Goal: Information Seeking & Learning: Learn about a topic

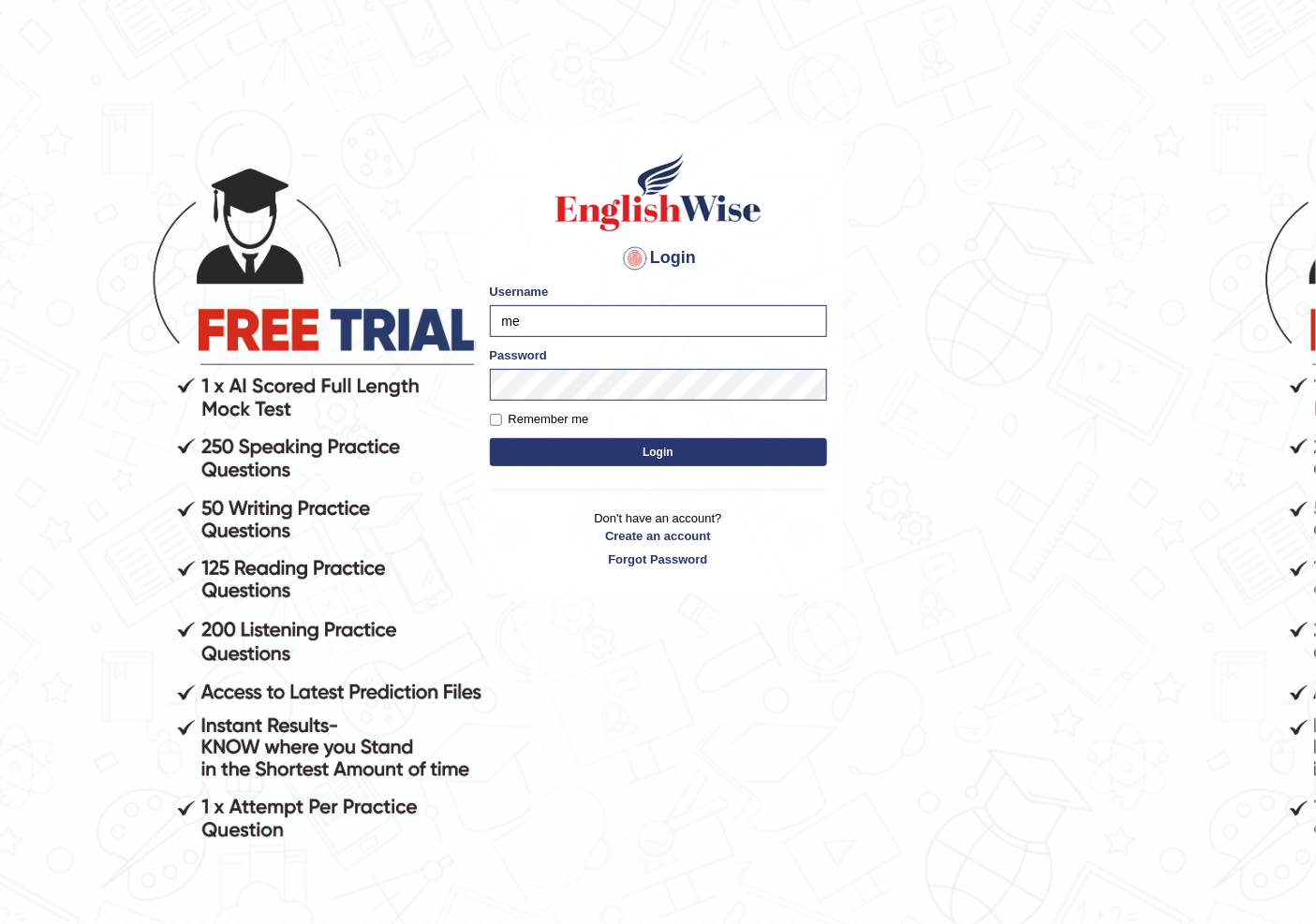
type input "m"
type input "Sakshisharma"
drag, startPoint x: 592, startPoint y: 362, endPoint x: 583, endPoint y: 354, distance: 12.0
click at [586, 363] on div "Password" at bounding box center [658, 373] width 337 height 54
type input "melanipicocSakshikiclass"
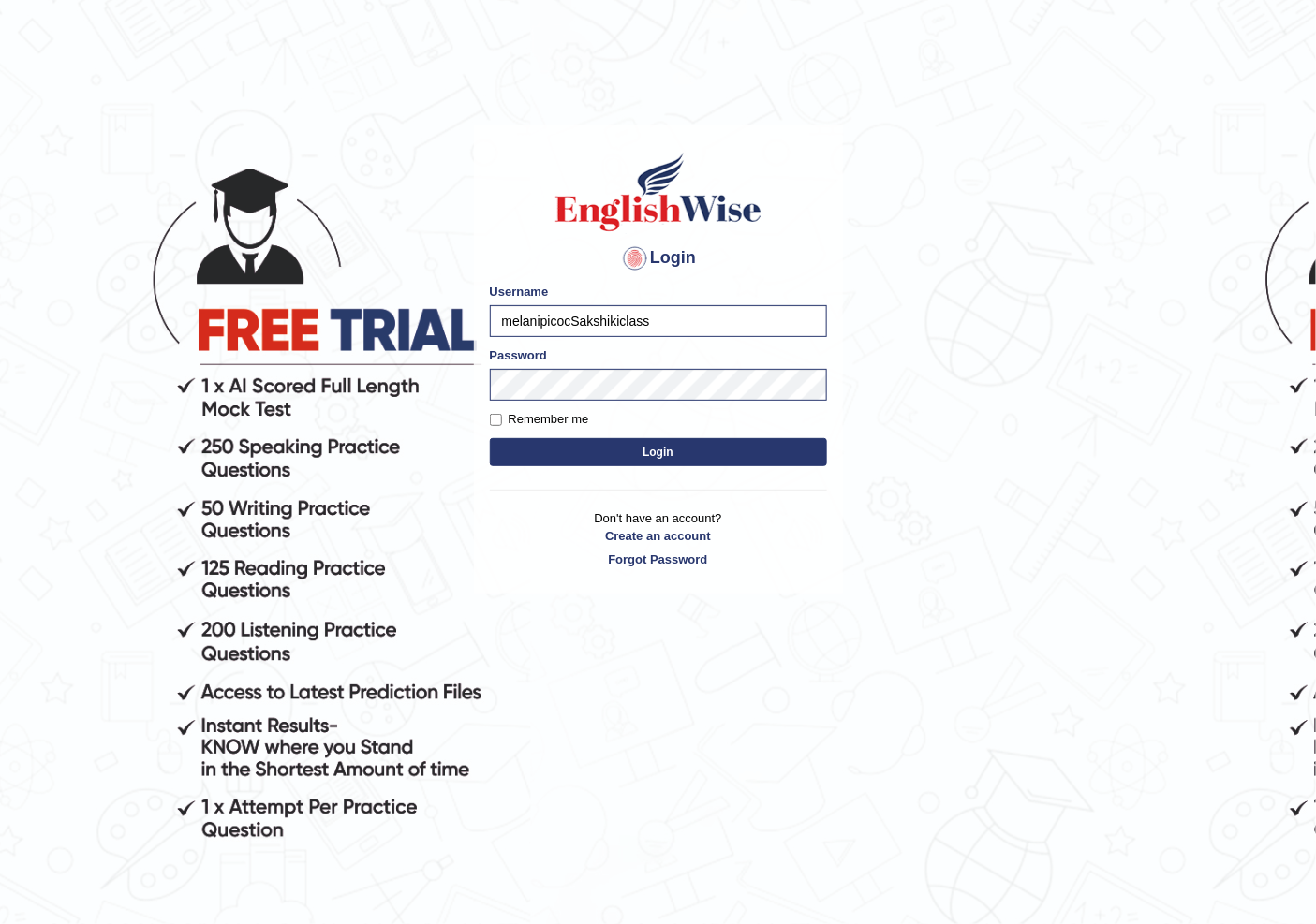
click at [593, 454] on button "Login" at bounding box center [658, 453] width 337 height 29
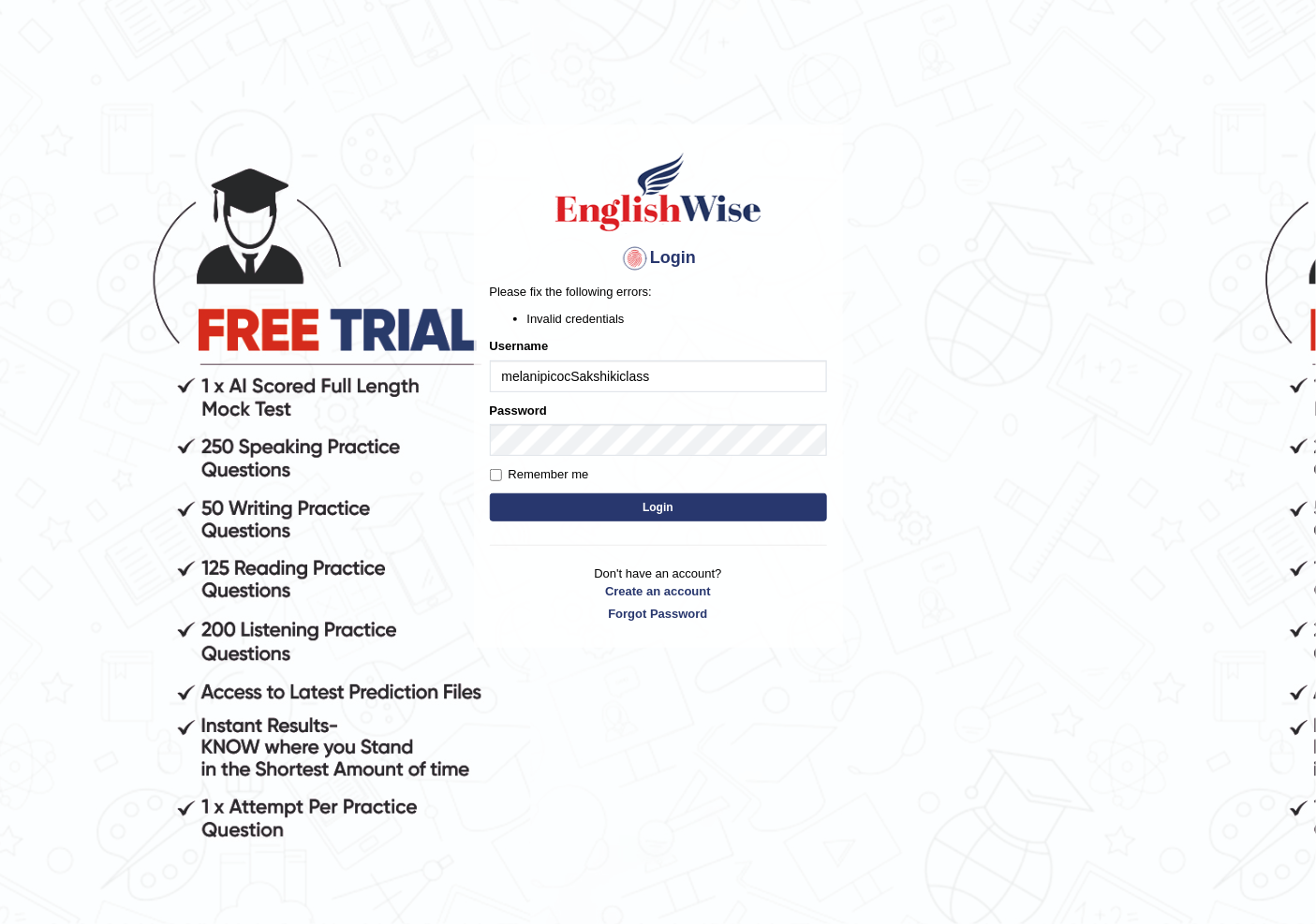
click at [567, 379] on input "melanipicocSakshikiclass" at bounding box center [658, 376] width 337 height 31
click at [590, 357] on div "Username Sakshikiclass" at bounding box center [658, 364] width 337 height 54
click at [582, 378] on input "Sakshikiclass" at bounding box center [658, 376] width 337 height 31
type input "S"
type input "Sakshisharma"
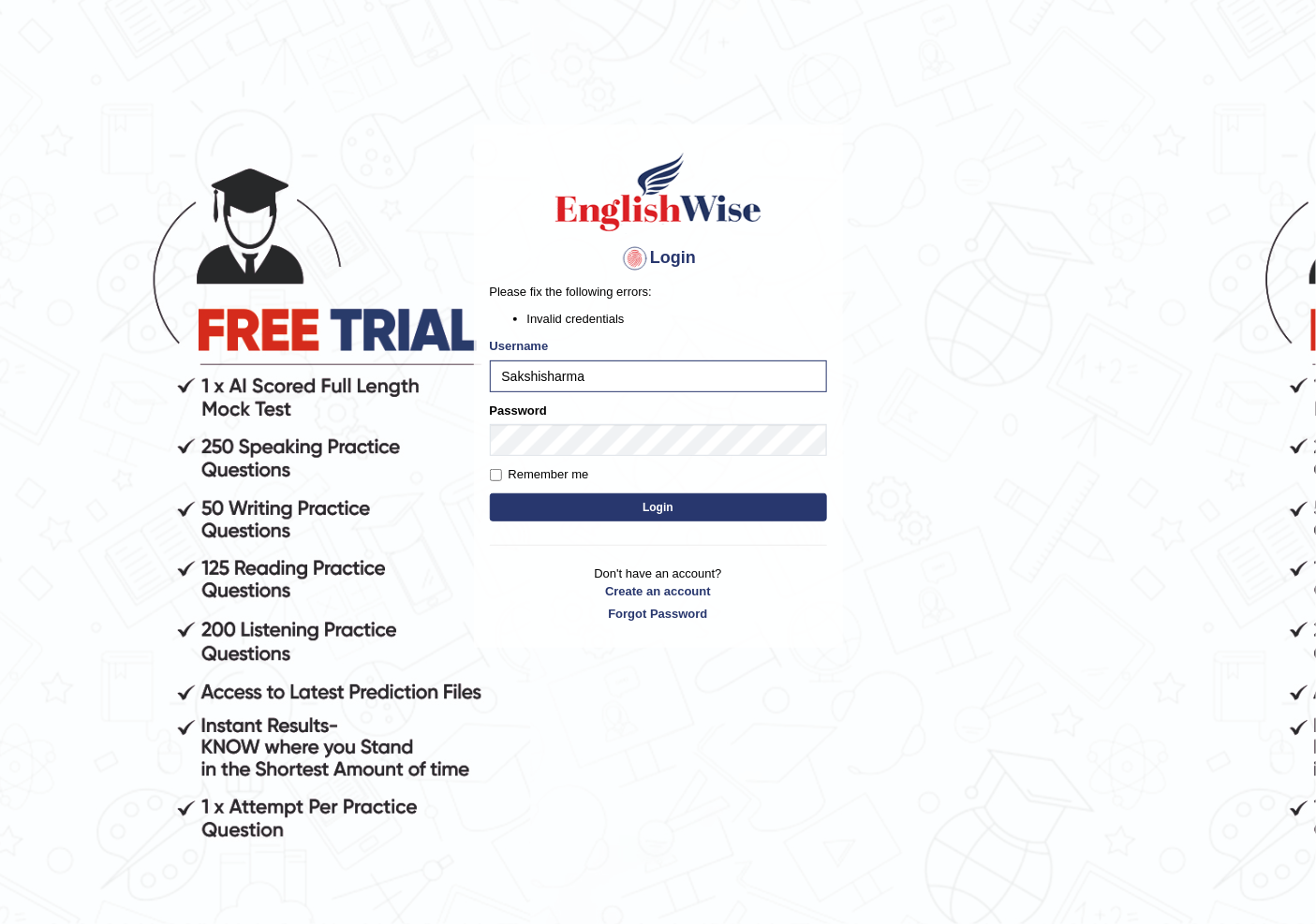
click at [526, 504] on button "Login" at bounding box center [658, 508] width 337 height 29
click at [550, 501] on button "Login" at bounding box center [658, 508] width 337 height 29
click at [1099, 525] on body "Login Please fix the following errors: Invalid credentials Username Sakshisharm…" at bounding box center [658, 527] width 1316 height 924
click at [586, 507] on button "Login" at bounding box center [658, 508] width 337 height 29
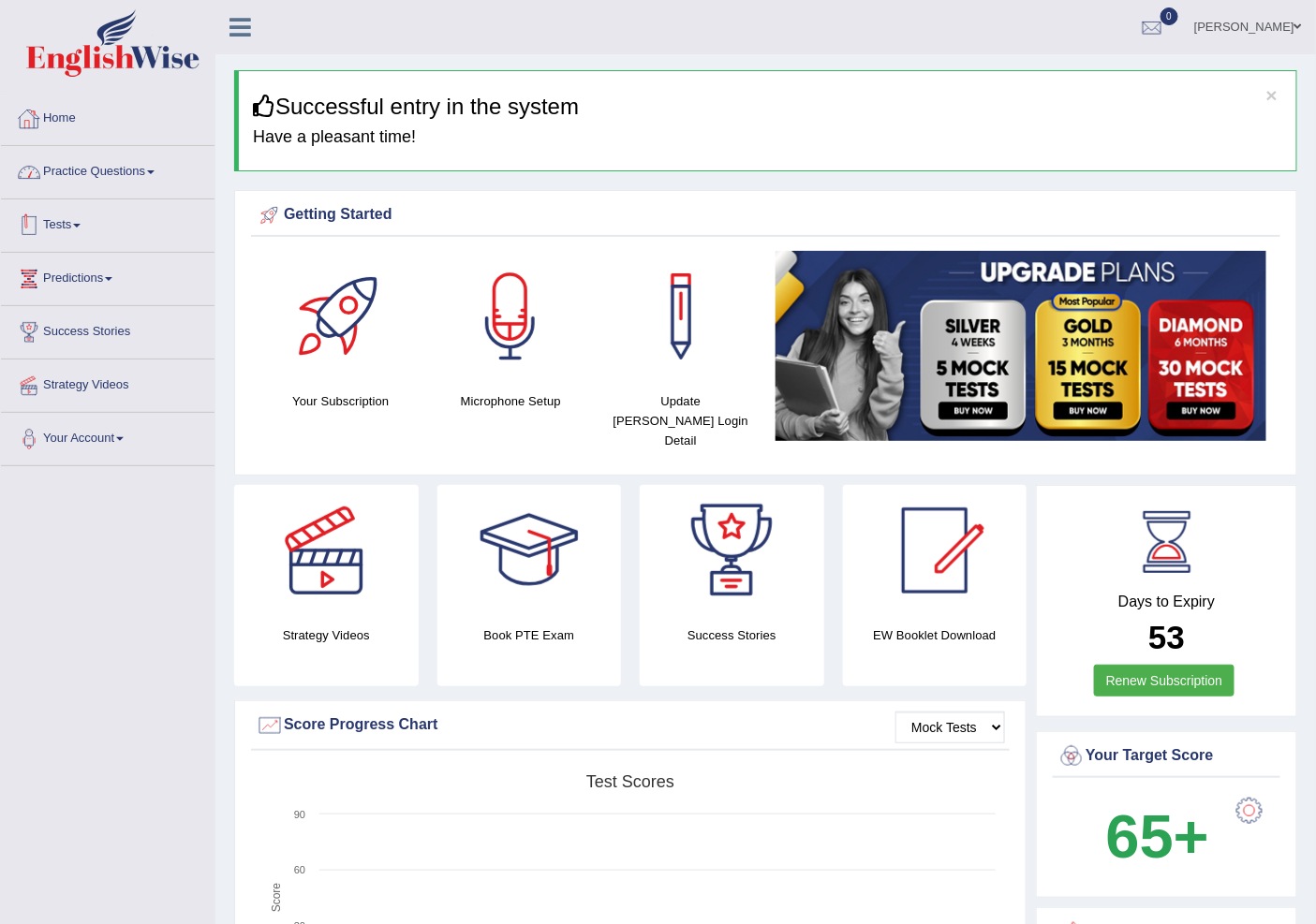
click at [117, 173] on link "Practice Questions" at bounding box center [108, 169] width 213 height 47
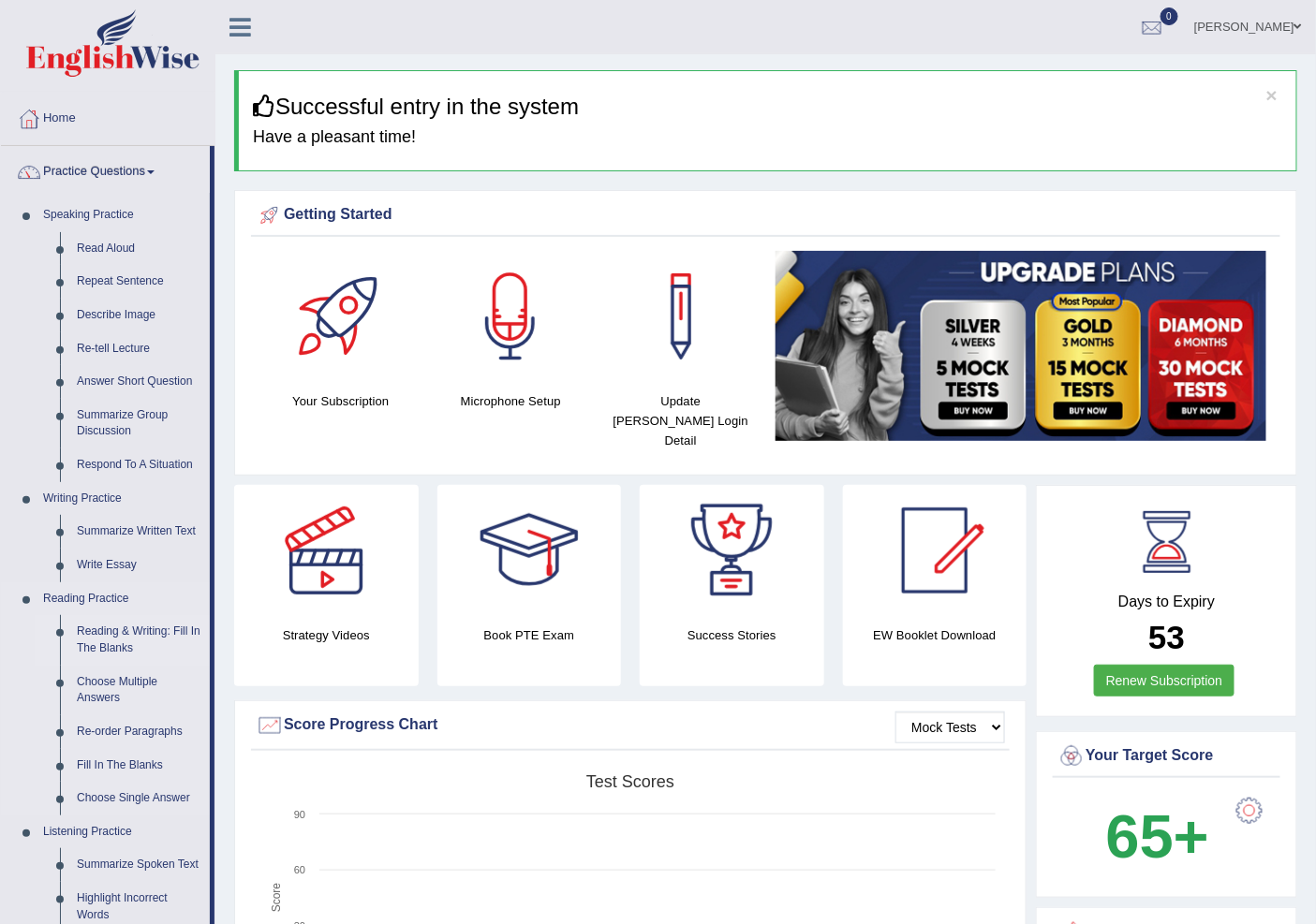
click at [79, 634] on link "Reading & Writing: Fill In The Blanks" at bounding box center [139, 640] width 142 height 49
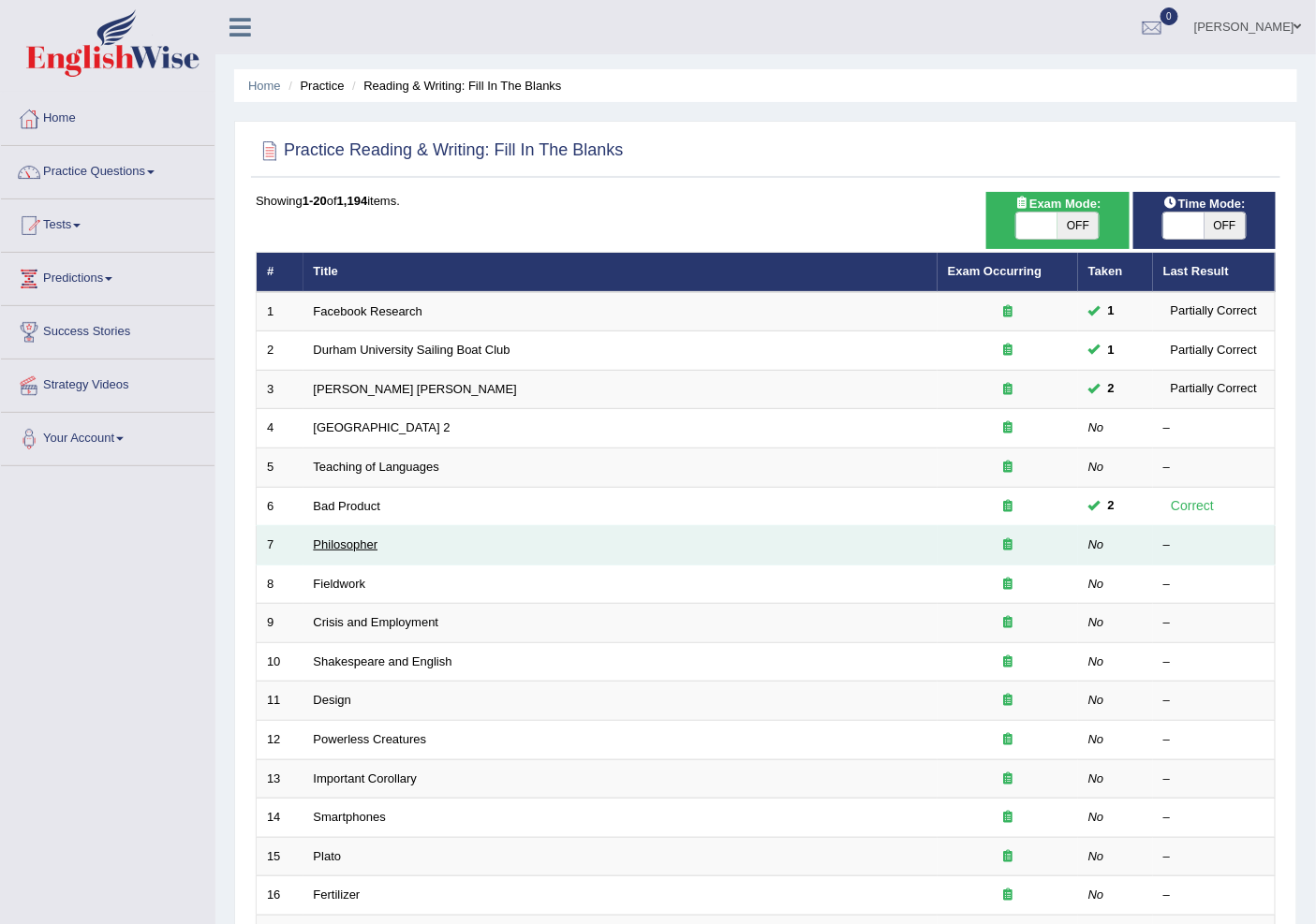
click at [366, 541] on link "Philosopher" at bounding box center [346, 544] width 65 height 14
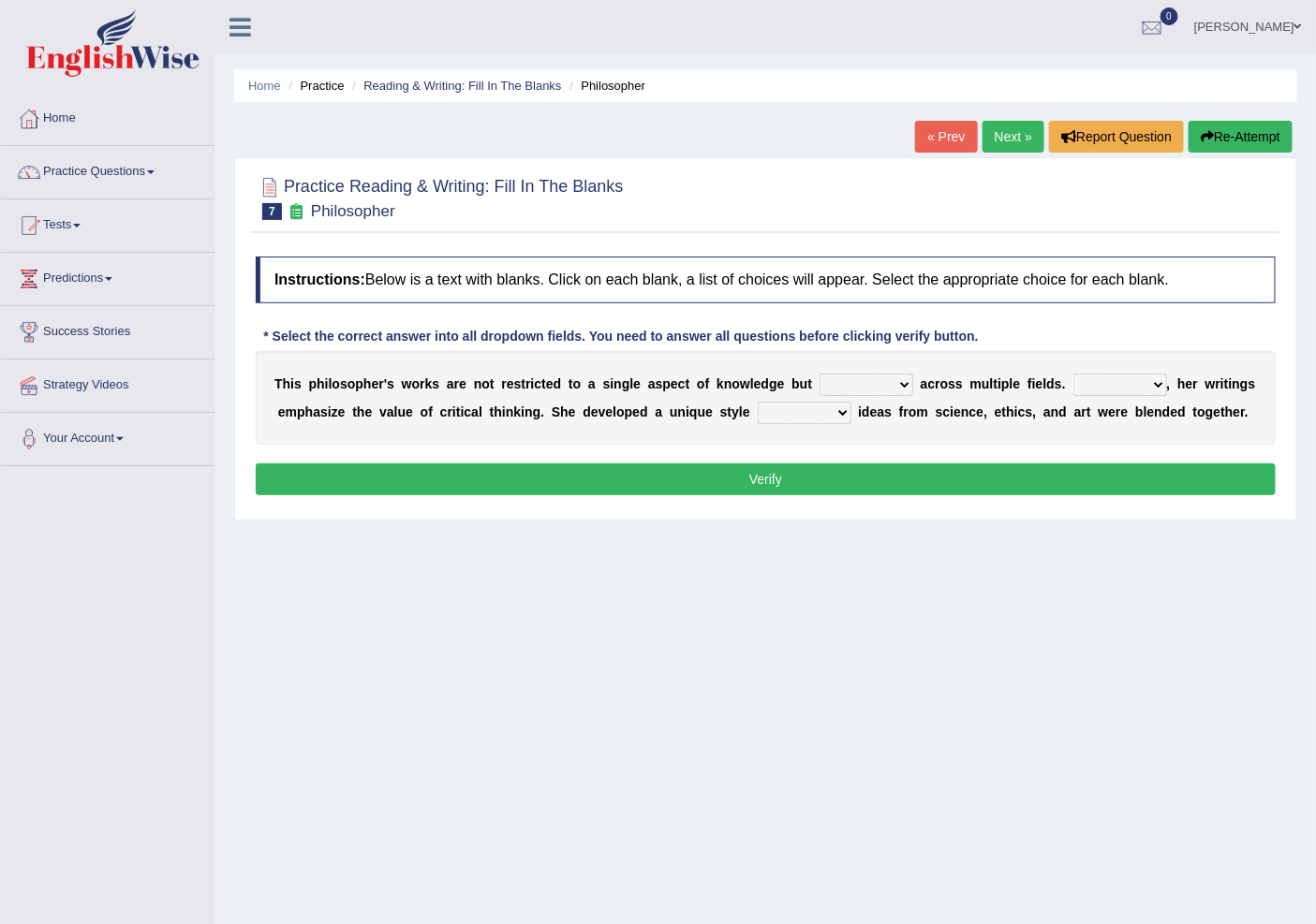
click at [880, 380] on select "constrain contain assemble extend" at bounding box center [866, 385] width 93 height 23
select select "contain"
click at [819, 374] on select "constrain contain assemble extend" at bounding box center [866, 385] width 93 height 23
click at [1089, 385] on select "Rather So Moreover Likely" at bounding box center [1120, 385] width 93 height 23
click at [103, 278] on link "Predictions" at bounding box center [108, 276] width 213 height 47
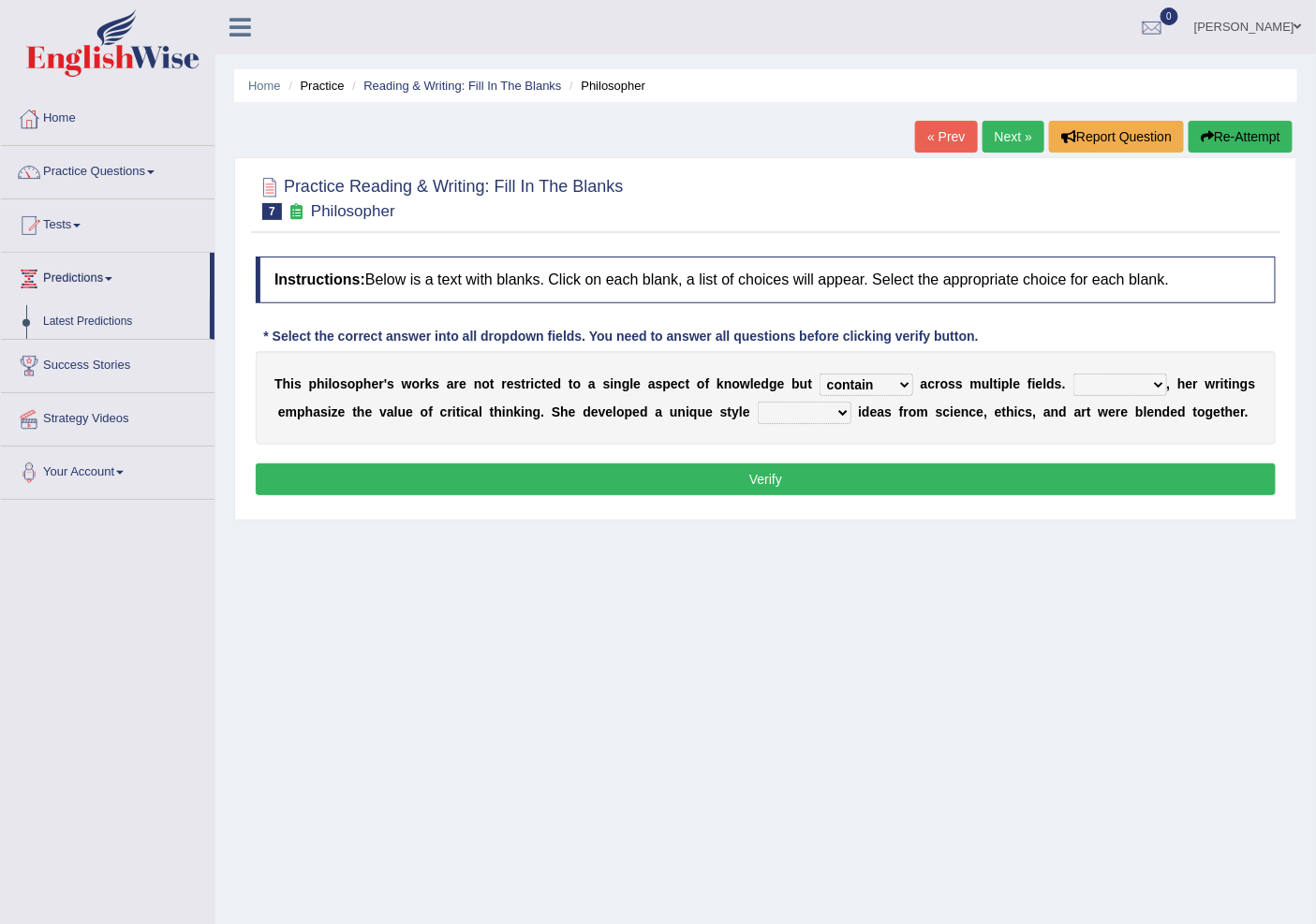
click at [1092, 383] on select "Rather So Moreover Likely" at bounding box center [1120, 385] width 93 height 23
select select "Moreover"
click at [1073, 374] on select "Rather So Moreover Likely" at bounding box center [1120, 385] width 93 height 23
click at [797, 413] on select "in that that which in which" at bounding box center [804, 413] width 93 height 23
click at [757, 402] on select "in that that which in which" at bounding box center [804, 413] width 93 height 23
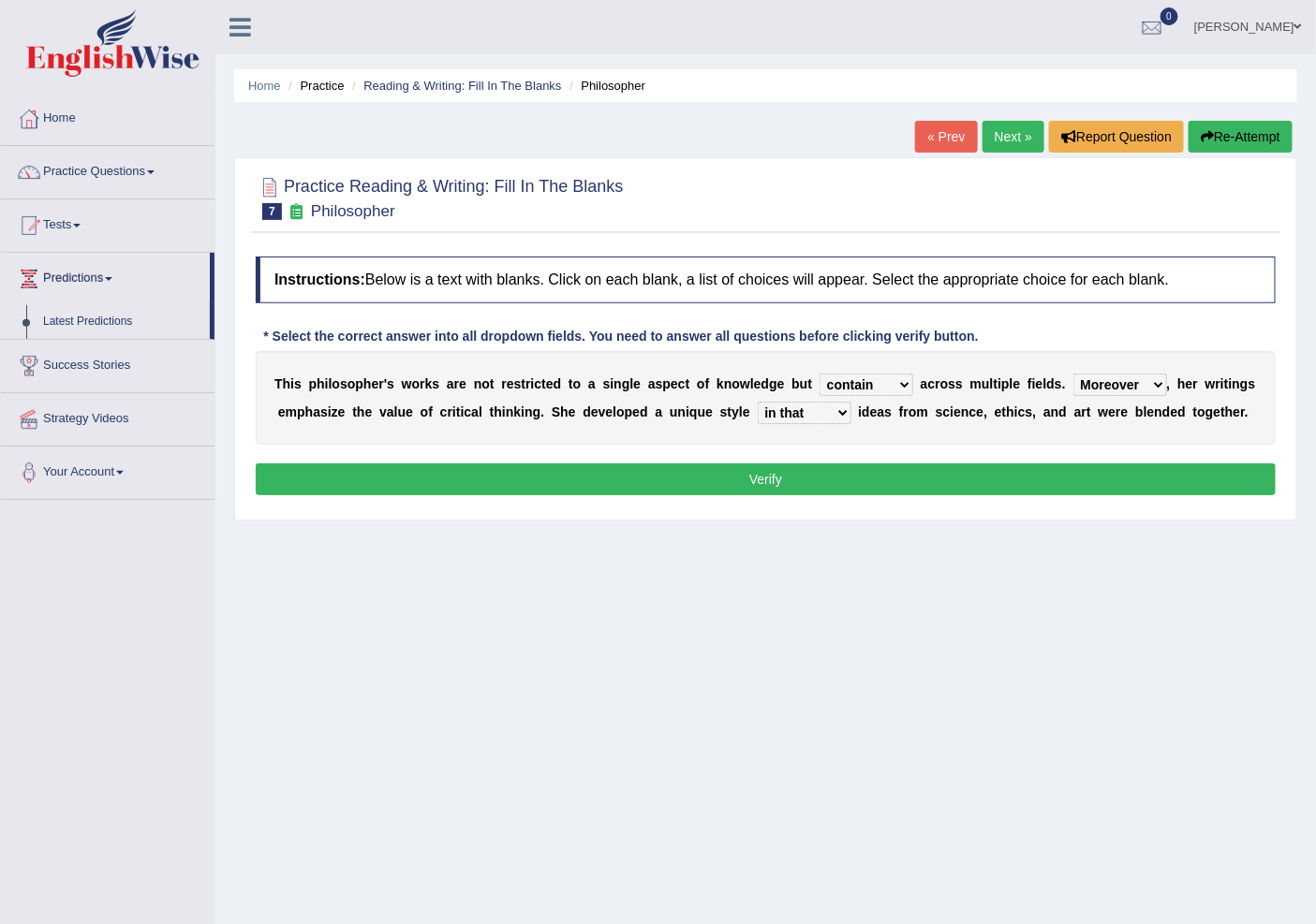
click at [781, 408] on select "in that that which in which" at bounding box center [804, 413] width 93 height 23
select select "that"
click at [757, 402] on select "in that that which in which" at bounding box center [804, 413] width 93 height 23
click at [773, 472] on button "Verify" at bounding box center [766, 479] width 1020 height 31
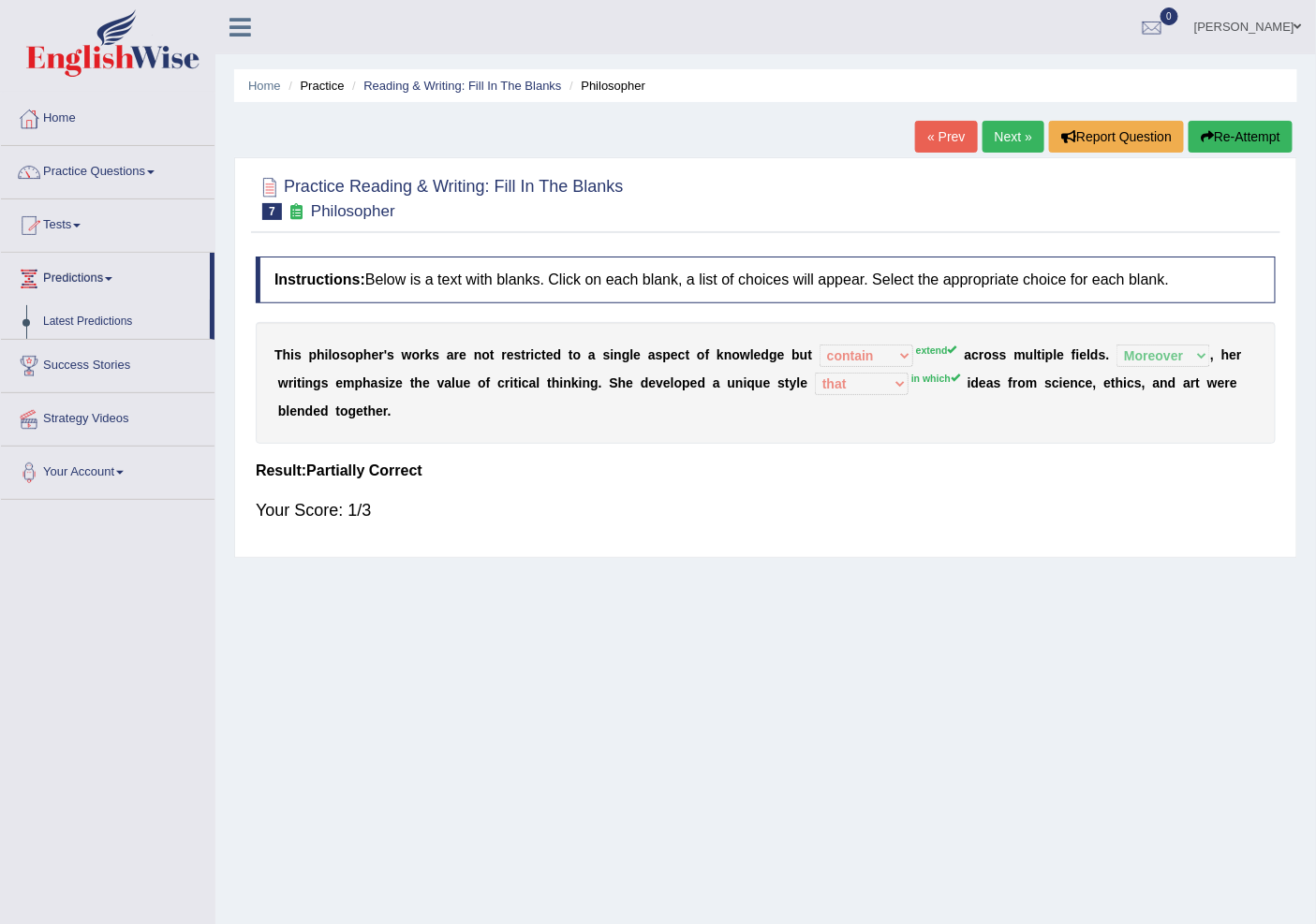
click at [1023, 126] on link "Next »" at bounding box center [1012, 136] width 62 height 31
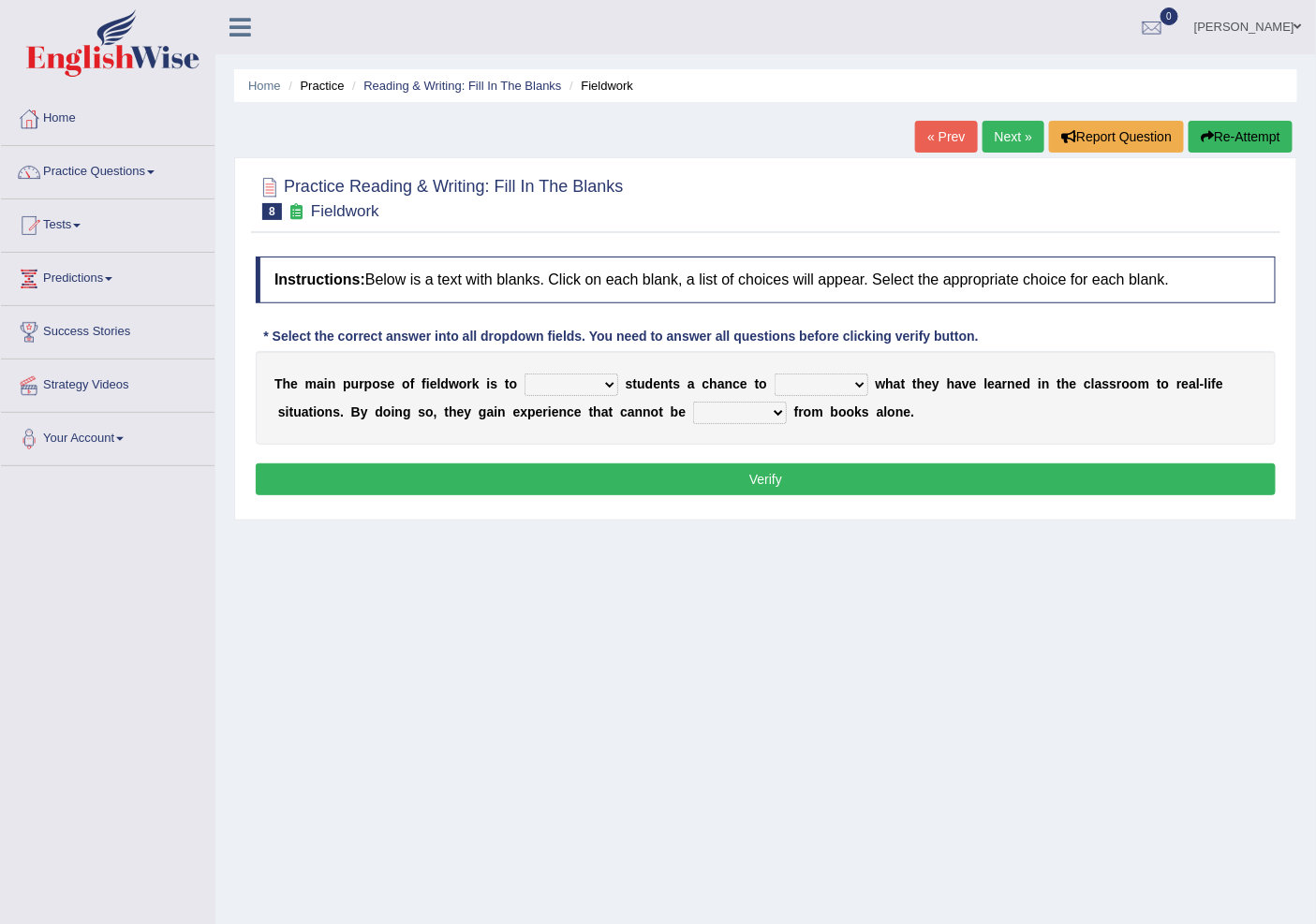
click at [555, 382] on select "resemble stow rave offer" at bounding box center [571, 385] width 93 height 23
select select "offer"
click at [524, 374] on select "resemble stow rave offer" at bounding box center [571, 385] width 93 height 23
click at [813, 381] on select "compare align apply dismount" at bounding box center [821, 385] width 93 height 23
select select "compare"
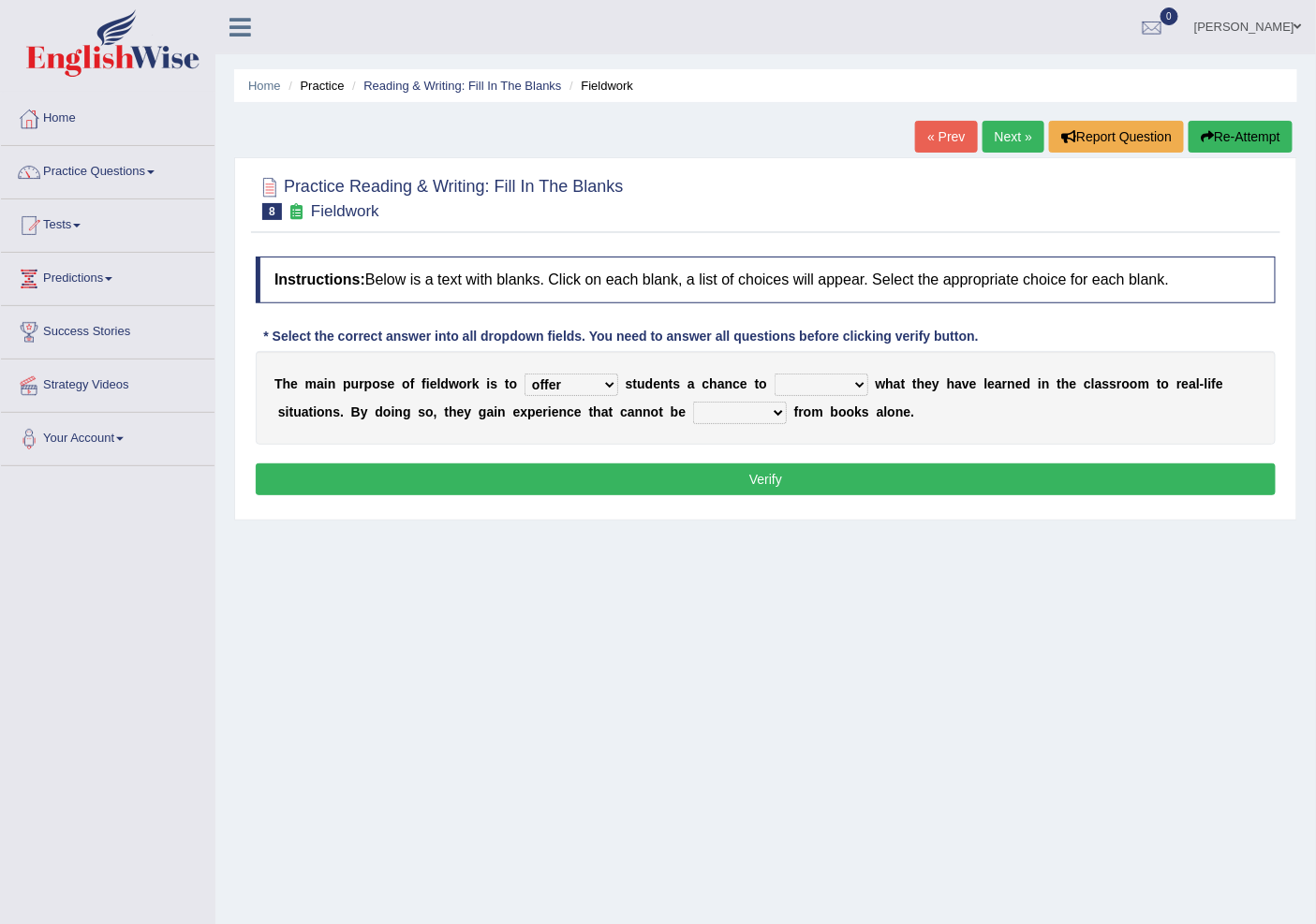
click at [775, 374] on select "compare align apply dismount" at bounding box center [821, 385] width 93 height 23
click at [752, 405] on select "originated prepared obtained touted" at bounding box center [739, 413] width 93 height 23
select select "obtained"
click at [693, 402] on select "originated prepared obtained touted" at bounding box center [739, 413] width 93 height 23
click at [760, 473] on button "Verify" at bounding box center [766, 479] width 1020 height 31
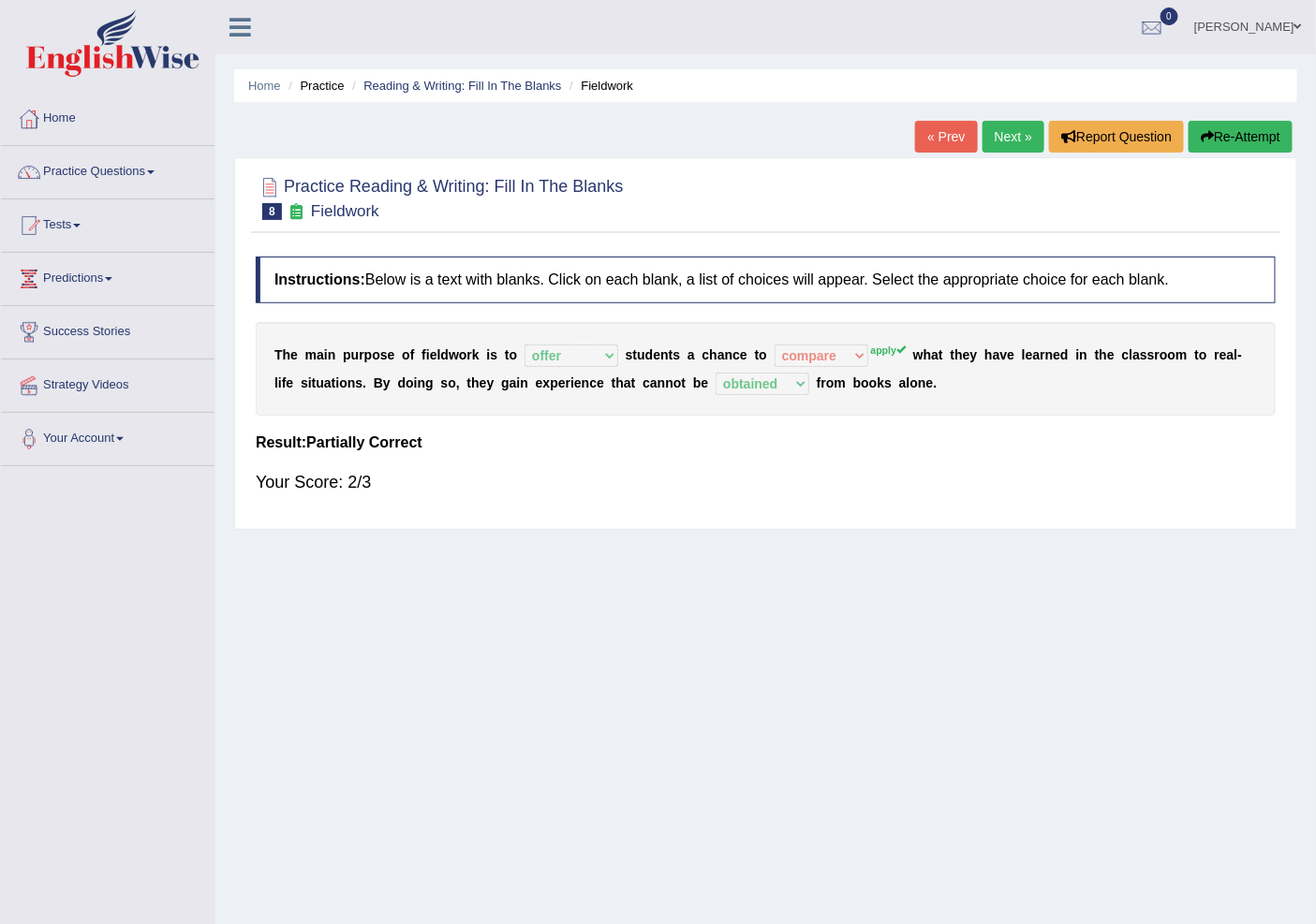
click at [1018, 134] on link "Next »" at bounding box center [1012, 136] width 62 height 31
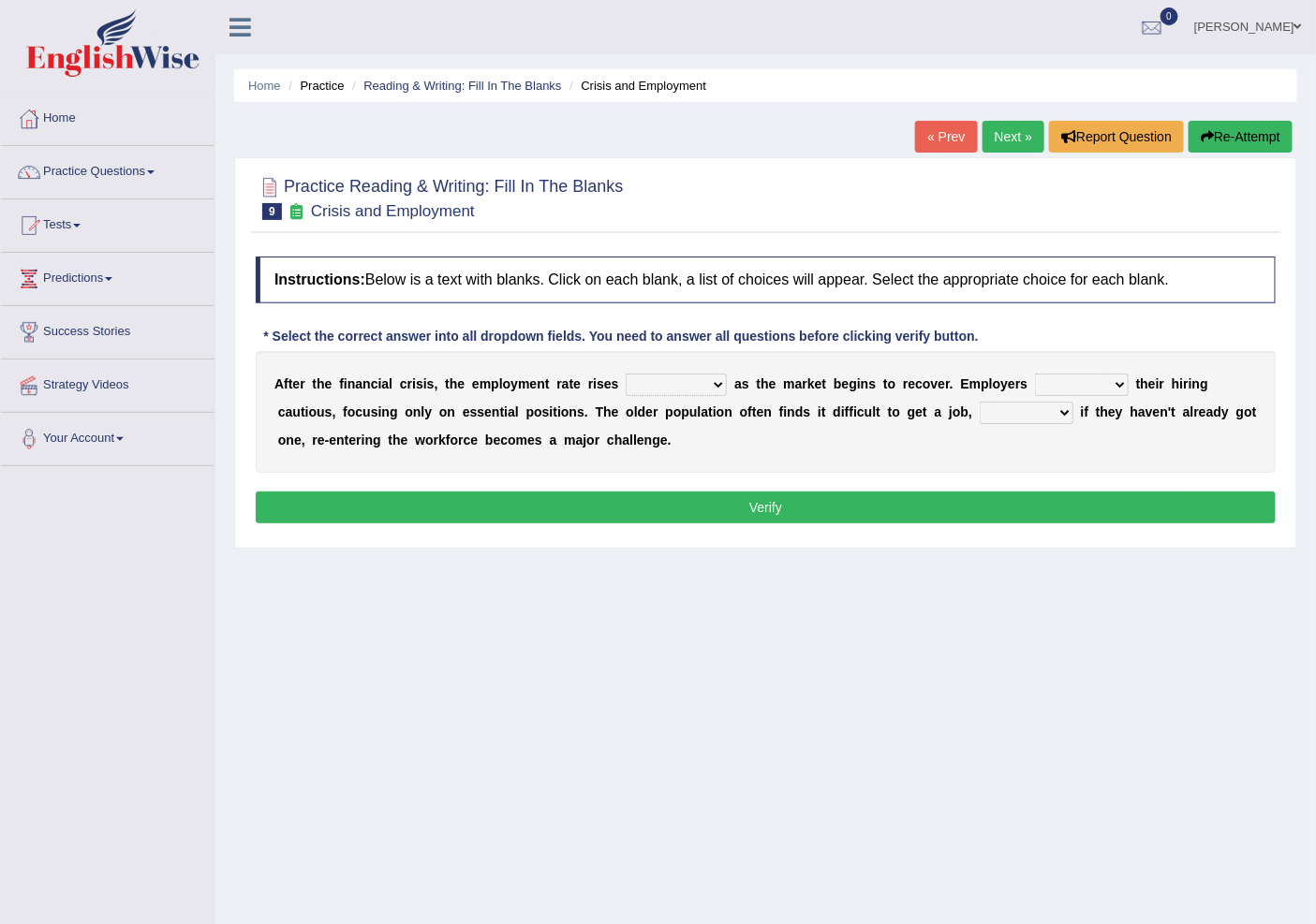
click at [712, 385] on select "normally conversely strenuously sharply" at bounding box center [676, 385] width 101 height 23
click at [625, 374] on select "normally conversely strenuously sharply" at bounding box center [676, 385] width 101 height 23
click at [654, 378] on select "normally conversely strenuously sharply" at bounding box center [676, 385] width 101 height 23
click at [625, 374] on select "normally conversely strenuously sharply" at bounding box center [676, 385] width 101 height 23
click at [654, 382] on select "normally conversely strenuously sharply" at bounding box center [676, 385] width 101 height 23
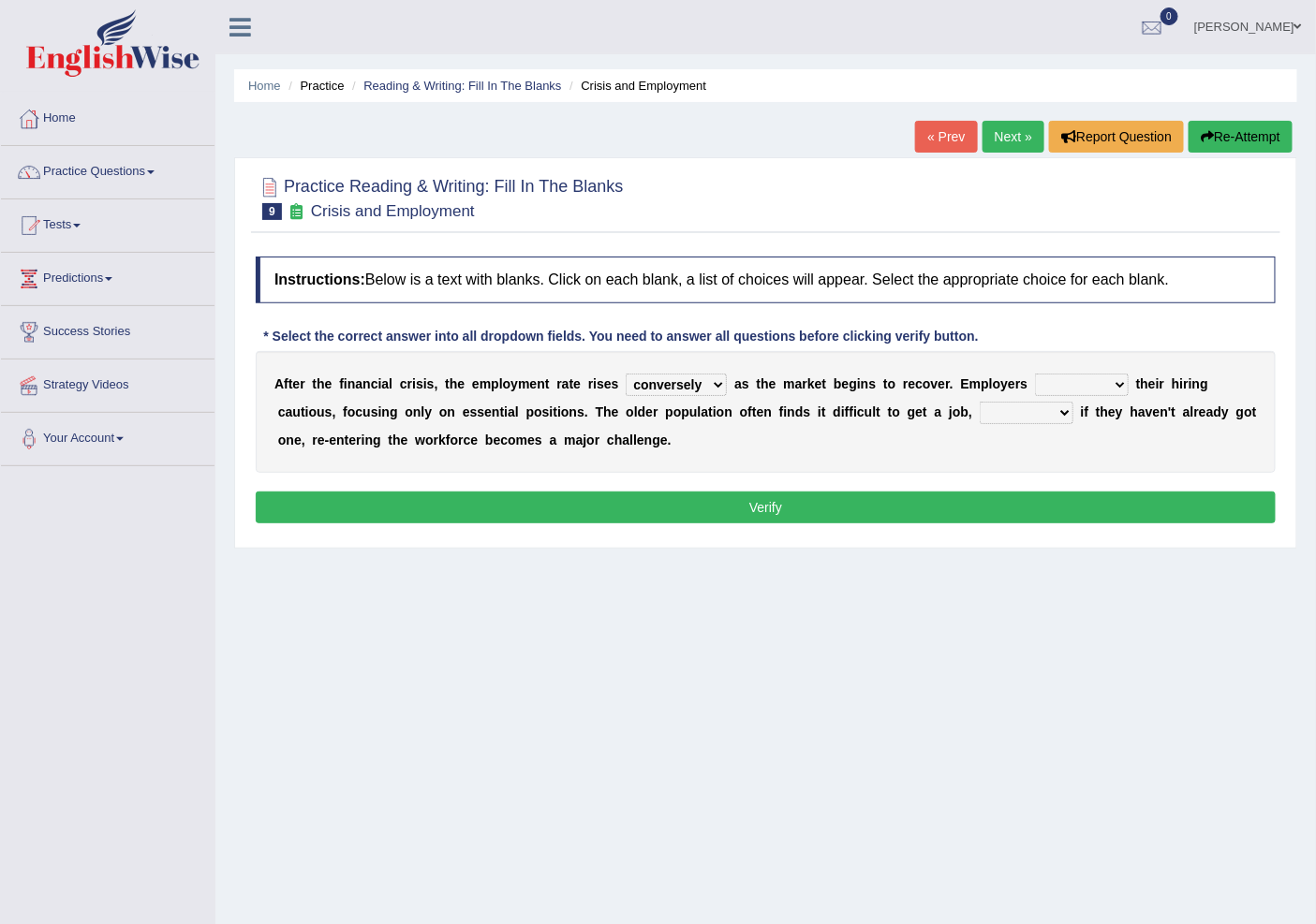
click at [781, 393] on div "A f t e r t h e f i n a n c i a l c r i s i s , t h e e m p l o y m e n t r a t…" at bounding box center [766, 412] width 1020 height 122
click at [718, 381] on select "normally conversely strenuously sharply" at bounding box center [676, 385] width 101 height 23
select select "sharply"
click at [625, 374] on select "normally conversely strenuously sharply" at bounding box center [676, 385] width 101 height 23
click at [1101, 380] on select "keeping kept keep are kept" at bounding box center [1082, 385] width 93 height 23
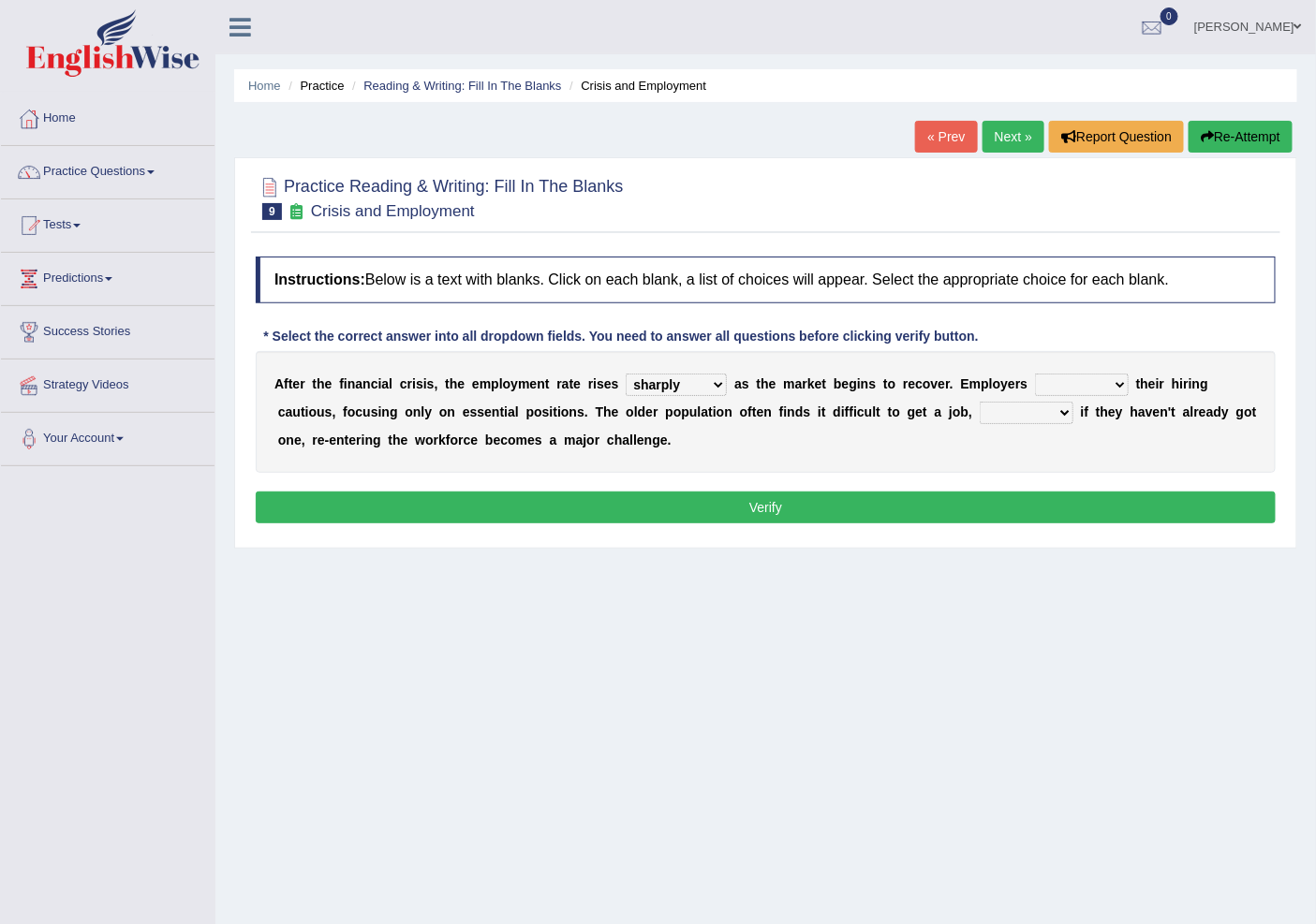
click at [1007, 417] on select "although while then because" at bounding box center [1026, 413] width 93 height 23
click at [979, 402] on select "although while then because" at bounding box center [1026, 413] width 93 height 23
click at [997, 403] on select "although while then because" at bounding box center [1026, 413] width 93 height 23
select select "although"
click at [979, 402] on select "although while then because" at bounding box center [1026, 413] width 93 height 23
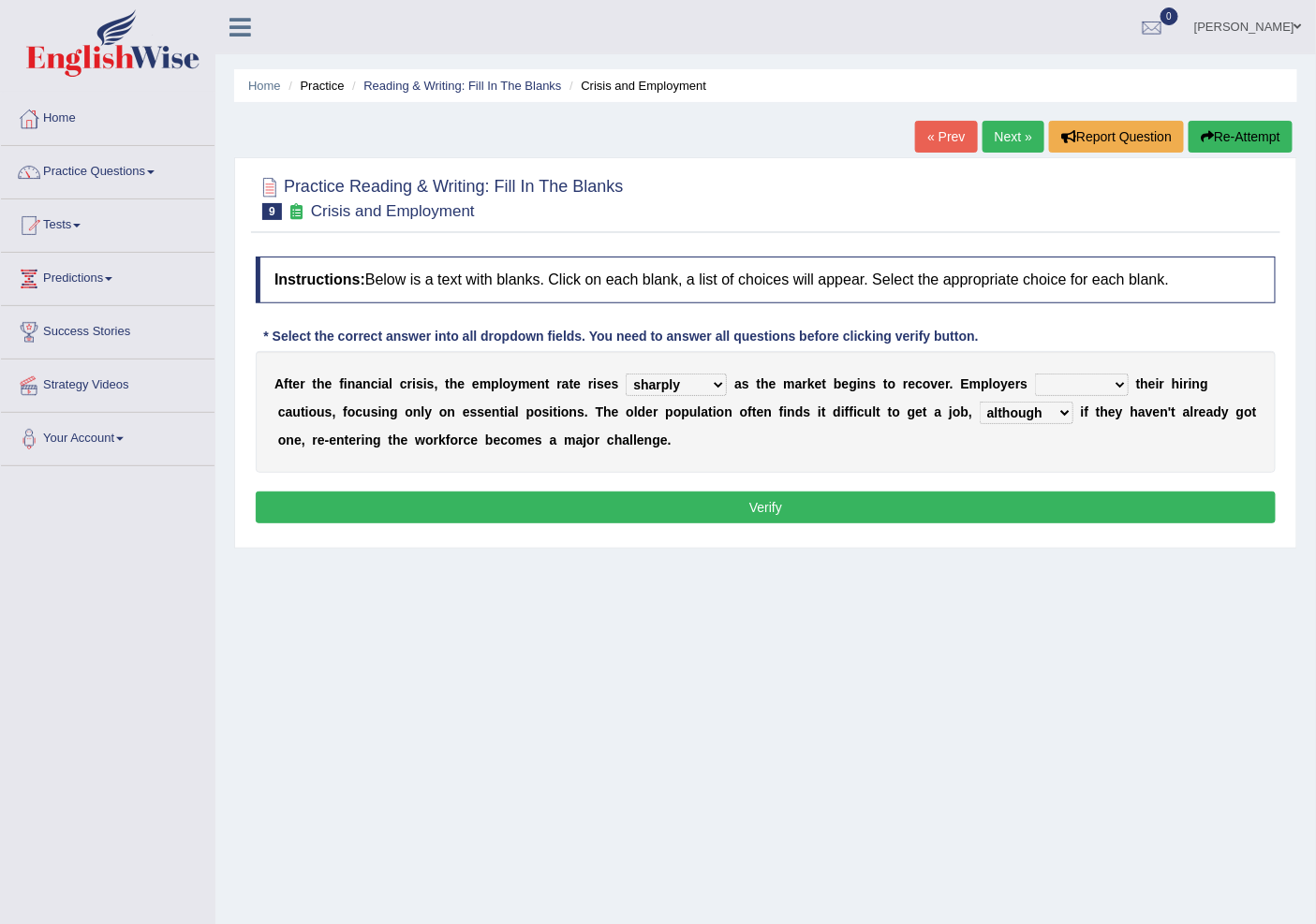
click at [1043, 378] on select "keeping kept keep are kept" at bounding box center [1082, 385] width 93 height 23
select select "kept"
click at [1035, 374] on select "keeping kept keep are kept" at bounding box center [1082, 385] width 93 height 23
click at [974, 509] on button "Verify" at bounding box center [766, 507] width 1020 height 31
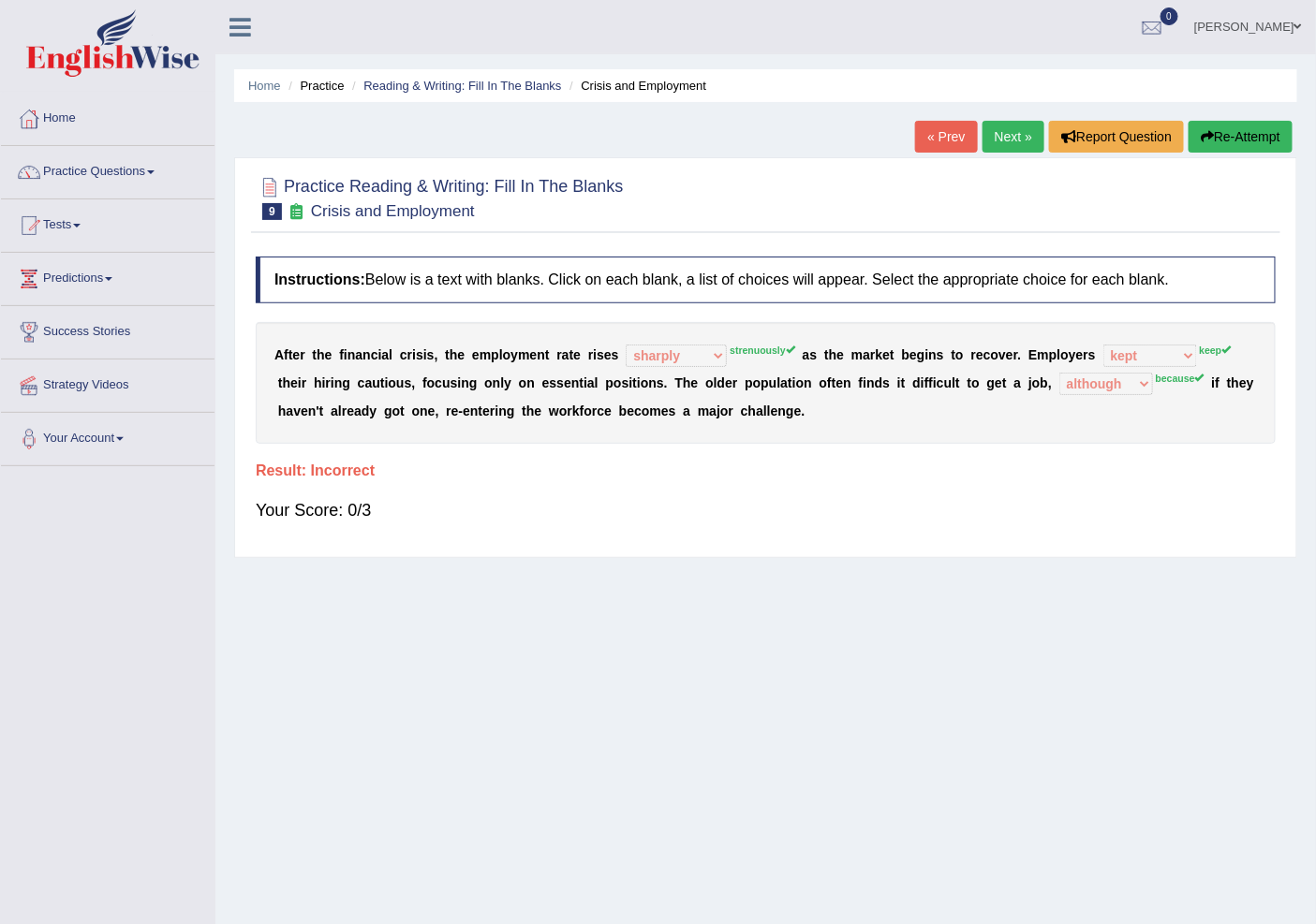
click at [1253, 132] on button "Re-Attempt" at bounding box center [1240, 136] width 104 height 31
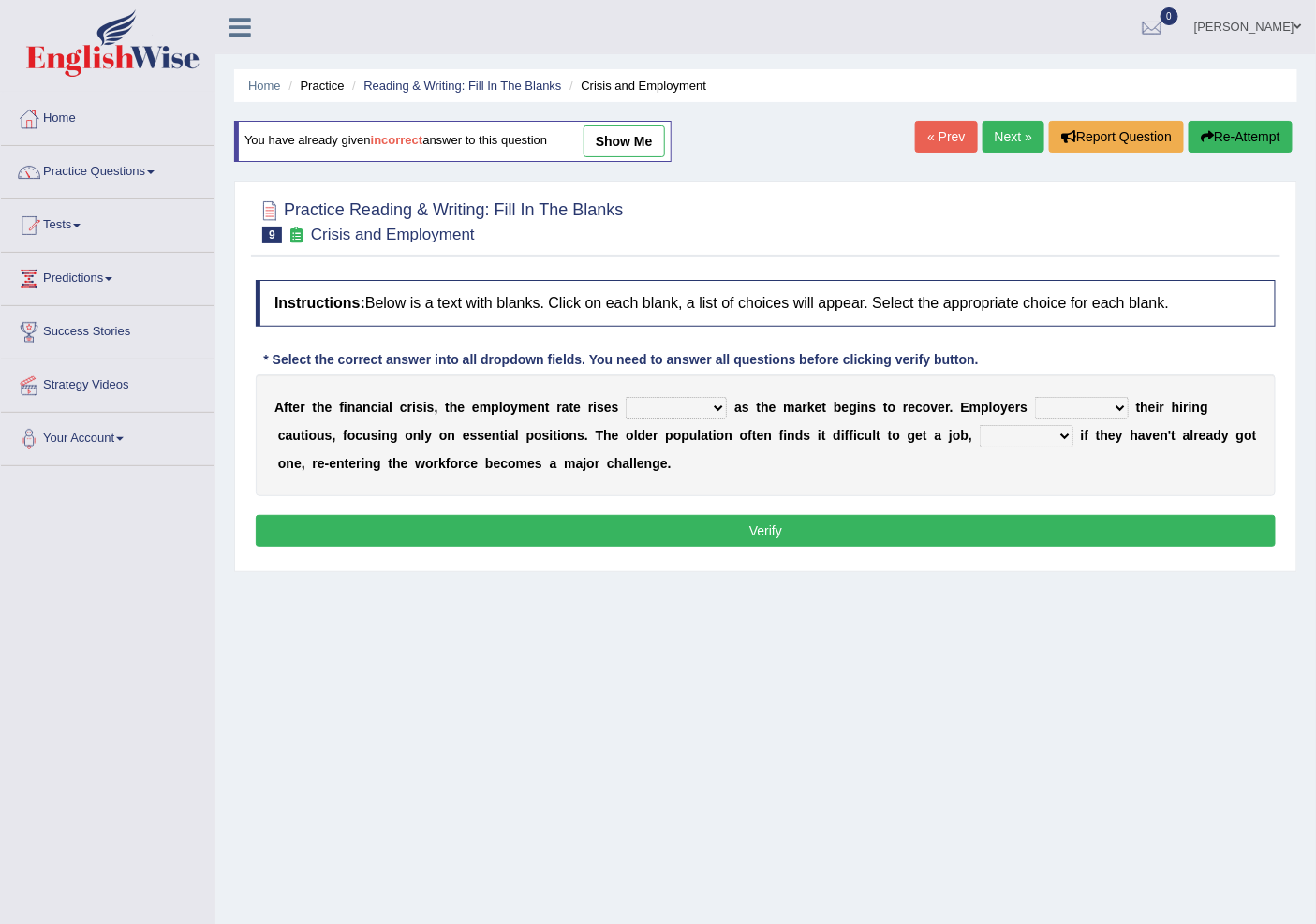
click at [672, 410] on select "normally conversely strenuously sharply" at bounding box center [676, 408] width 101 height 23
select select "conversely"
click at [625, 397] on select "normally conversely strenuously sharply" at bounding box center [676, 408] width 101 height 23
click at [1053, 416] on select "keeping kept keep are kept" at bounding box center [1082, 408] width 93 height 23
click at [1035, 397] on select "keeping kept keep are kept" at bounding box center [1082, 408] width 93 height 23
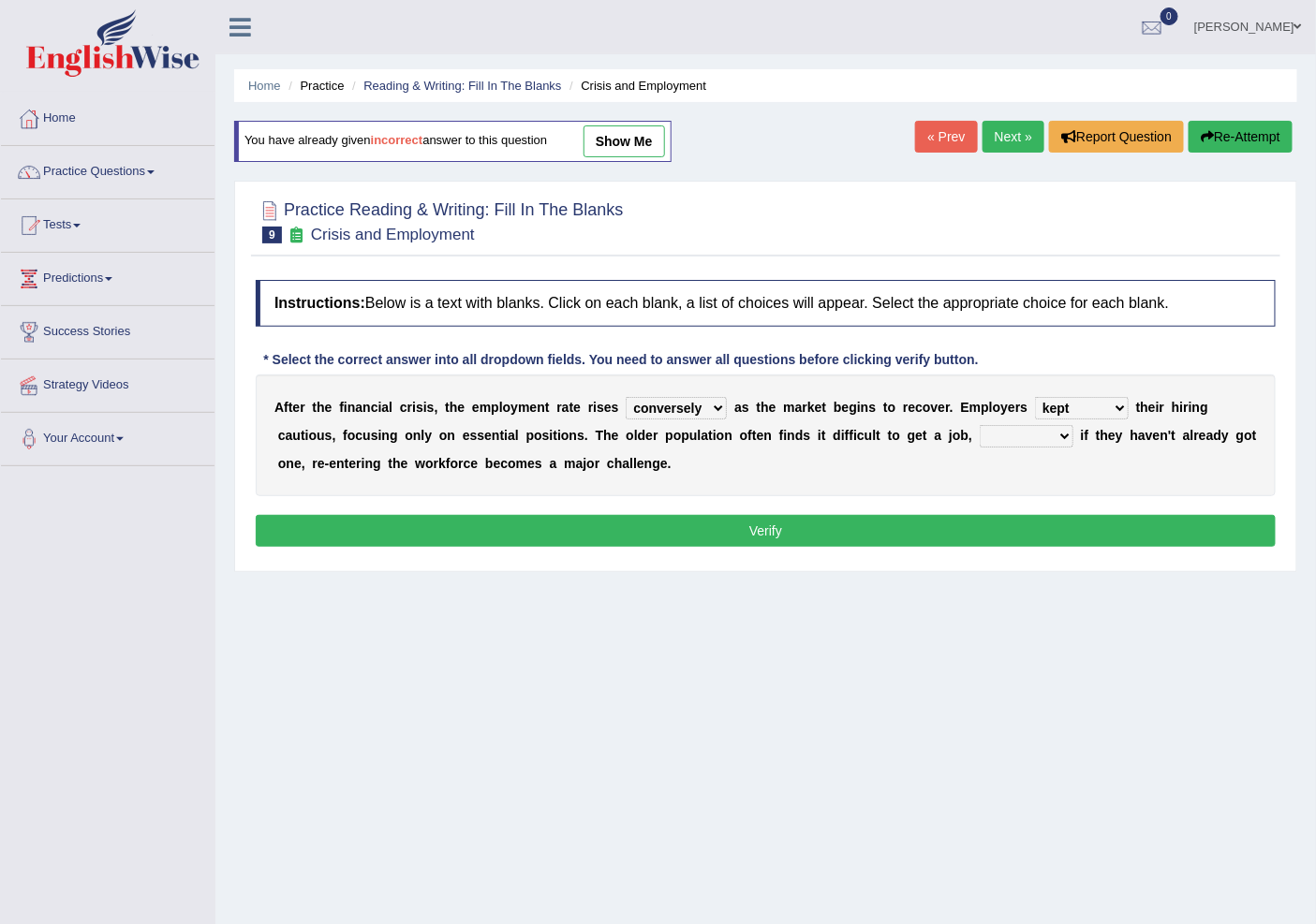
click at [1053, 409] on select "keeping kept keep are kept" at bounding box center [1082, 408] width 93 height 23
select select "keeping"
click at [1035, 397] on select "keeping kept keep are kept" at bounding box center [1082, 408] width 93 height 23
click at [1042, 436] on select "although while then because" at bounding box center [1026, 437] width 93 height 23
select select "because"
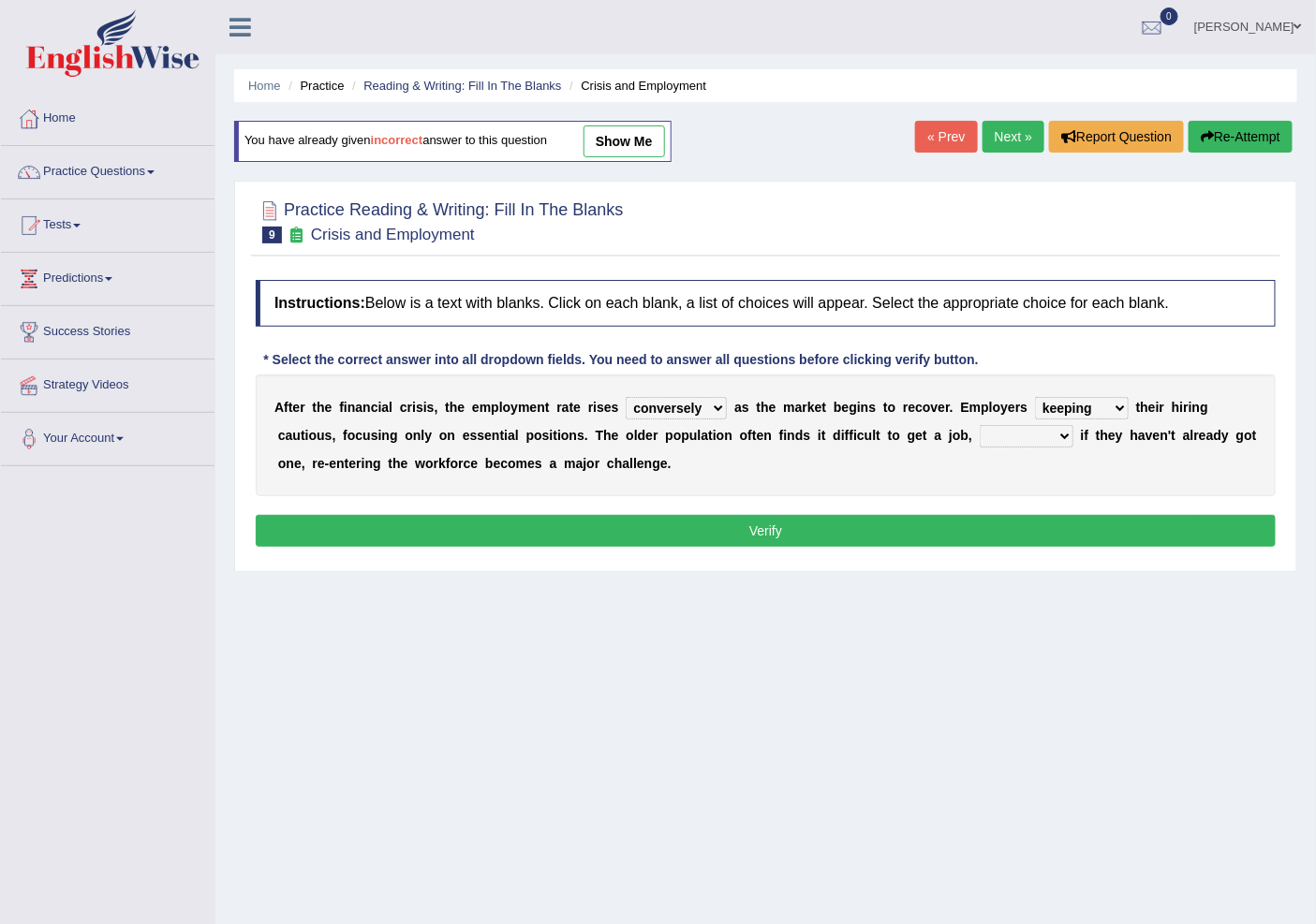
click at [979, 425] on select "although while then because" at bounding box center [1026, 437] width 93 height 23
click at [951, 540] on button "Verify" at bounding box center [766, 530] width 1020 height 31
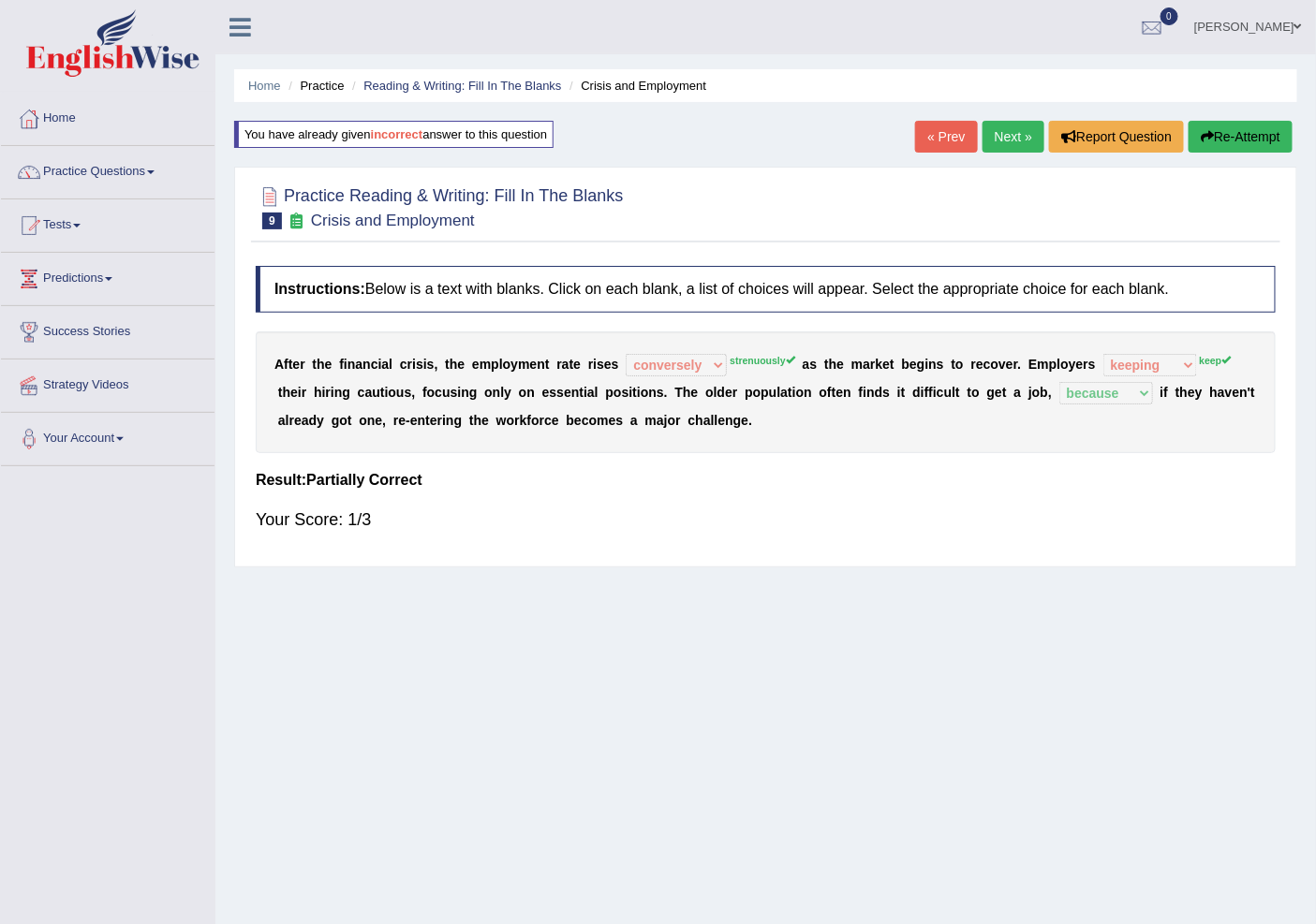
click at [990, 133] on link "Next »" at bounding box center [1012, 136] width 62 height 31
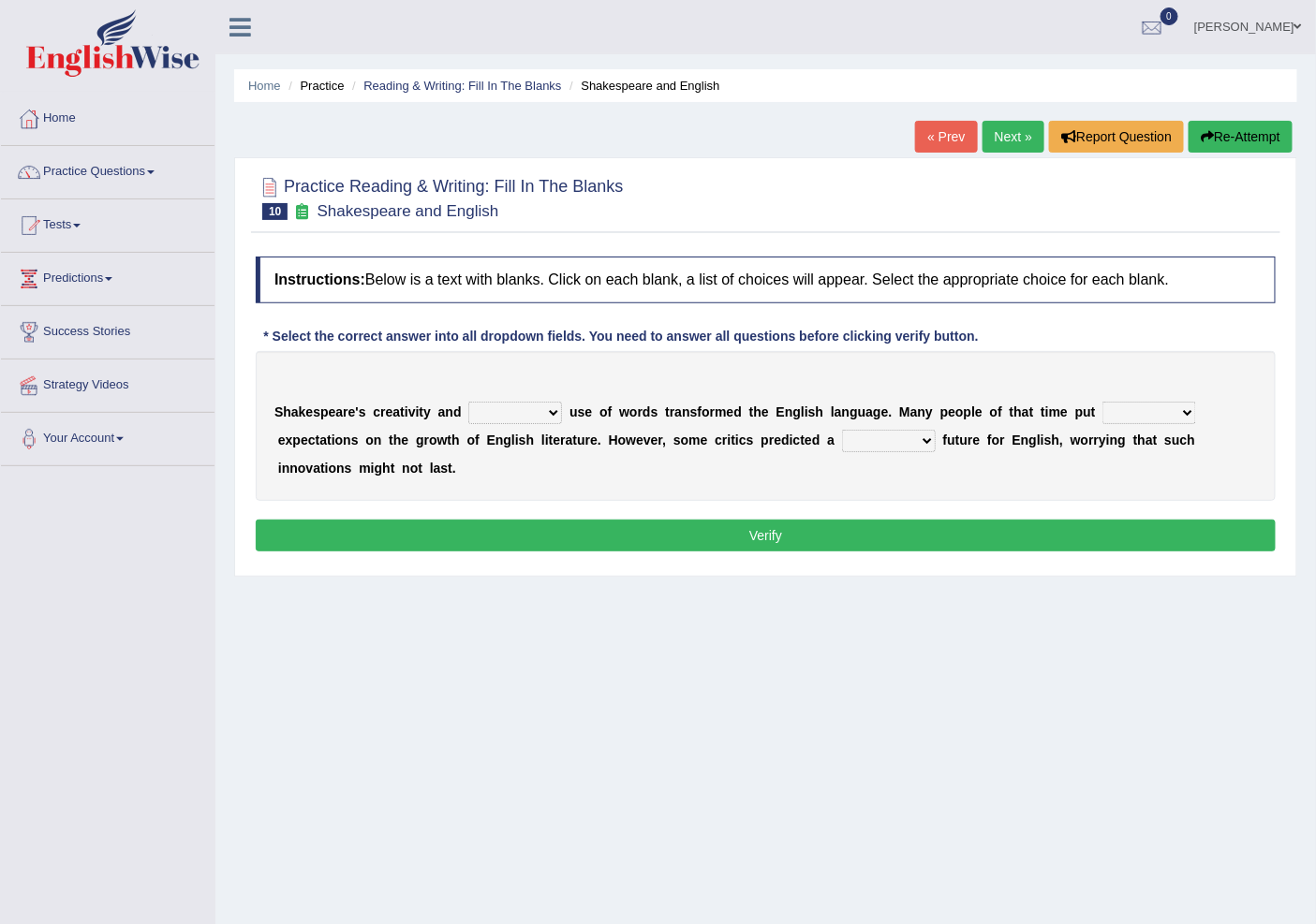
click at [504, 414] on select "idealized intensive fancied inventive" at bounding box center [515, 413] width 93 height 23
select select "intensive"
click at [468, 402] on select "idealized intensive fancied inventive" at bounding box center [515, 413] width 93 height 23
click at [1152, 415] on select "wide much high more" at bounding box center [1149, 413] width 93 height 23
select select "more"
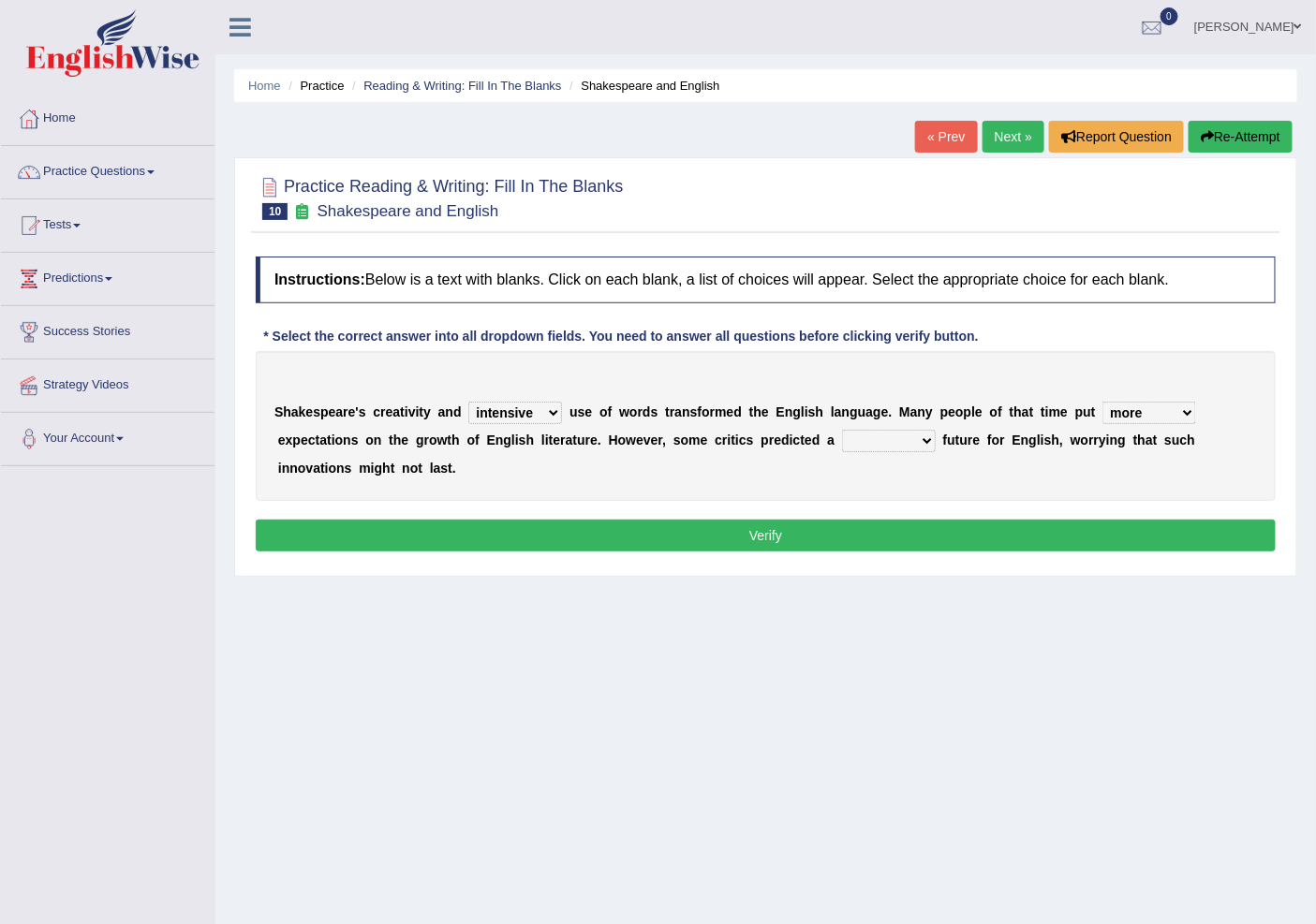
click at [1102, 402] on select "wide much high more" at bounding box center [1149, 413] width 93 height 23
click at [884, 432] on select "monetary promising irresistible daunting" at bounding box center [889, 442] width 93 height 23
click at [842, 430] on select "monetary promising irresistible daunting" at bounding box center [889, 442] width 93 height 23
click at [920, 443] on select "monetary promising irresistible daunting" at bounding box center [889, 442] width 93 height 23
select select "daunting"
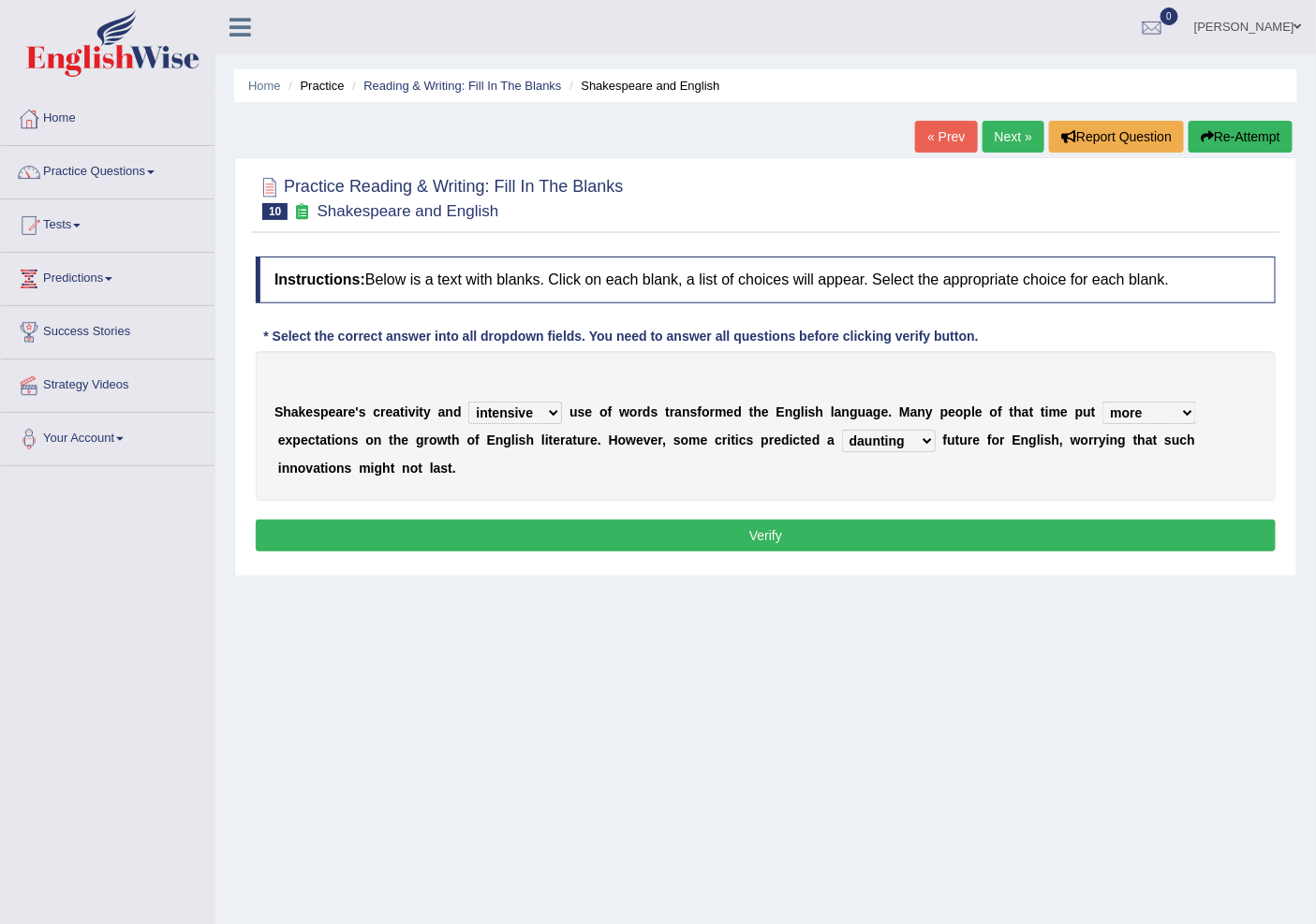
click at [842, 430] on select "monetary promising irresistible daunting" at bounding box center [889, 442] width 93 height 23
click at [873, 526] on button "Verify" at bounding box center [766, 535] width 1020 height 31
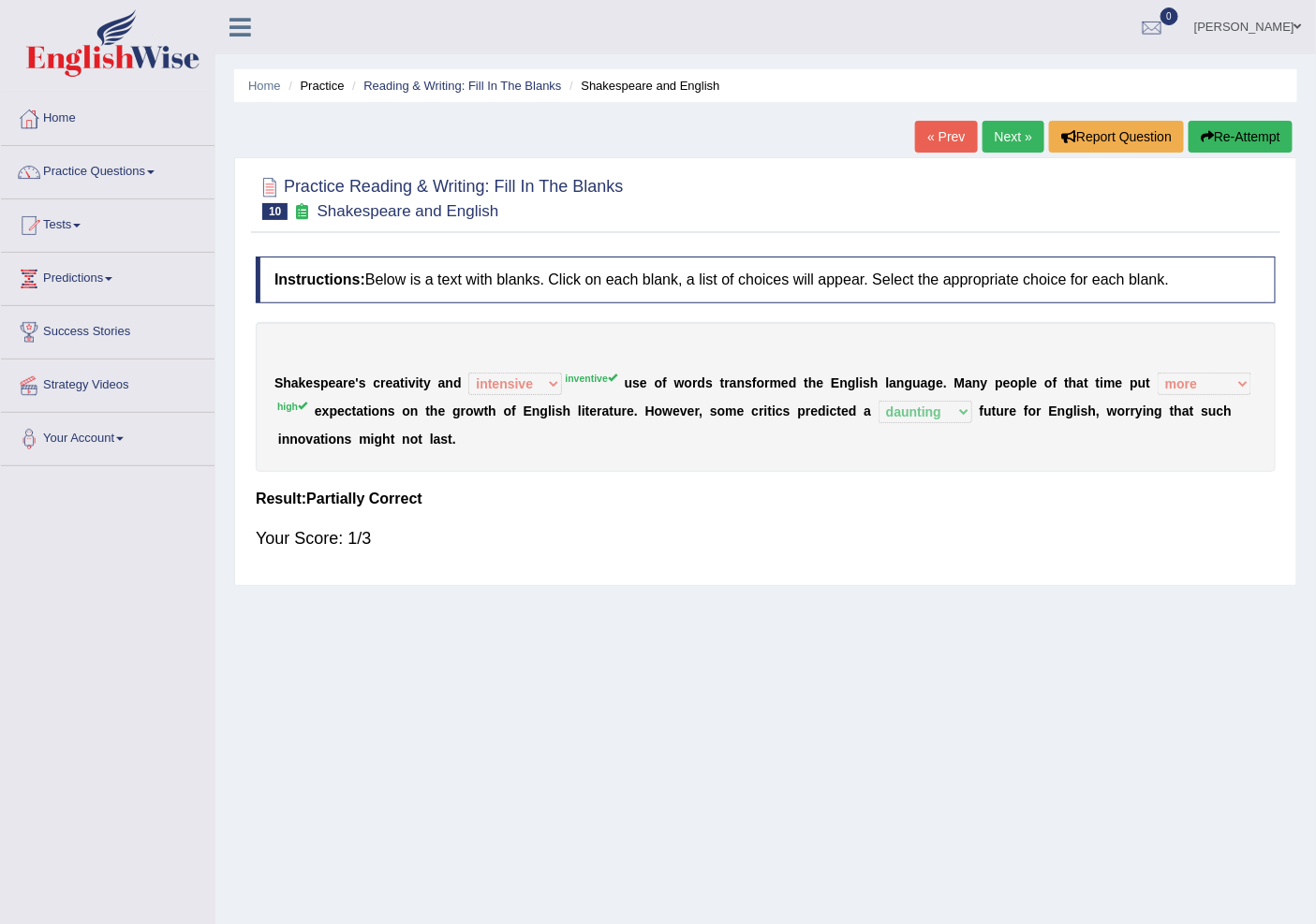
click at [1227, 139] on button "Re-Attempt" at bounding box center [1240, 136] width 104 height 31
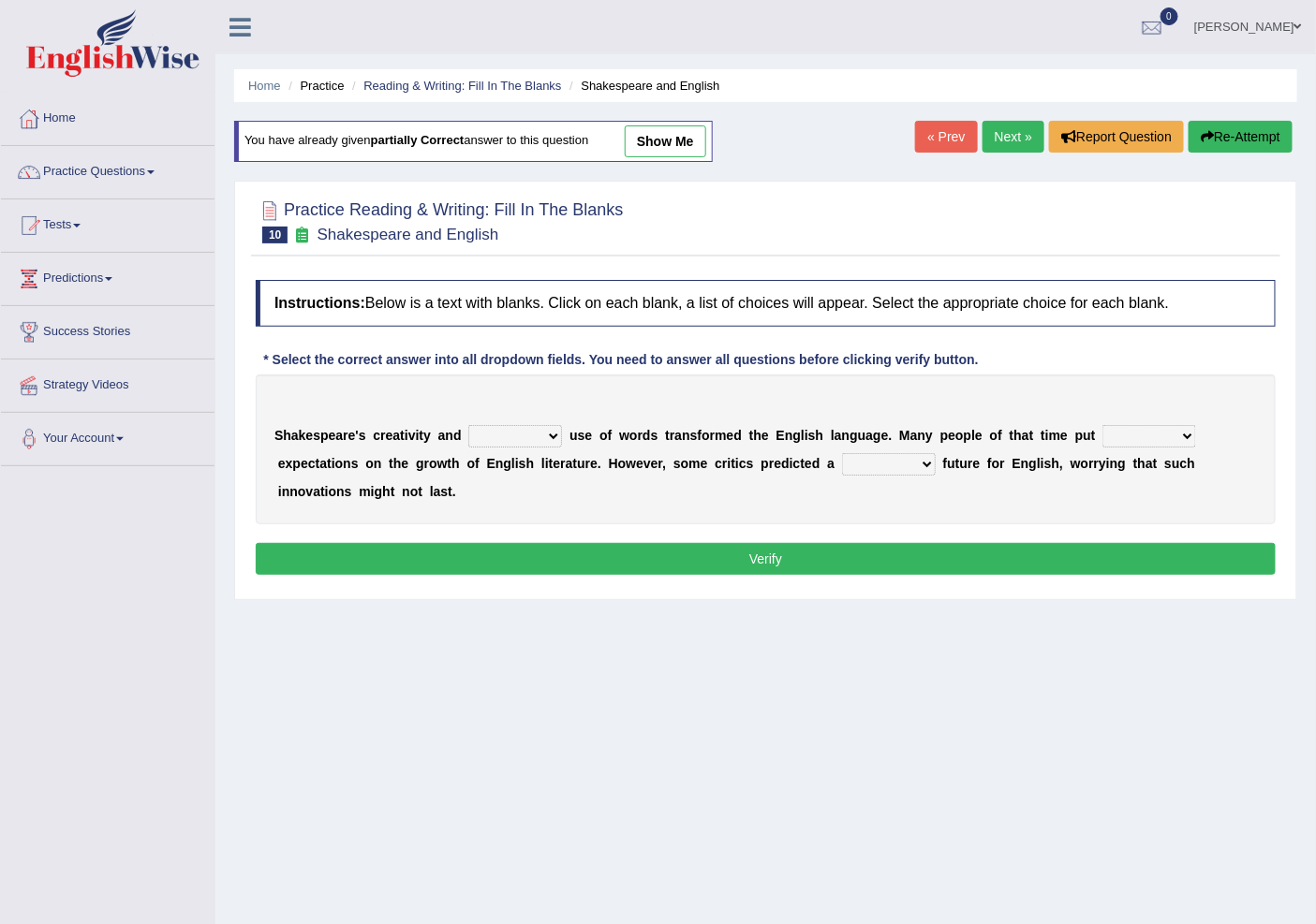
click at [483, 432] on select "idealized intensive fancied inventive" at bounding box center [515, 437] width 93 height 23
select select "intensive"
click at [468, 425] on select "idealized intensive fancied inventive" at bounding box center [515, 437] width 93 height 23
click at [483, 515] on div "S h a k e s p e a r e ' s c r e a t i v i t y a n d idealized intensive fancied…" at bounding box center [766, 449] width 1020 height 149
click at [1125, 445] on select "wide much high more" at bounding box center [1149, 437] width 93 height 23
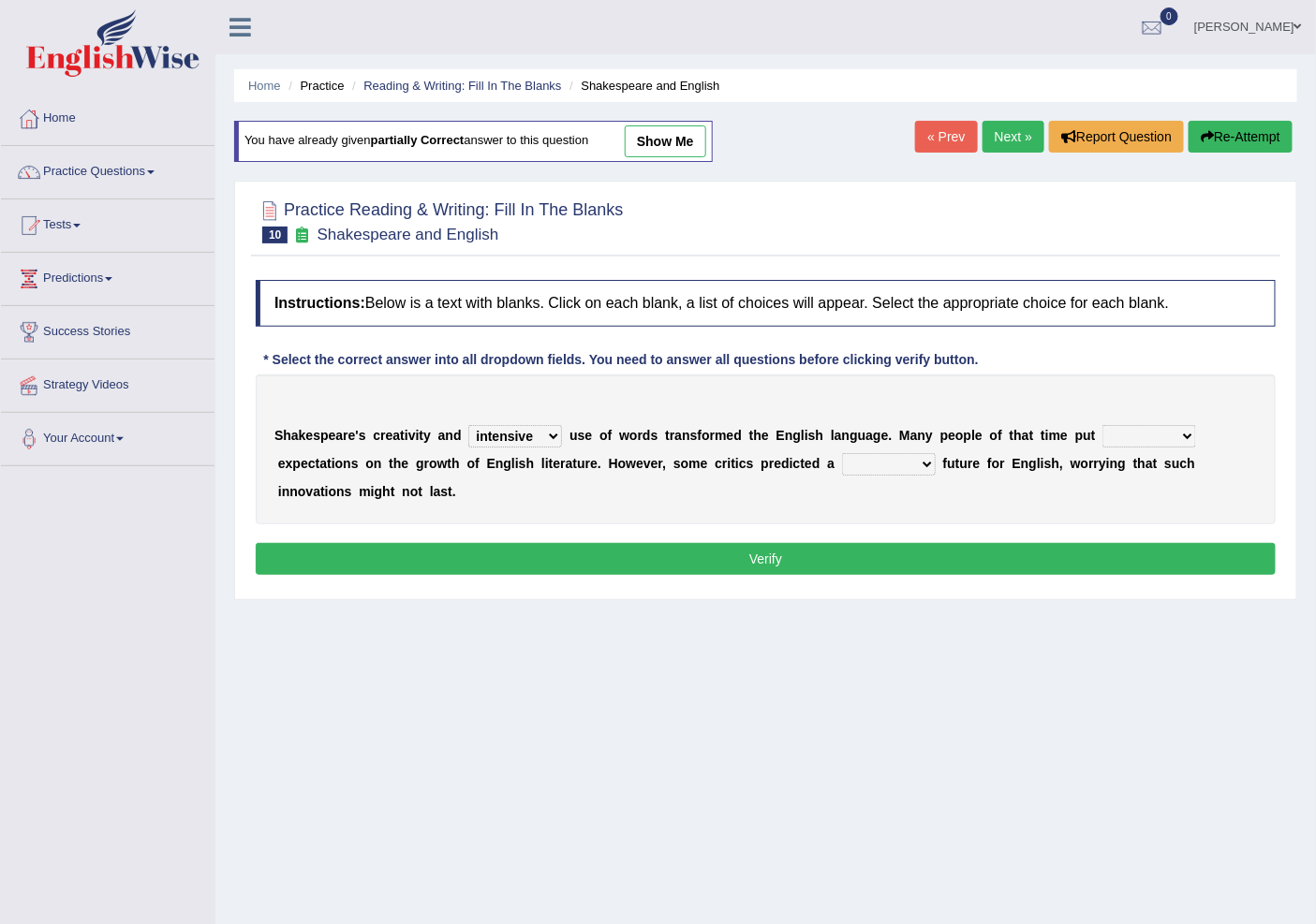
select select "high"
click at [1102, 425] on select "wide much high more" at bounding box center [1149, 437] width 93 height 23
click at [891, 461] on select "monetary promising irresistible daunting" at bounding box center [889, 464] width 93 height 23
select select "daunting"
click at [842, 453] on select "monetary promising irresistible daunting" at bounding box center [889, 464] width 93 height 23
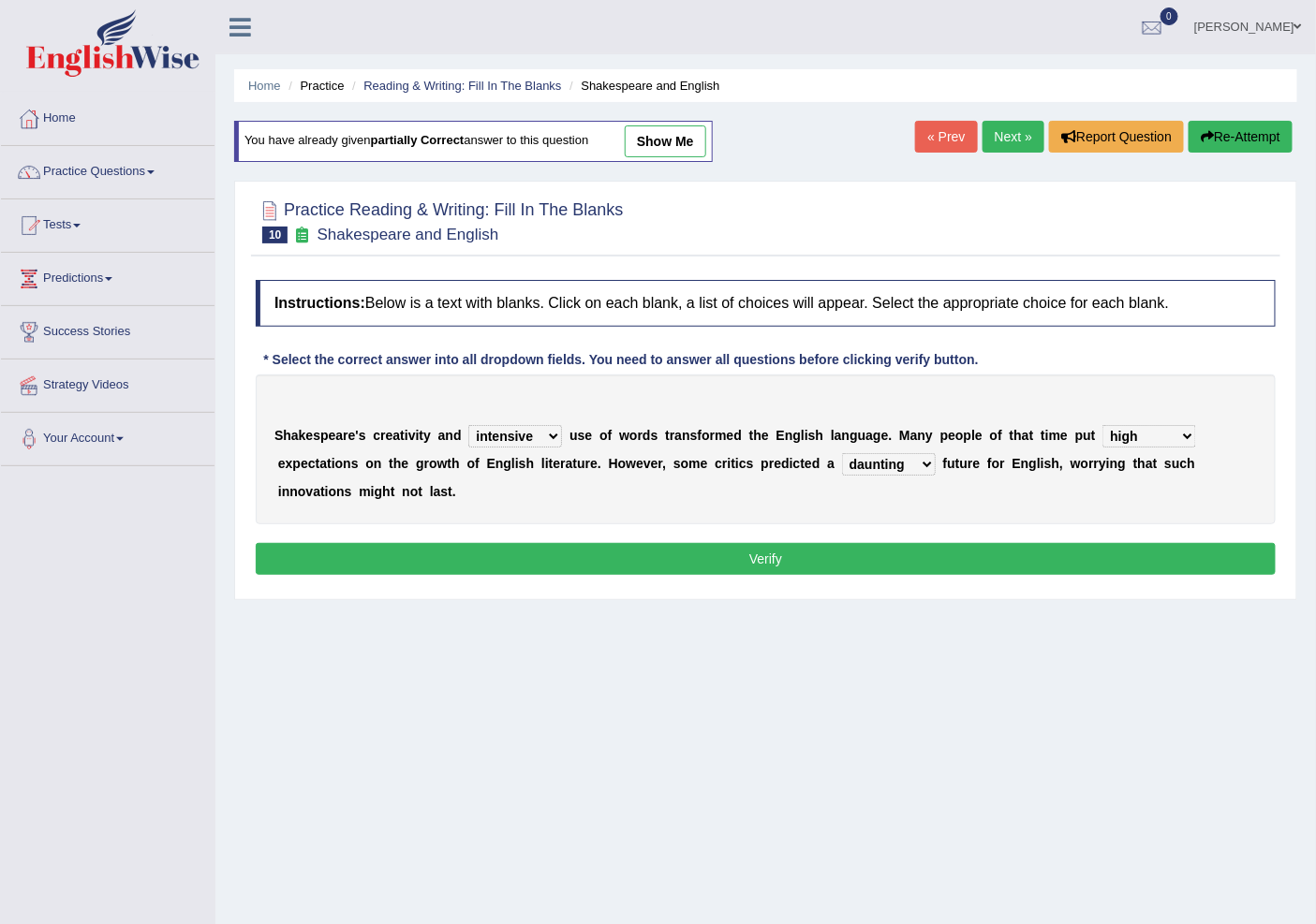
click at [907, 560] on button "Verify" at bounding box center [766, 559] width 1020 height 31
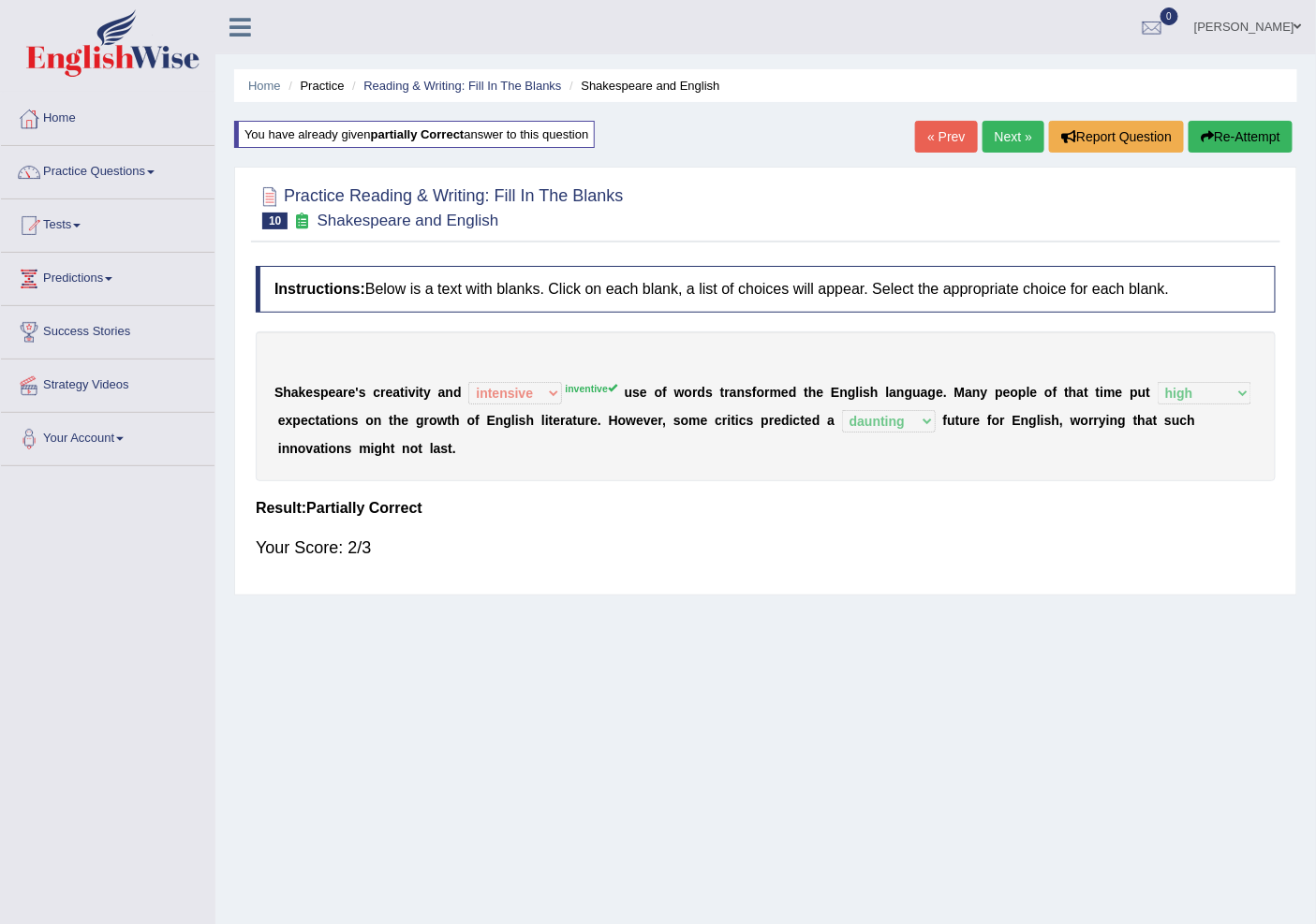
click at [987, 139] on link "Next »" at bounding box center [1012, 136] width 62 height 31
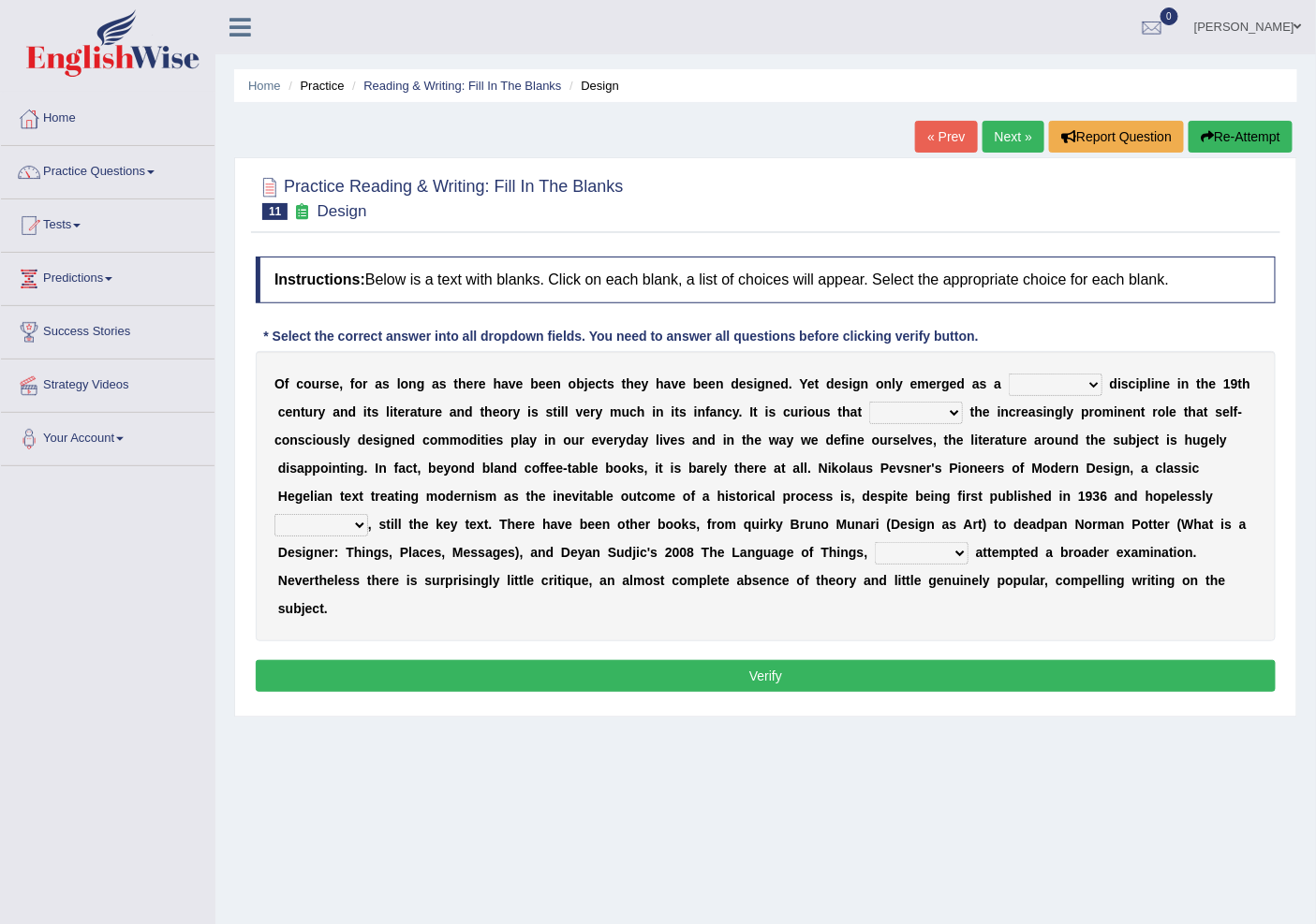
click at [1064, 383] on select "bilateral ubiquitous foremost dedicated" at bounding box center [1055, 385] width 93 height 23
click at [1009, 374] on select "bilateral ubiquitous foremost dedicated" at bounding box center [1055, 385] width 93 height 23
click at [1034, 375] on select "bilateral ubiquitous foremost dedicated" at bounding box center [1055, 385] width 93 height 23
select select "foremost"
click at [1009, 374] on select "bilateral ubiquitous foremost dedicated" at bounding box center [1055, 385] width 93 height 23
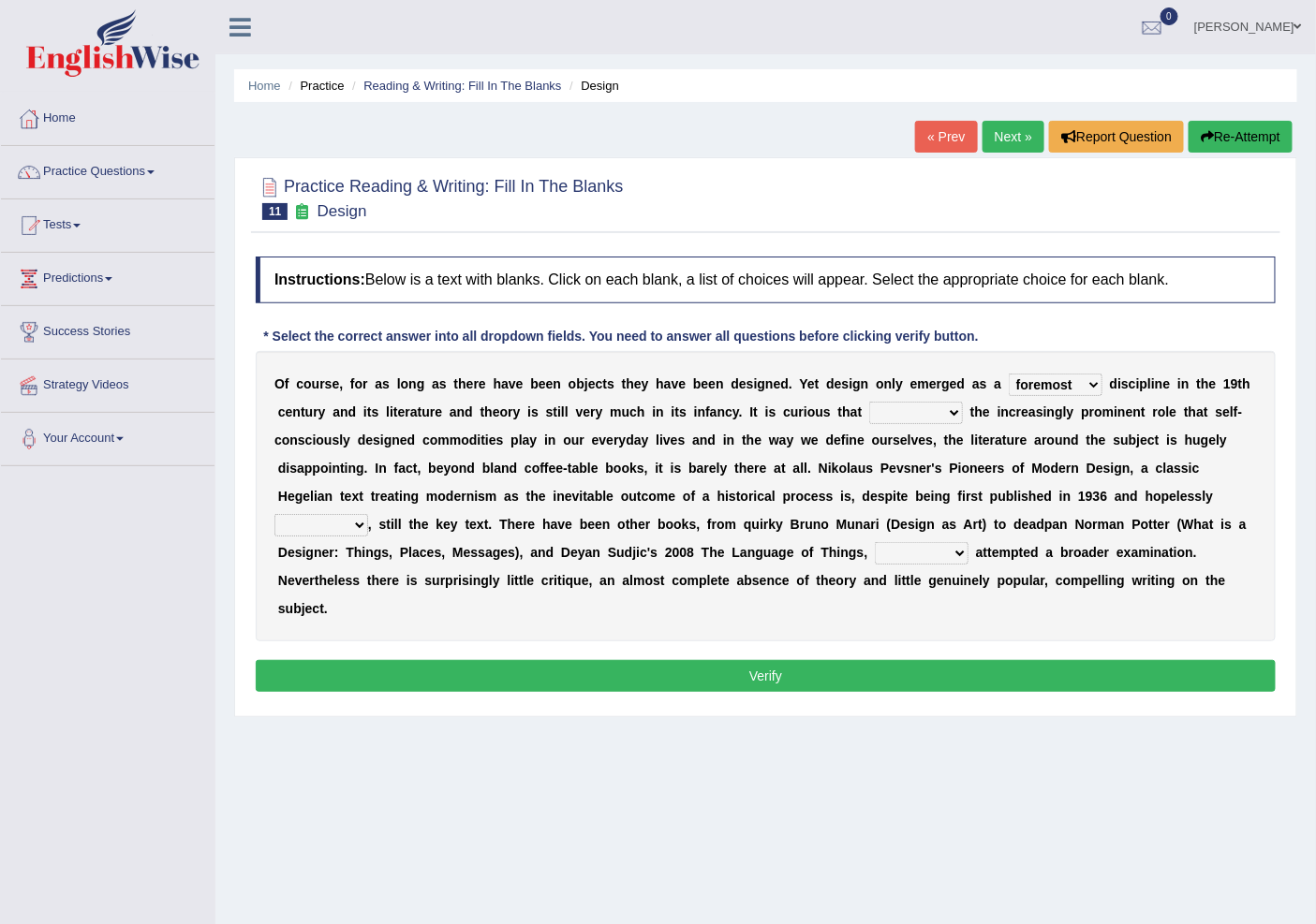
click at [907, 406] on select "since despite within through" at bounding box center [915, 413] width 93 height 23
select select "despite"
click at [869, 402] on select "since despite within through" at bounding box center [915, 413] width 93 height 23
click at [343, 519] on select "dates dating date dated" at bounding box center [321, 525] width 93 height 23
select select "dating"
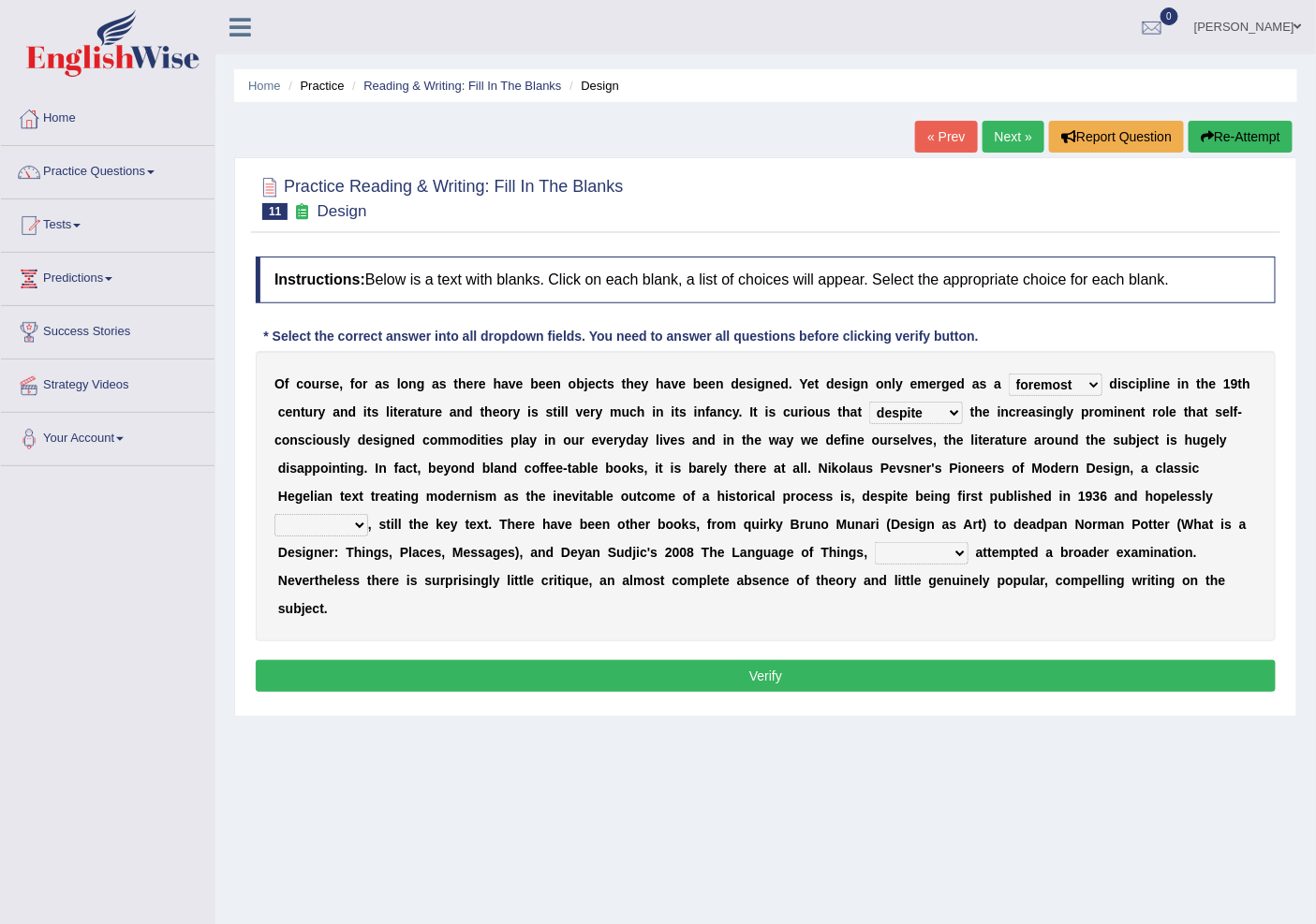
click at [274, 514] on select "dates dating date dated" at bounding box center [321, 525] width 93 height 23
click at [919, 559] on select "which then however as" at bounding box center [921, 554] width 93 height 23
select select "which"
click at [874, 542] on select "which then however as" at bounding box center [921, 554] width 93 height 23
click at [820, 667] on button "Verify" at bounding box center [766, 676] width 1020 height 31
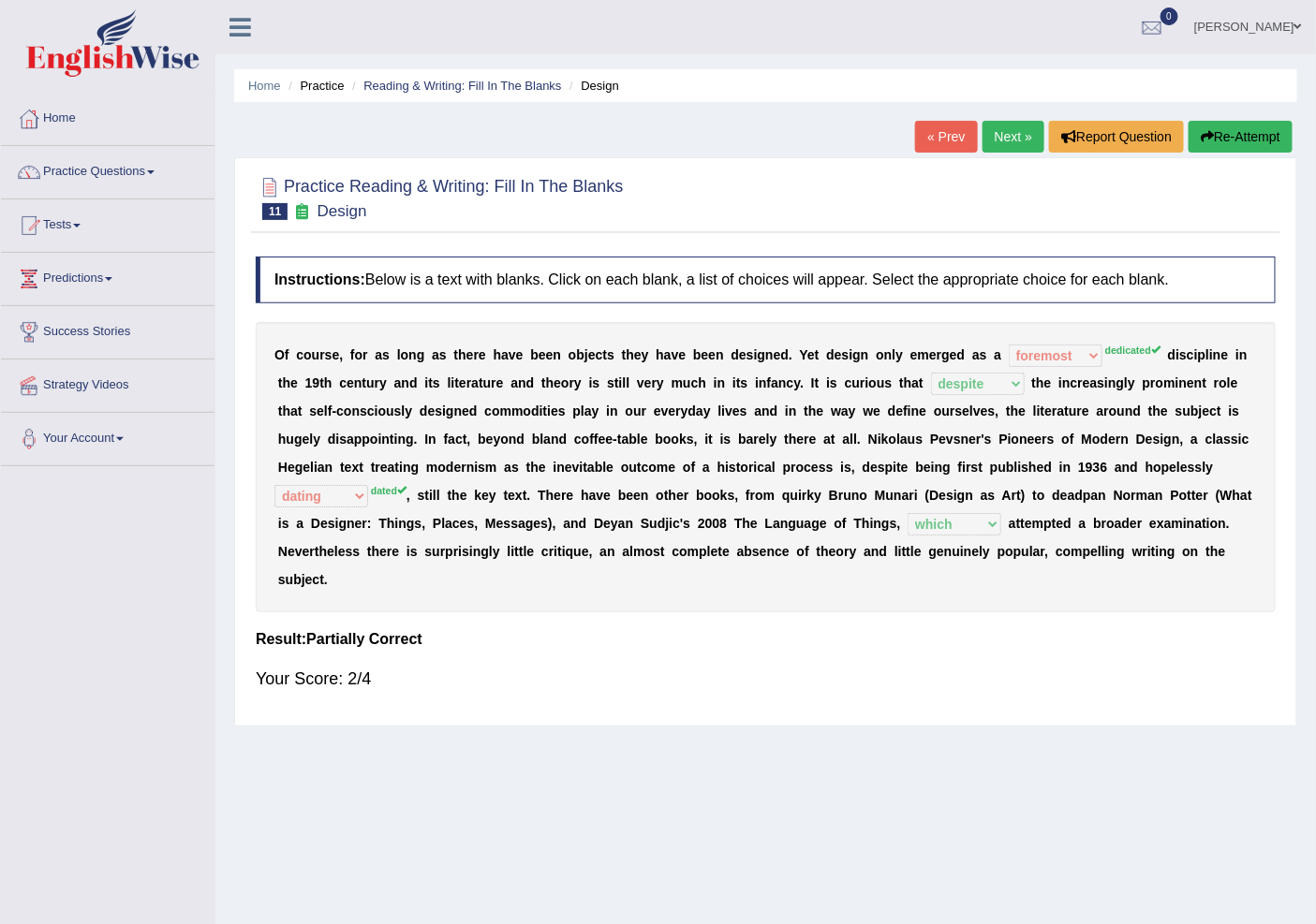
click at [1010, 131] on link "Next »" at bounding box center [1012, 136] width 62 height 31
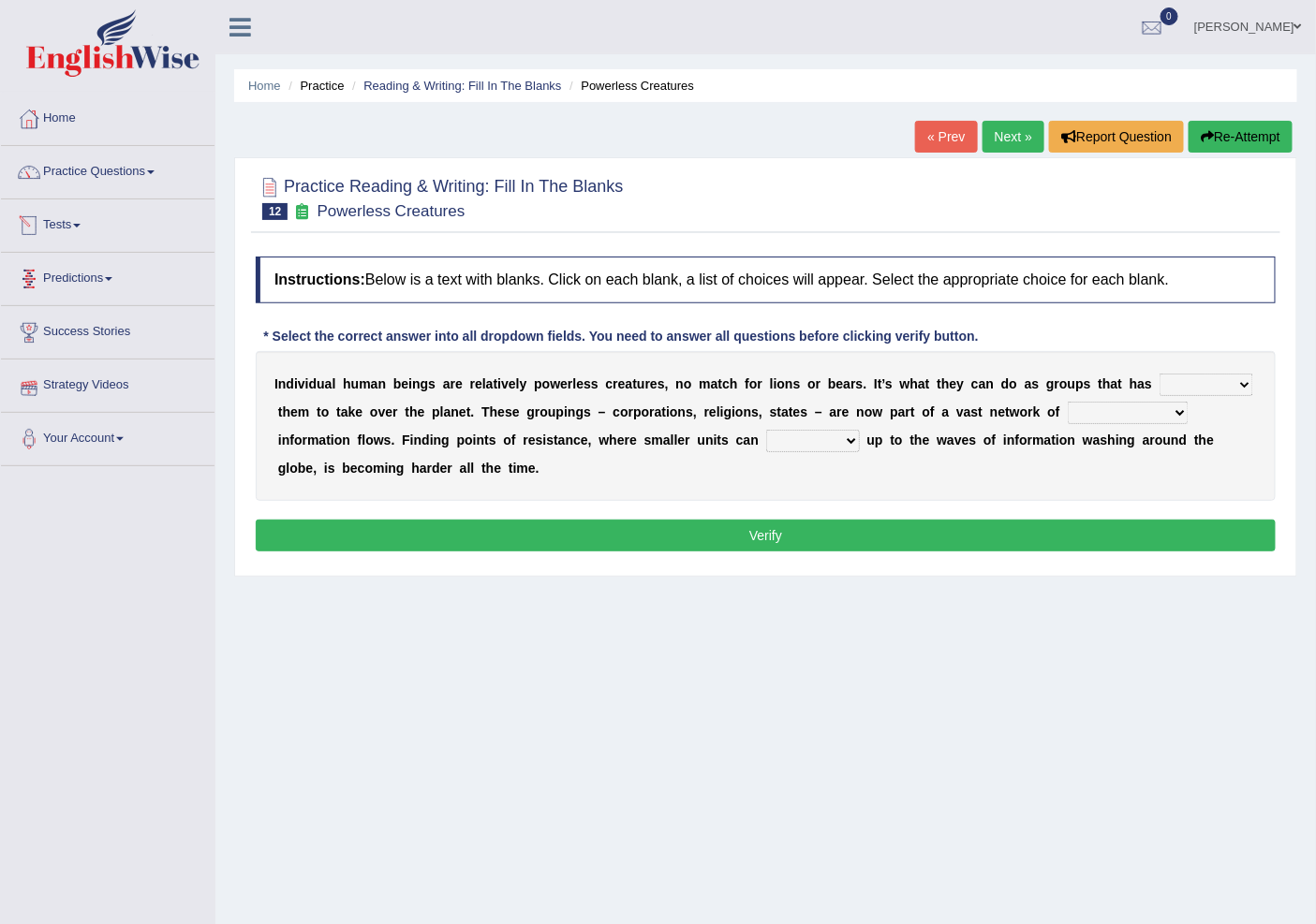
click at [69, 216] on link "Tests" at bounding box center [108, 223] width 213 height 47
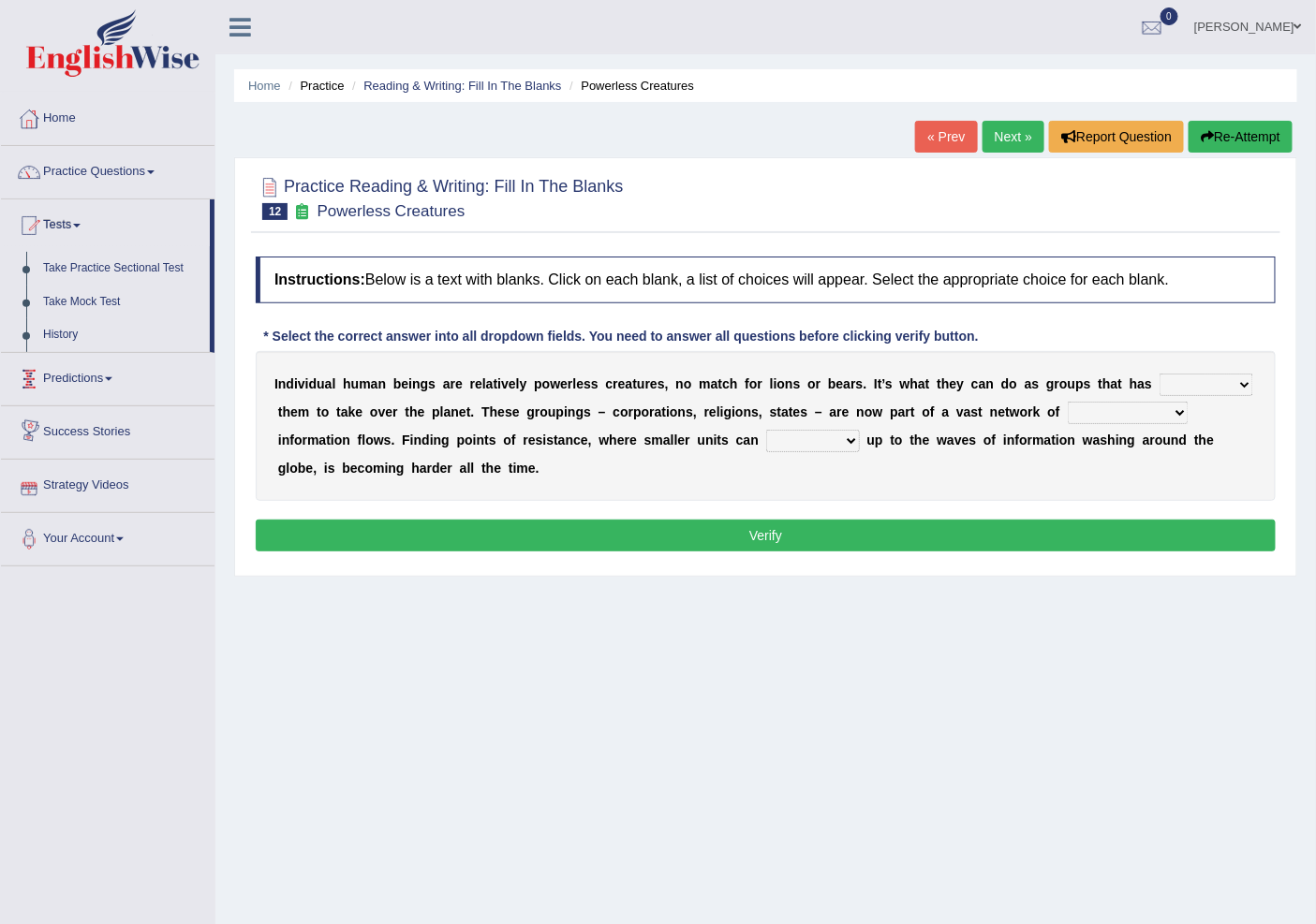
click at [100, 391] on link "Predictions" at bounding box center [108, 376] width 213 height 47
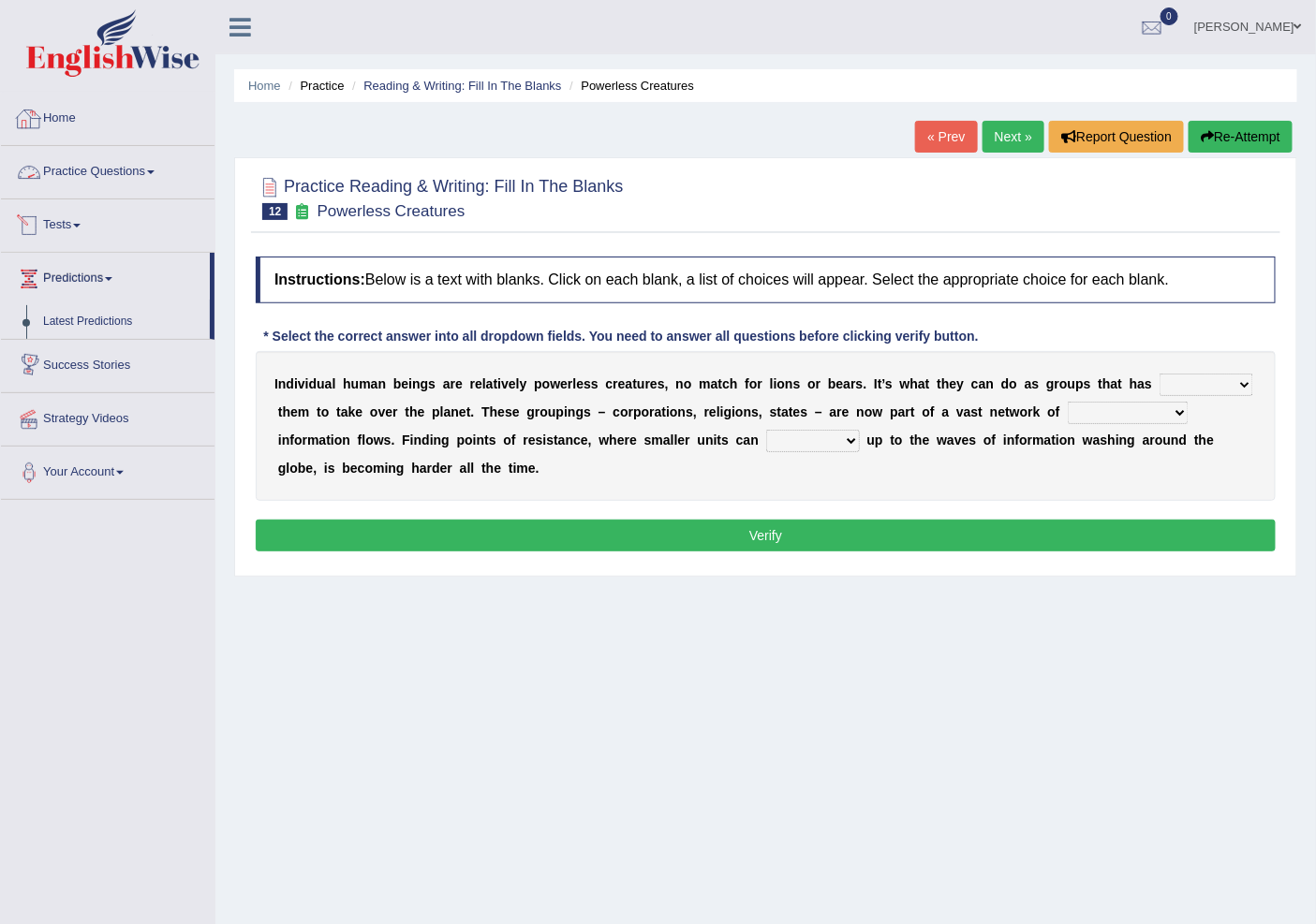
click at [149, 163] on link "Practice Questions" at bounding box center [108, 169] width 213 height 47
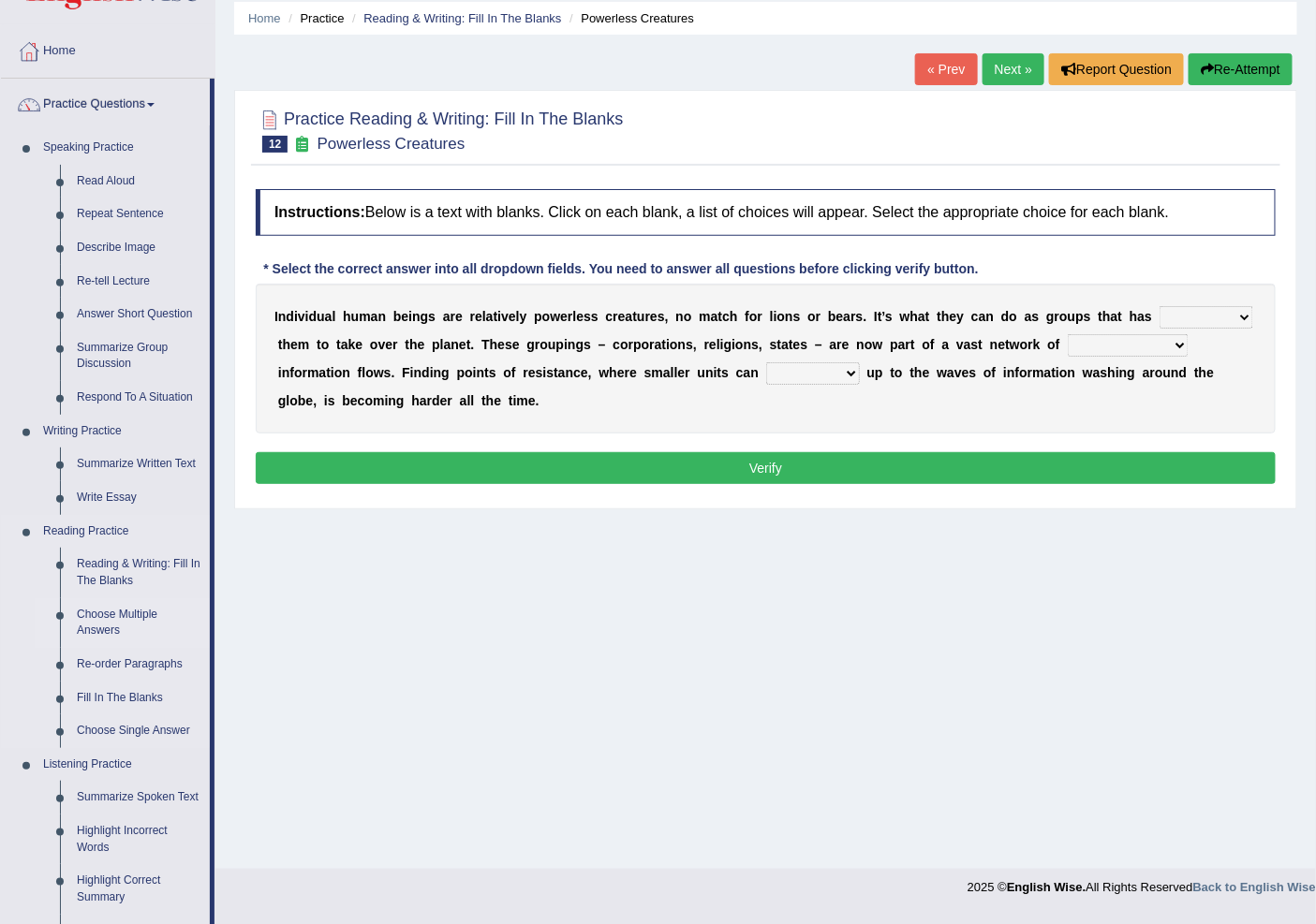
scroll to position [104, 0]
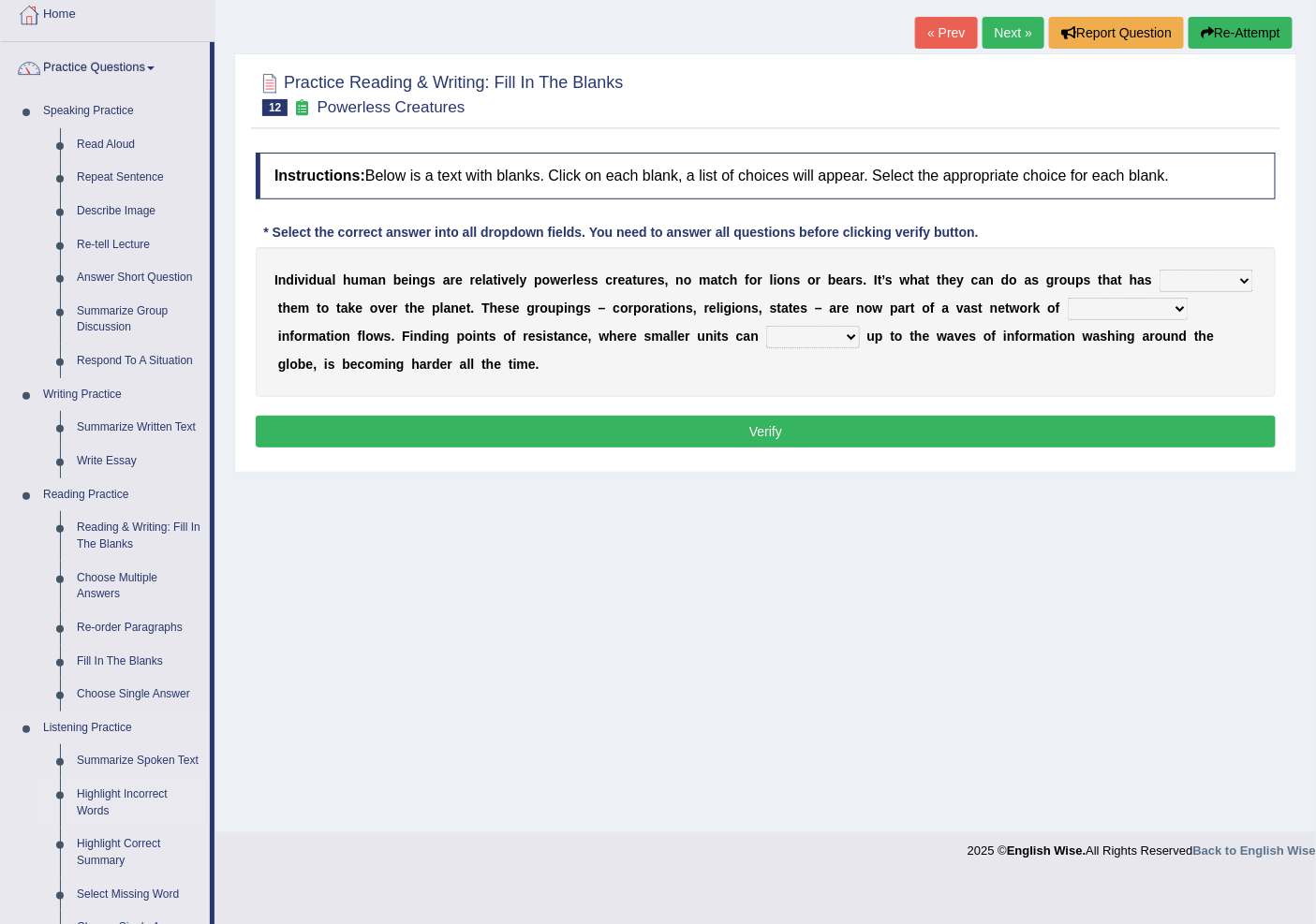
click at [88, 795] on link "Highlight Incorrect Words" at bounding box center [139, 803] width 142 height 49
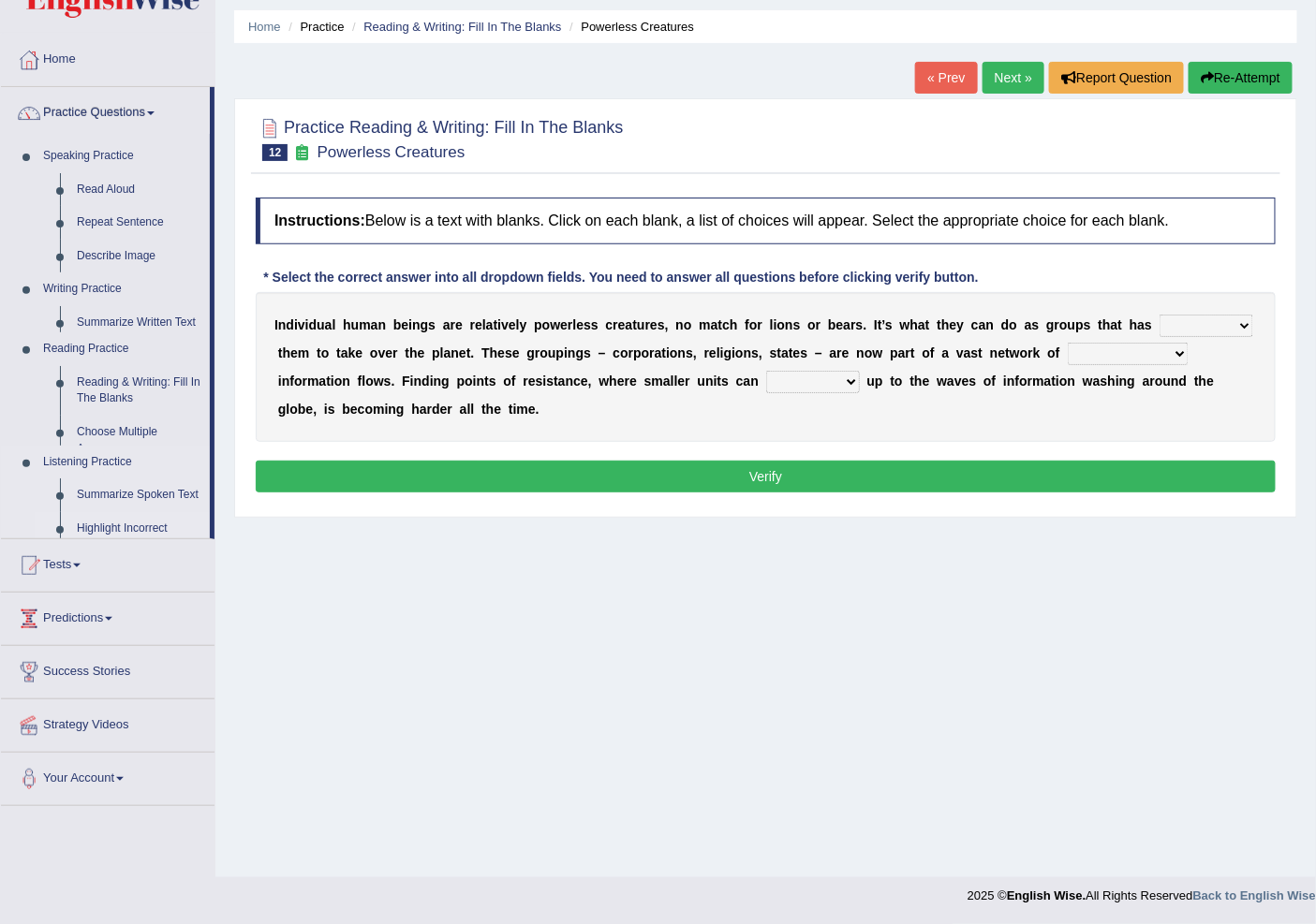
scroll to position [58, 0]
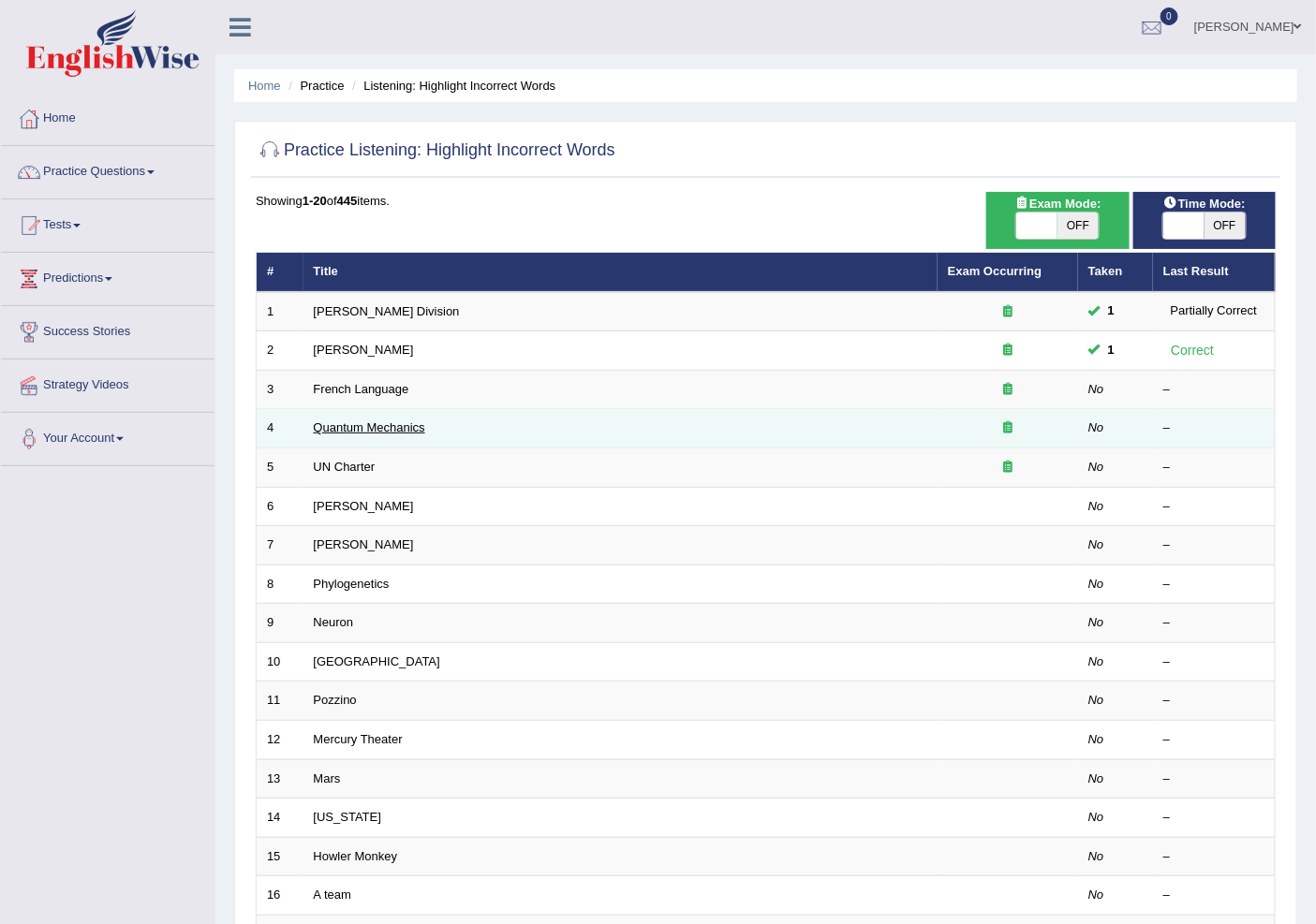
click at [360, 433] on link "Quantum Mechanics" at bounding box center [369, 427] width 111 height 14
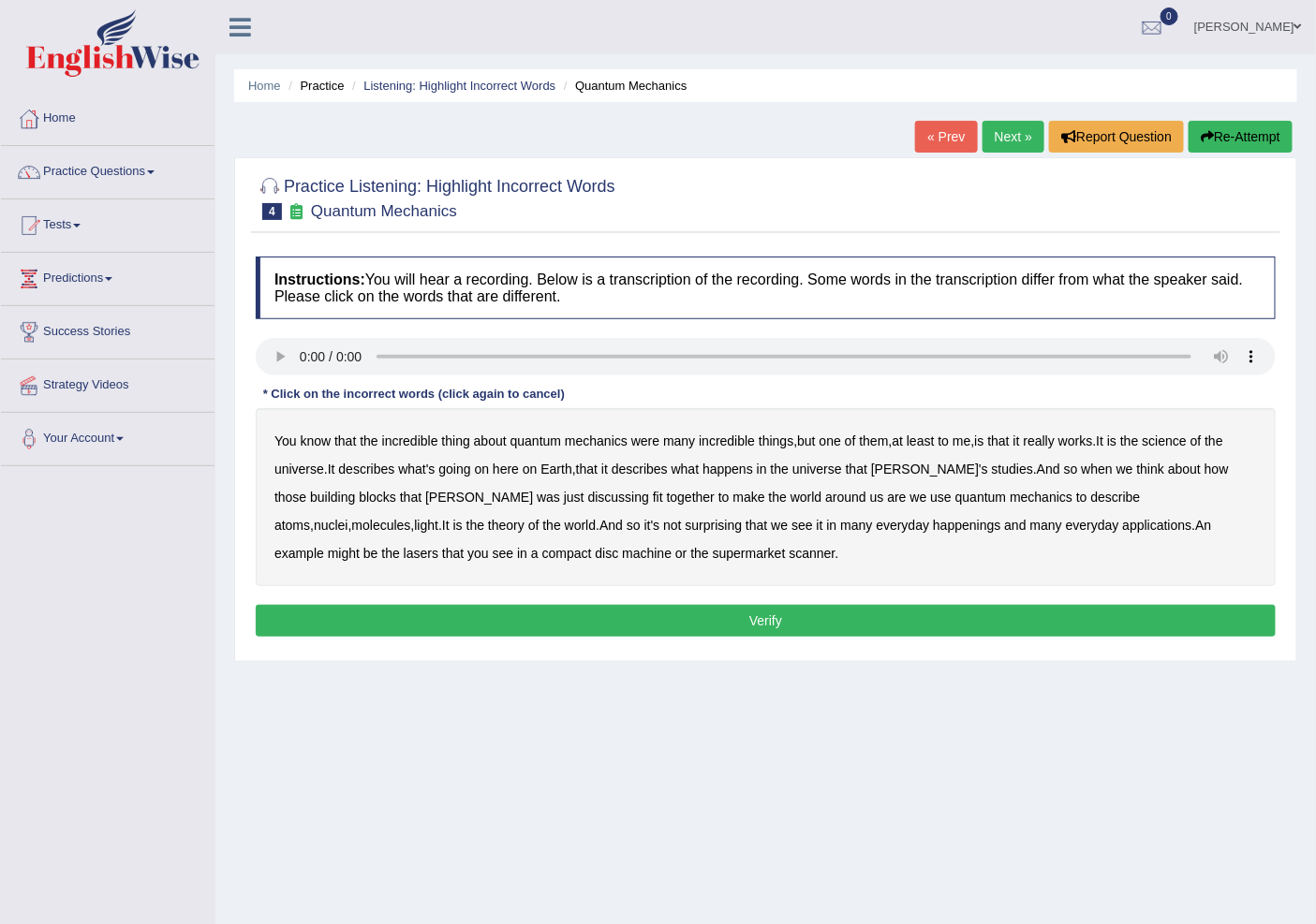
click at [1187, 435] on b "science" at bounding box center [1165, 442] width 44 height 15
click at [588, 494] on b "discussing" at bounding box center [619, 498] width 61 height 15
click at [933, 522] on b "happenings" at bounding box center [966, 525] width 68 height 15
click at [622, 551] on b "machine" at bounding box center [647, 554] width 49 height 15
click at [461, 621] on button "Verify" at bounding box center [766, 620] width 1020 height 31
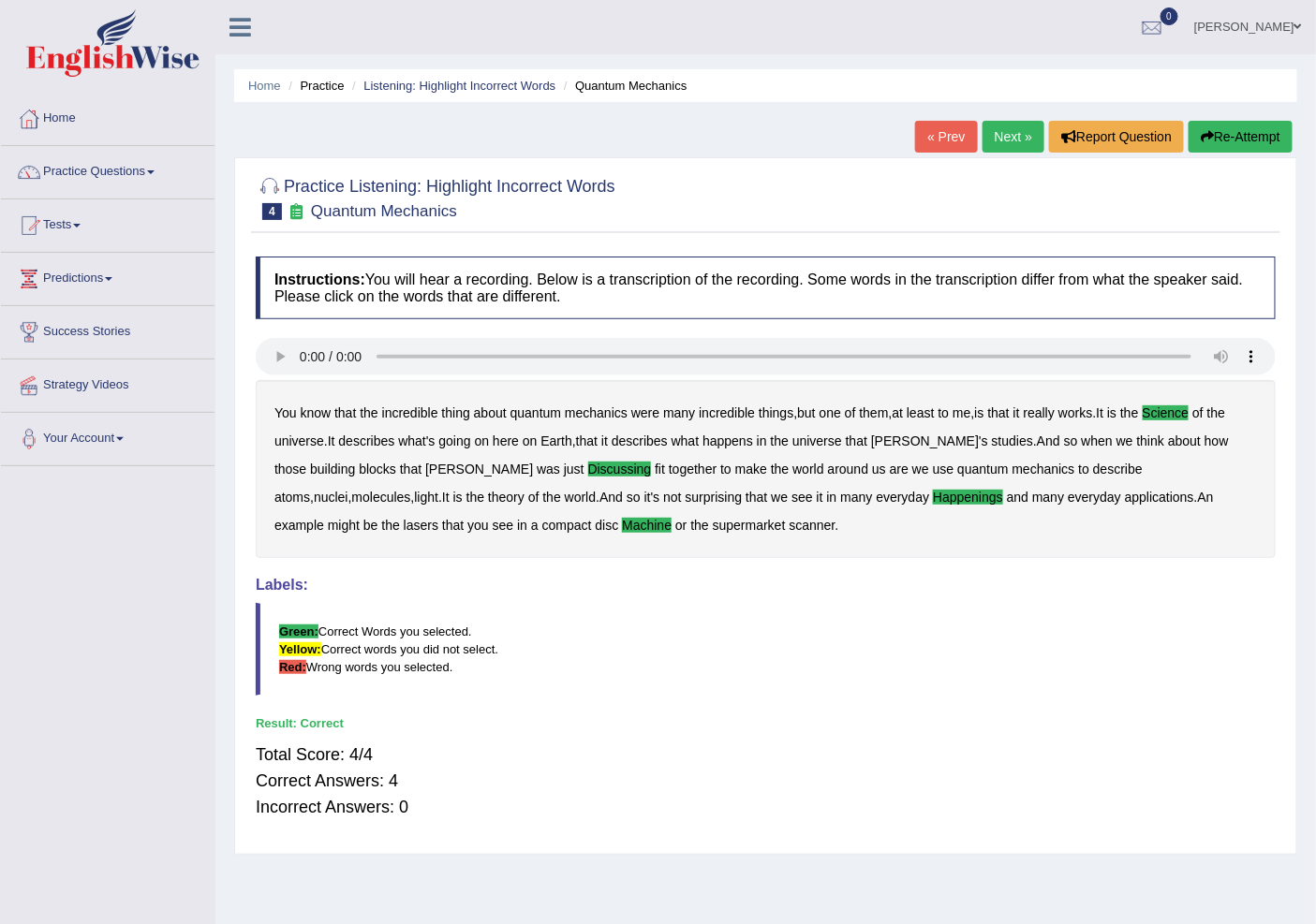
click at [984, 124] on link "Next »" at bounding box center [1012, 136] width 62 height 31
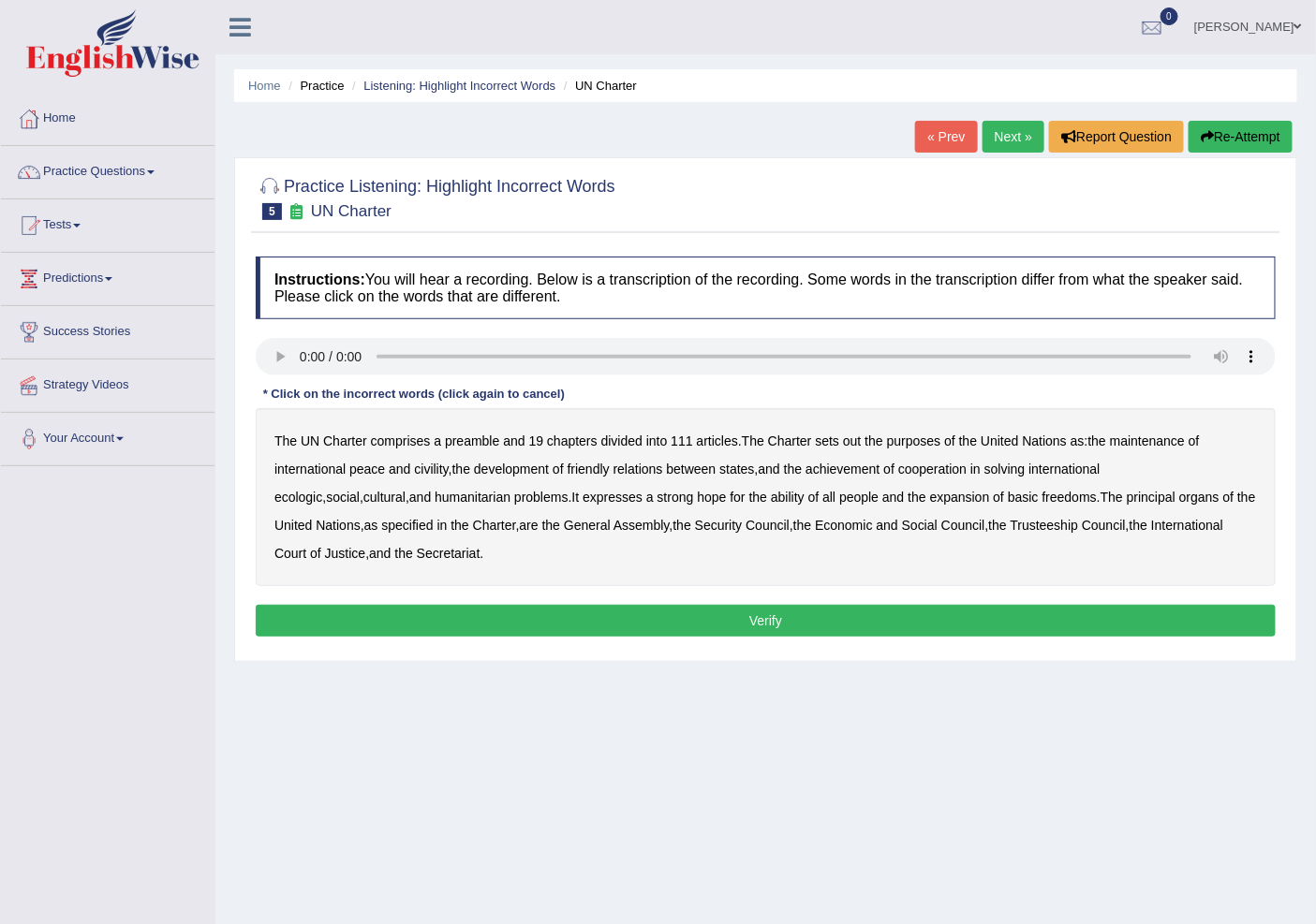
click at [857, 439] on b "out" at bounding box center [852, 442] width 18 height 15
click at [432, 462] on b "civility" at bounding box center [430, 469] width 33 height 15
click at [323, 490] on b "ecologic" at bounding box center [298, 498] width 48 height 15
click at [771, 493] on b "ability" at bounding box center [787, 498] width 33 height 15
click at [661, 615] on button "Verify" at bounding box center [766, 620] width 1020 height 31
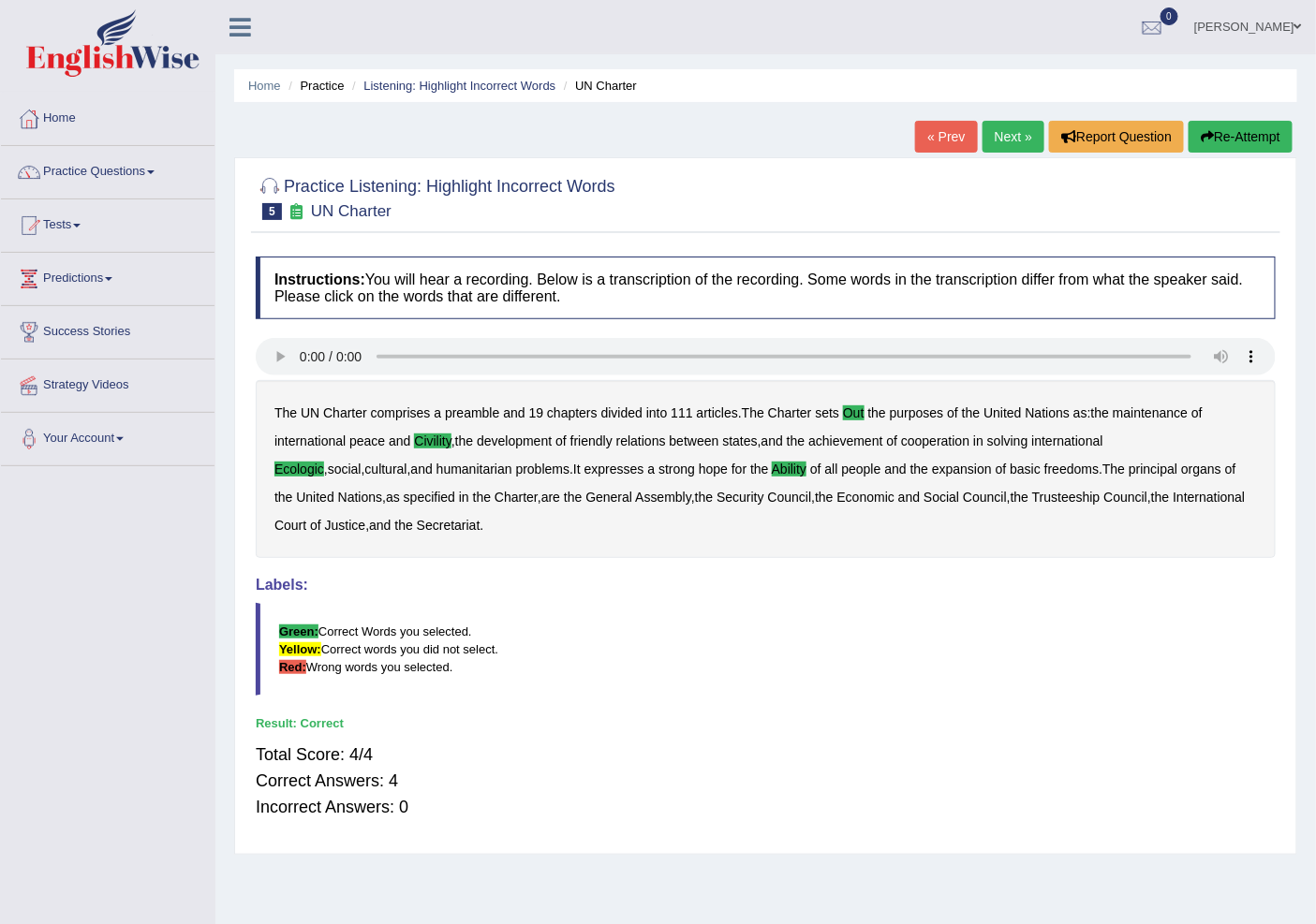
click at [1019, 133] on link "Next »" at bounding box center [1012, 136] width 62 height 31
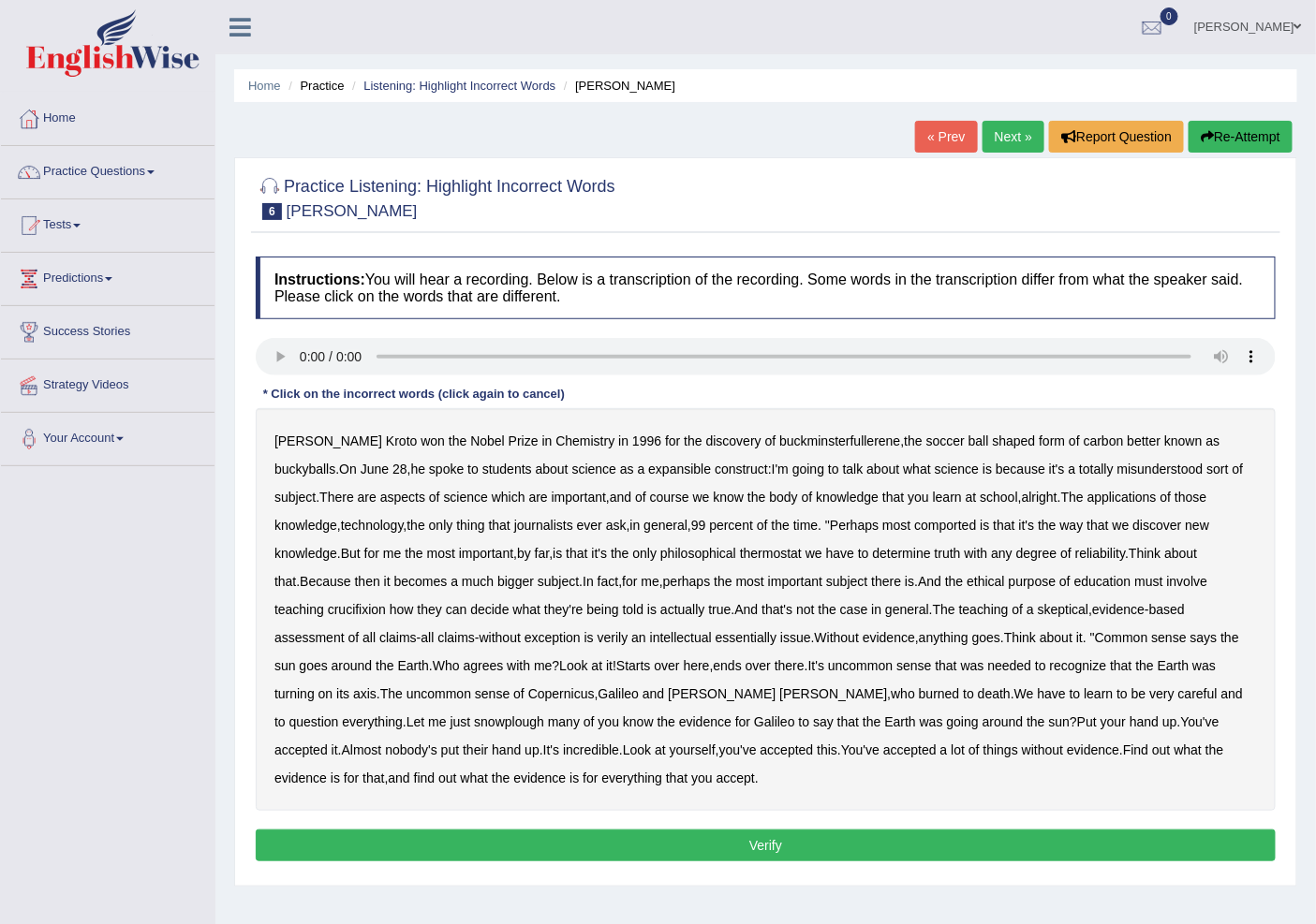
click at [648, 462] on b "expansible" at bounding box center [679, 469] width 63 height 15
click at [914, 525] on b "comported" at bounding box center [945, 525] width 62 height 15
click at [740, 553] on b "thermostat" at bounding box center [771, 554] width 62 height 15
click at [385, 602] on b "crucifixion" at bounding box center [356, 610] width 58 height 15
click at [598, 639] on b "verily" at bounding box center [613, 638] width 30 height 15
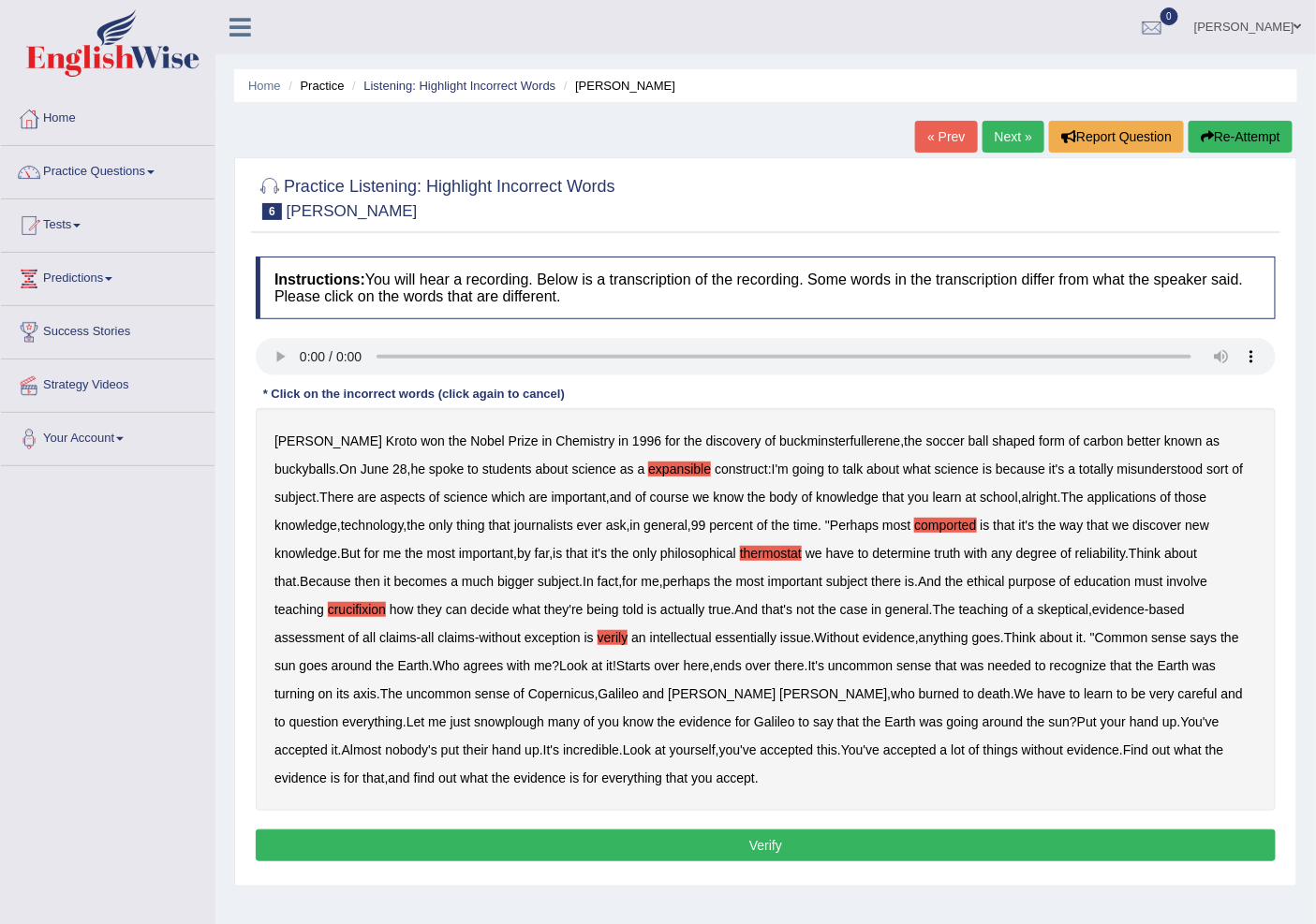
click at [716, 638] on b "essentially" at bounding box center [746, 638] width 61 height 15
click at [474, 716] on b "snowplough" at bounding box center [509, 722] width 70 height 15
click at [527, 838] on button "Verify" at bounding box center [766, 845] width 1020 height 31
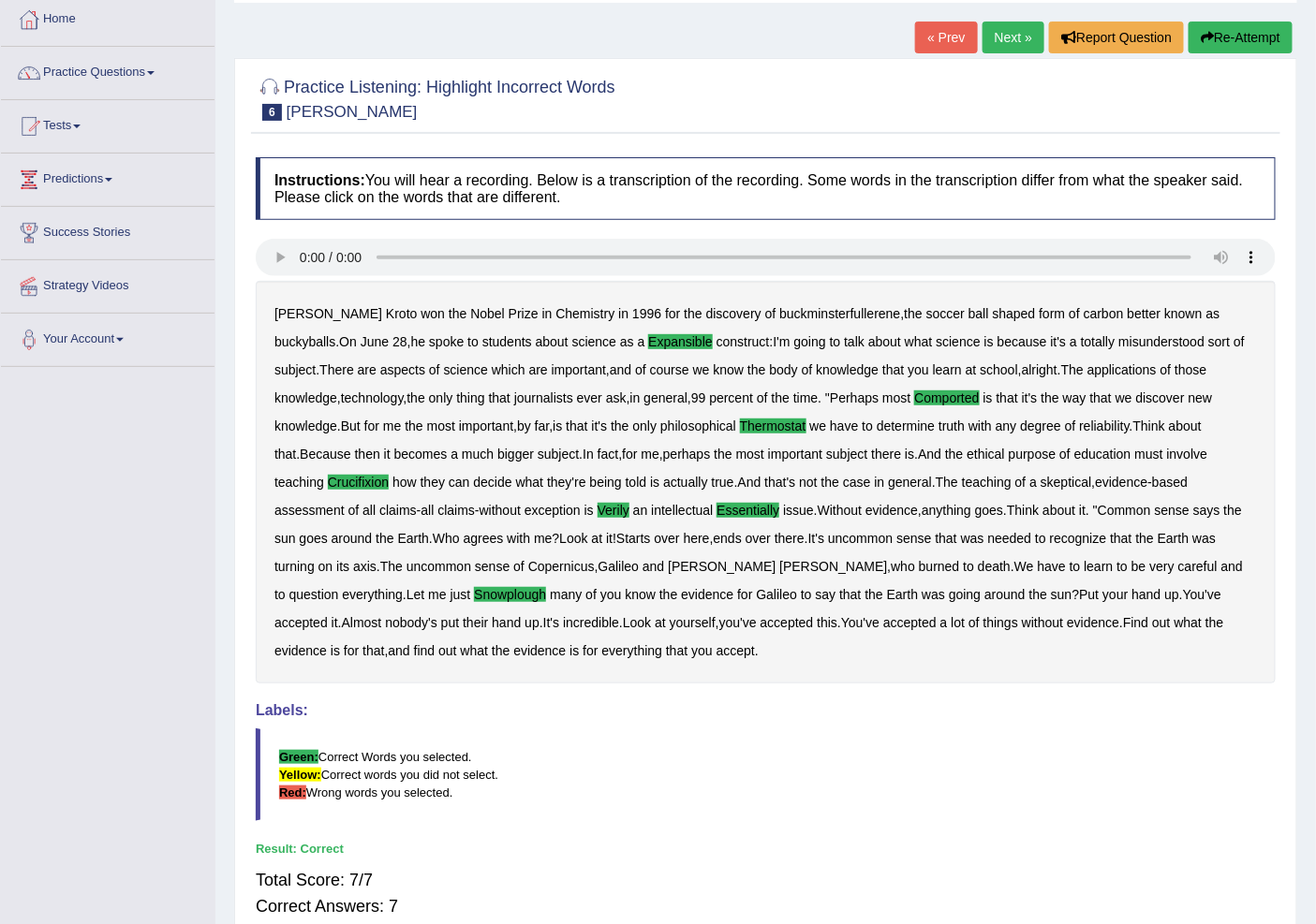
scroll to position [104, 0]
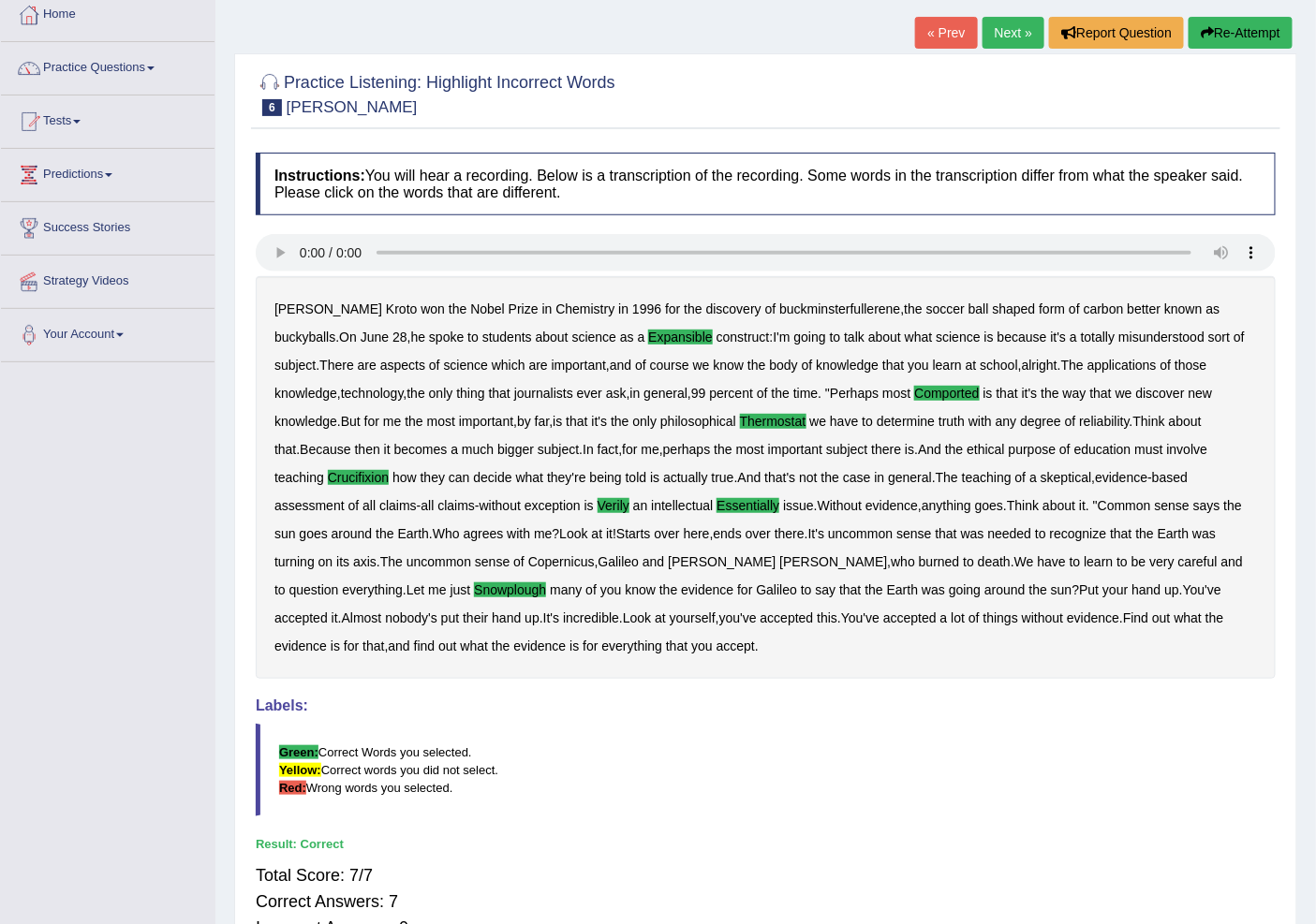
click at [1022, 33] on link "Next »" at bounding box center [1012, 32] width 62 height 31
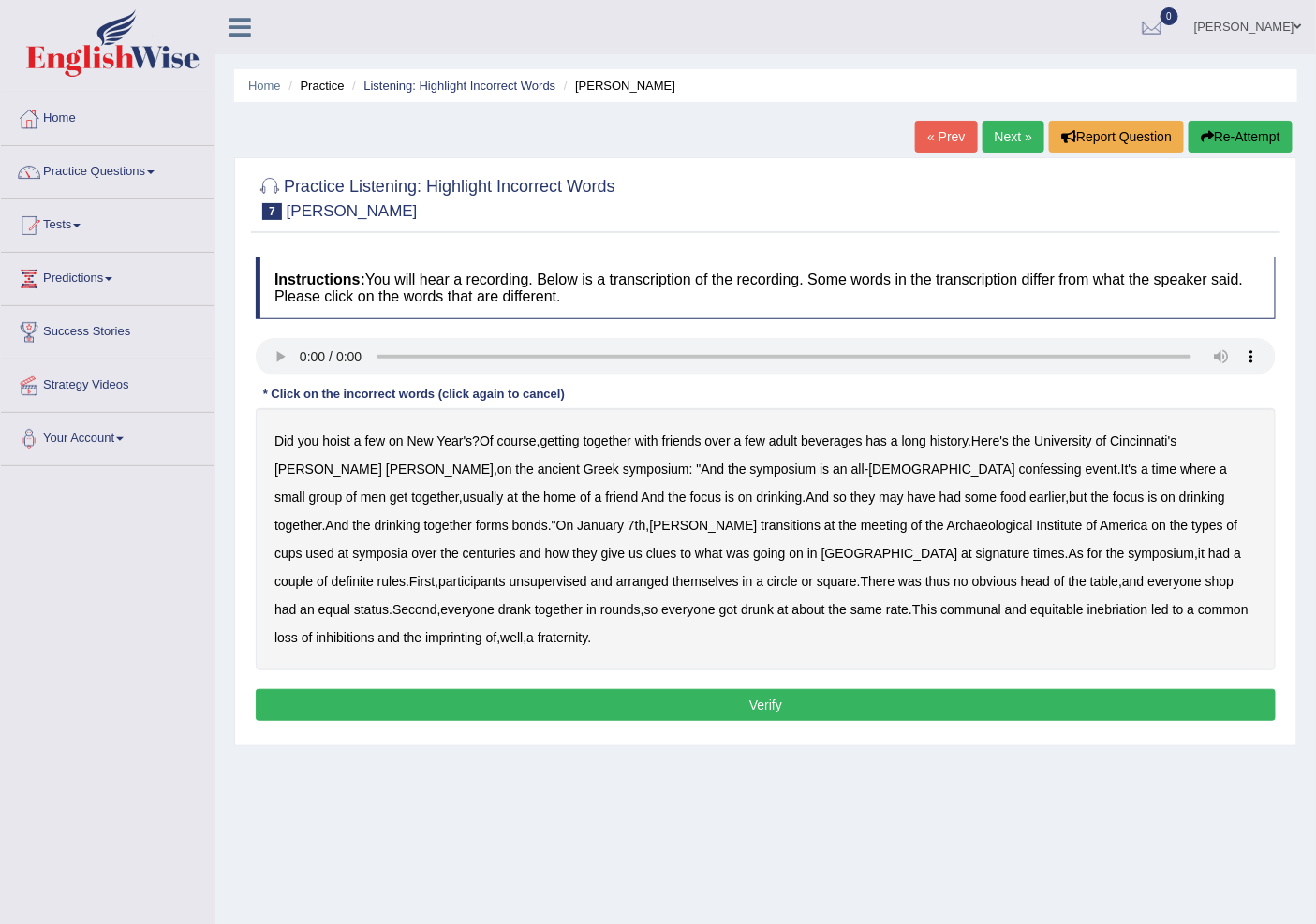
click at [1019, 470] on b "confessing" at bounding box center [1051, 469] width 63 height 15
click at [760, 521] on b "transitions" at bounding box center [790, 525] width 60 height 15
click at [976, 546] on b "signature" at bounding box center [1003, 554] width 54 height 15
click at [587, 574] on b "unsupervised" at bounding box center [548, 581] width 78 height 15
click at [1206, 580] on b "shop" at bounding box center [1220, 581] width 29 height 15
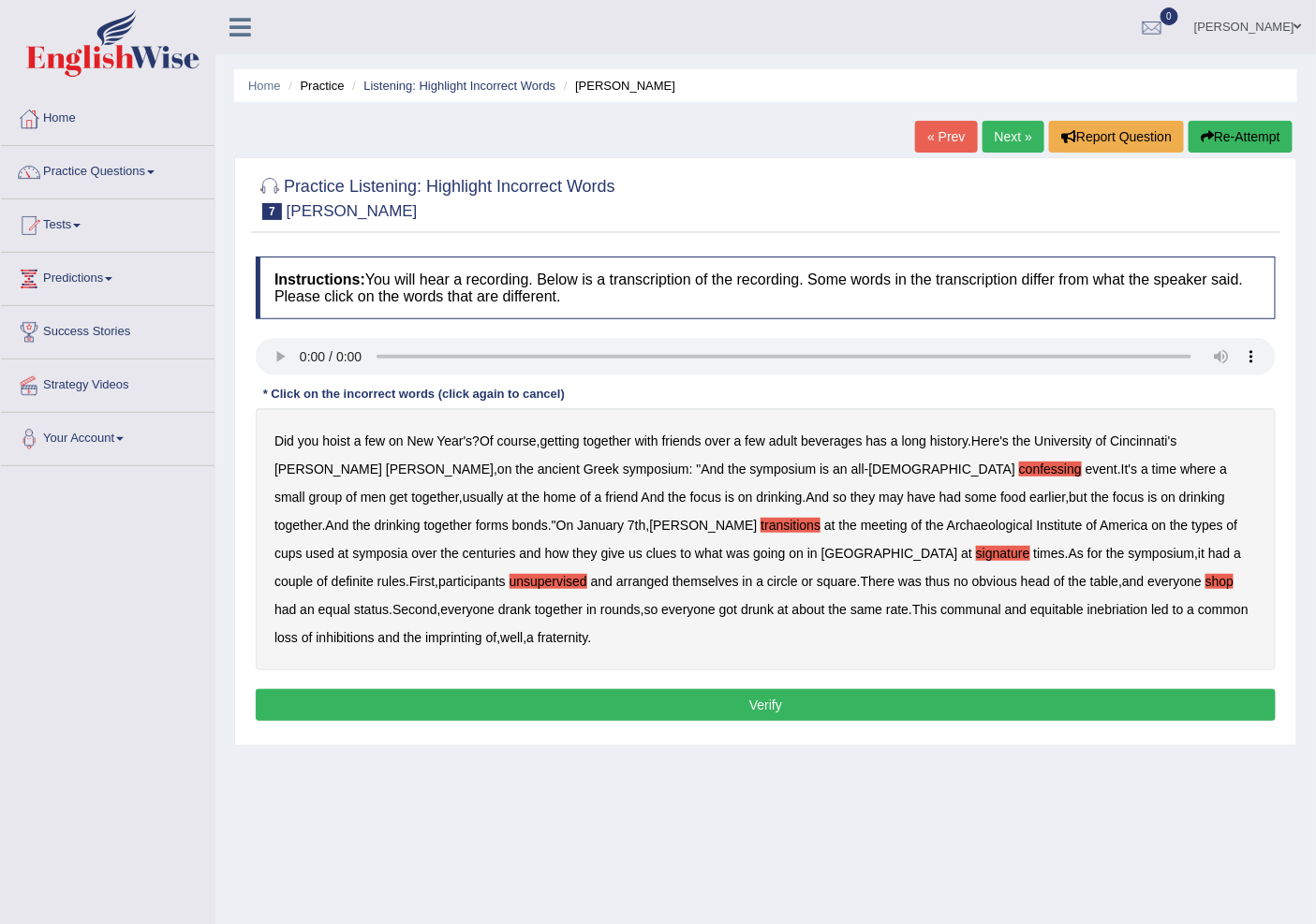
click at [482, 630] on b "imprinting" at bounding box center [454, 638] width 57 height 15
click at [738, 689] on button "Verify" at bounding box center [766, 704] width 1020 height 31
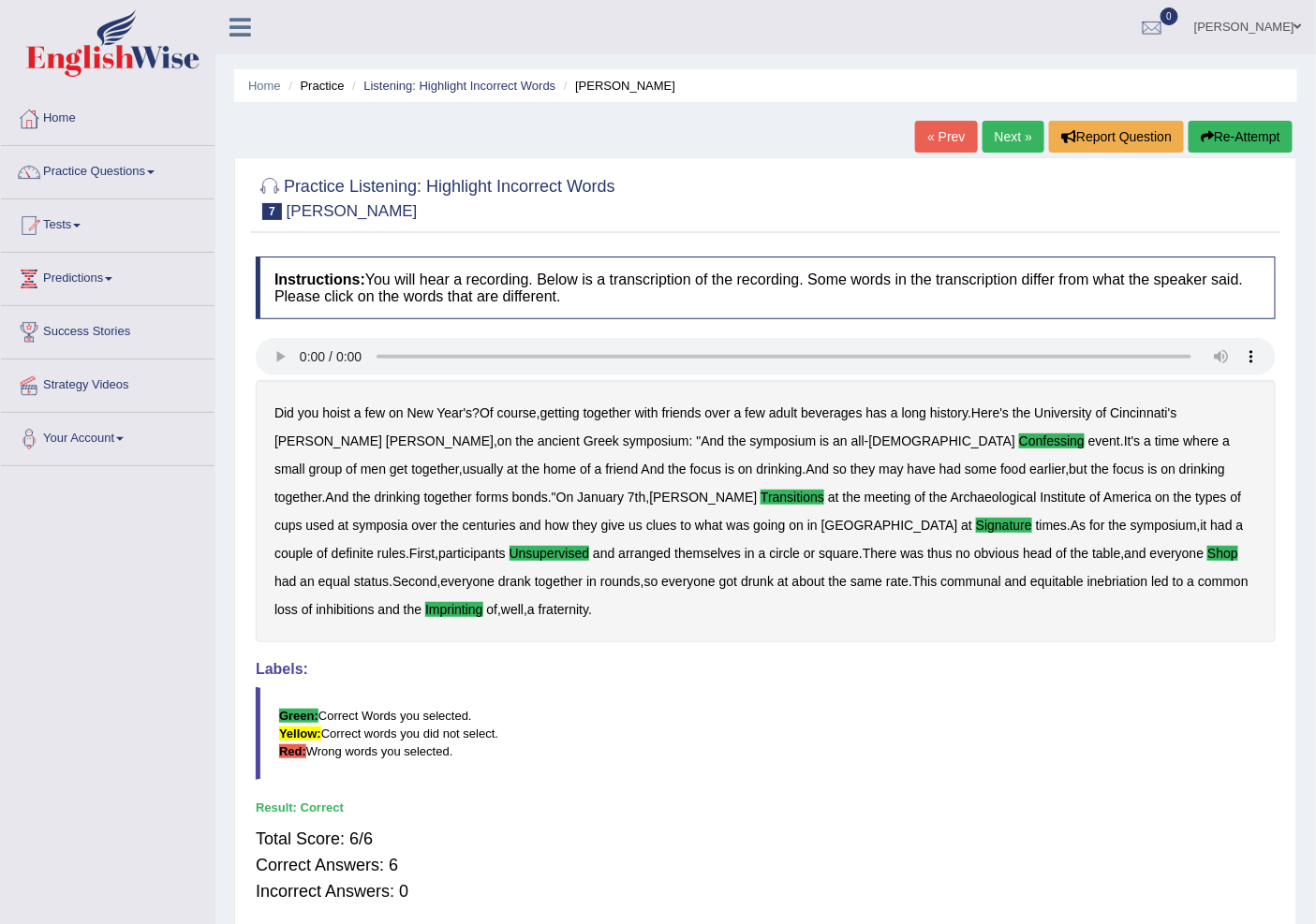
click at [1000, 139] on link "Next »" at bounding box center [1012, 136] width 62 height 31
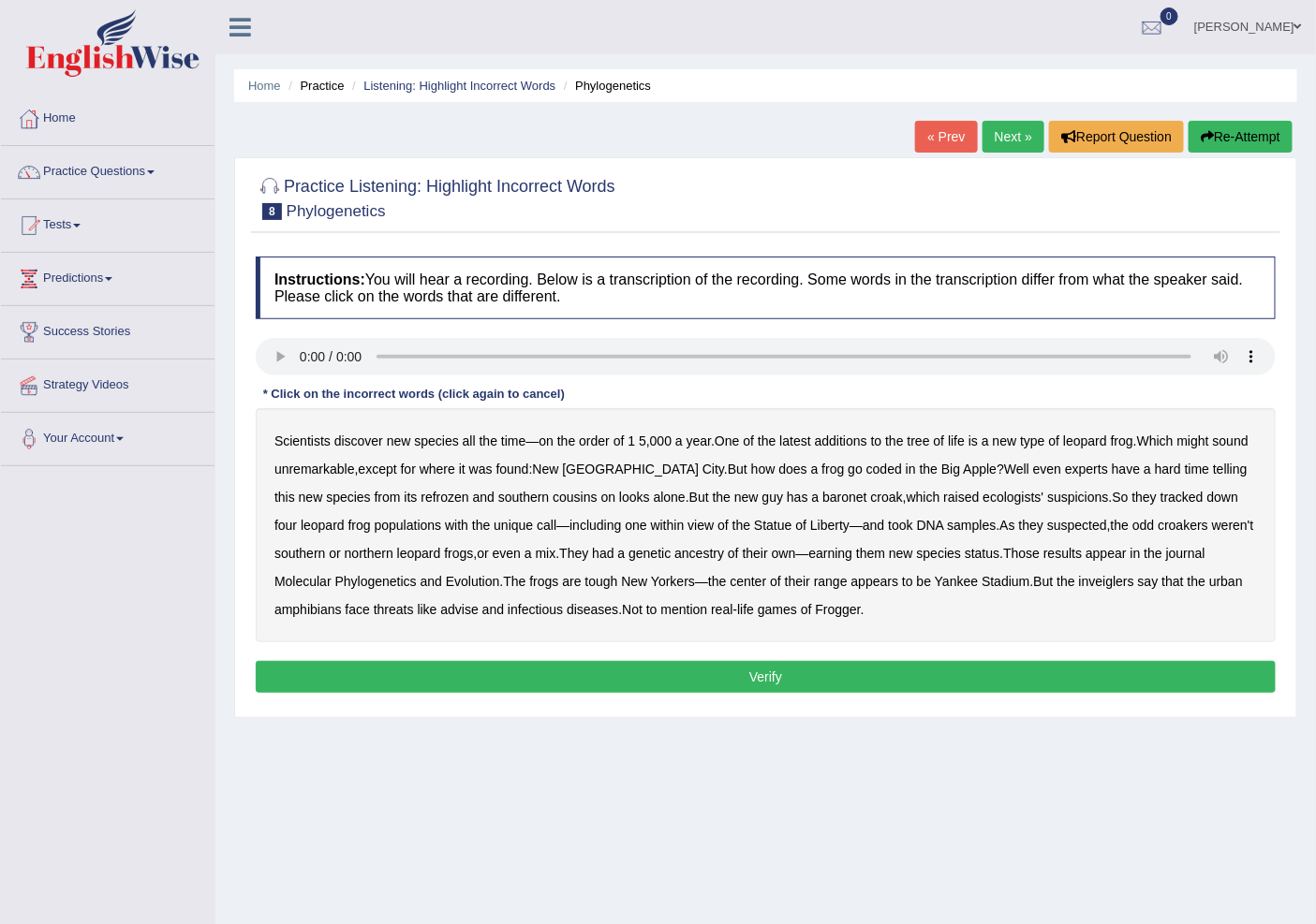
click at [421, 490] on b "refrozen" at bounding box center [444, 498] width 48 height 15
click at [822, 495] on b "baronet" at bounding box center [844, 498] width 44 height 15
click at [1079, 587] on b "inveiglers" at bounding box center [1107, 581] width 55 height 15
click at [453, 605] on b "advise" at bounding box center [459, 610] width 37 height 15
click at [547, 682] on button "Verify" at bounding box center [766, 677] width 1020 height 31
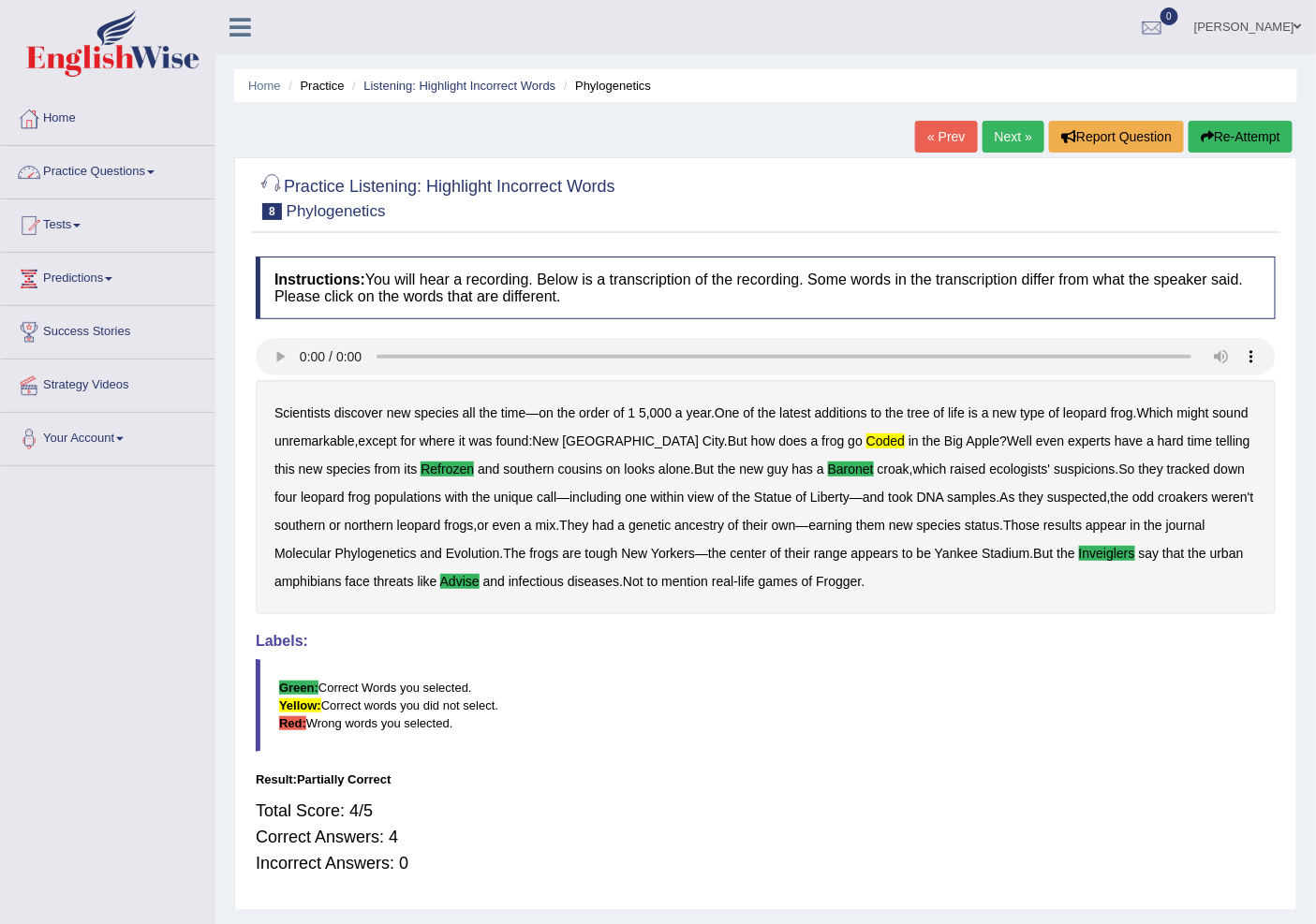
click at [113, 164] on link "Practice Questions" at bounding box center [108, 169] width 213 height 47
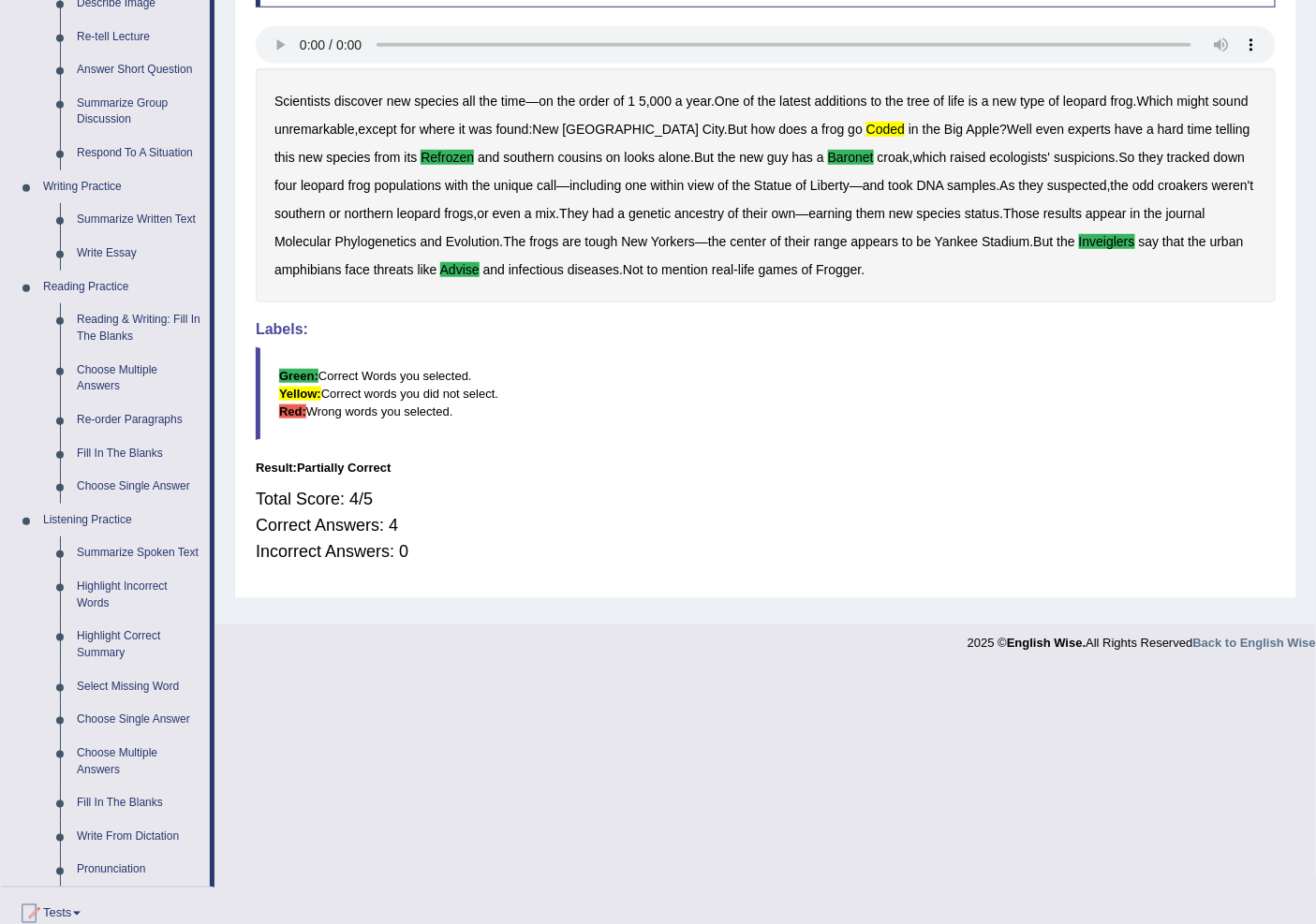
scroll to position [416, 0]
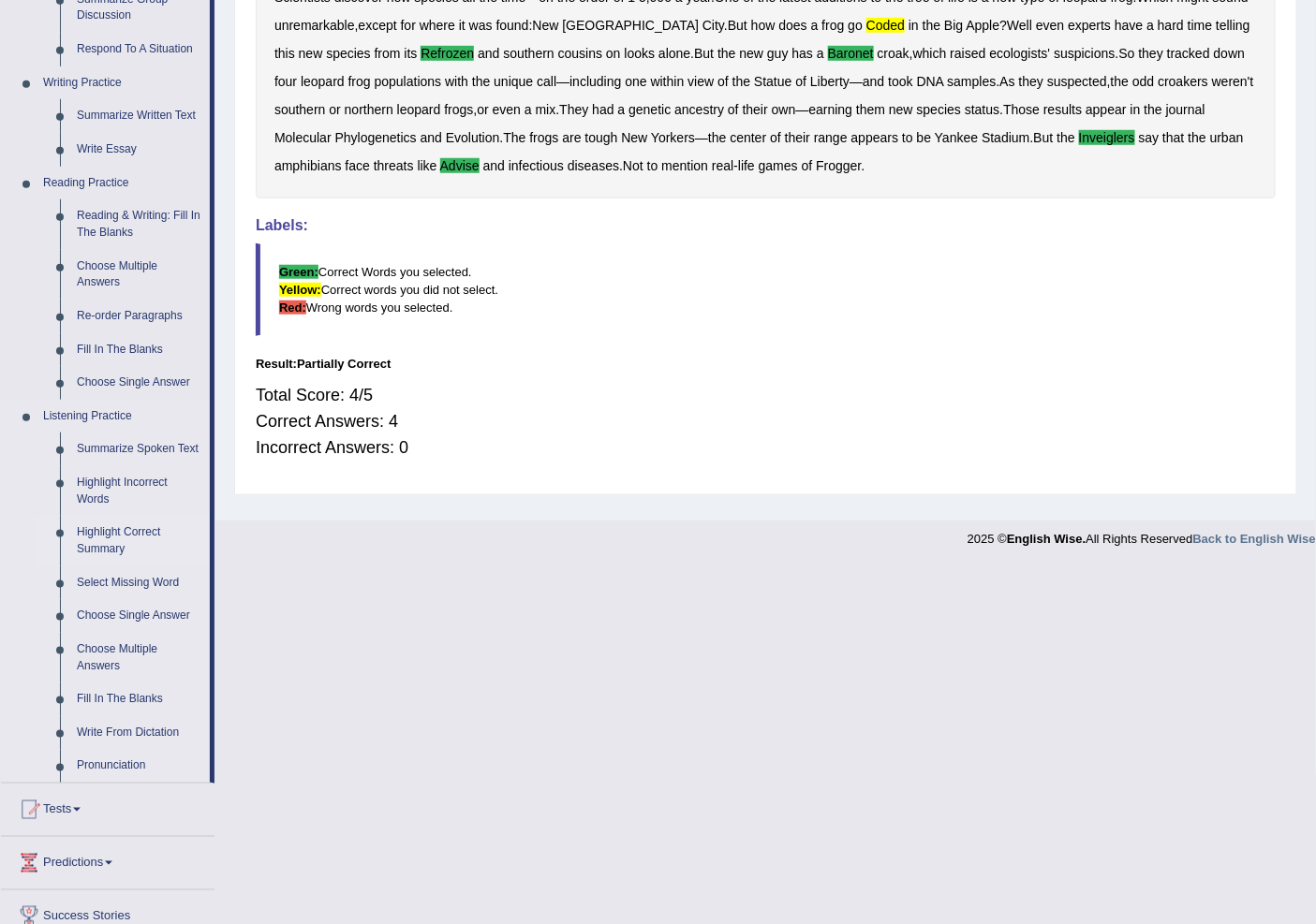
click at [122, 540] on link "Highlight Correct Summary" at bounding box center [139, 541] width 142 height 49
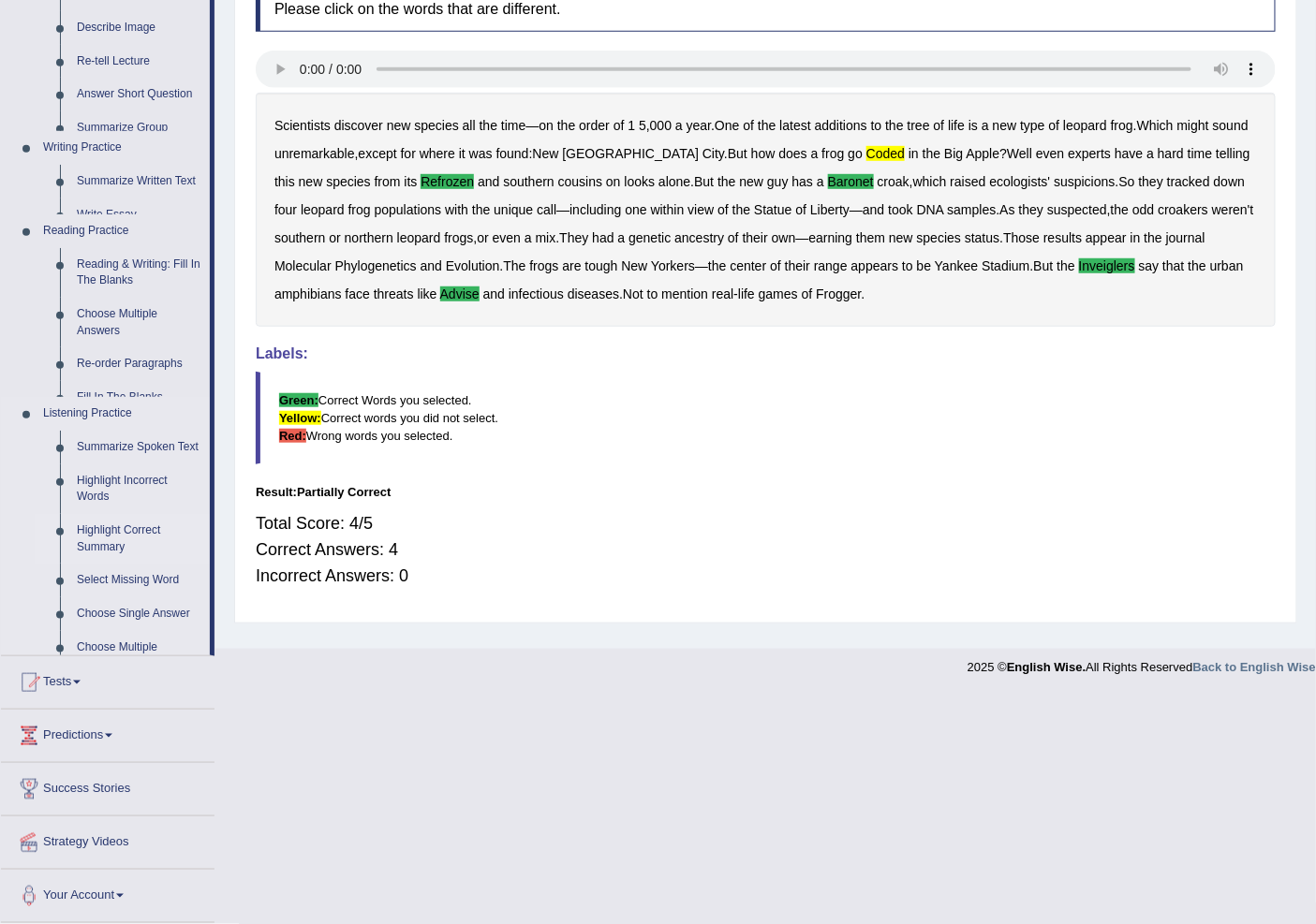
scroll to position [101, 0]
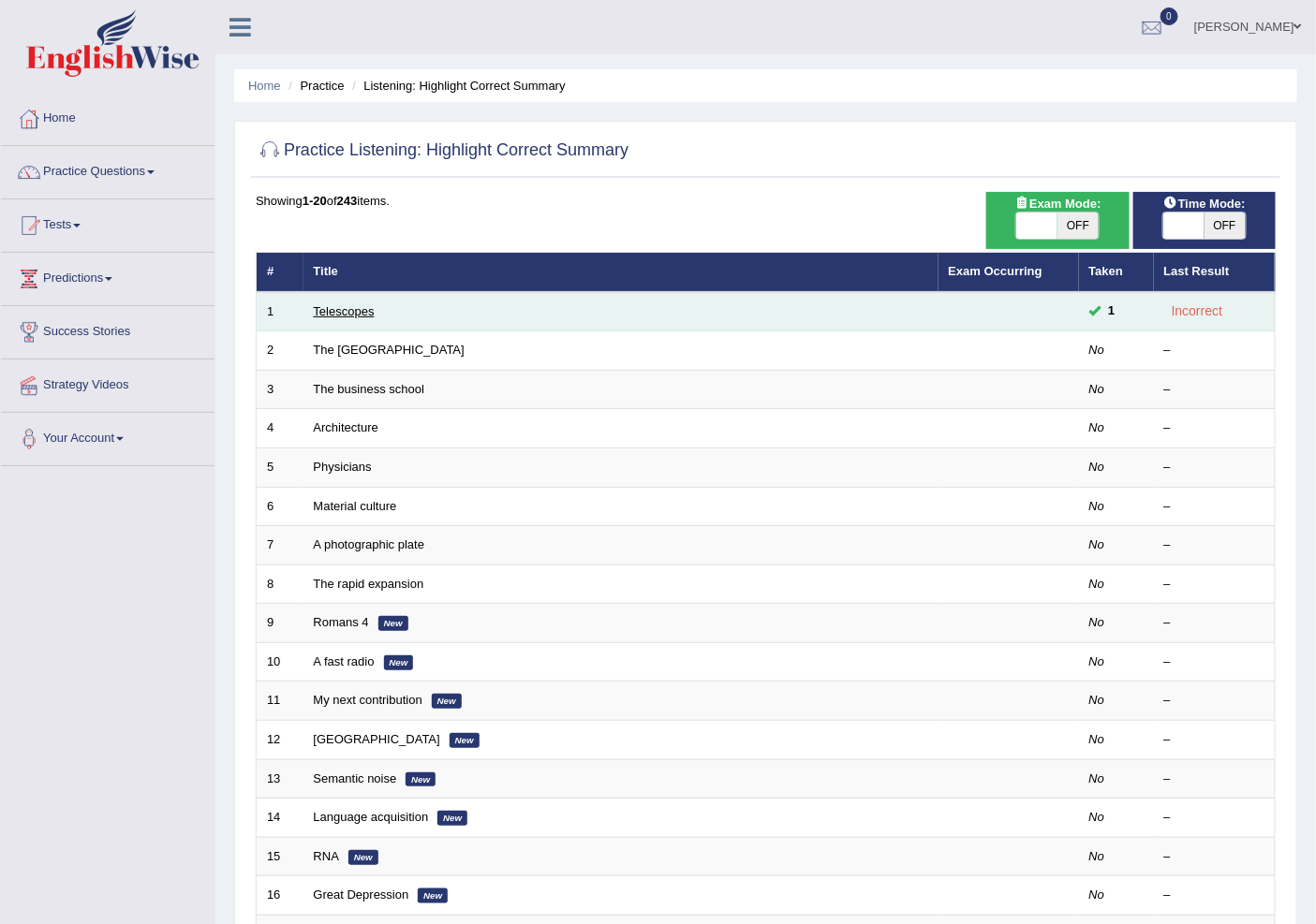
click at [341, 313] on link "Telescopes" at bounding box center [344, 311] width 61 height 14
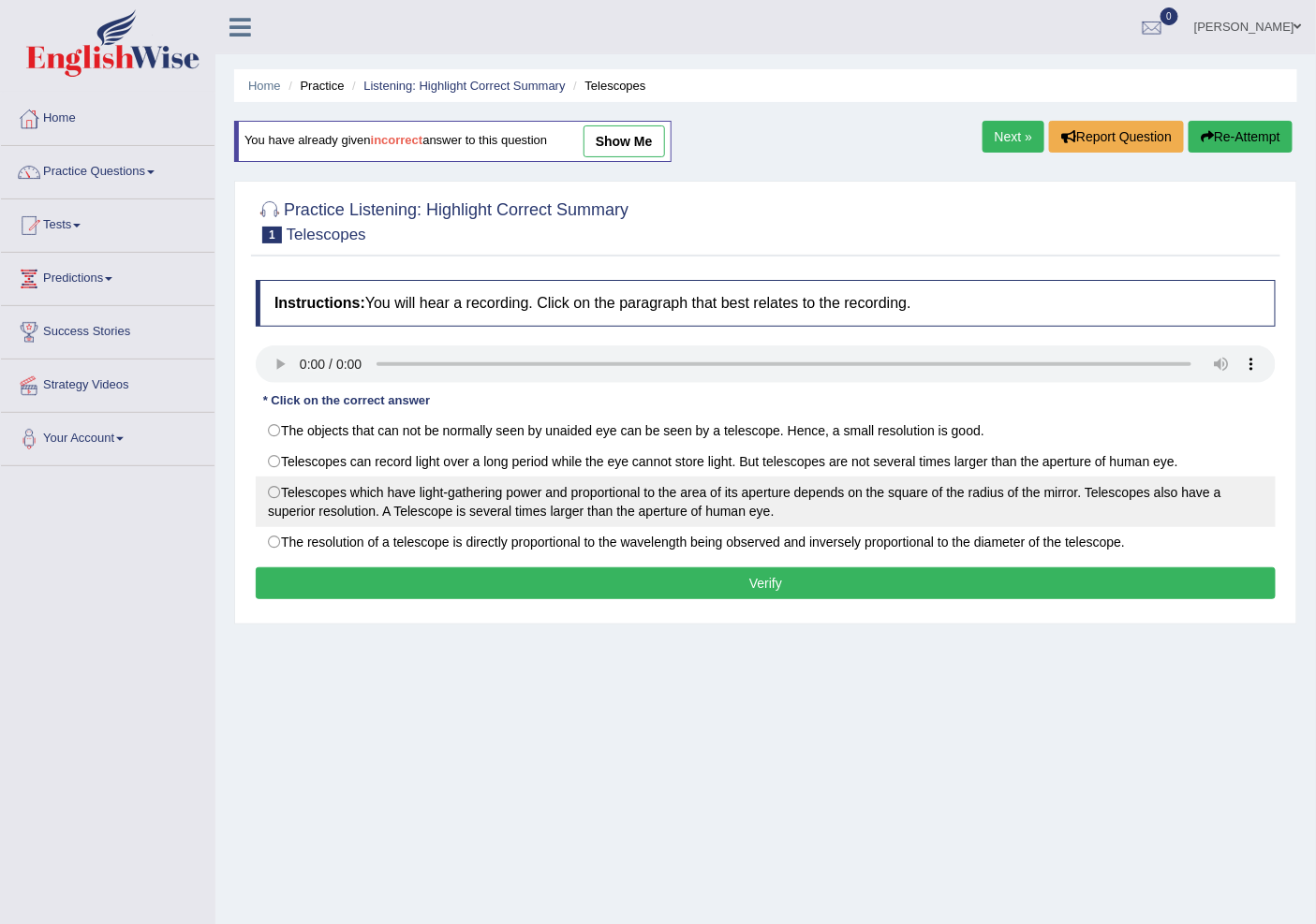
click at [284, 501] on label "Telescopes which have light-gathering power and proportional to the area of its…" at bounding box center [766, 501] width 1020 height 50
radio input "true"
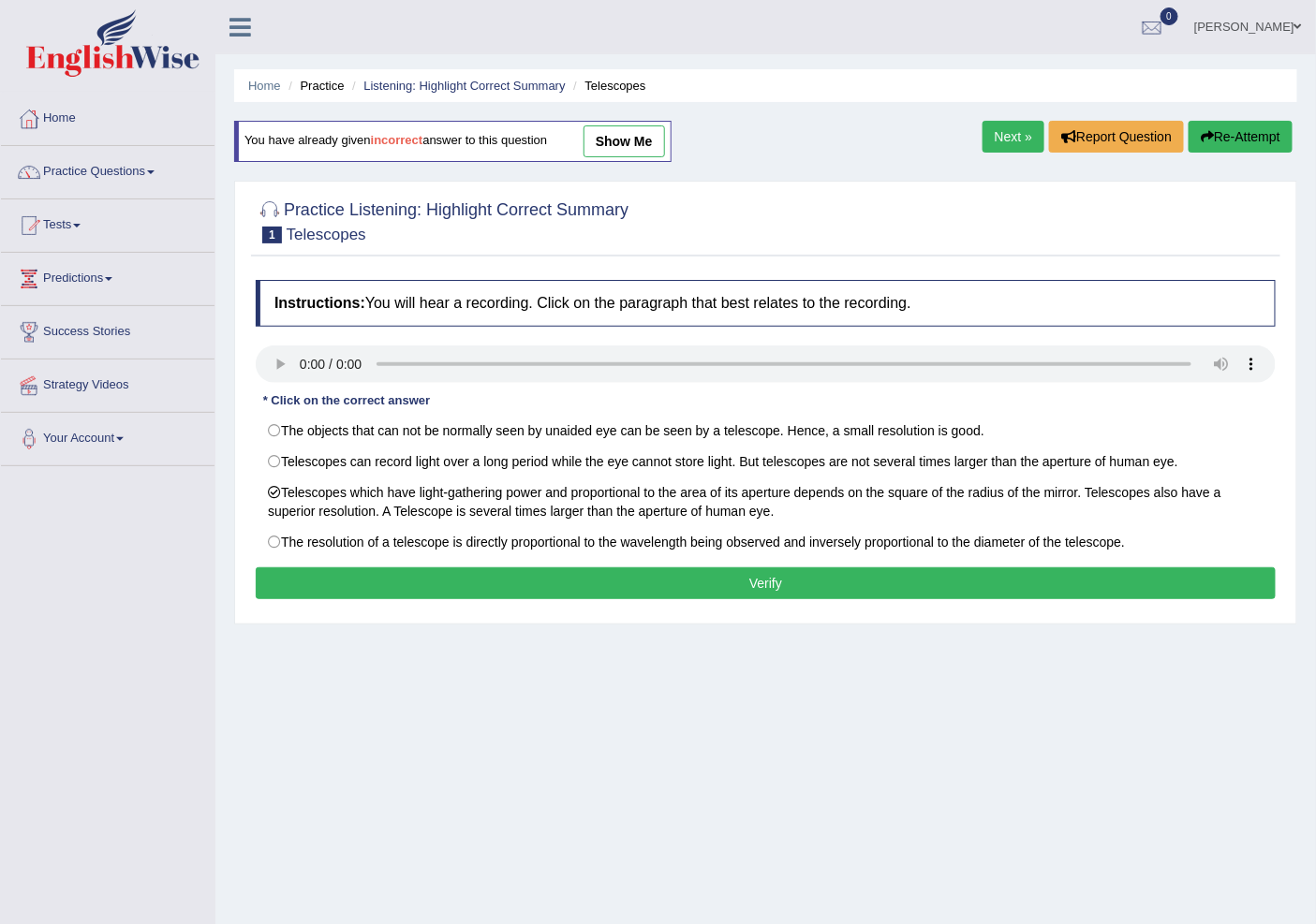
click at [304, 587] on button "Verify" at bounding box center [766, 582] width 1020 height 31
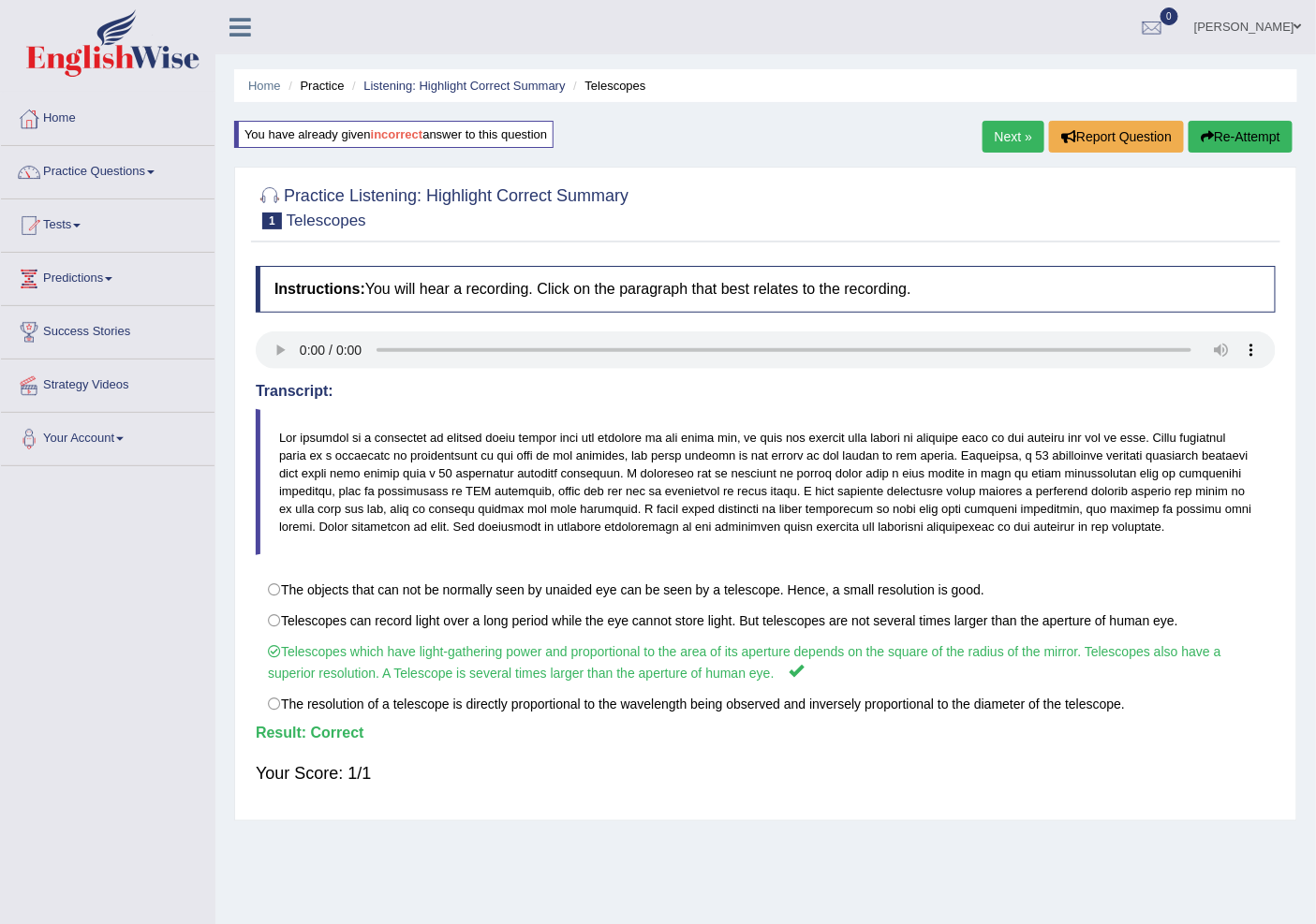
click at [1004, 128] on link "Next »" at bounding box center [1012, 136] width 62 height 31
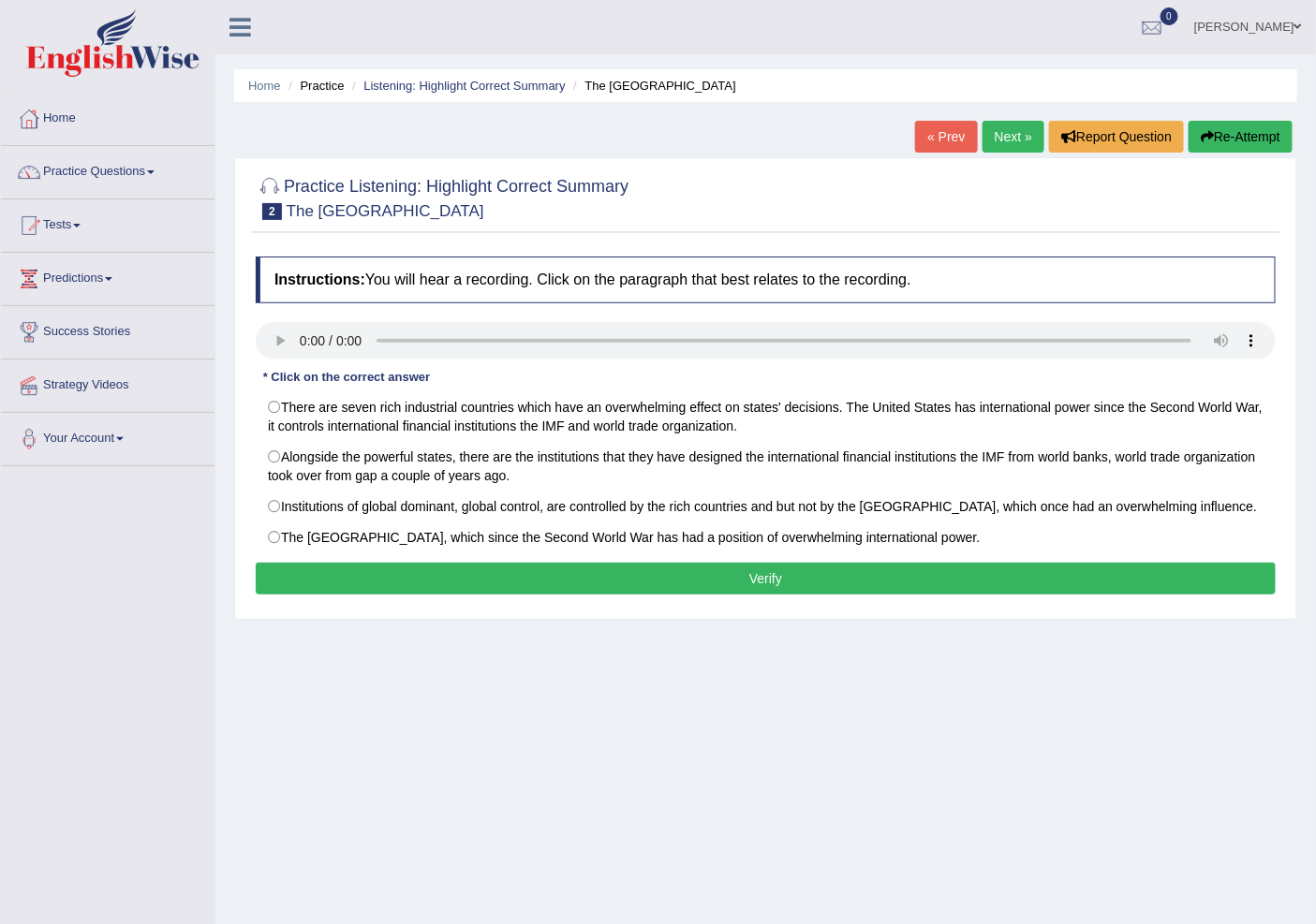
click at [796, 794] on div "Home Practice Listening: Highlight Correct Summary The [GEOGRAPHIC_DATA] « Prev…" at bounding box center [765, 468] width 1100 height 936
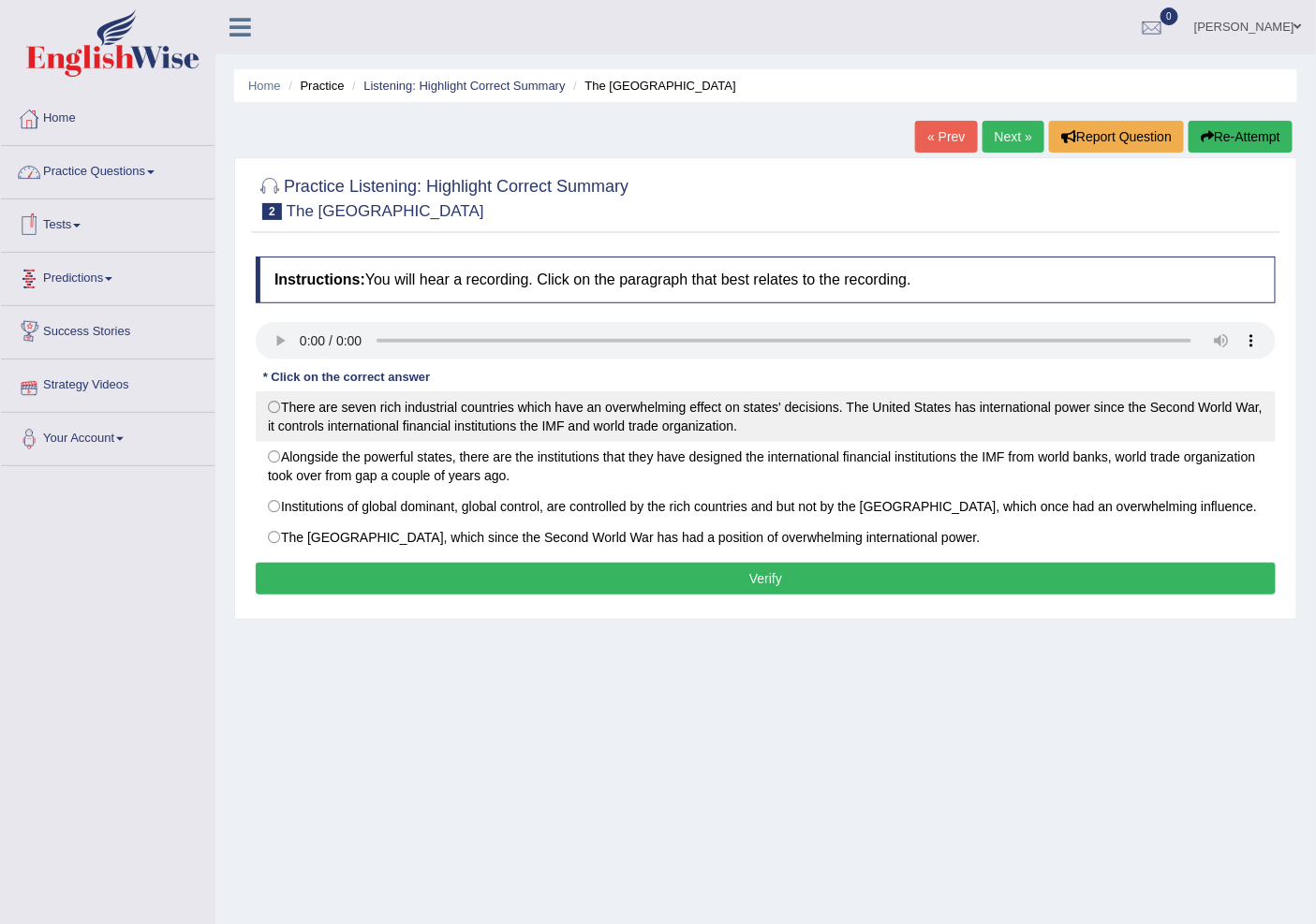
click at [267, 407] on label "There are seven rich industrial countries which have an overwhelming effect on …" at bounding box center [766, 416] width 1020 height 50
radio input "true"
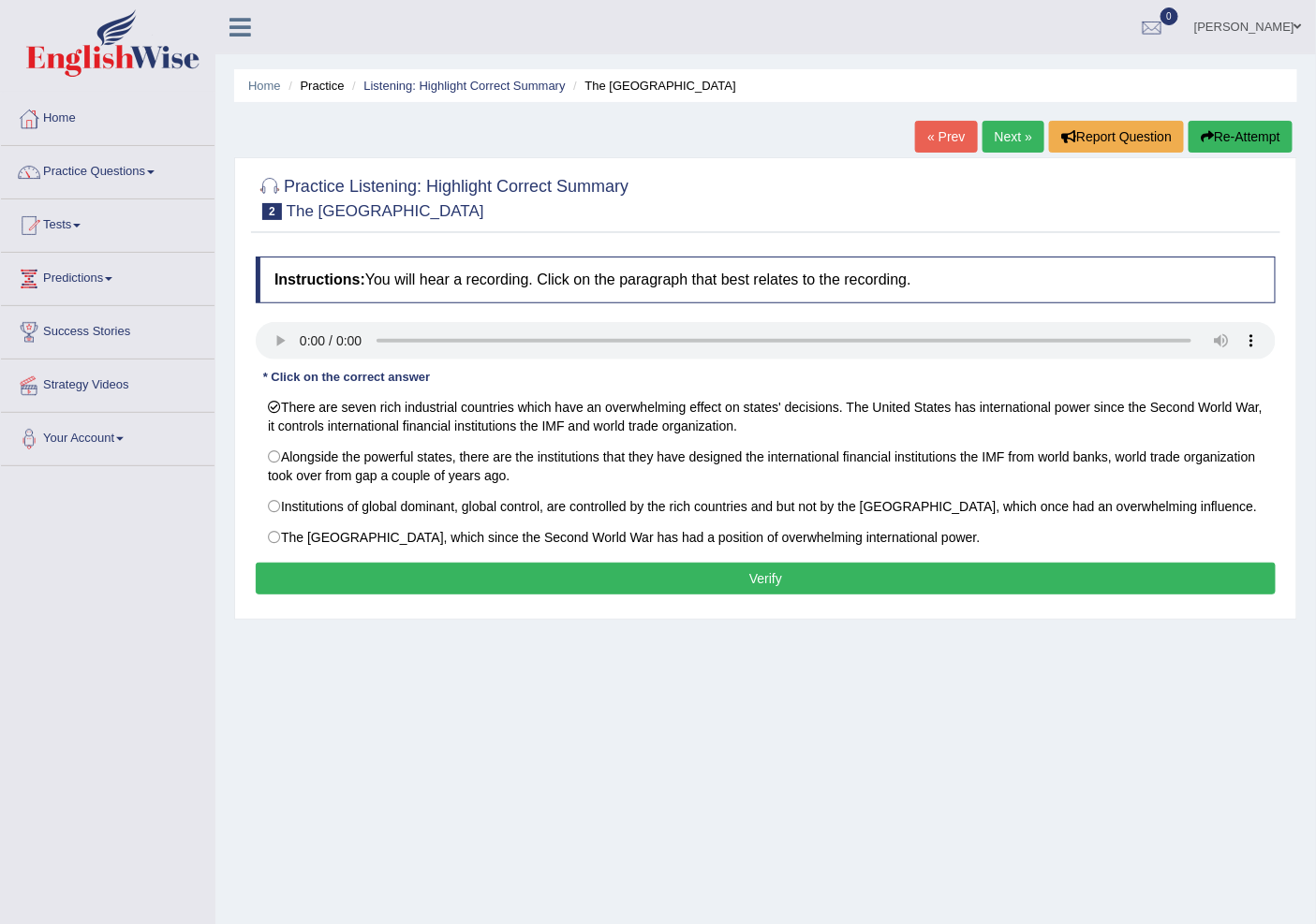
click at [562, 584] on button "Verify" at bounding box center [766, 579] width 1020 height 31
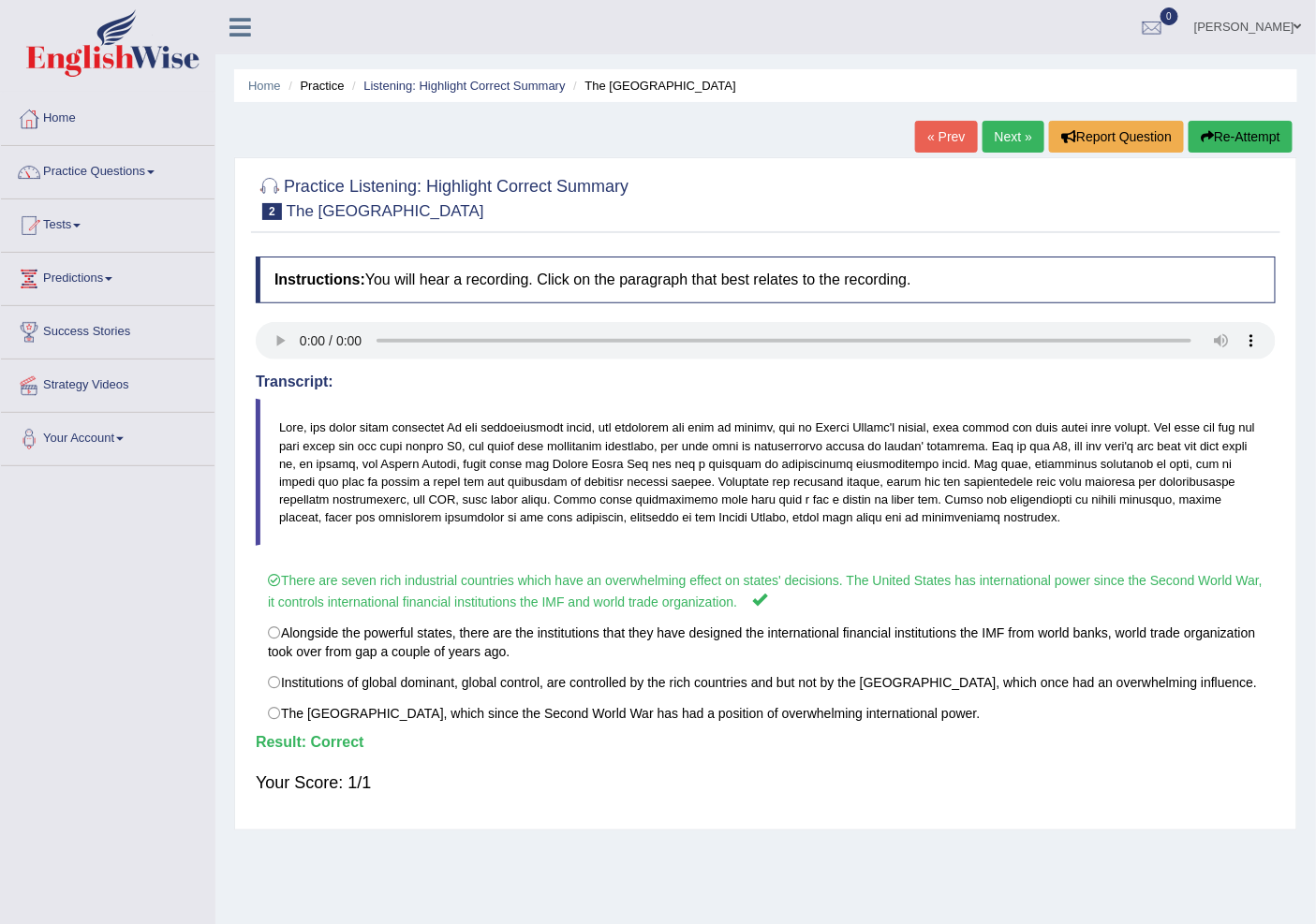
click at [1019, 146] on link "Next »" at bounding box center [1012, 136] width 62 height 31
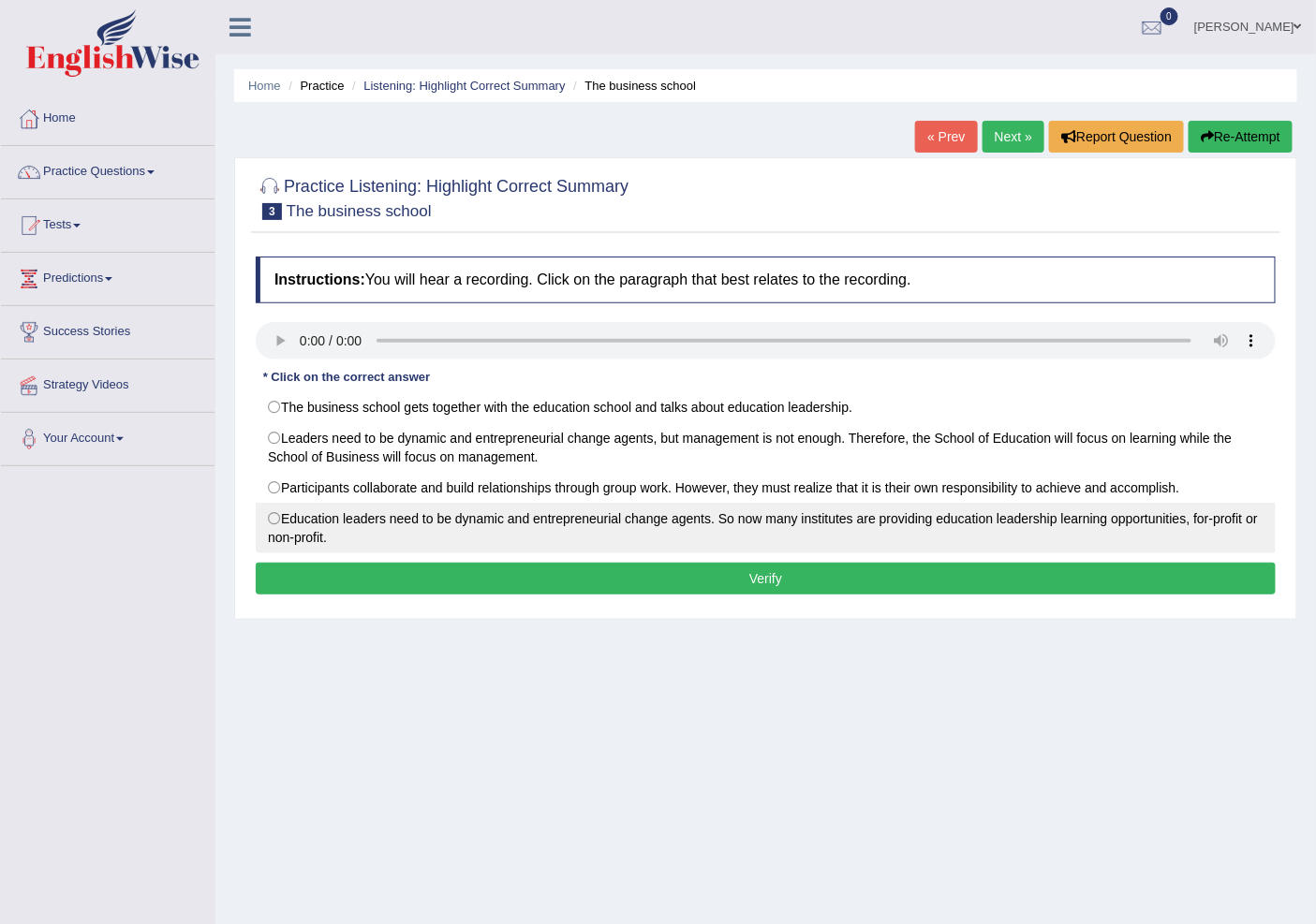
click at [273, 518] on label "Education leaders need to be dynamic and entrepreneurial change agents. So now …" at bounding box center [766, 528] width 1020 height 50
radio input "true"
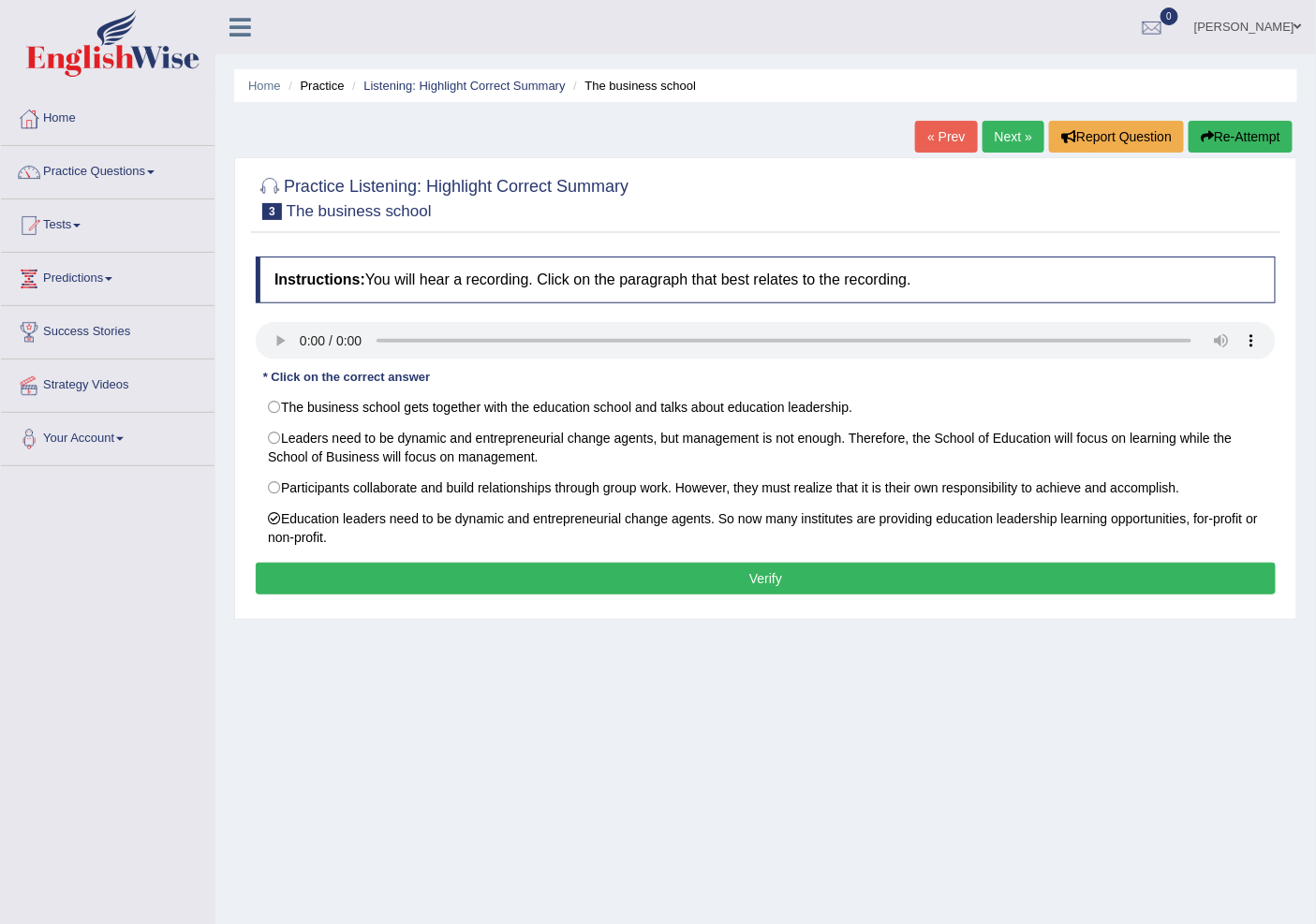
click at [263, 581] on button "Verify" at bounding box center [766, 579] width 1020 height 31
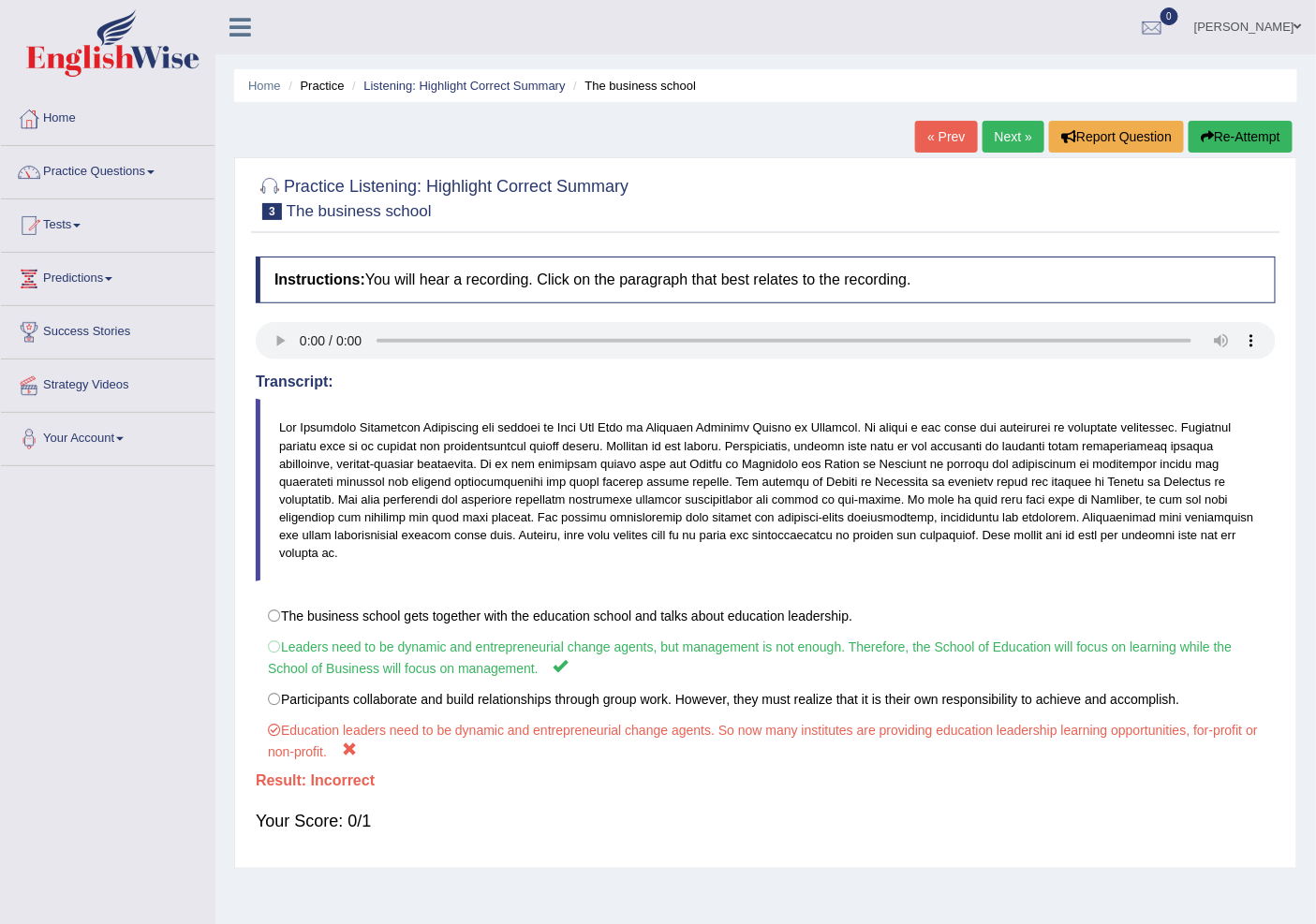
click at [1010, 137] on link "Next »" at bounding box center [1012, 136] width 62 height 31
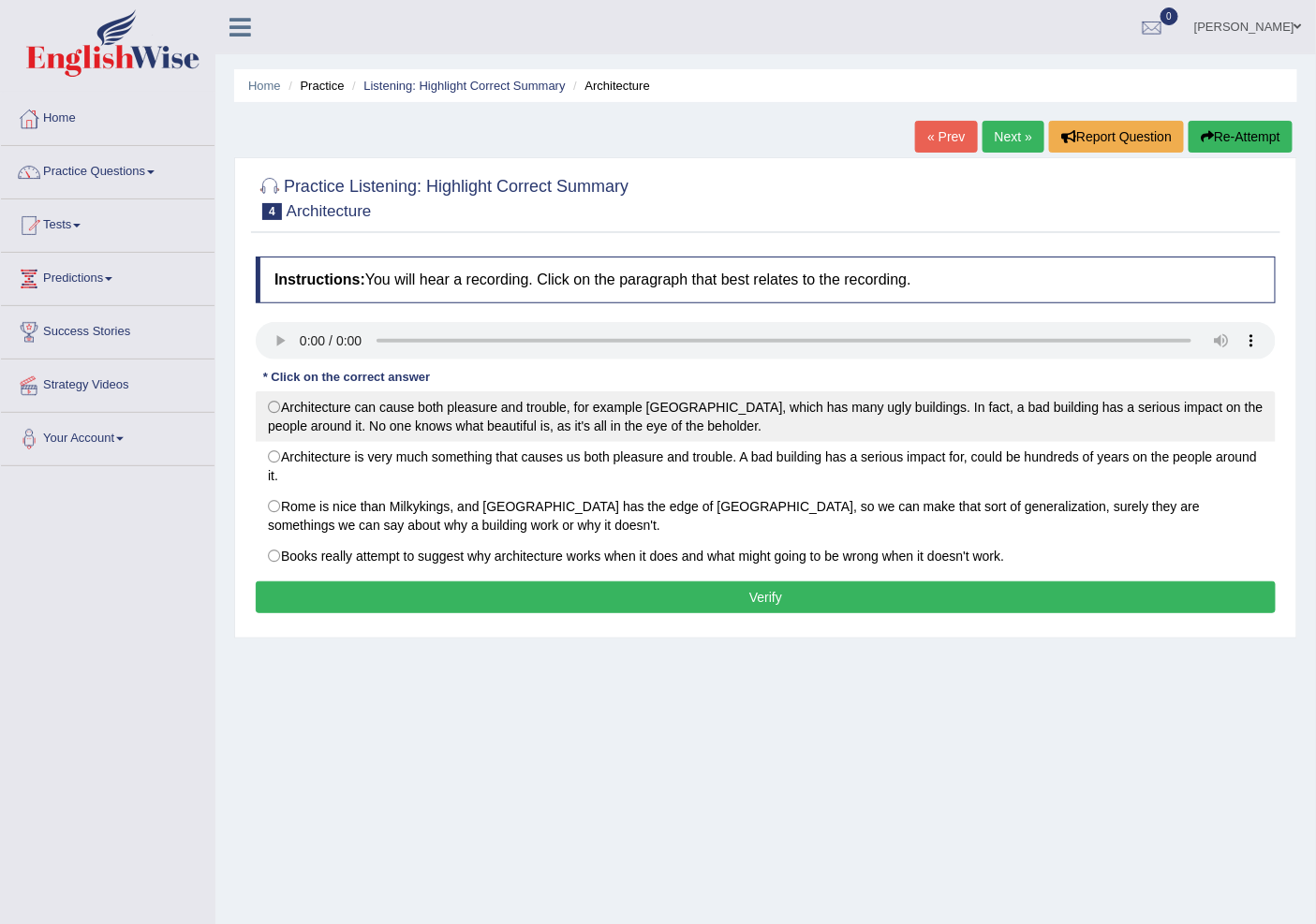
click at [347, 428] on label "Architecture can cause both pleasure and trouble, for example [GEOGRAPHIC_DATA]…" at bounding box center [766, 416] width 1020 height 50
radio input "true"
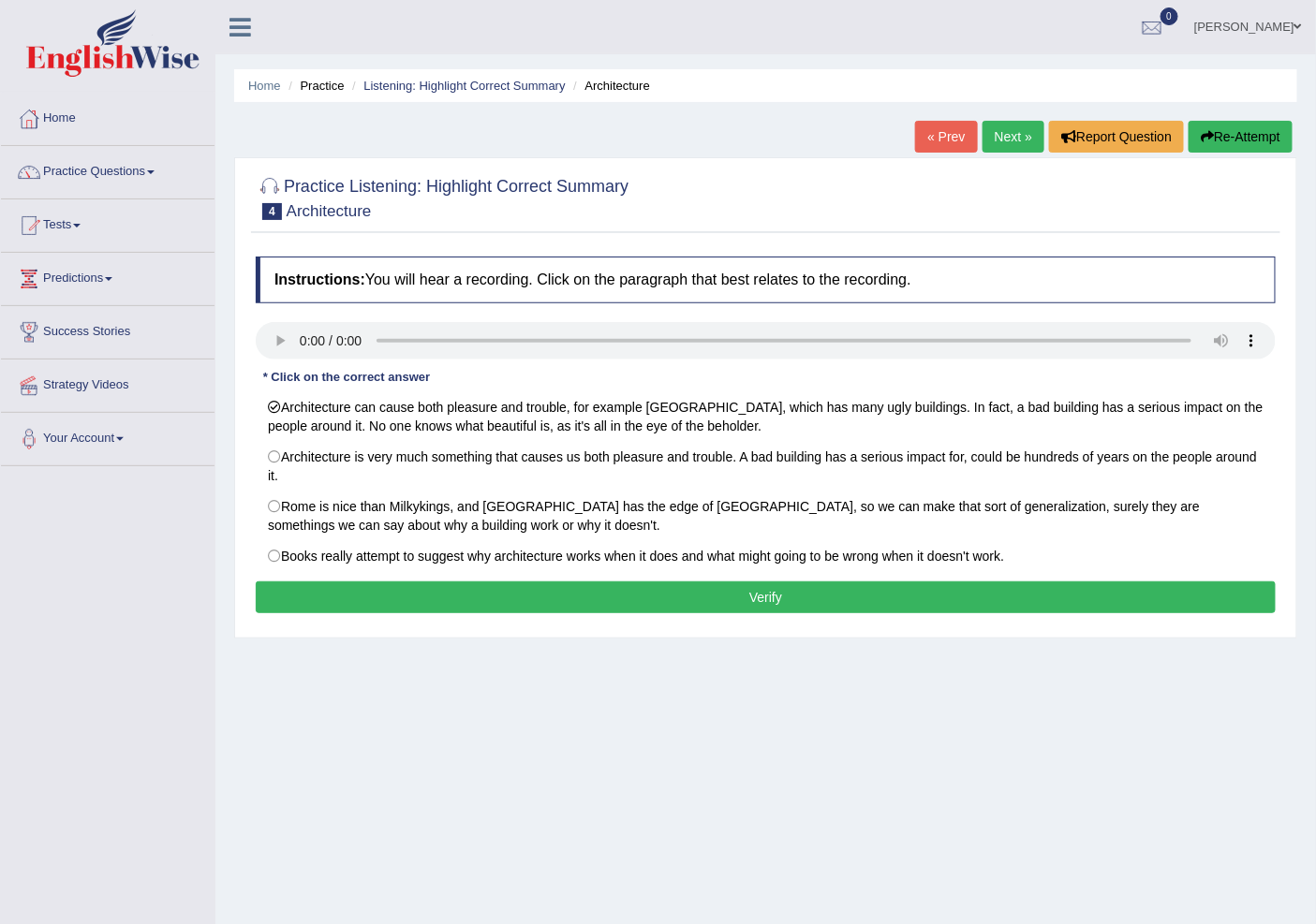
click at [357, 614] on button "Verify" at bounding box center [766, 597] width 1020 height 31
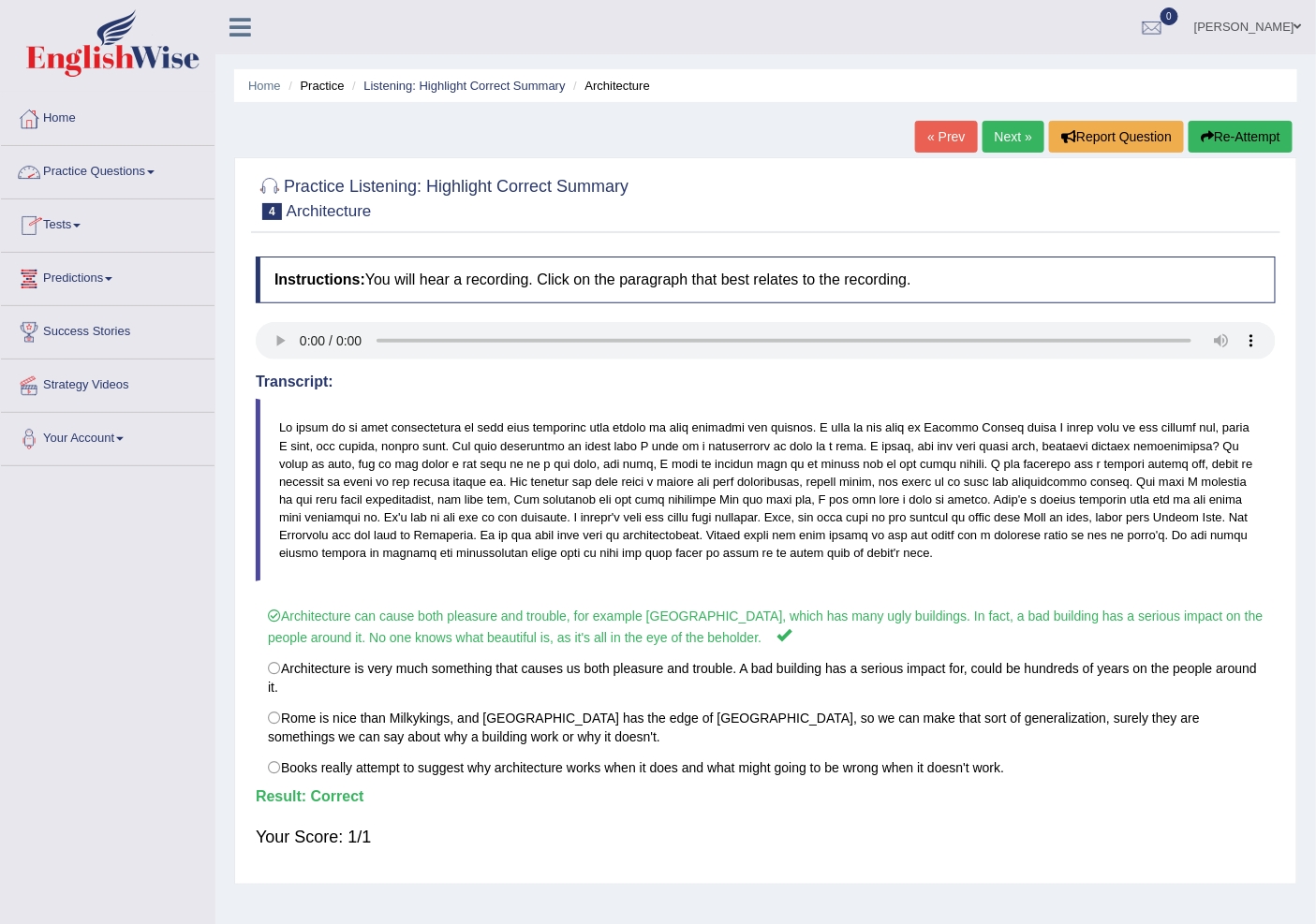
click at [127, 171] on link "Practice Questions" at bounding box center [108, 169] width 213 height 47
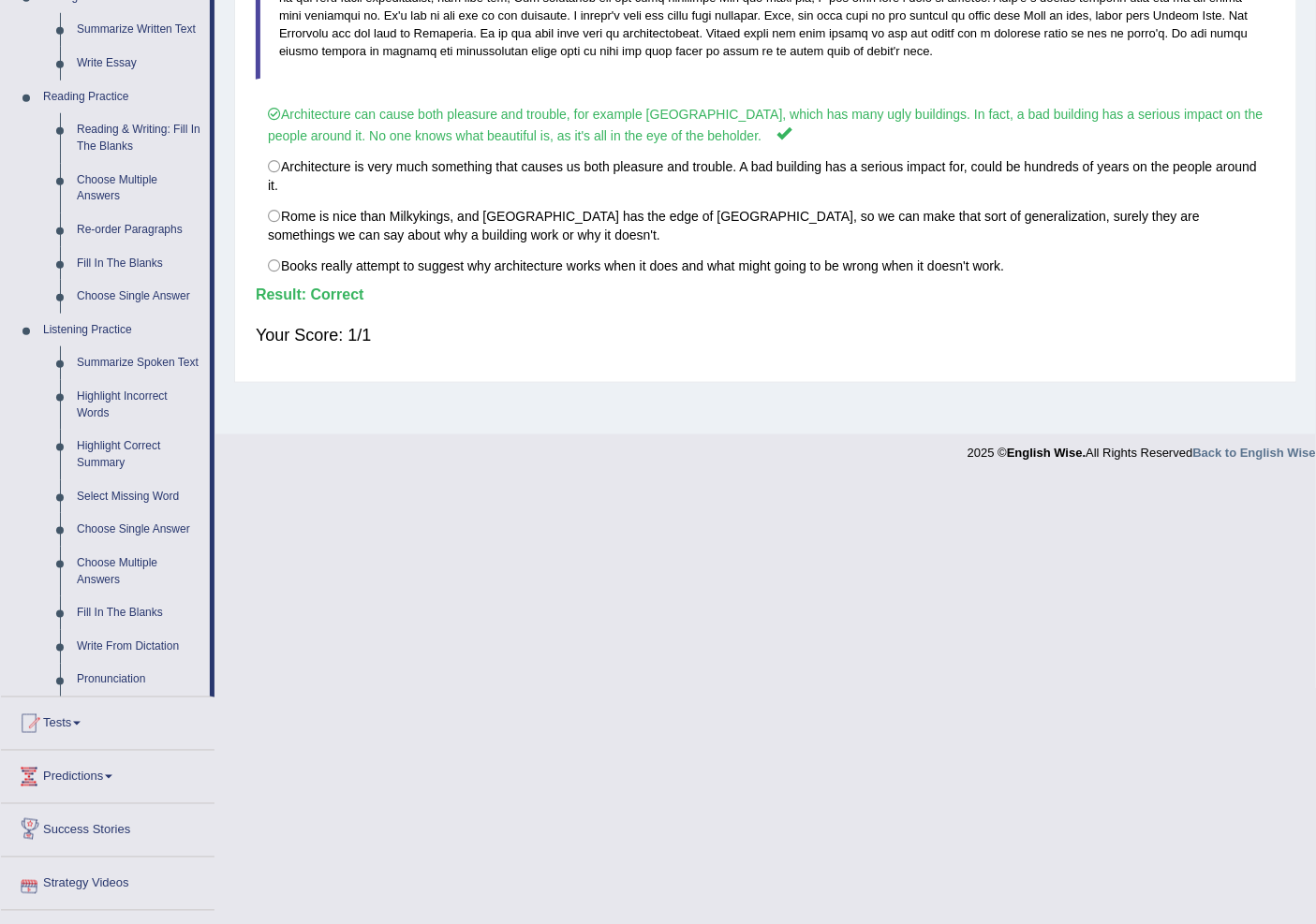
scroll to position [520, 0]
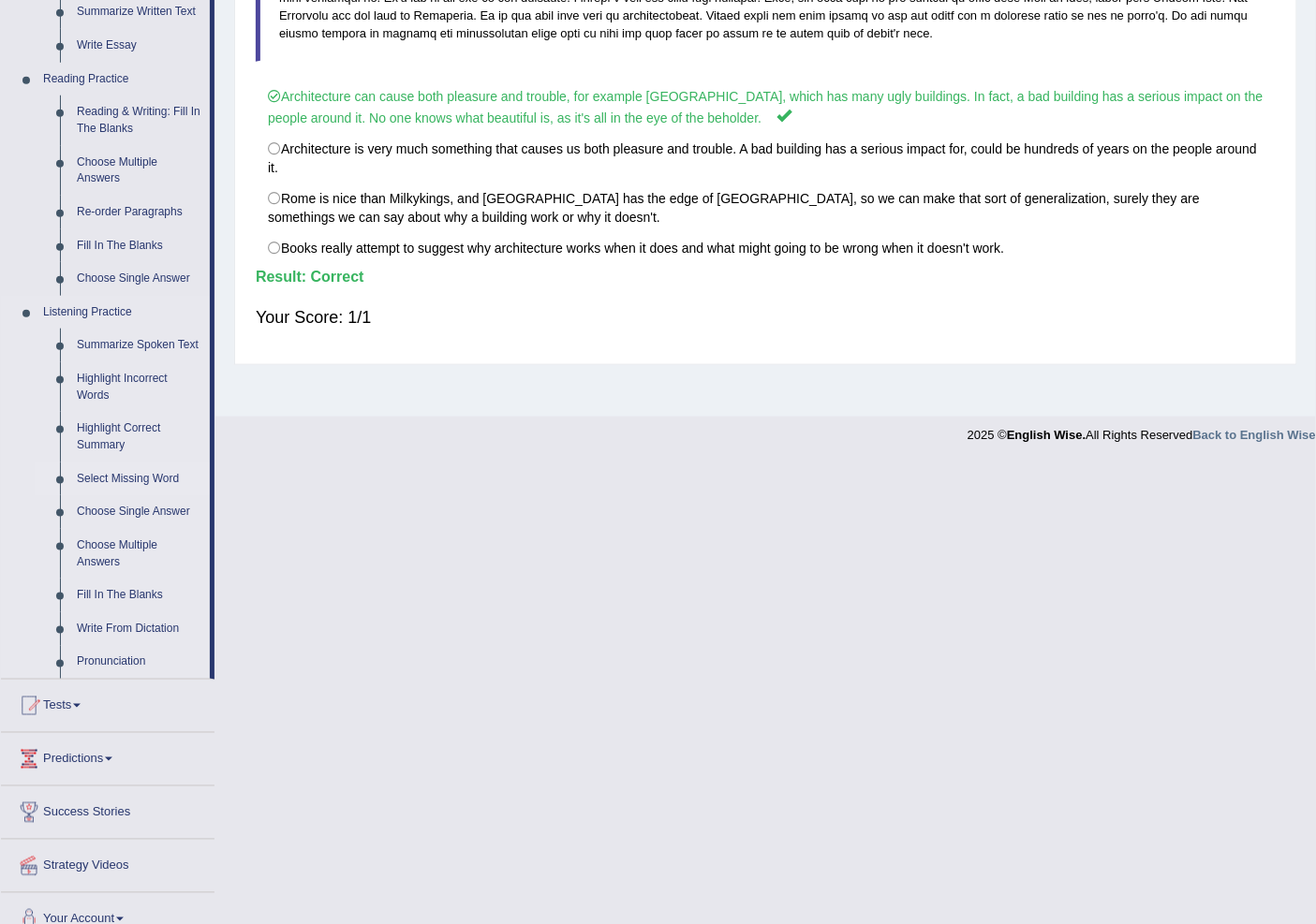
click at [116, 476] on link "Select Missing Word" at bounding box center [139, 479] width 142 height 33
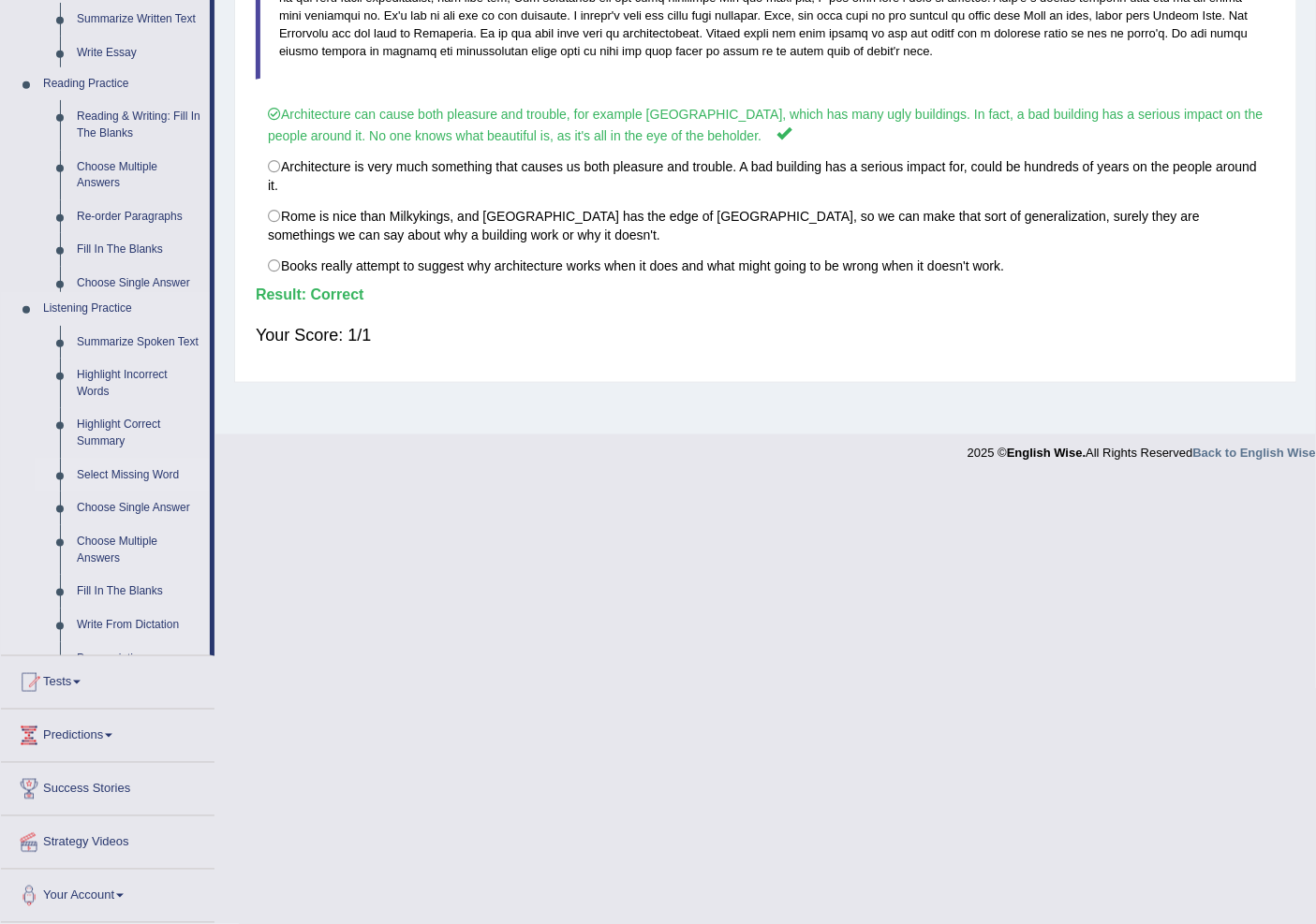
scroll to position [163, 0]
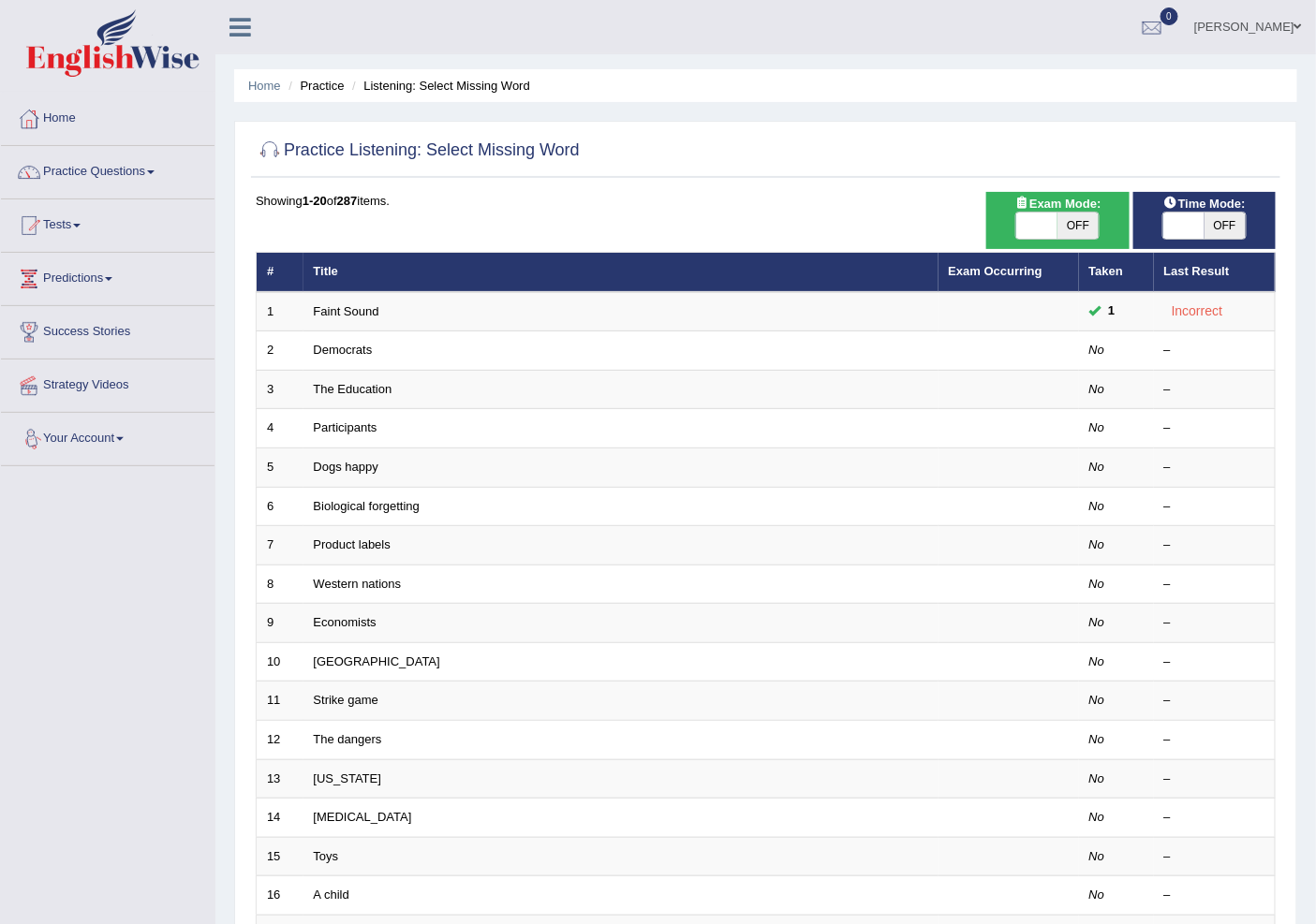
click at [324, 421] on link "Participants" at bounding box center [345, 427] width 64 height 14
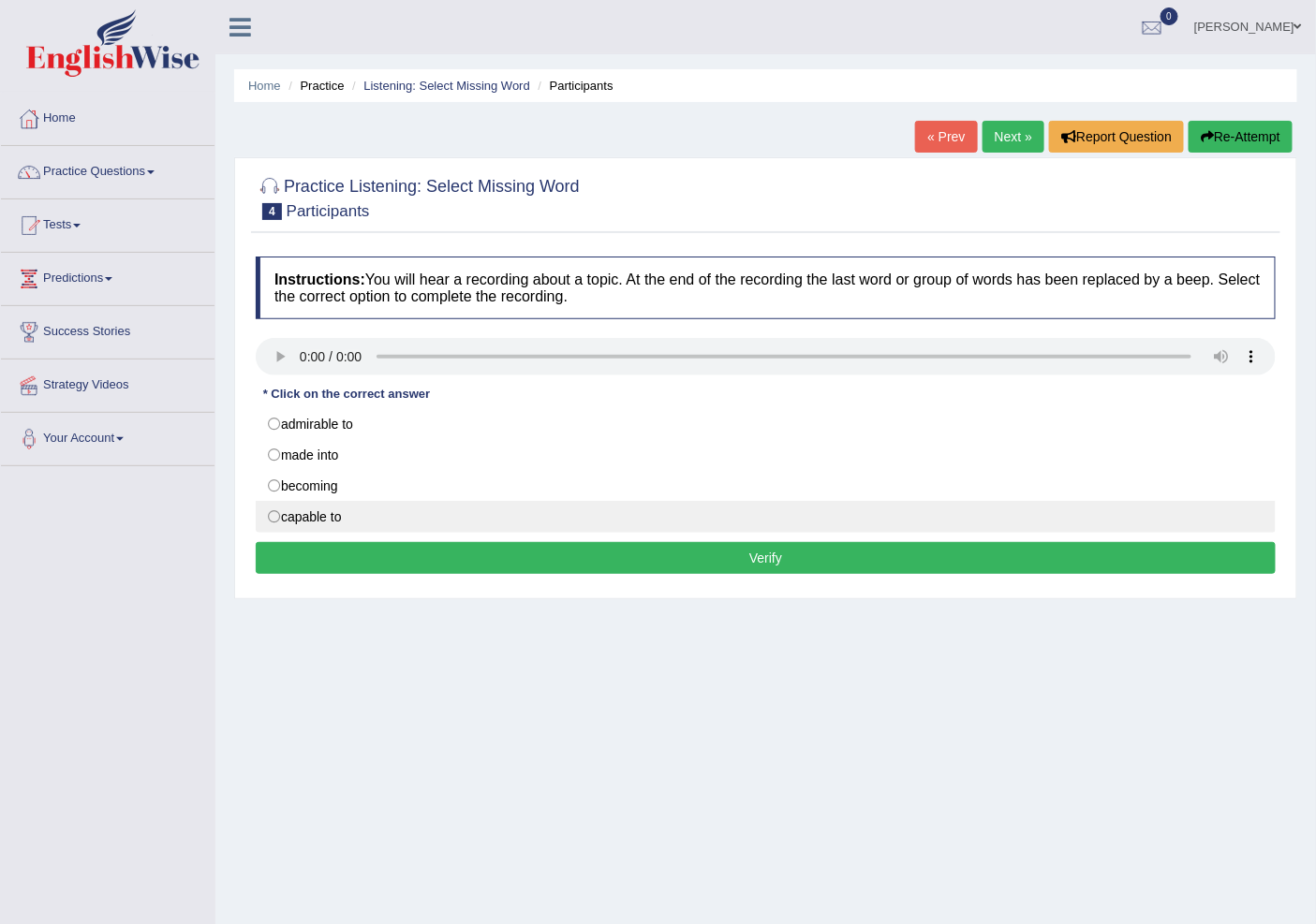
click at [274, 518] on label "capable to" at bounding box center [766, 517] width 1020 height 31
radio input "true"
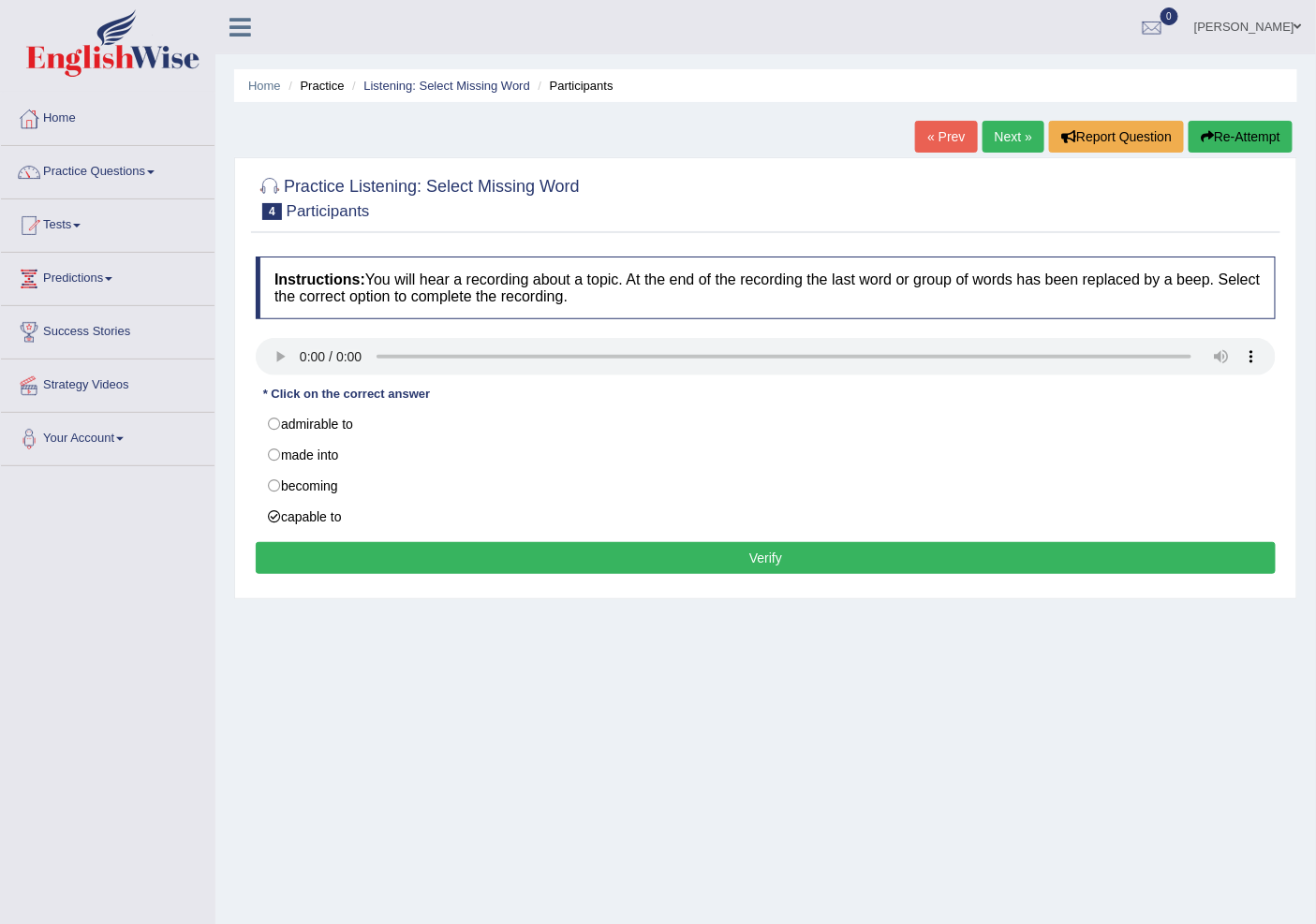
click at [380, 562] on button "Verify" at bounding box center [766, 558] width 1020 height 31
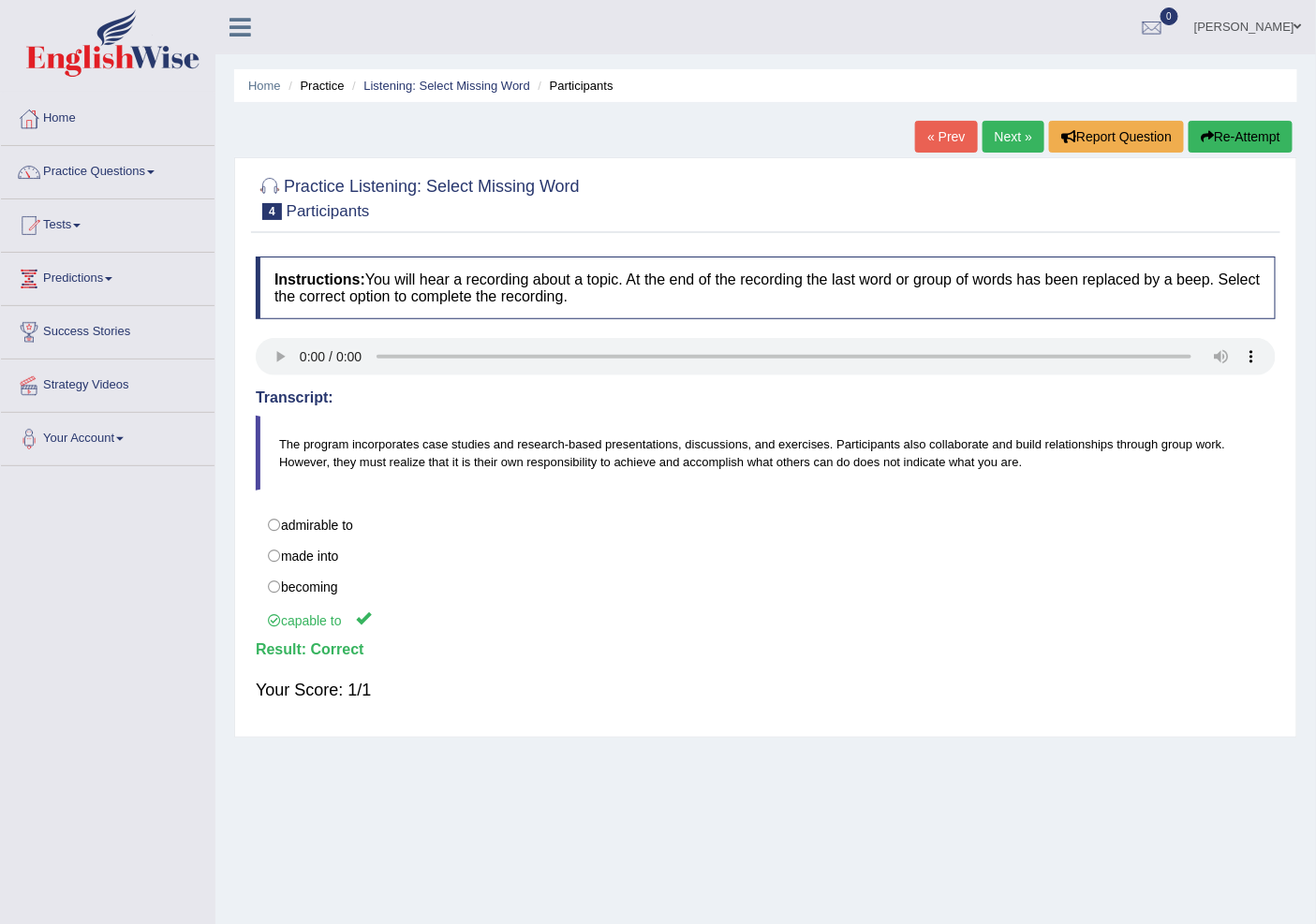
click at [1013, 154] on div "« Prev Next » Report Question Re-Attempt" at bounding box center [1107, 139] width 383 height 36
click at [1010, 137] on link "Next »" at bounding box center [1012, 136] width 62 height 31
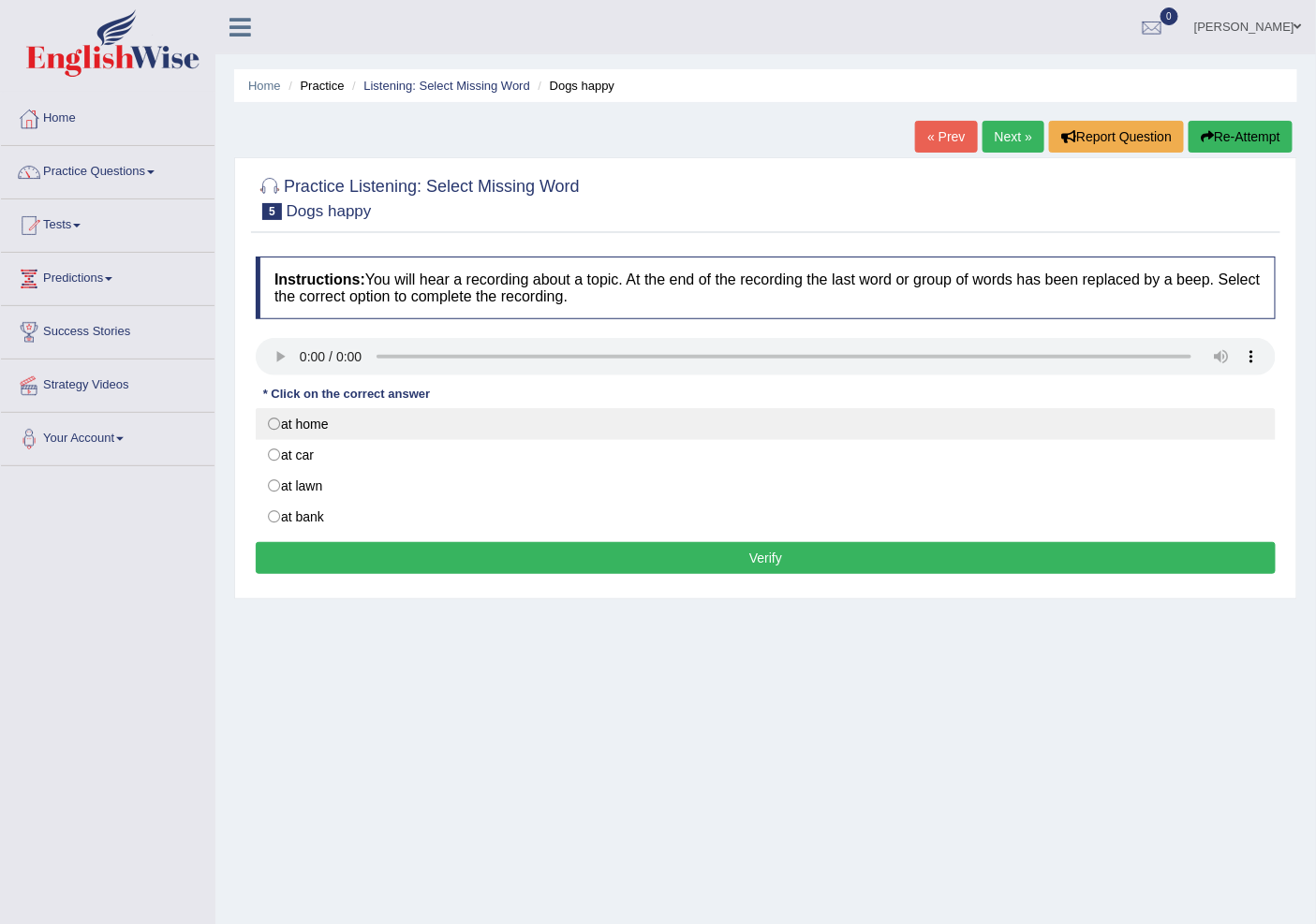
click at [268, 424] on label "at home" at bounding box center [766, 423] width 1020 height 31
radio input "true"
click at [268, 424] on label "at home" at bounding box center [766, 423] width 1020 height 31
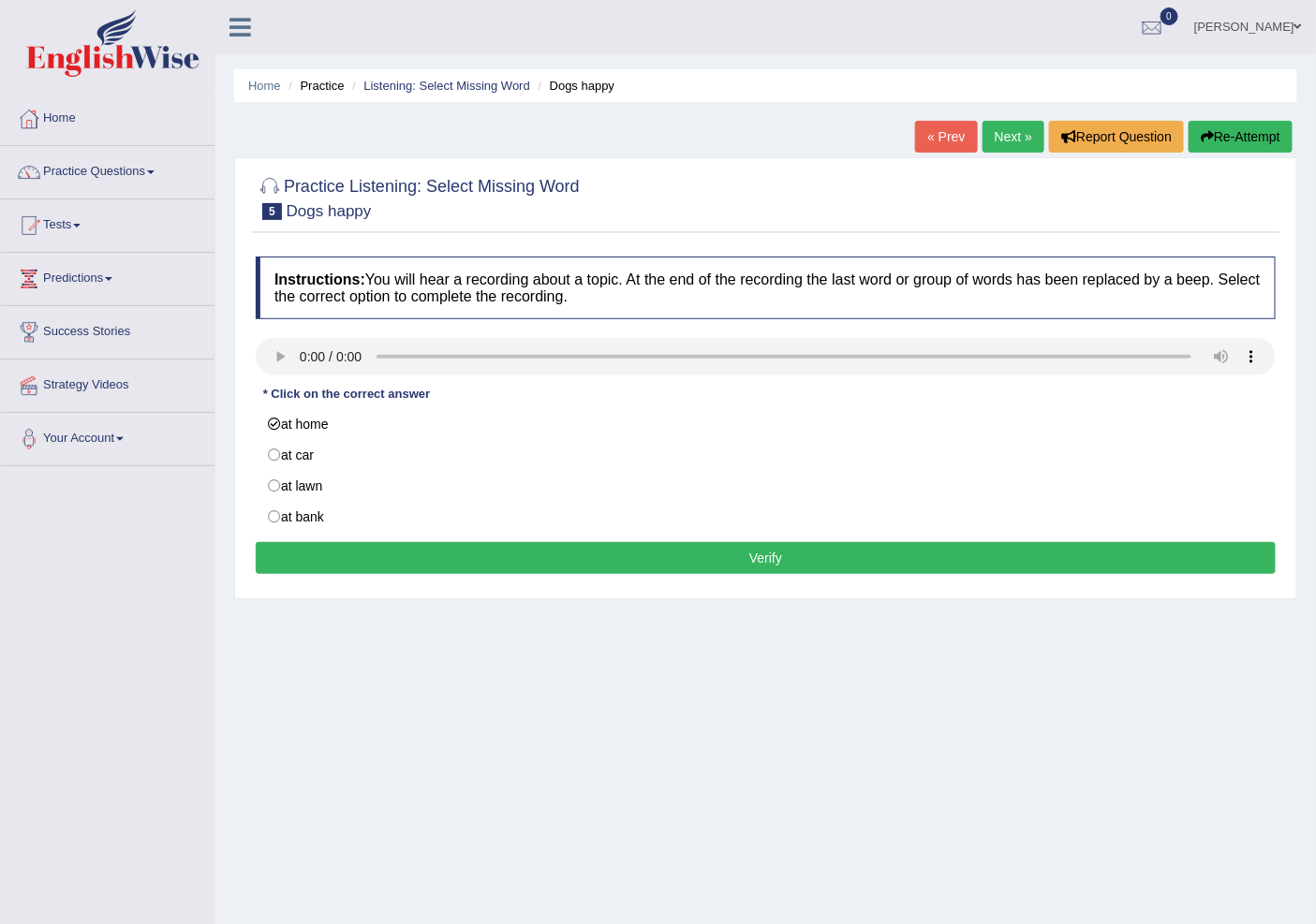
click at [398, 574] on button "Verify" at bounding box center [766, 558] width 1020 height 31
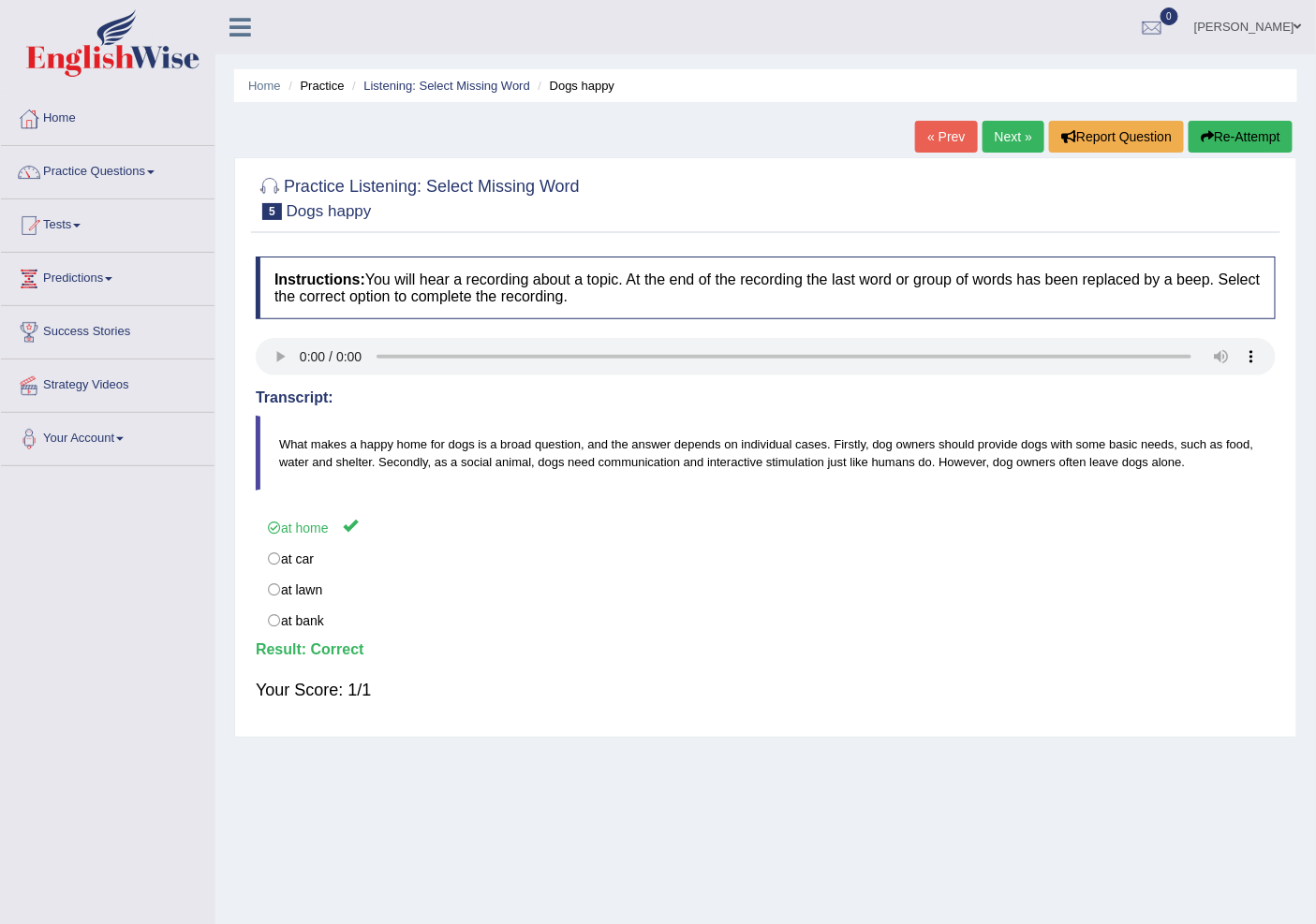
click at [1016, 139] on link "Next »" at bounding box center [1012, 136] width 62 height 31
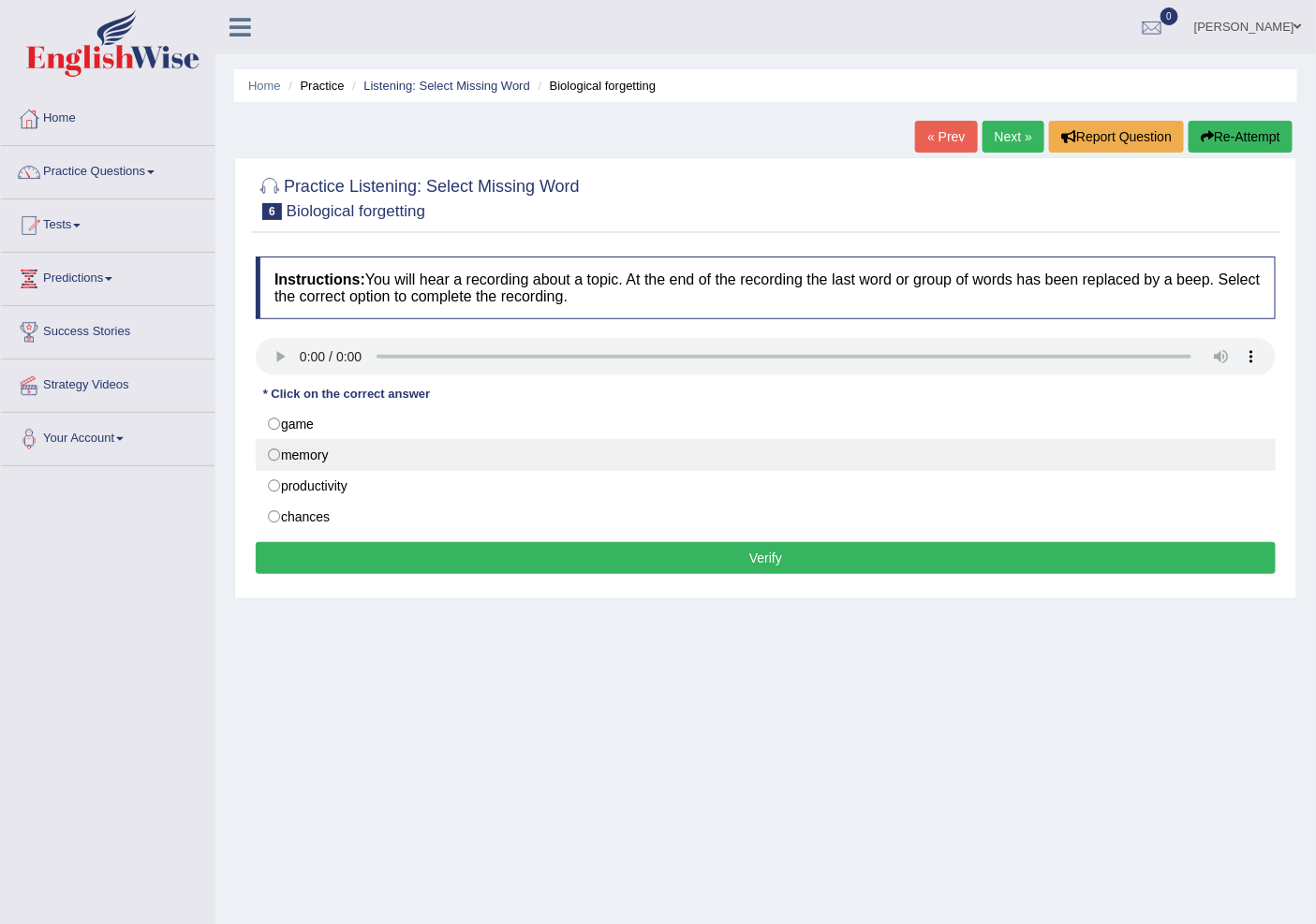
click at [284, 462] on label "memory" at bounding box center [766, 455] width 1020 height 31
radio input "true"
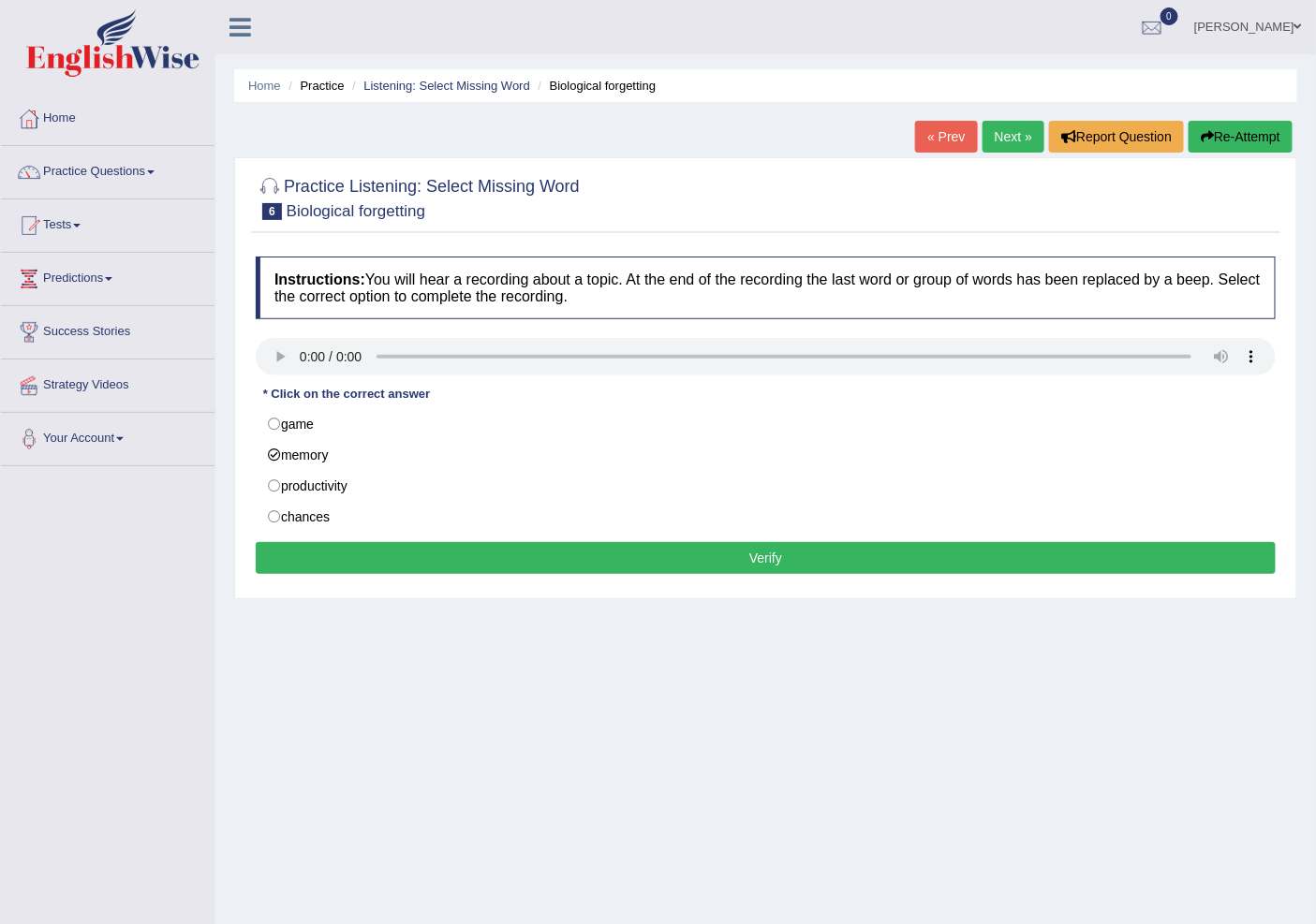
click at [340, 555] on button "Verify" at bounding box center [766, 558] width 1020 height 31
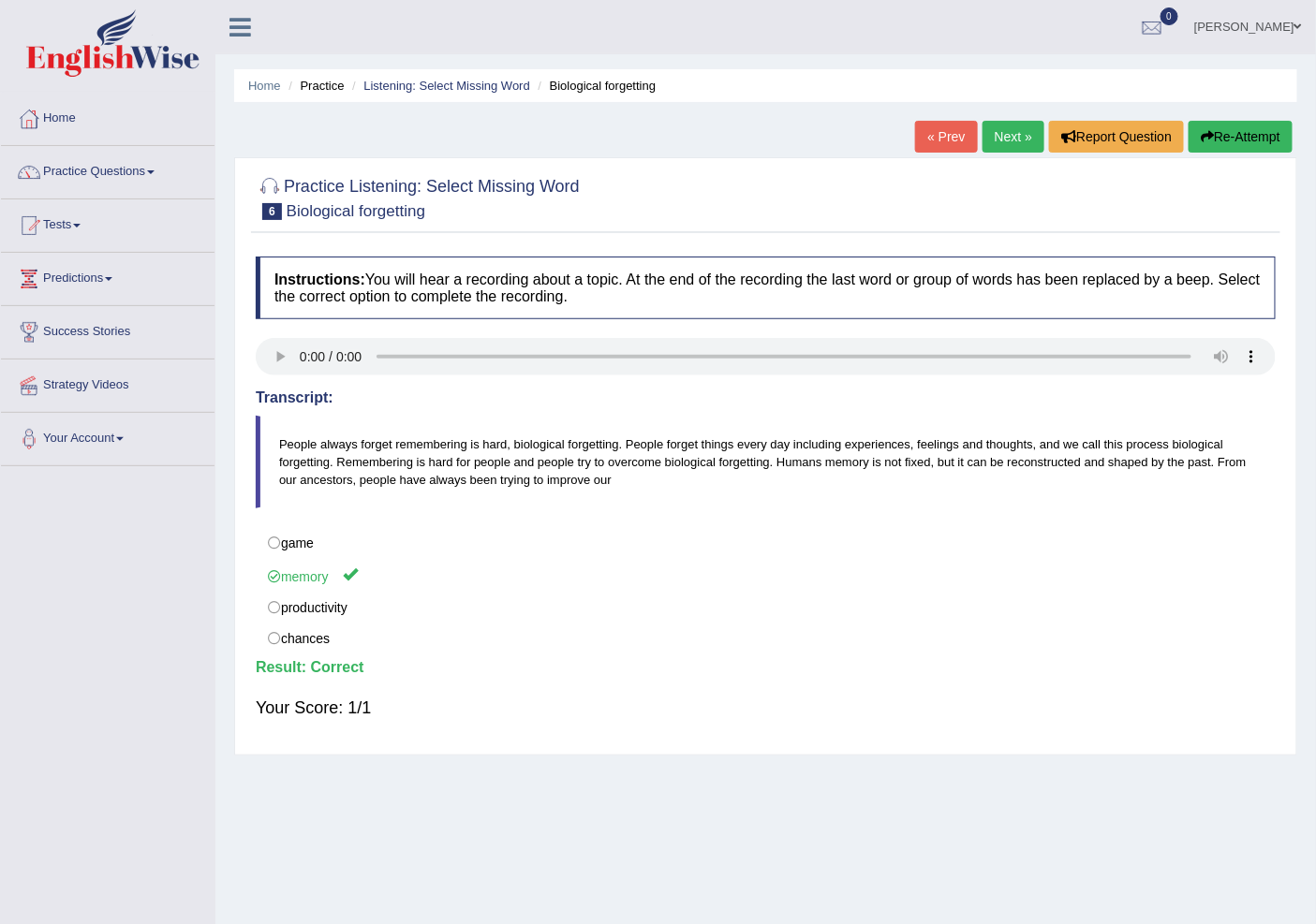
click at [1025, 144] on link "Next »" at bounding box center [1012, 136] width 62 height 31
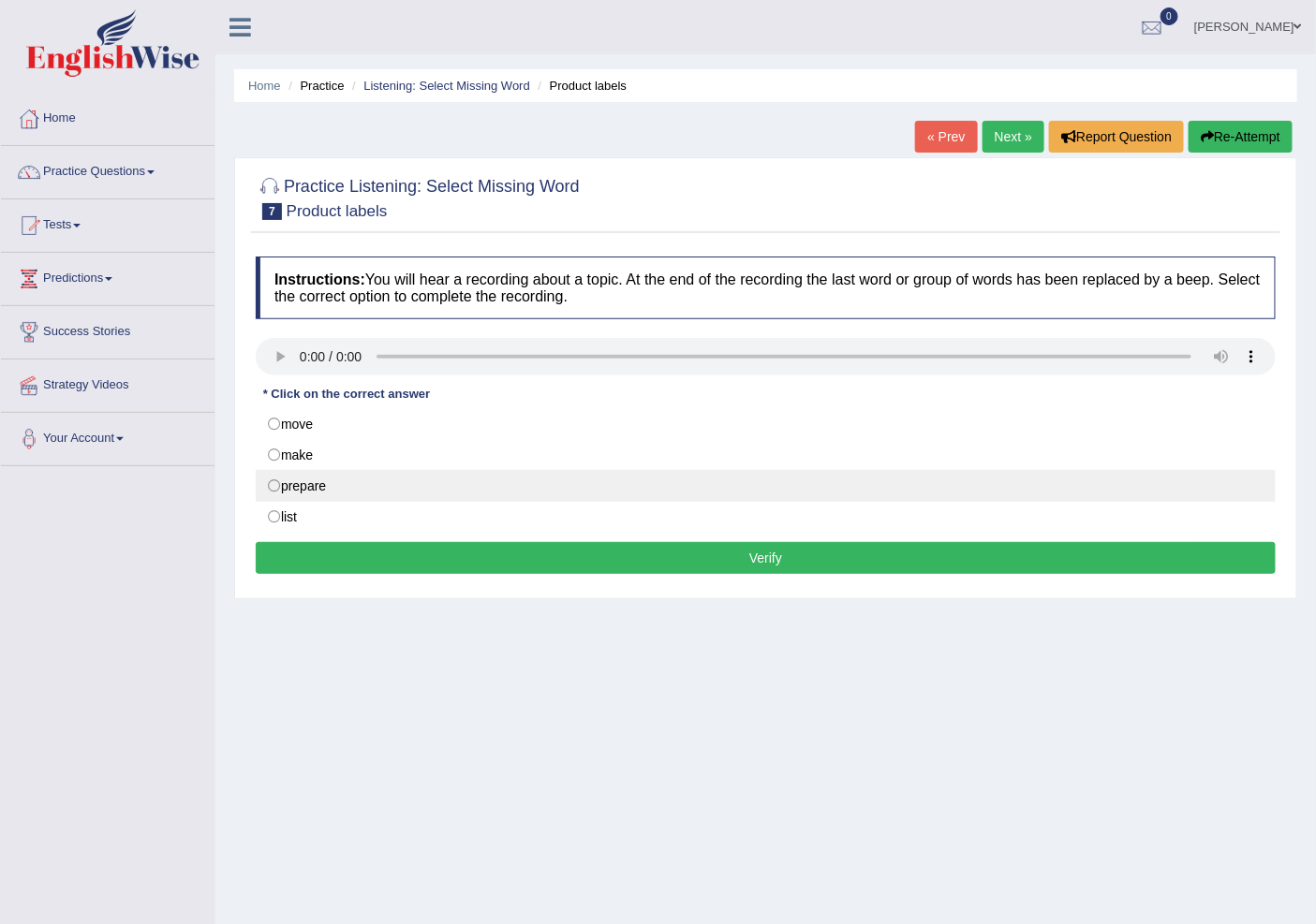
click at [304, 482] on label "prepare" at bounding box center [766, 485] width 1020 height 31
radio input "true"
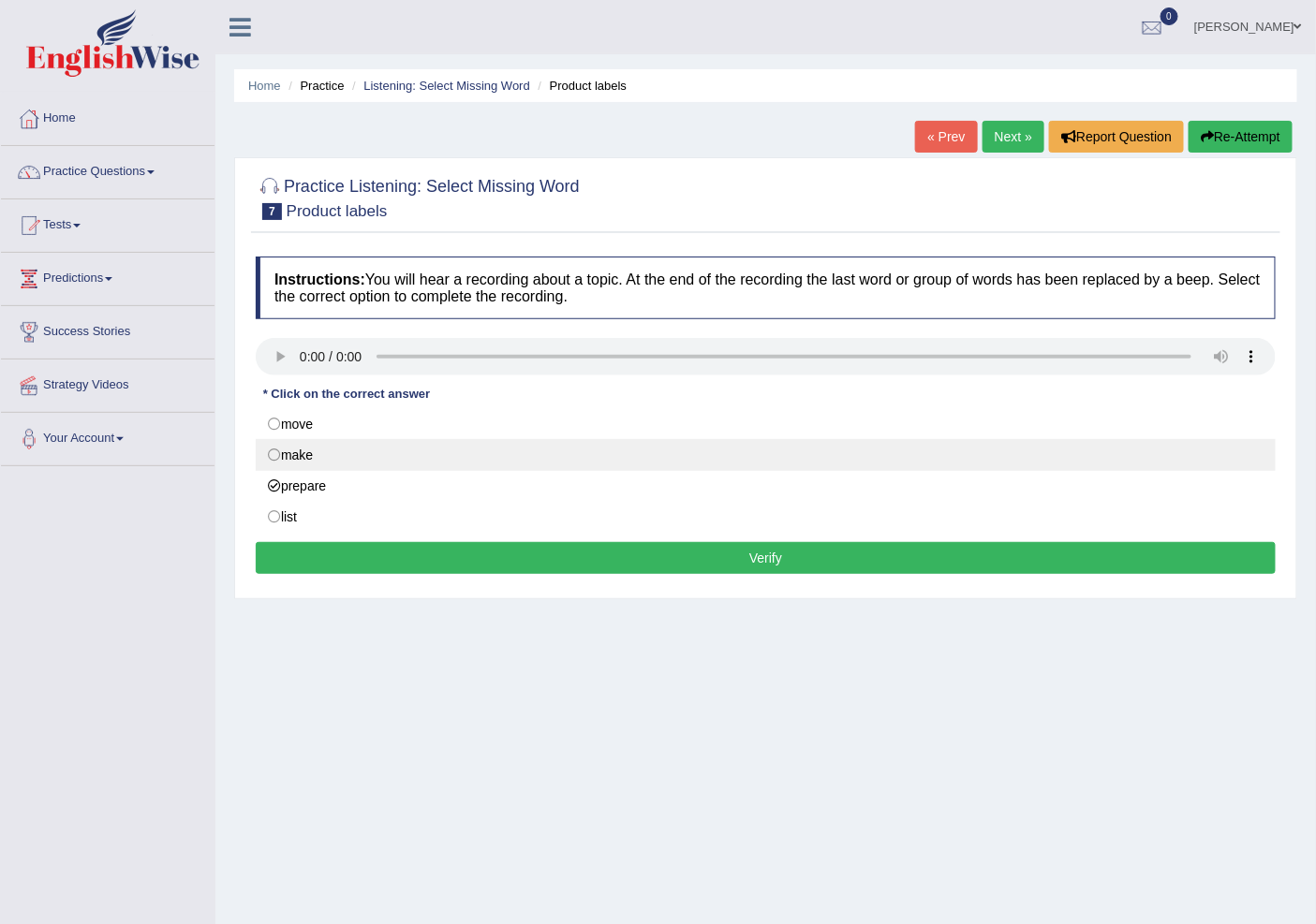
click at [303, 453] on label "make" at bounding box center [766, 455] width 1020 height 31
radio input "true"
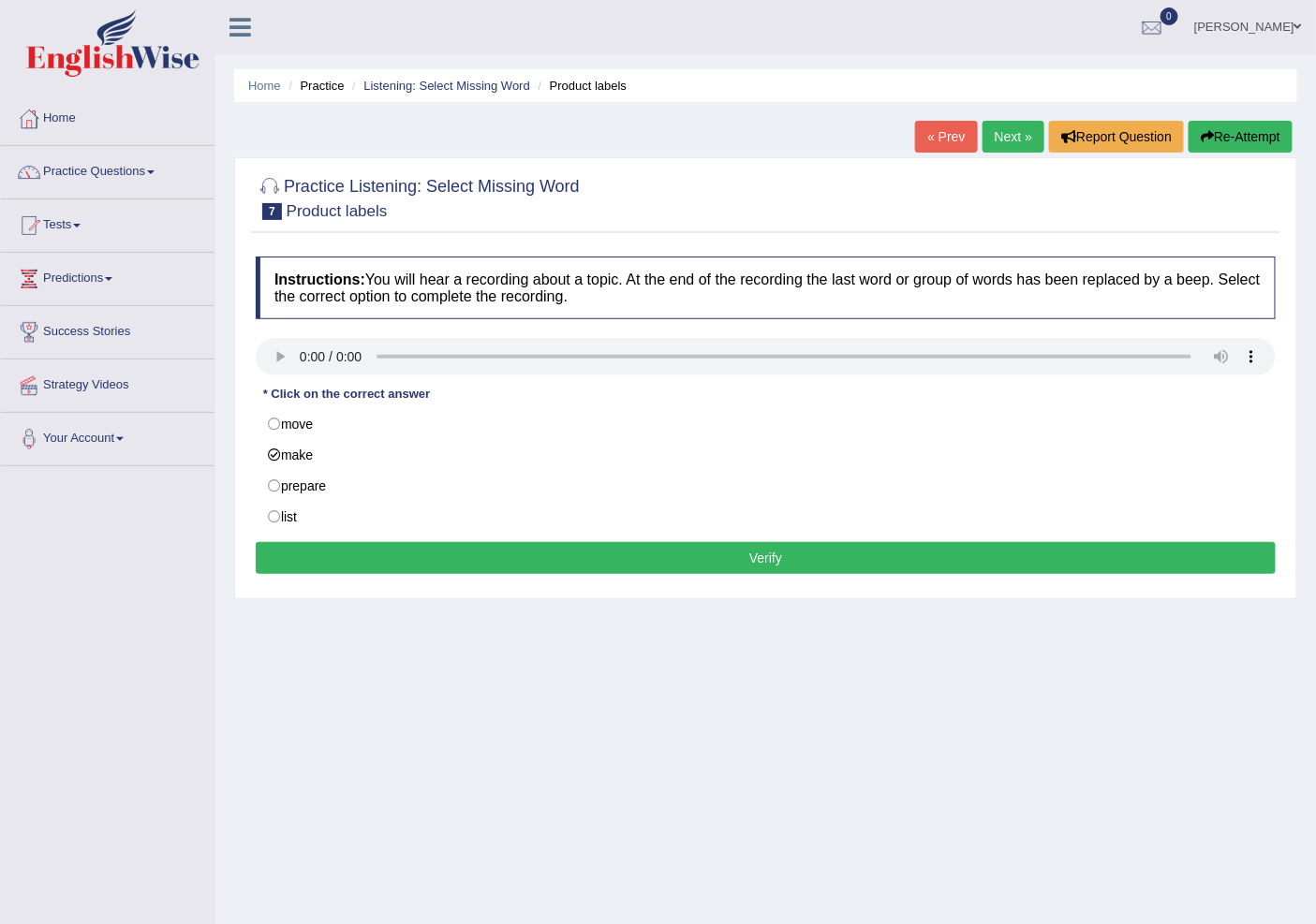
click at [368, 564] on button "Verify" at bounding box center [766, 558] width 1020 height 31
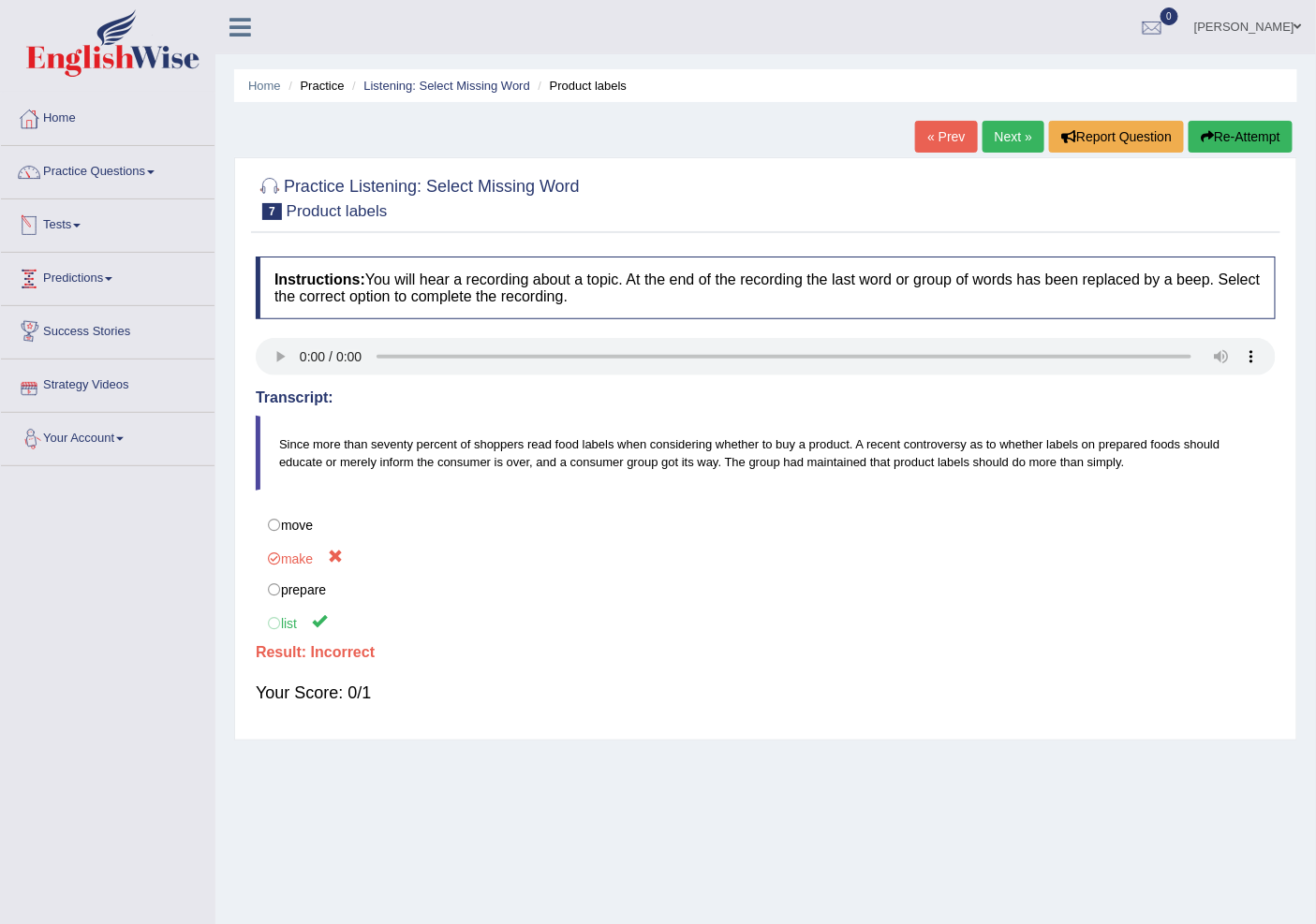
click at [108, 209] on link "Tests" at bounding box center [108, 223] width 213 height 47
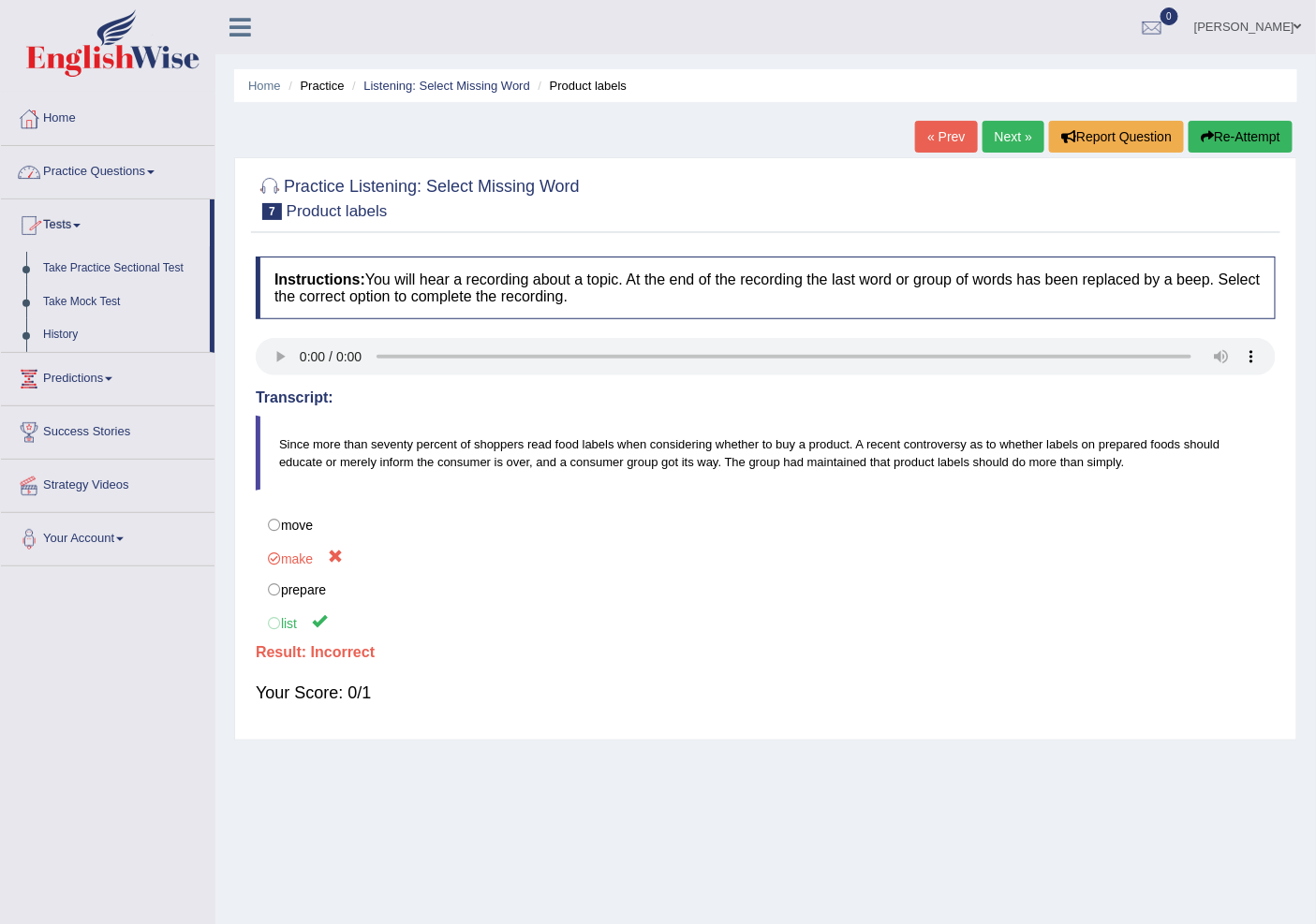
click at [105, 171] on link "Practice Questions" at bounding box center [108, 169] width 213 height 47
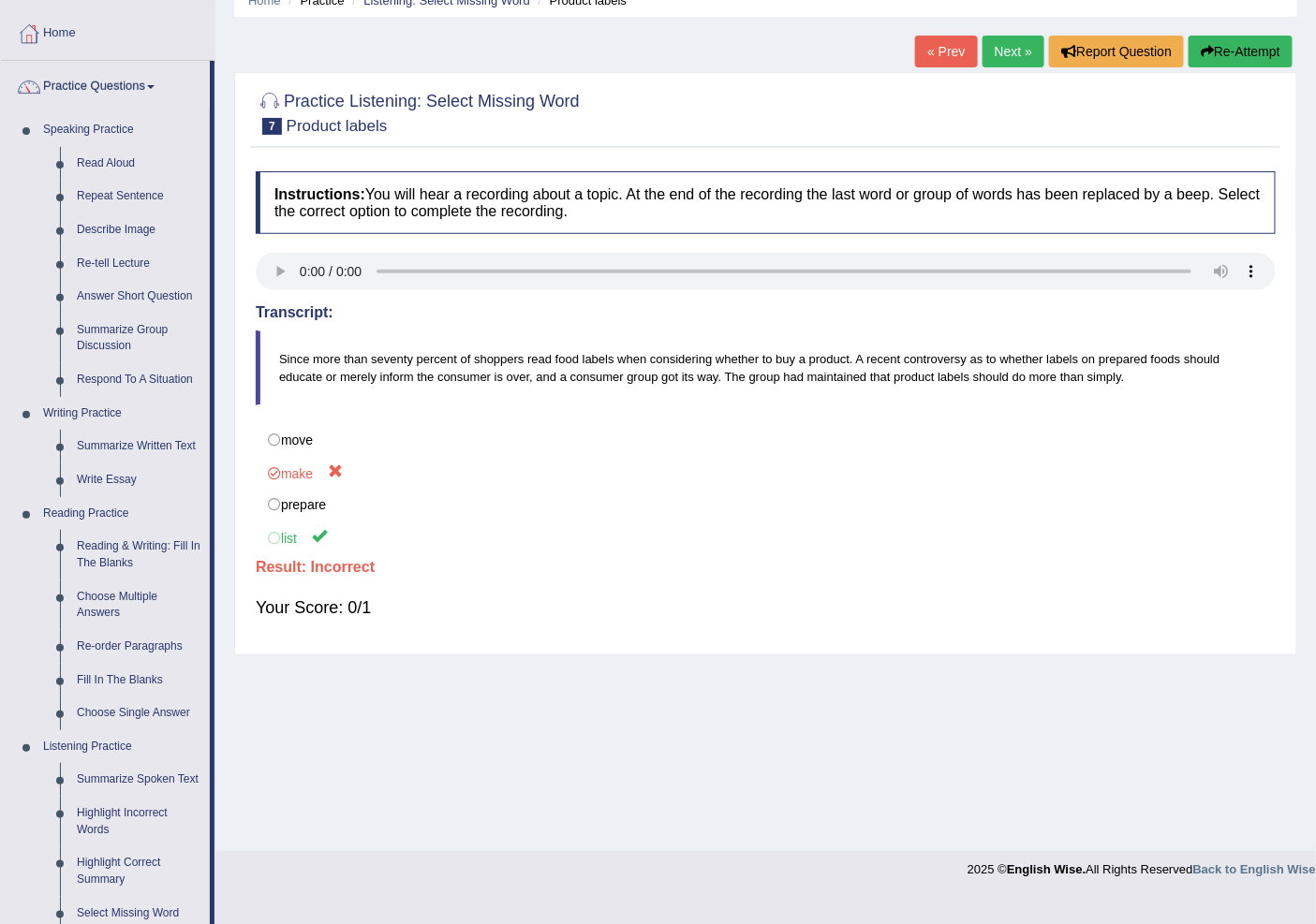
scroll to position [207, 0]
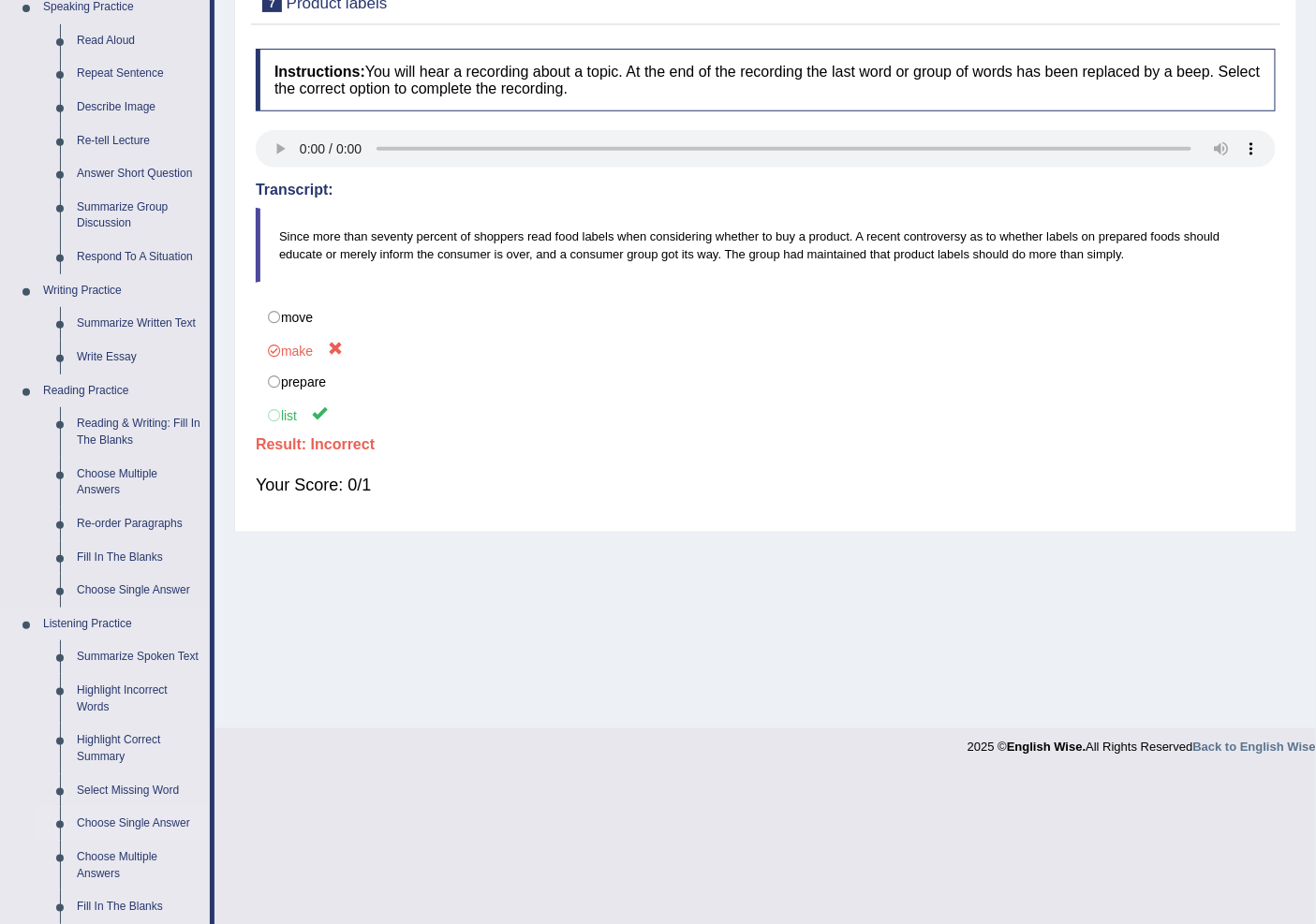
click at [96, 830] on link "Choose Single Answer" at bounding box center [139, 823] width 142 height 33
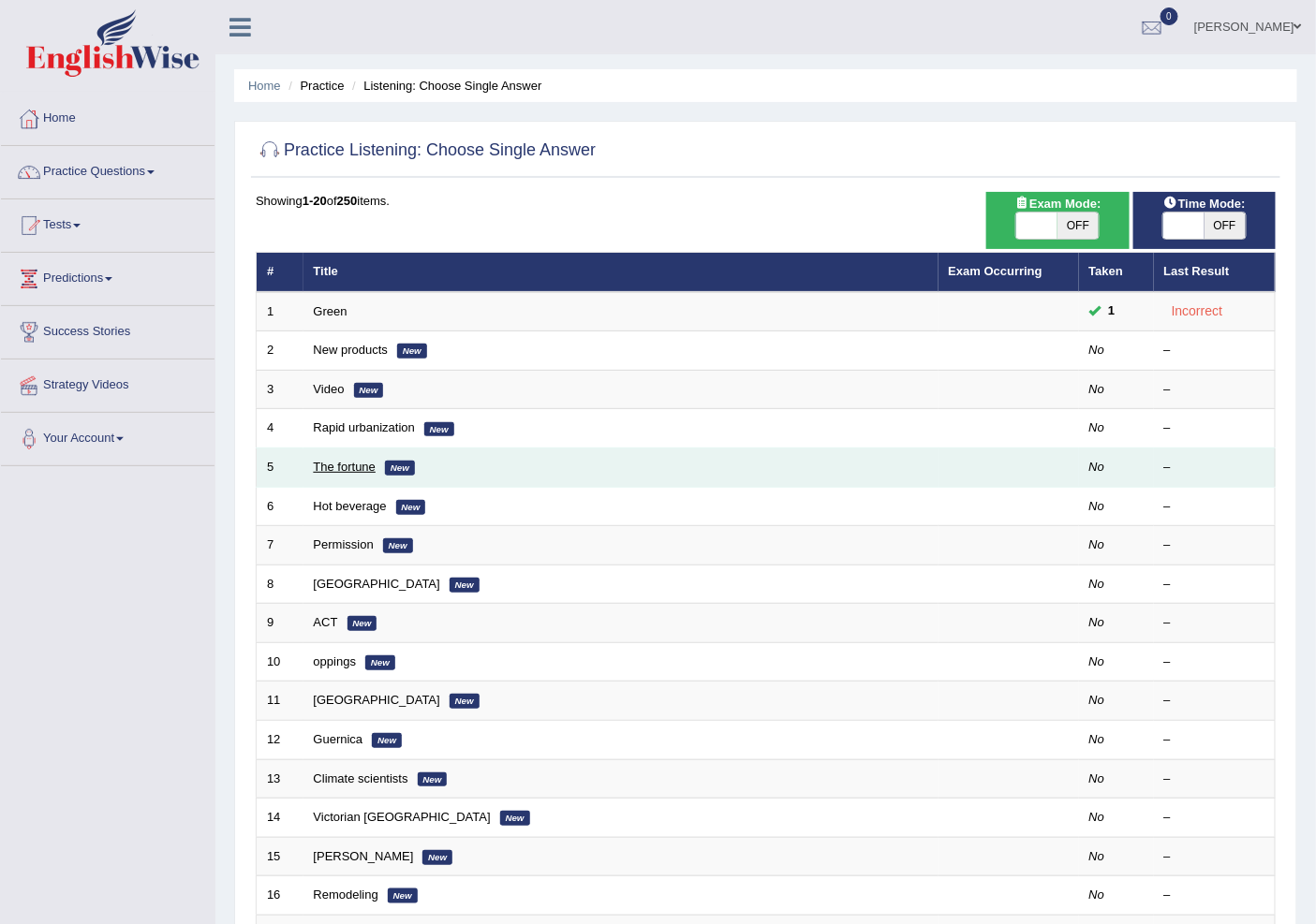
click at [353, 466] on link "The fortune" at bounding box center [345, 466] width 63 height 14
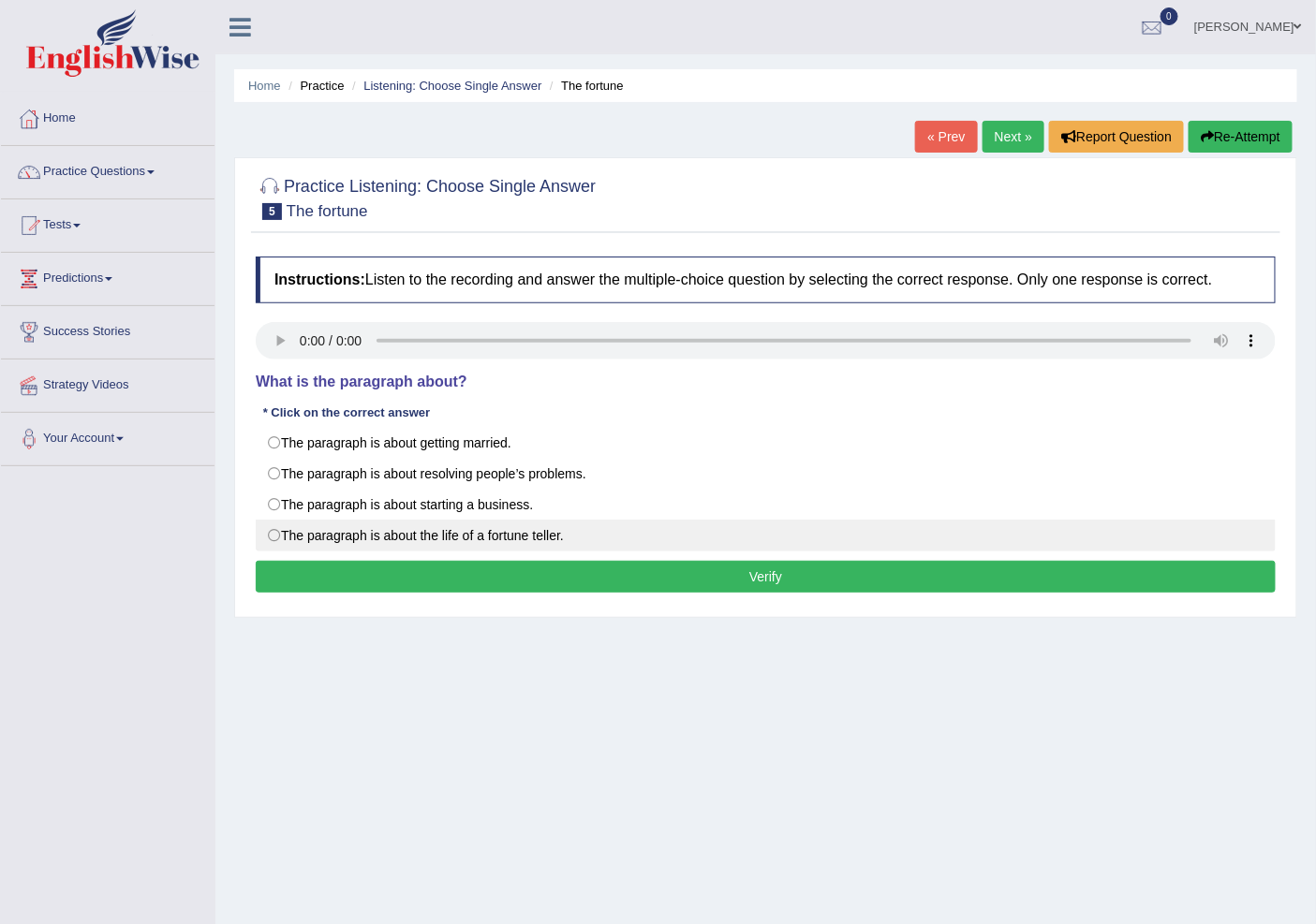
click at [284, 540] on label "The paragraph is about the life of a fortune teller." at bounding box center [766, 535] width 1020 height 31
radio input "true"
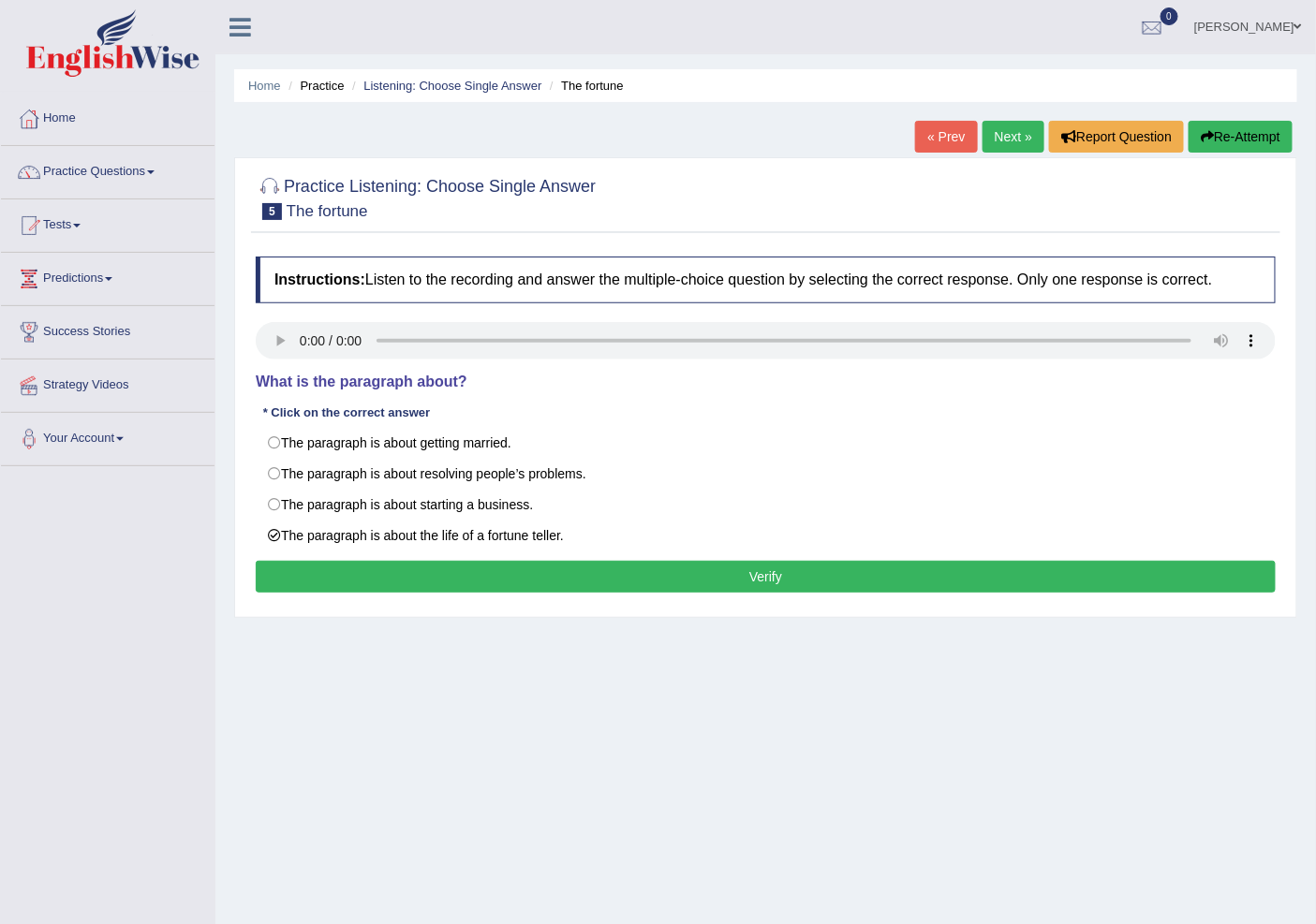
click at [613, 586] on button "Verify" at bounding box center [766, 577] width 1020 height 31
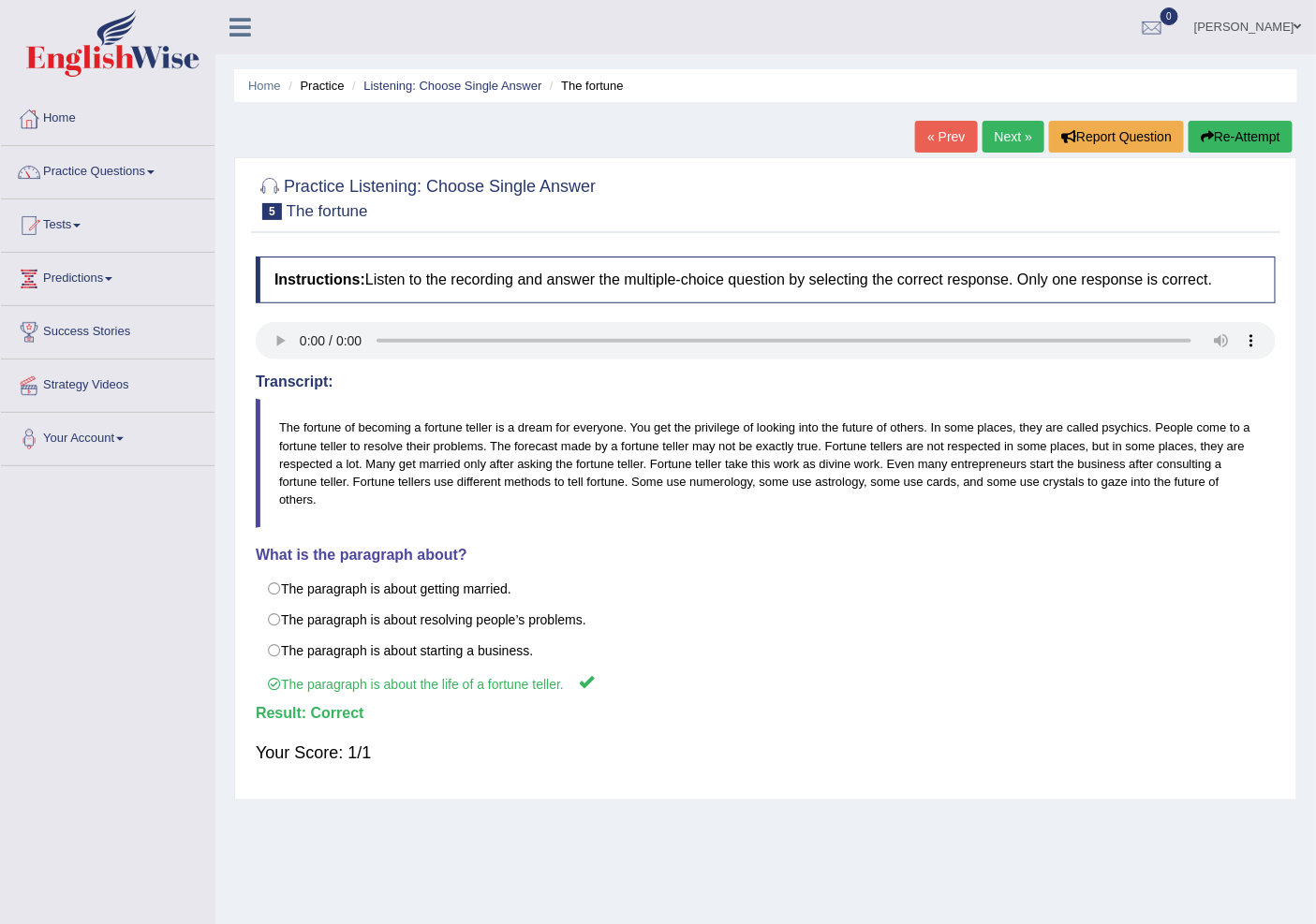
click at [1015, 143] on link "Next »" at bounding box center [1012, 136] width 62 height 31
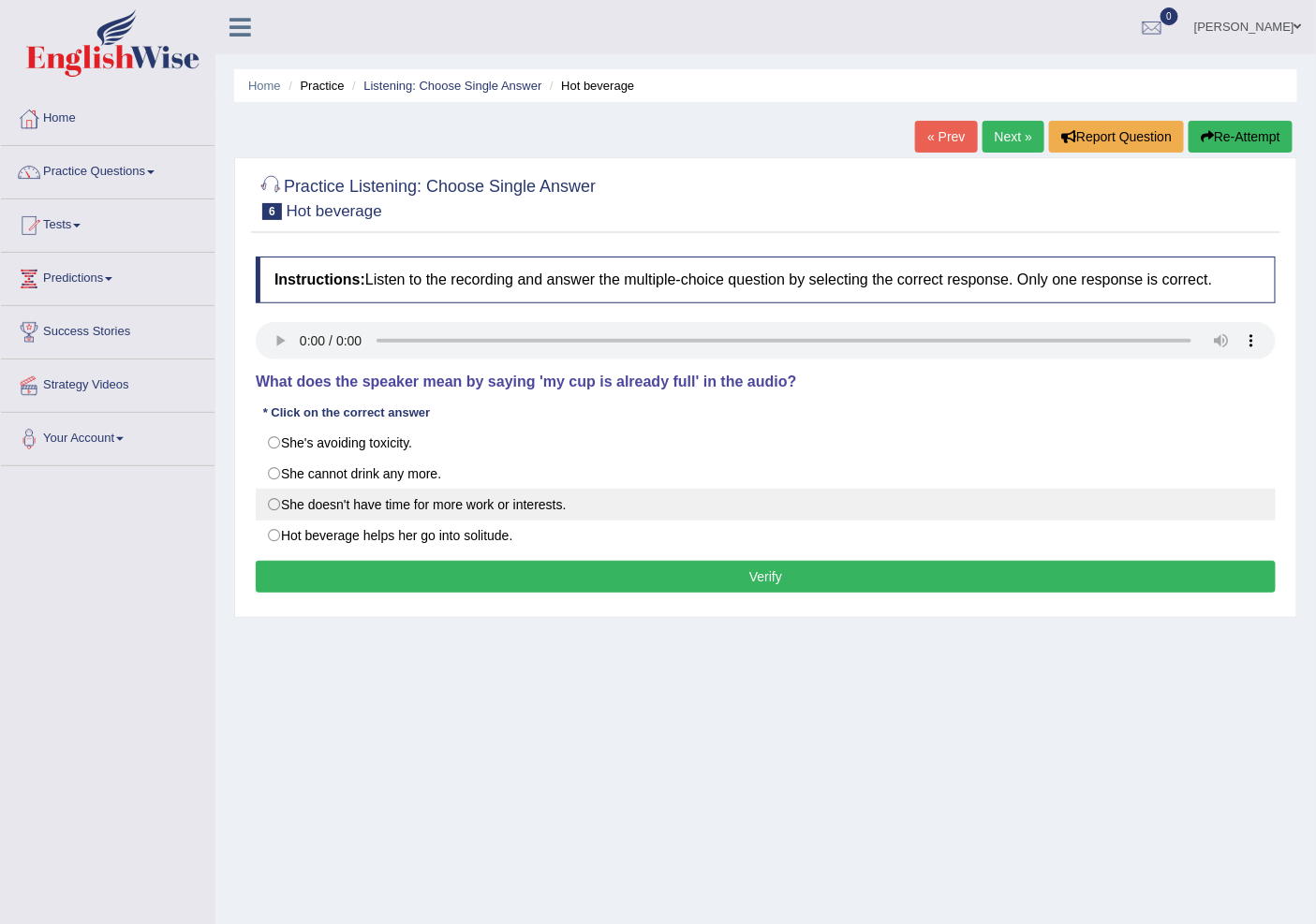
click at [531, 504] on label "She doesn't have time for more work or interests." at bounding box center [766, 504] width 1020 height 31
radio input "true"
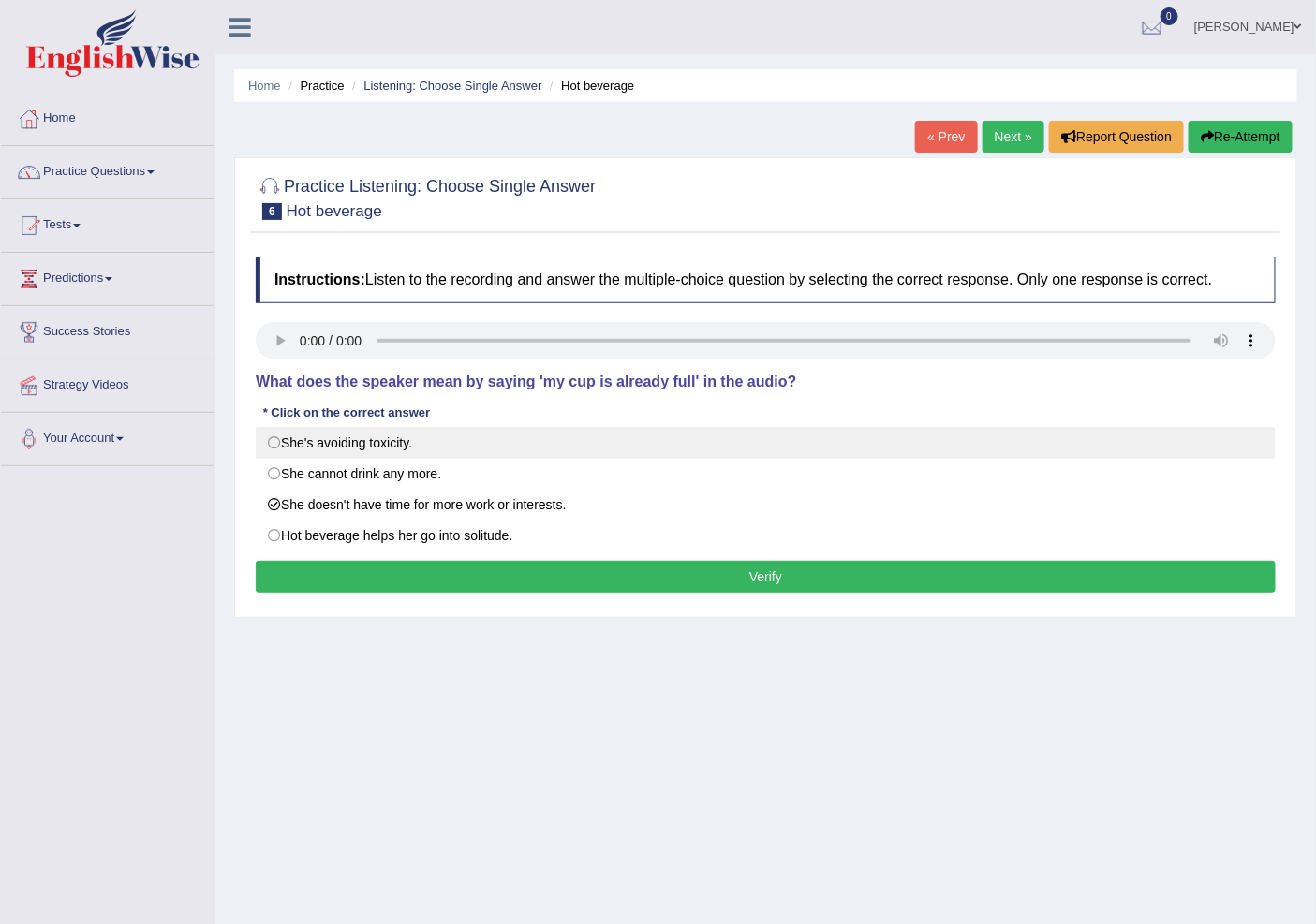
click at [462, 441] on label "She's avoiding toxicity." at bounding box center [766, 442] width 1020 height 31
radio input "true"
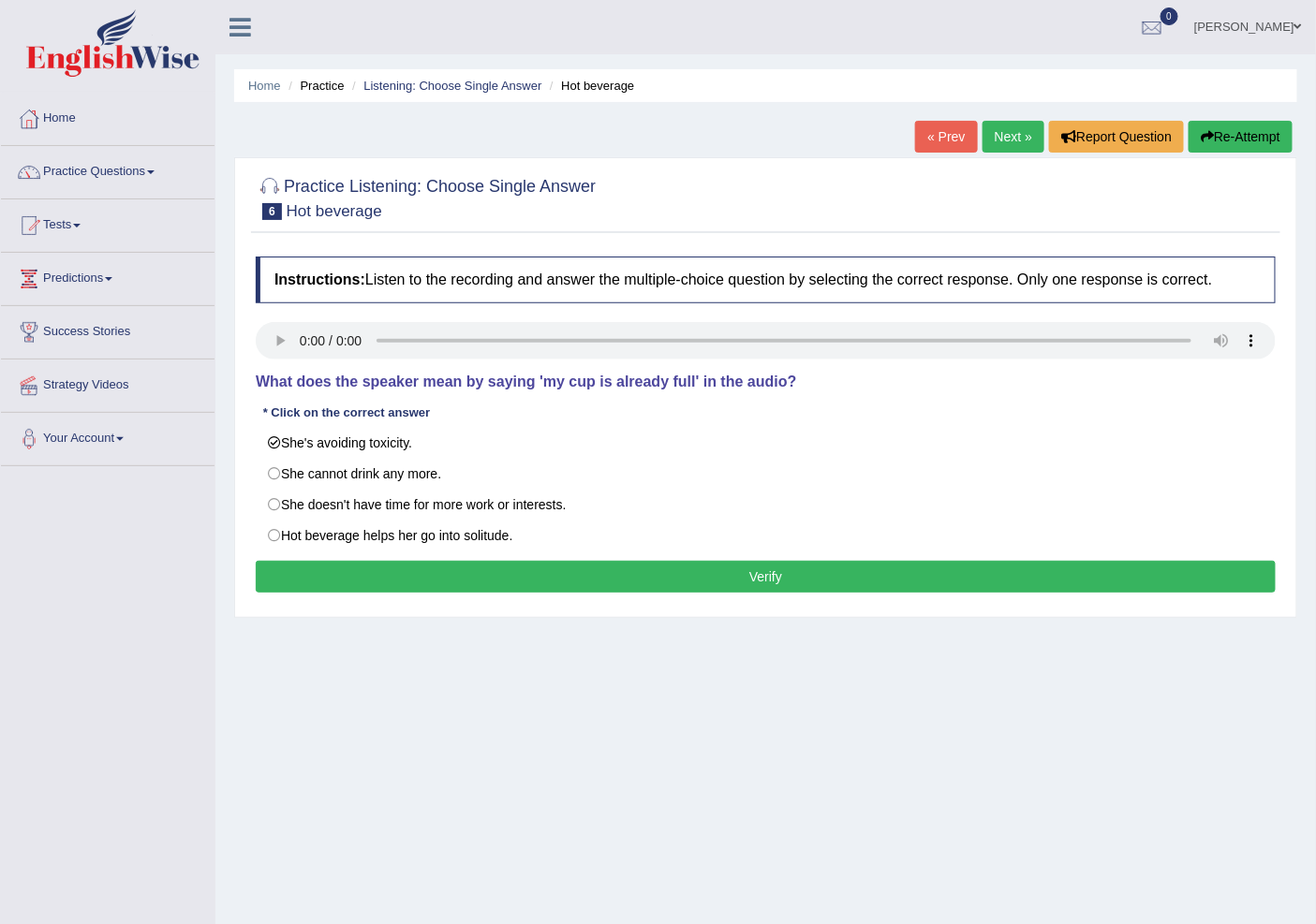
click at [463, 579] on button "Verify" at bounding box center [766, 577] width 1020 height 31
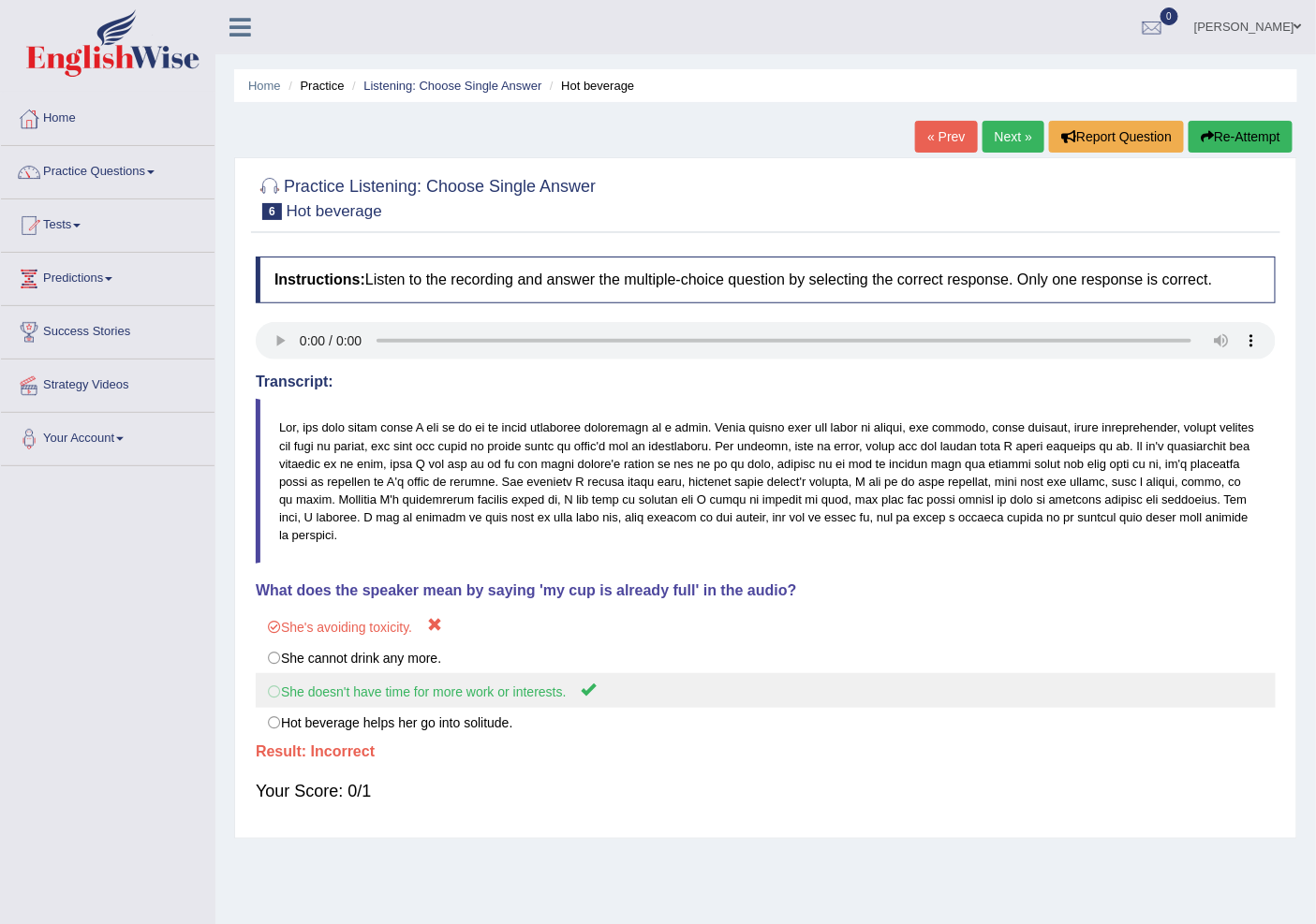
click at [508, 675] on label "She doesn't have time for more work or interests." at bounding box center [766, 691] width 1020 height 34
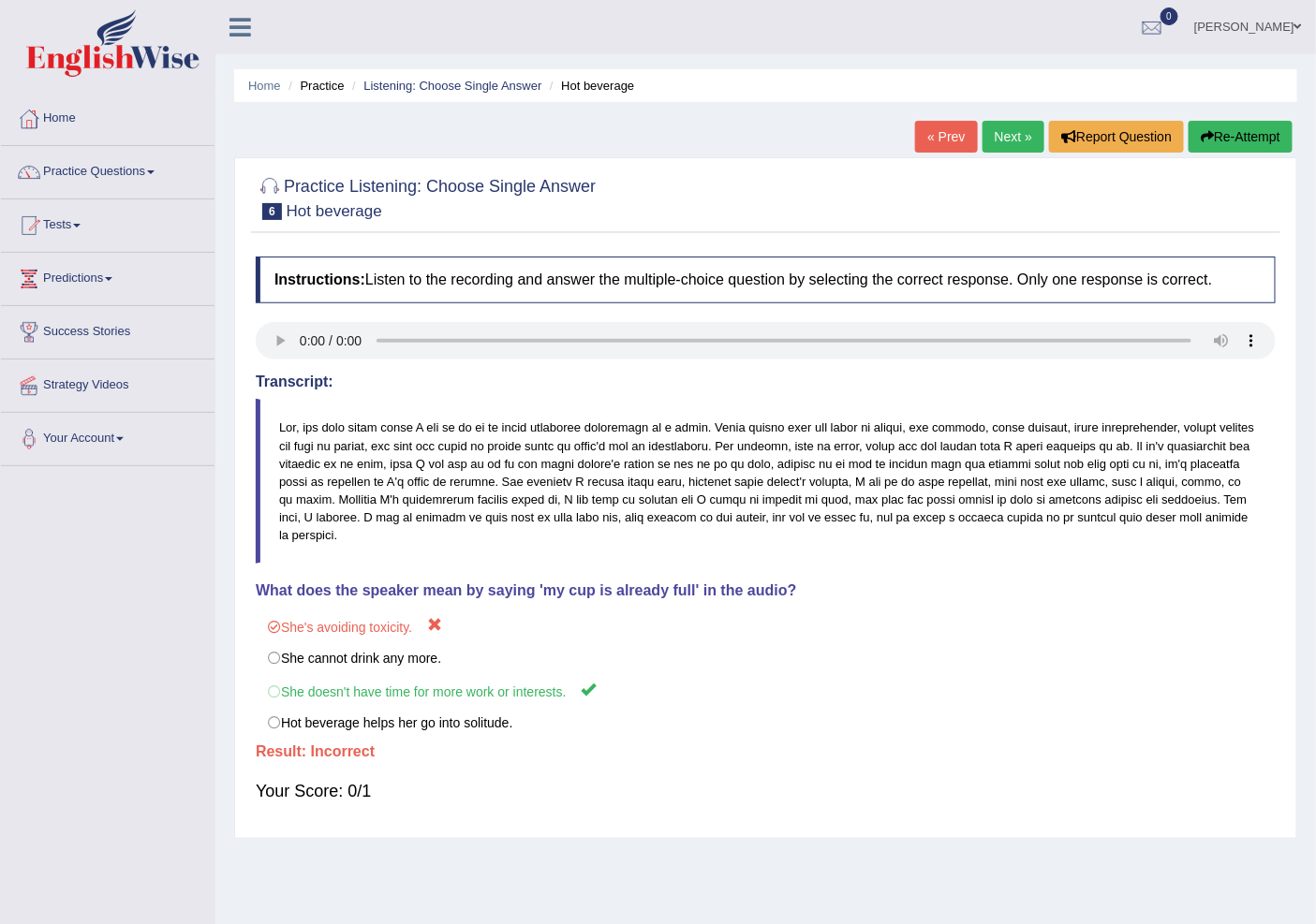
click at [983, 138] on link "Next »" at bounding box center [1012, 136] width 62 height 31
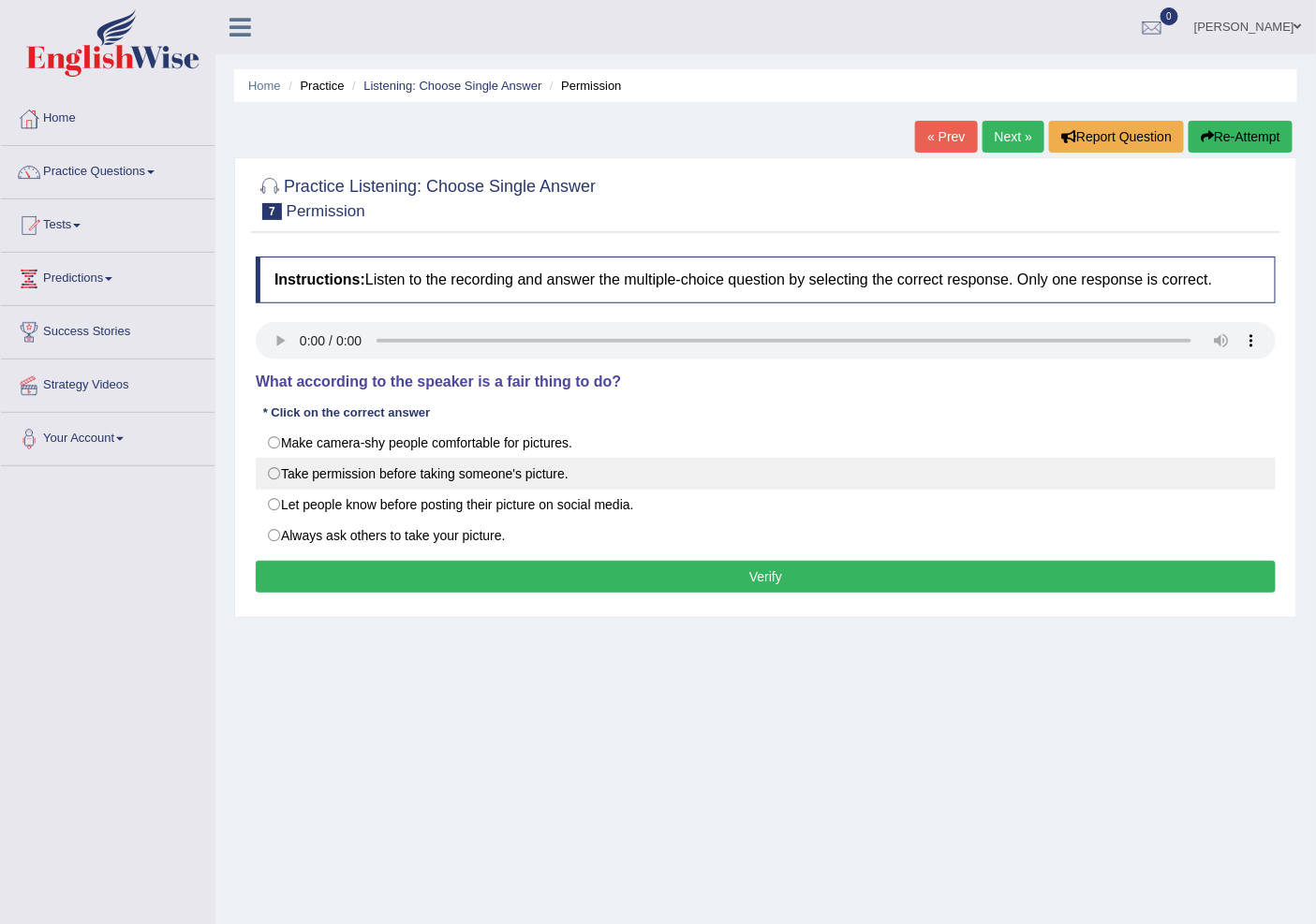
click at [352, 474] on label "Take permission before taking someone's picture." at bounding box center [766, 473] width 1020 height 31
radio input "true"
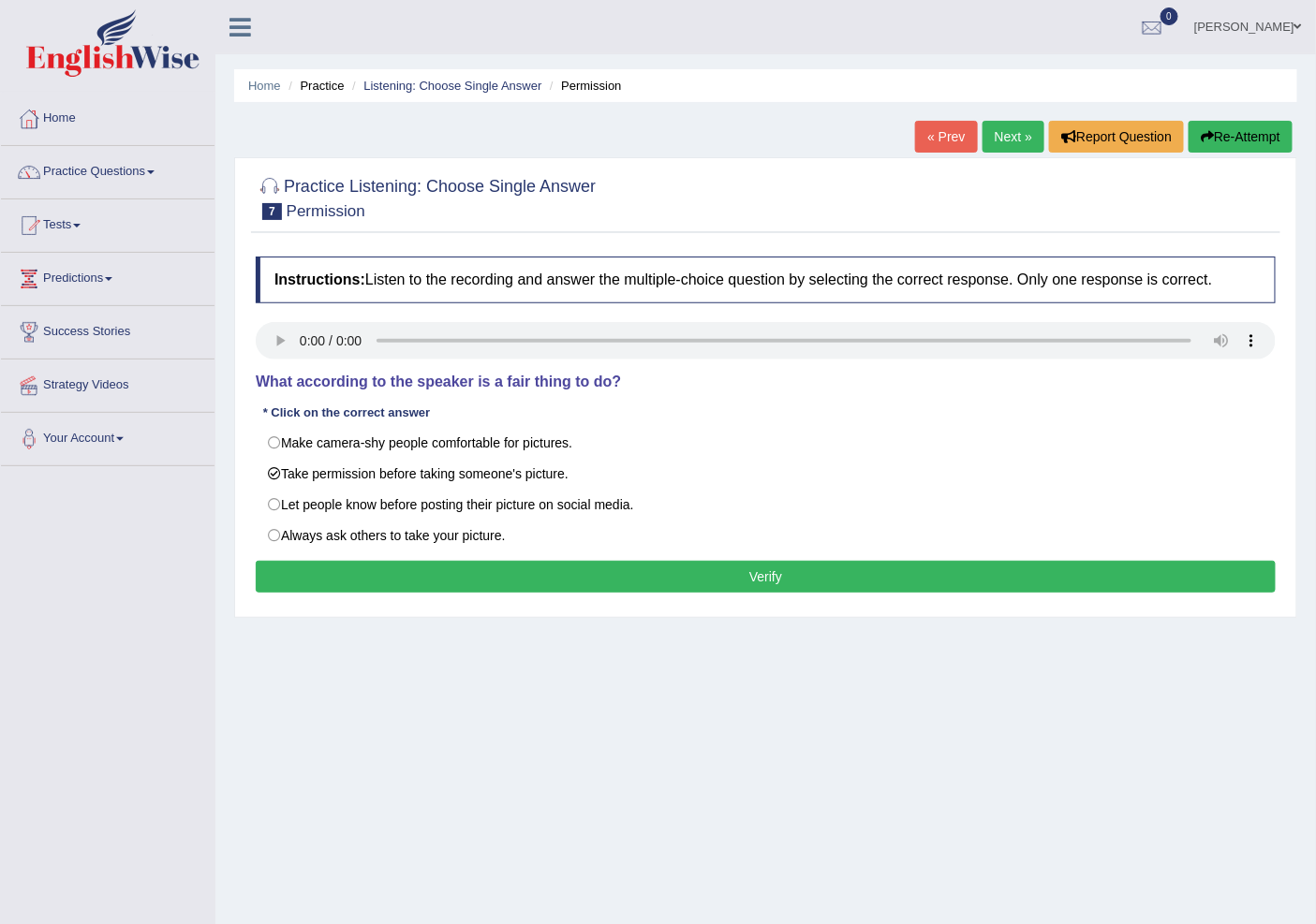
click at [519, 582] on button "Verify" at bounding box center [766, 577] width 1020 height 31
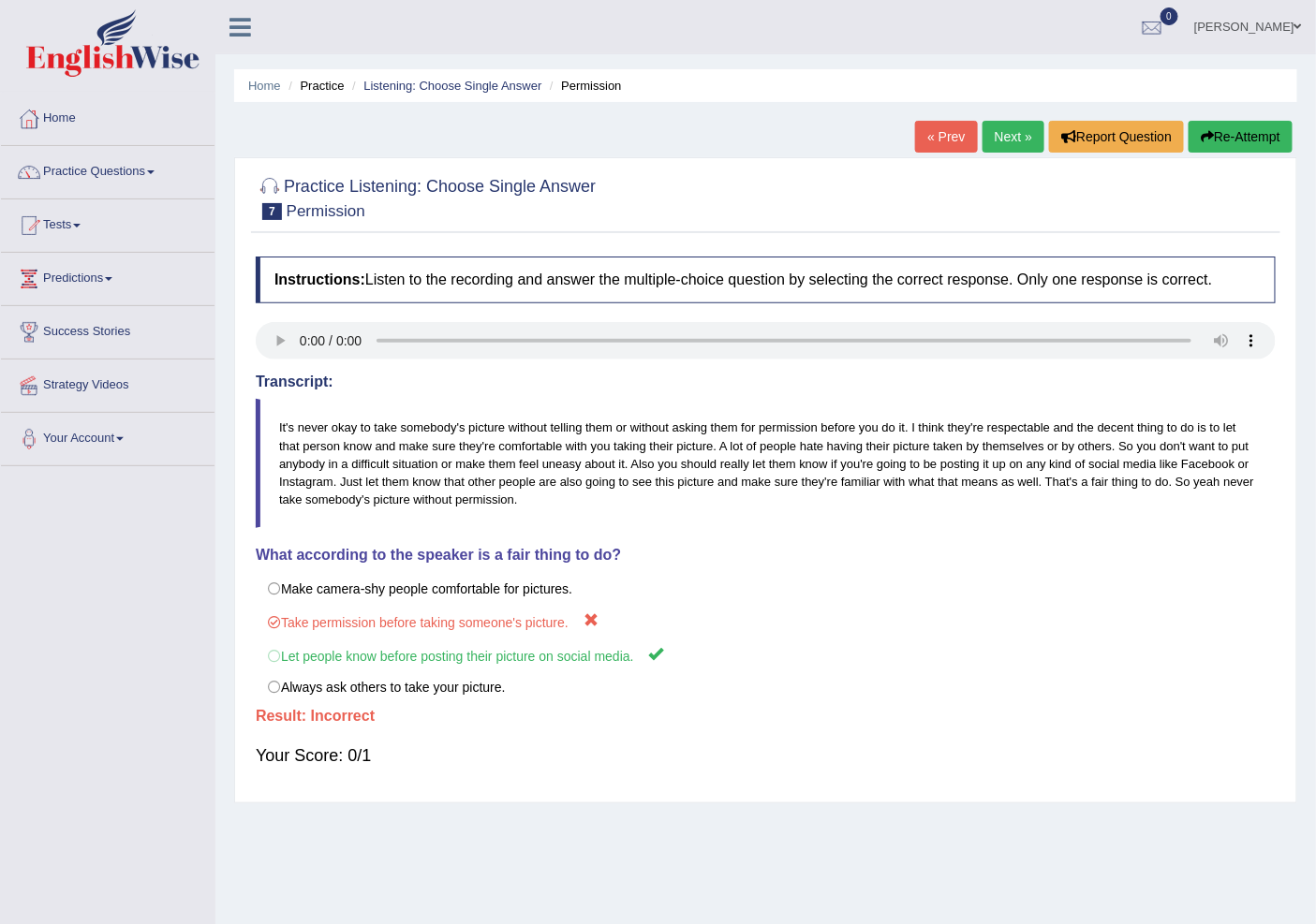
click at [1007, 132] on link "Next »" at bounding box center [1012, 136] width 62 height 31
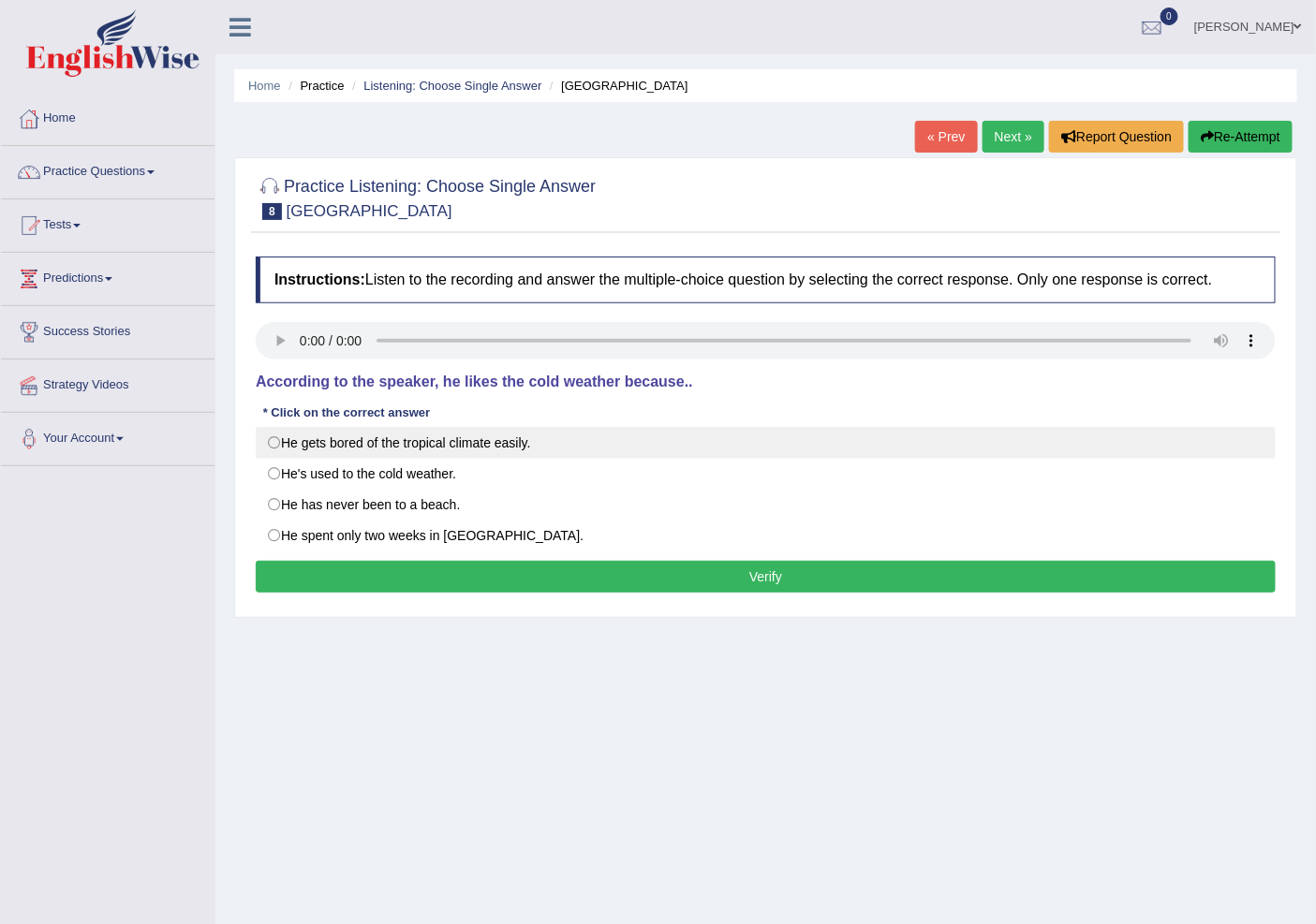
click at [265, 441] on label "He gets bored of the tropical climate easily." at bounding box center [766, 442] width 1020 height 31
radio input "true"
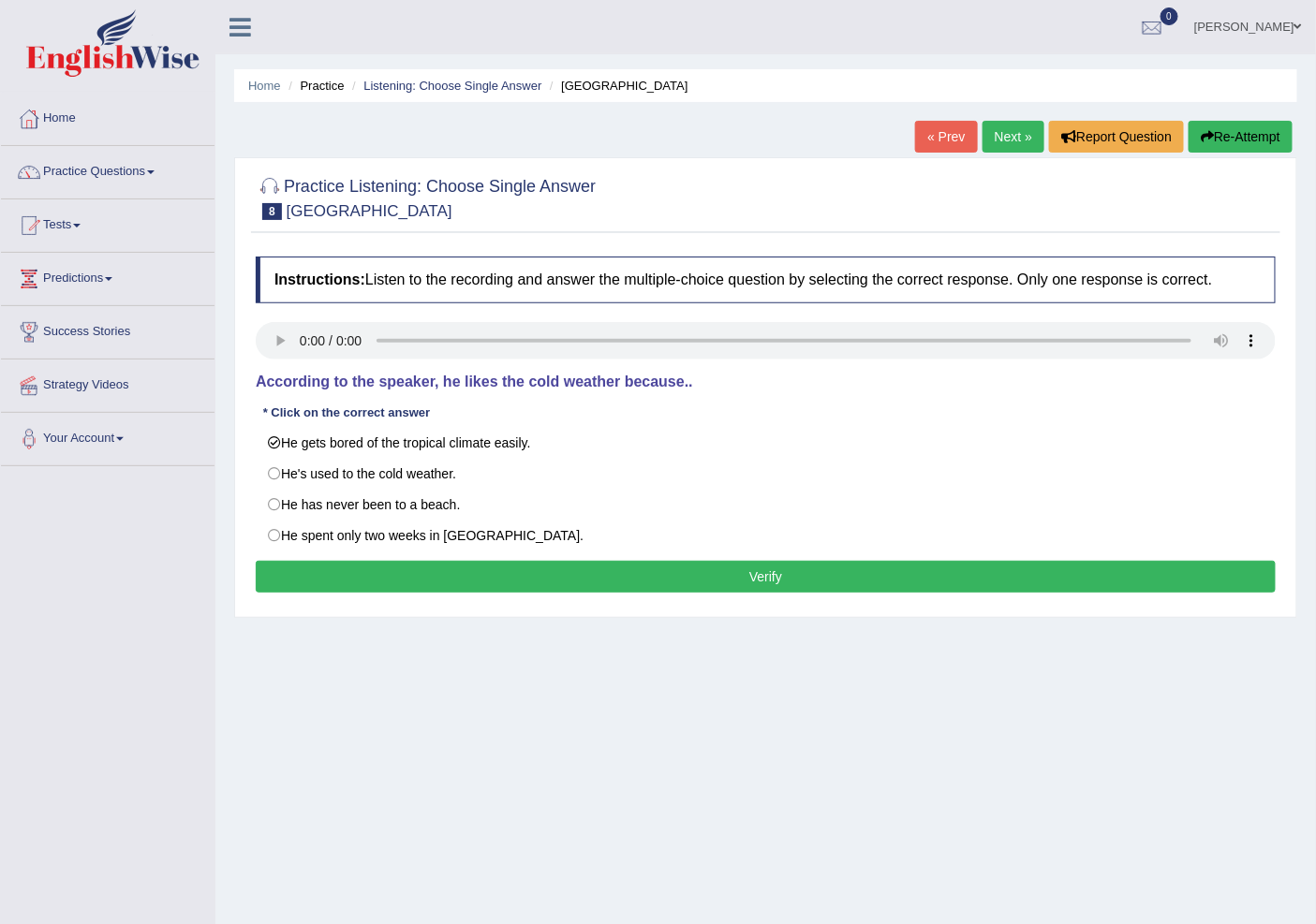
click at [338, 579] on button "Verify" at bounding box center [766, 577] width 1020 height 31
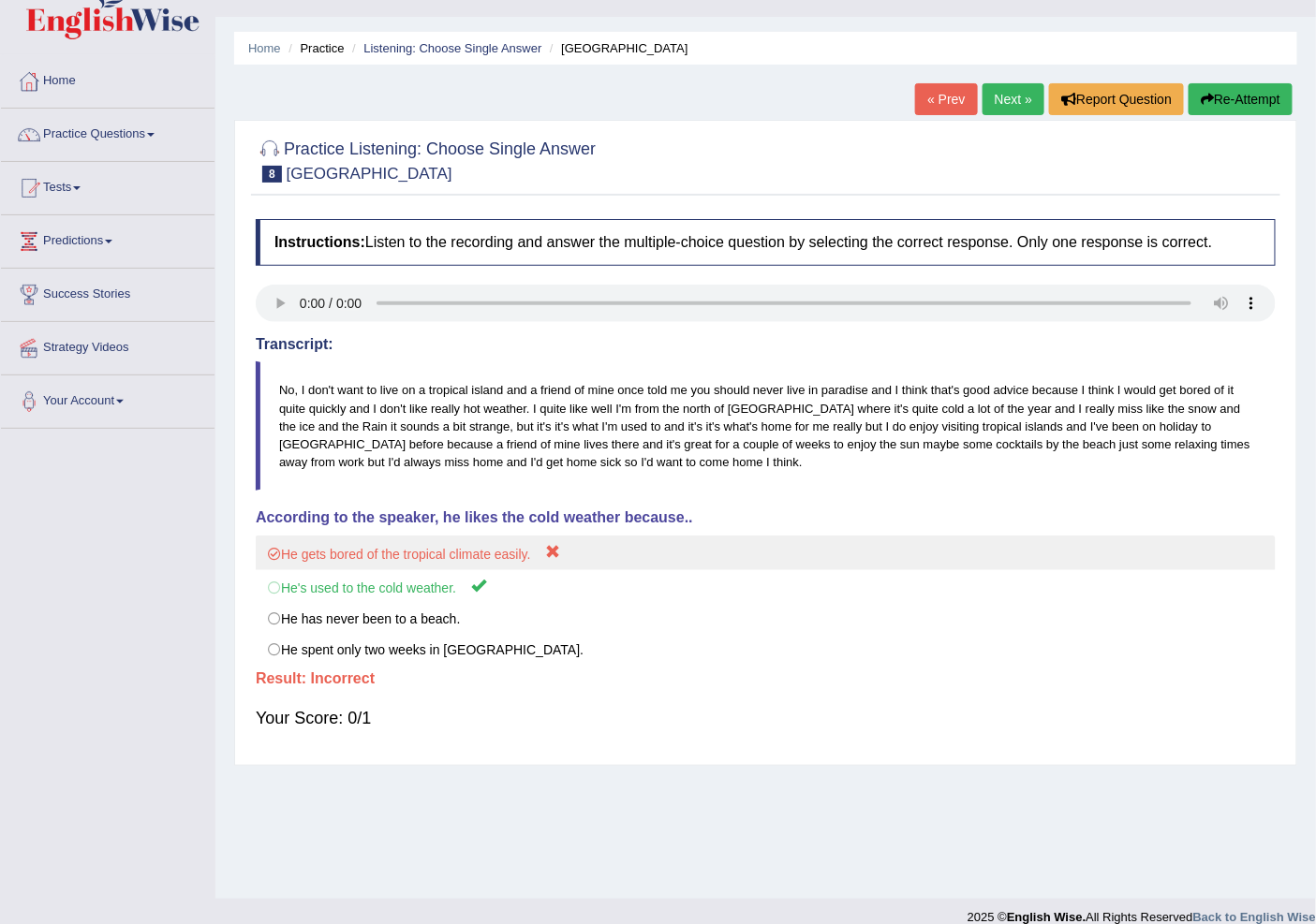
scroll to position [58, 0]
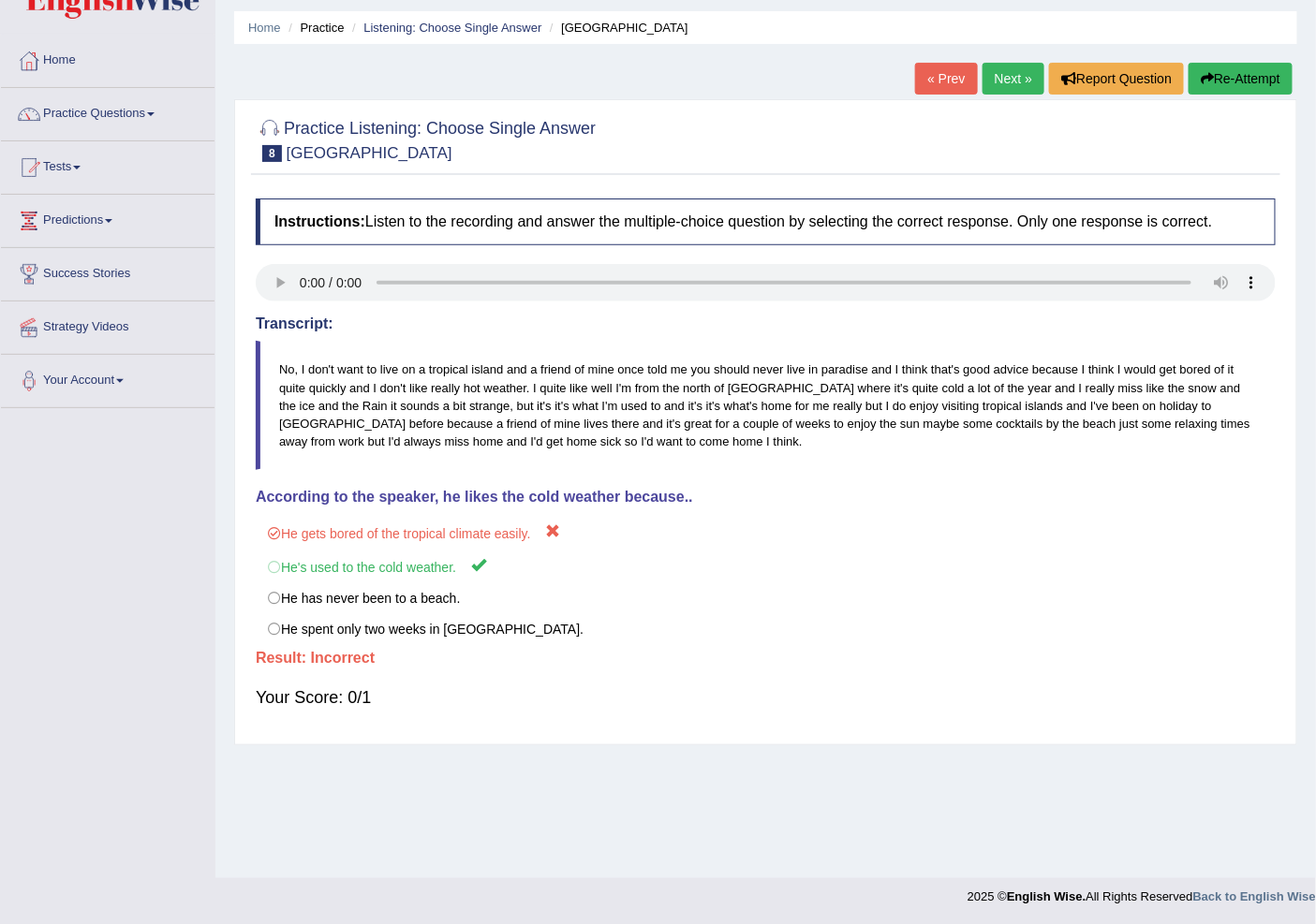
click at [989, 76] on link "Next »" at bounding box center [1012, 78] width 62 height 31
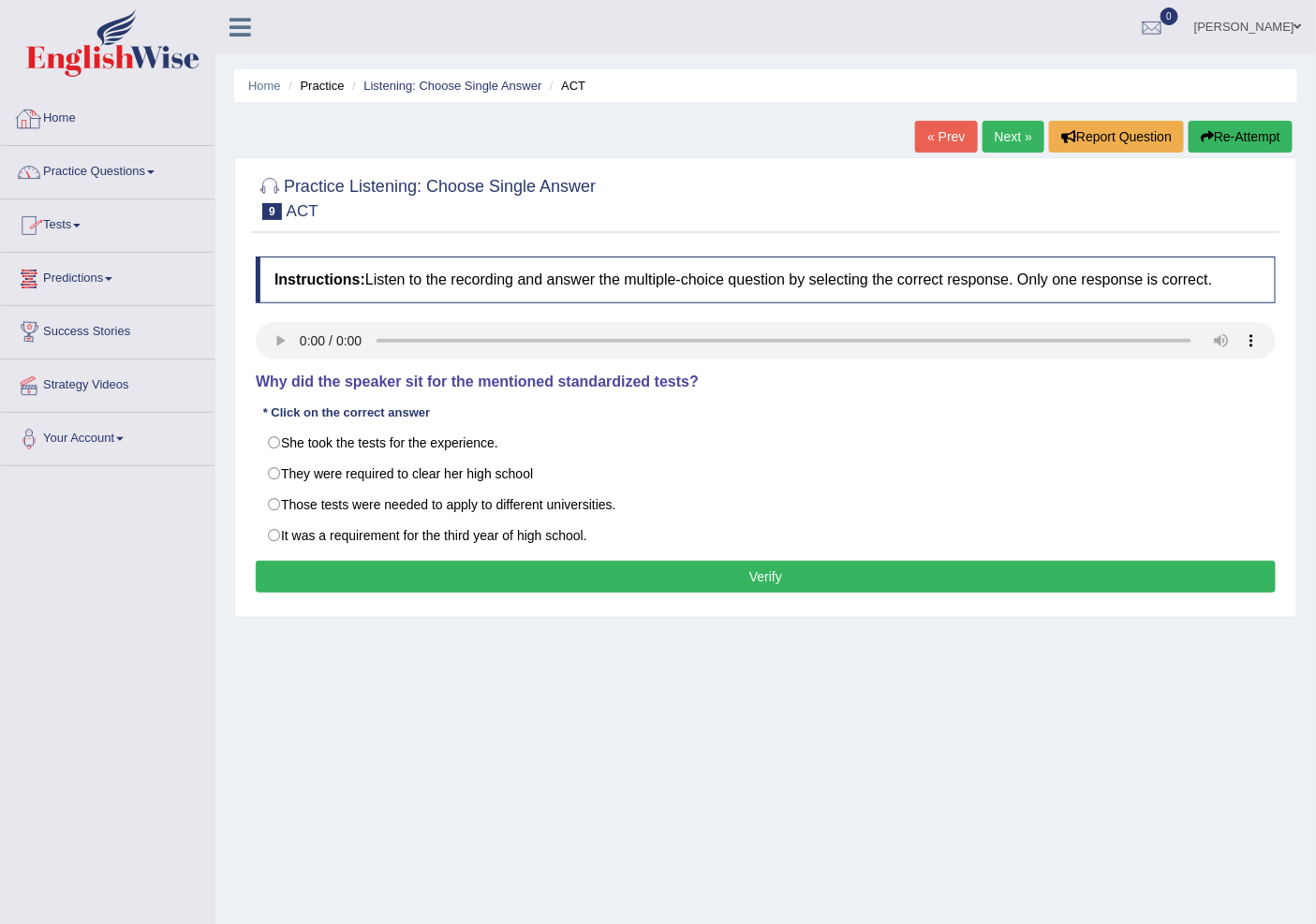
click at [107, 168] on link "Practice Questions" at bounding box center [108, 169] width 213 height 47
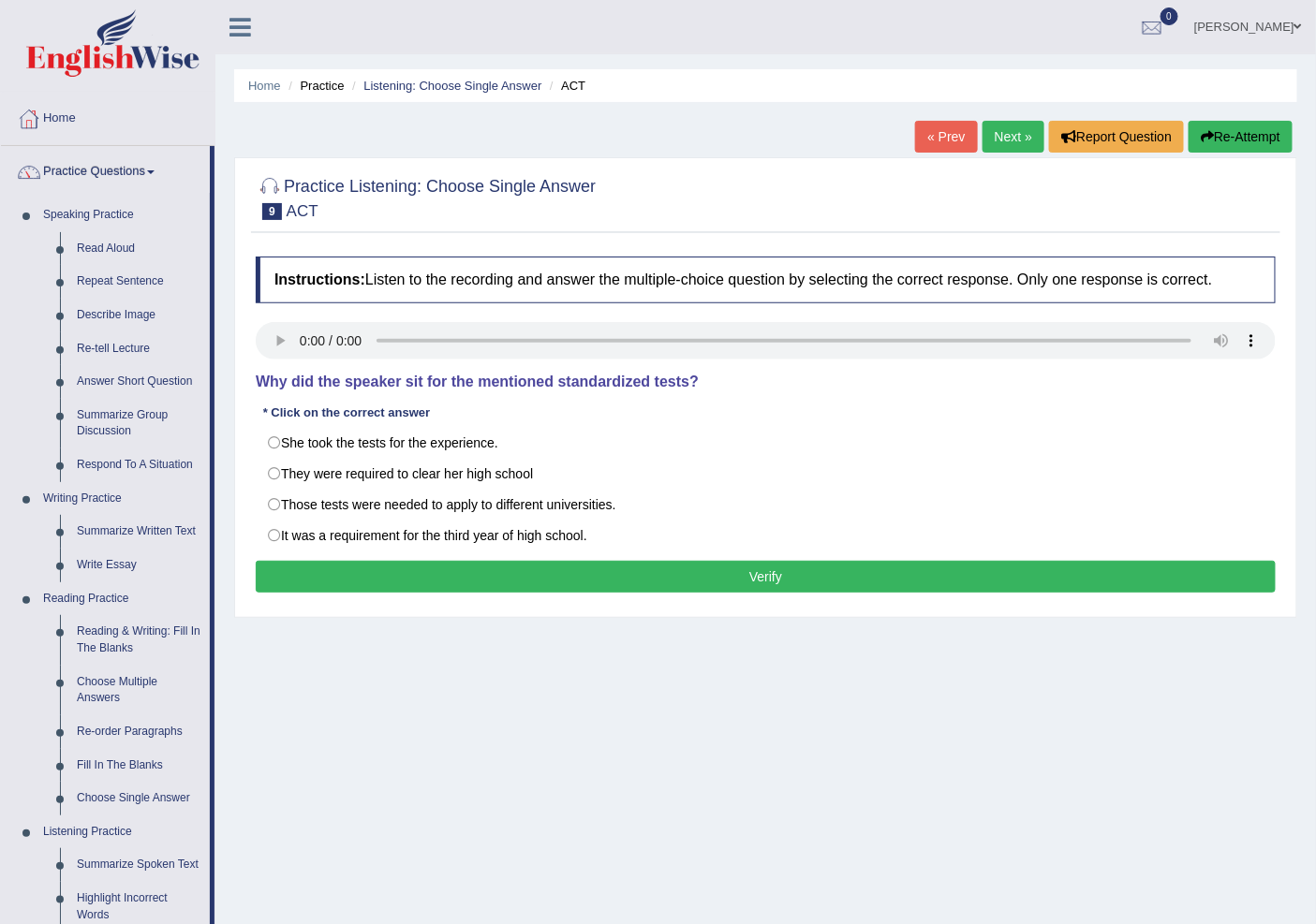
click at [0, 317] on div "Home Practice Questions Speaking Practice Read Aloud Repeat Sentence Describe I…" at bounding box center [108, 779] width 242 height 1374
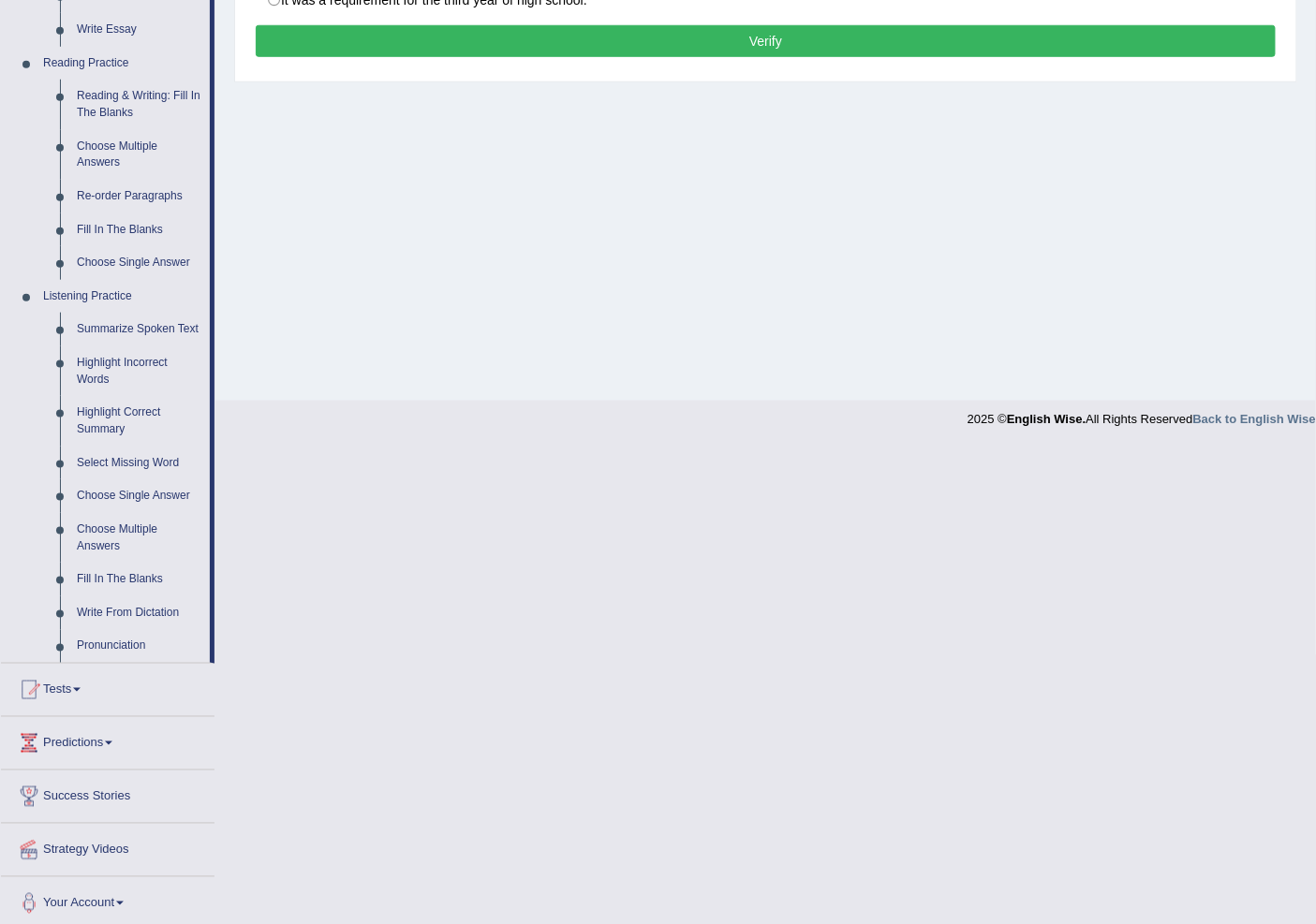
scroll to position [543, 0]
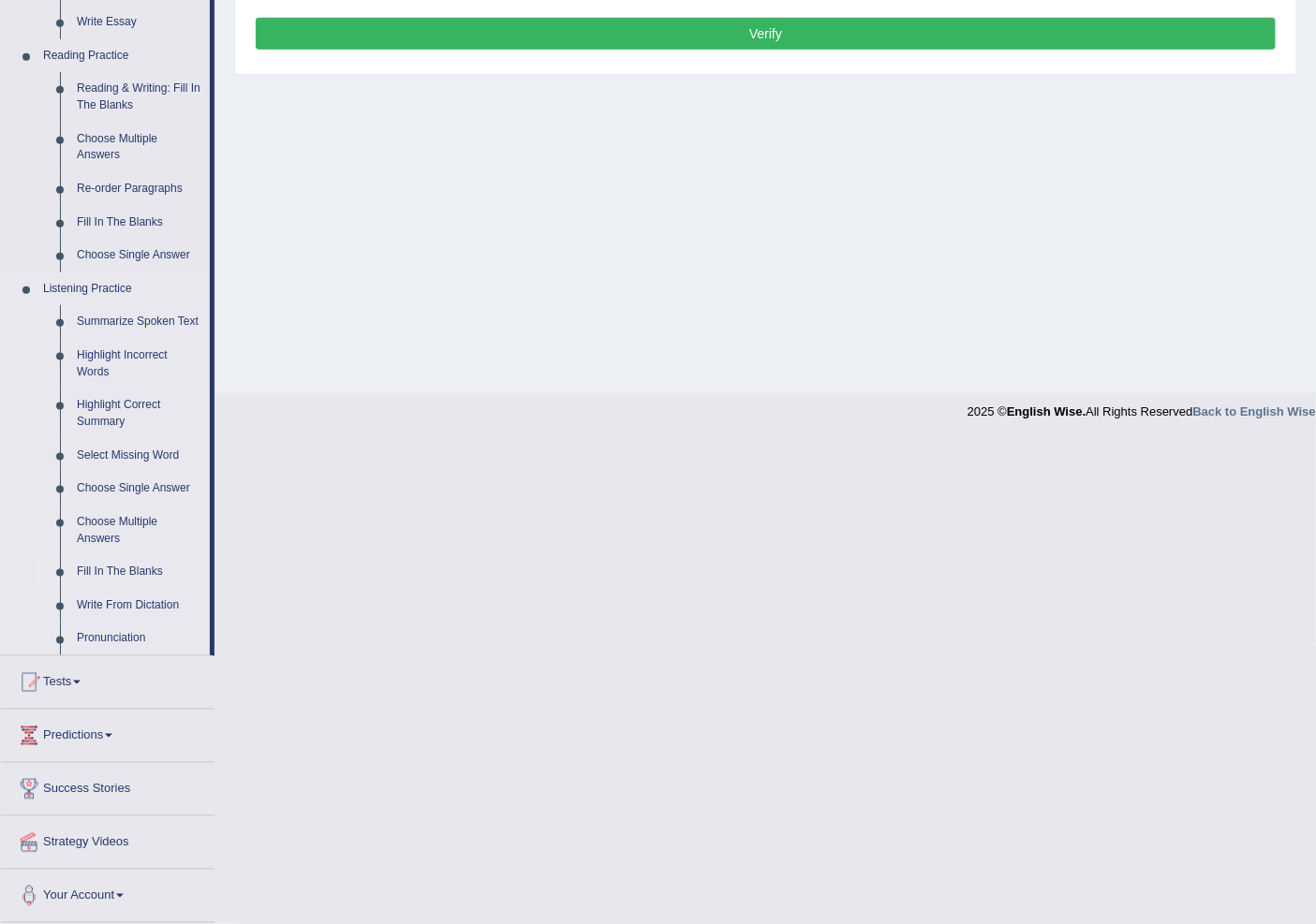
click at [148, 566] on link "Fill In The Blanks" at bounding box center [139, 572] width 142 height 33
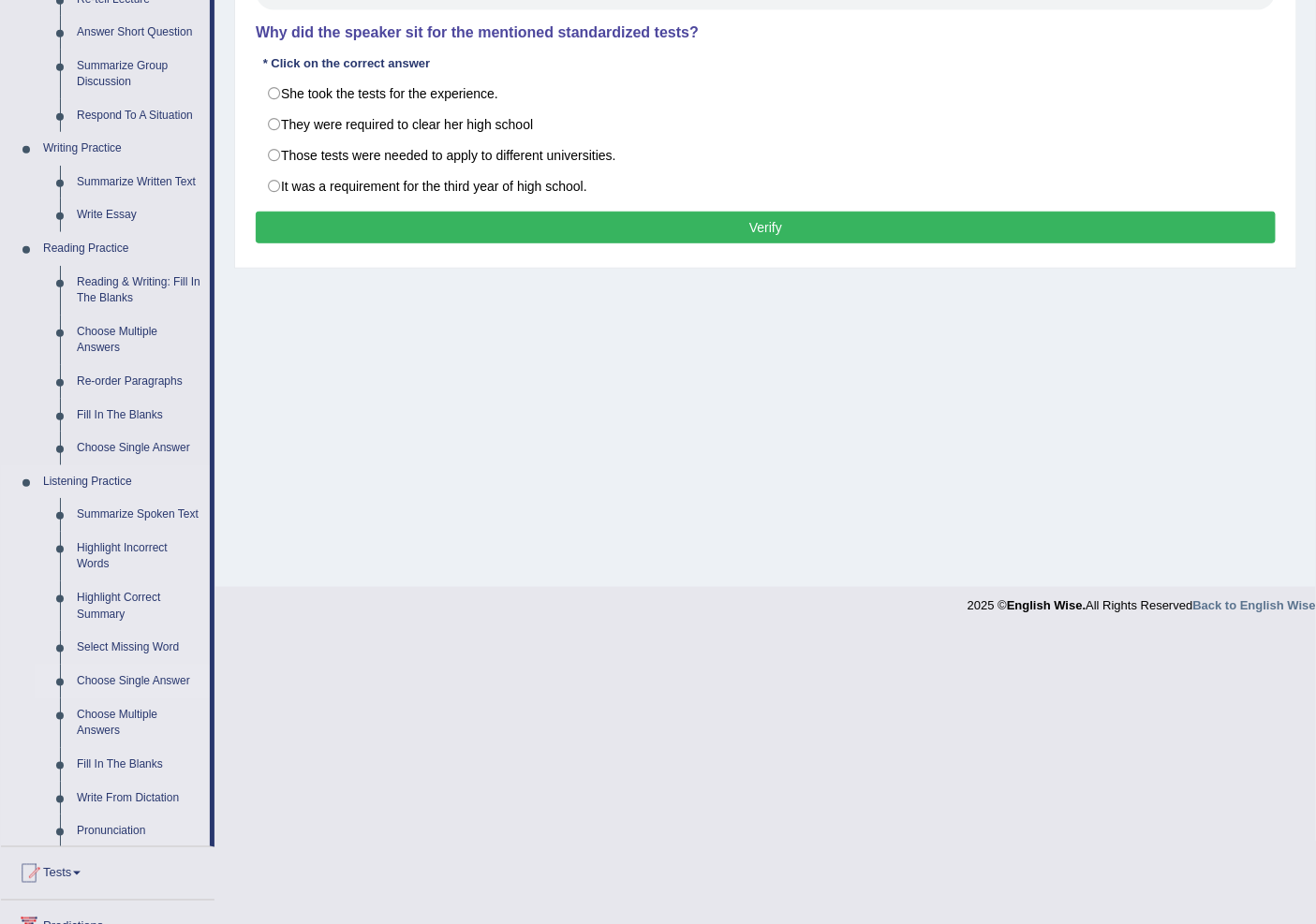
scroll to position [58, 0]
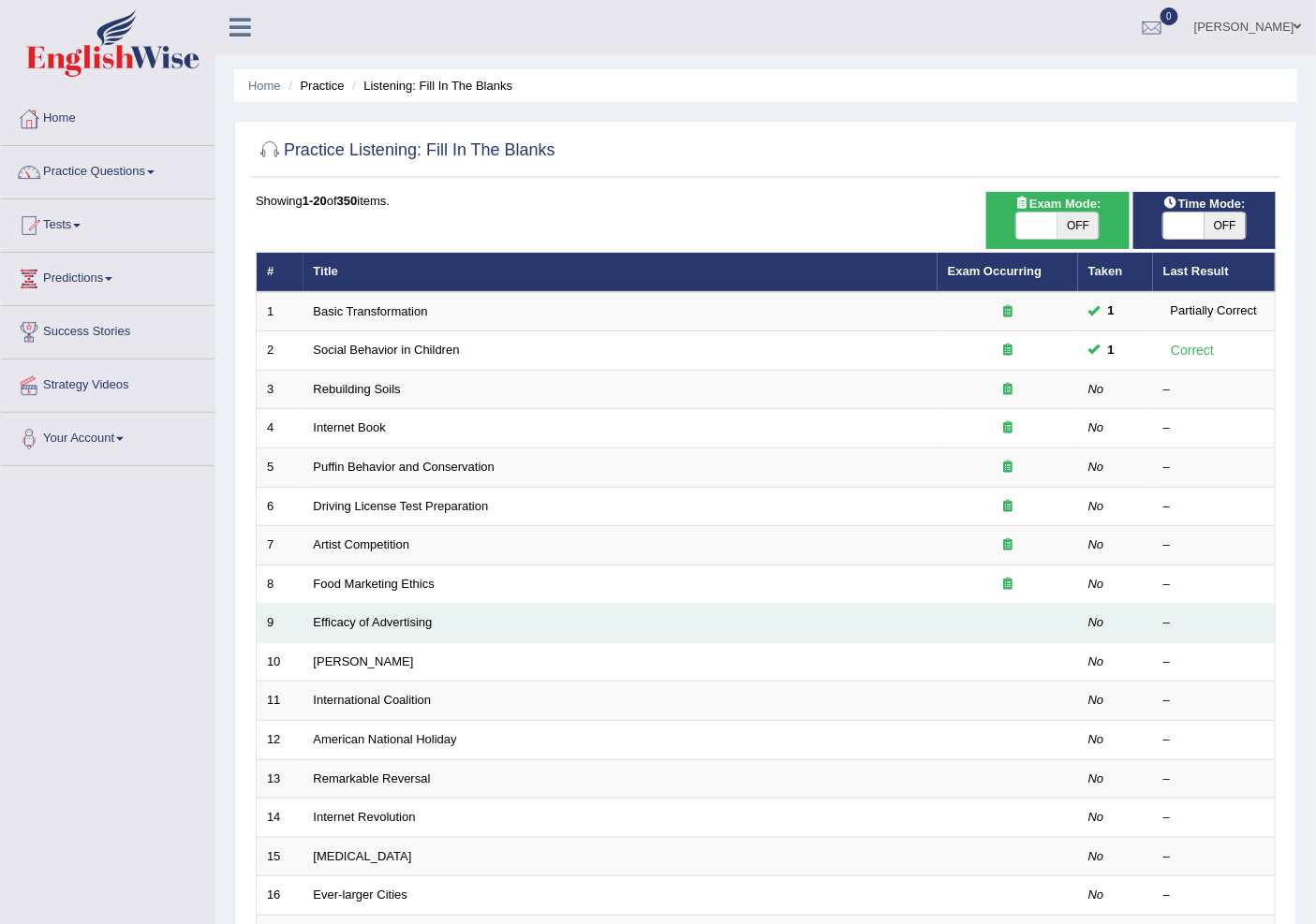
click at [394, 638] on td "Efficacy of Advertising" at bounding box center [620, 623] width 634 height 39
click at [389, 614] on td "Efficacy of Advertising" at bounding box center [620, 623] width 634 height 39
click at [386, 619] on link "Efficacy of Advertising" at bounding box center [373, 622] width 119 height 14
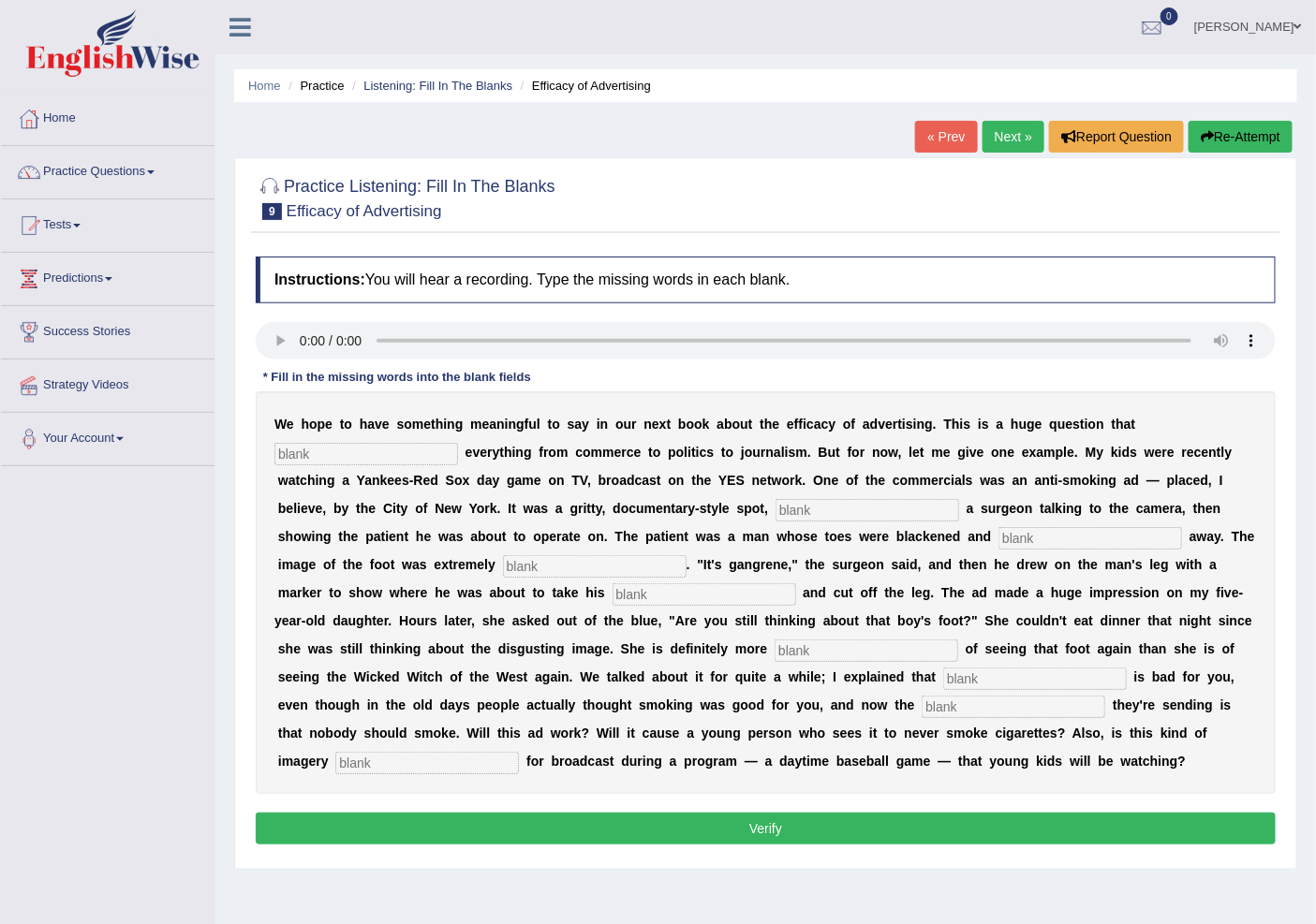
click at [281, 463] on div "W e h o p e t o h a v e s o m e t h i n g m e a n i n g f u l t o s a y i n o u…" at bounding box center [766, 592] width 1020 height 403
click at [292, 446] on input "text" at bounding box center [365, 455] width 184 height 23
type input "impacts"
click at [815, 501] on input "text" at bounding box center [867, 511] width 184 height 23
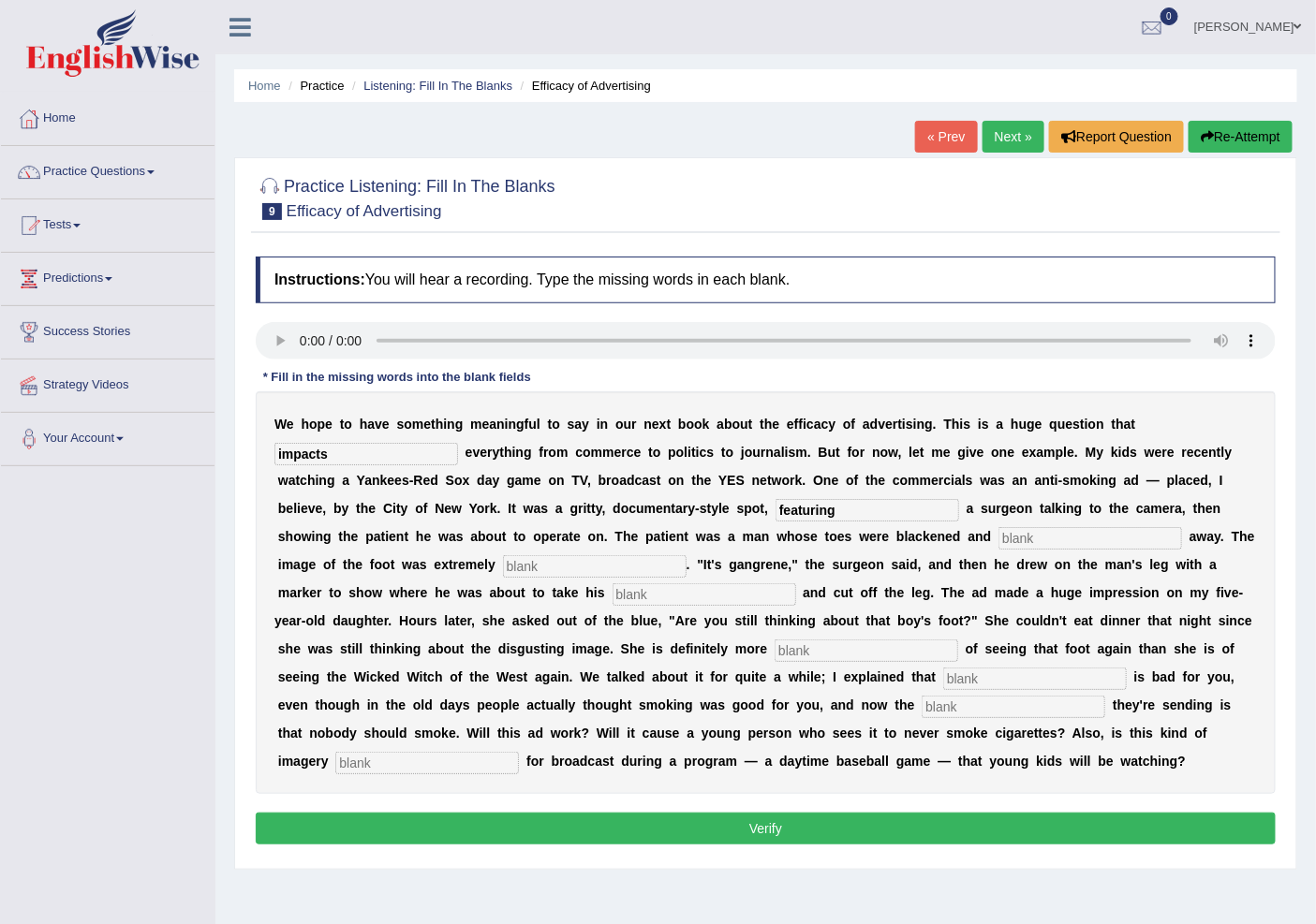
type input "featuring"
click at [1138, 532] on input "text" at bounding box center [1090, 539] width 184 height 23
type input "righting"
click at [629, 564] on input "text" at bounding box center [595, 567] width 184 height 23
click at [708, 596] on input "text" at bounding box center [704, 595] width 184 height 23
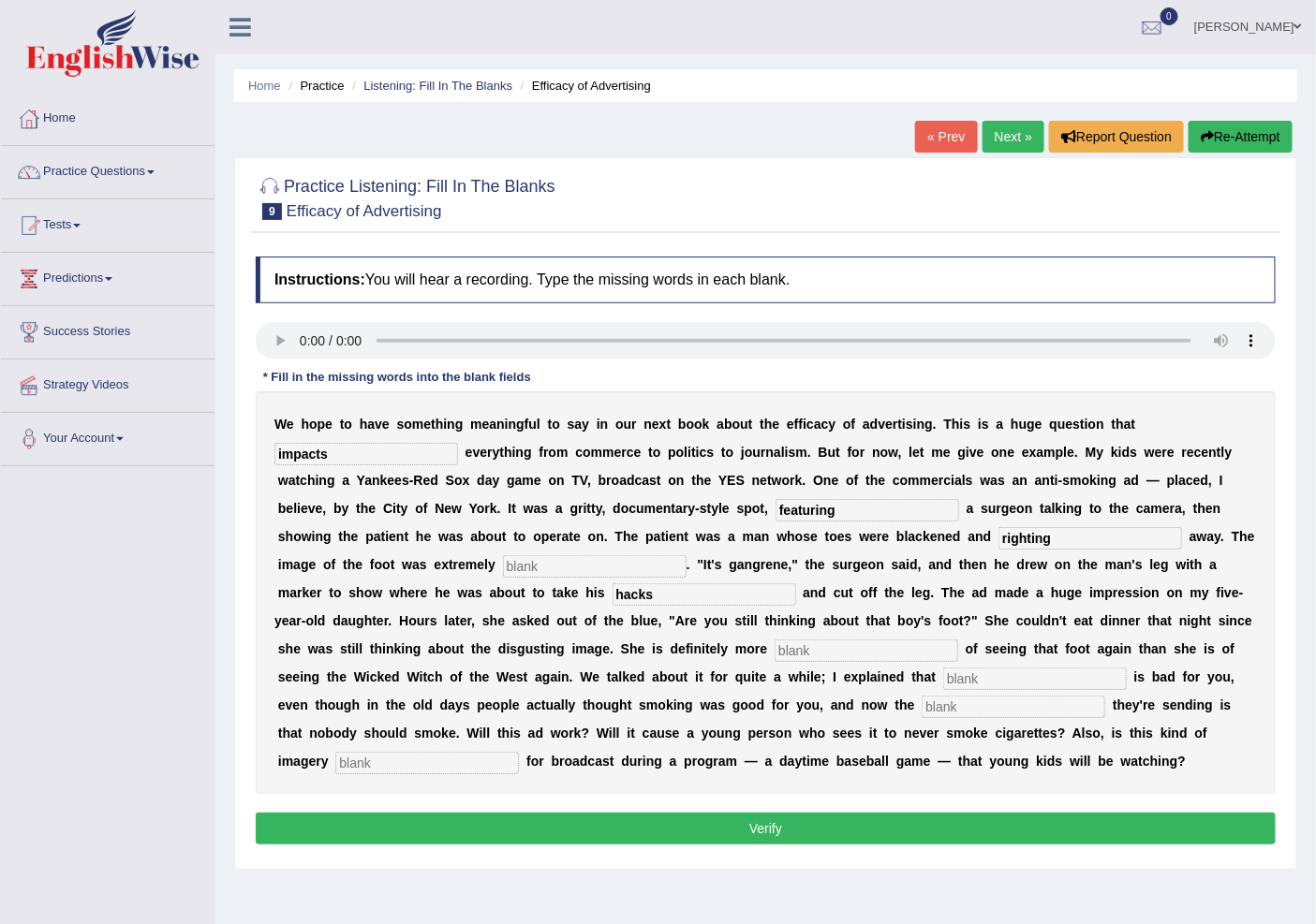
type input "hacks"
click at [835, 639] on input "text" at bounding box center [866, 651] width 184 height 23
type input "scared"
drag, startPoint x: 1010, startPoint y: 676, endPoint x: 1022, endPoint y: 659, distance: 20.8
click at [1010, 677] on input "text" at bounding box center [1034, 679] width 184 height 23
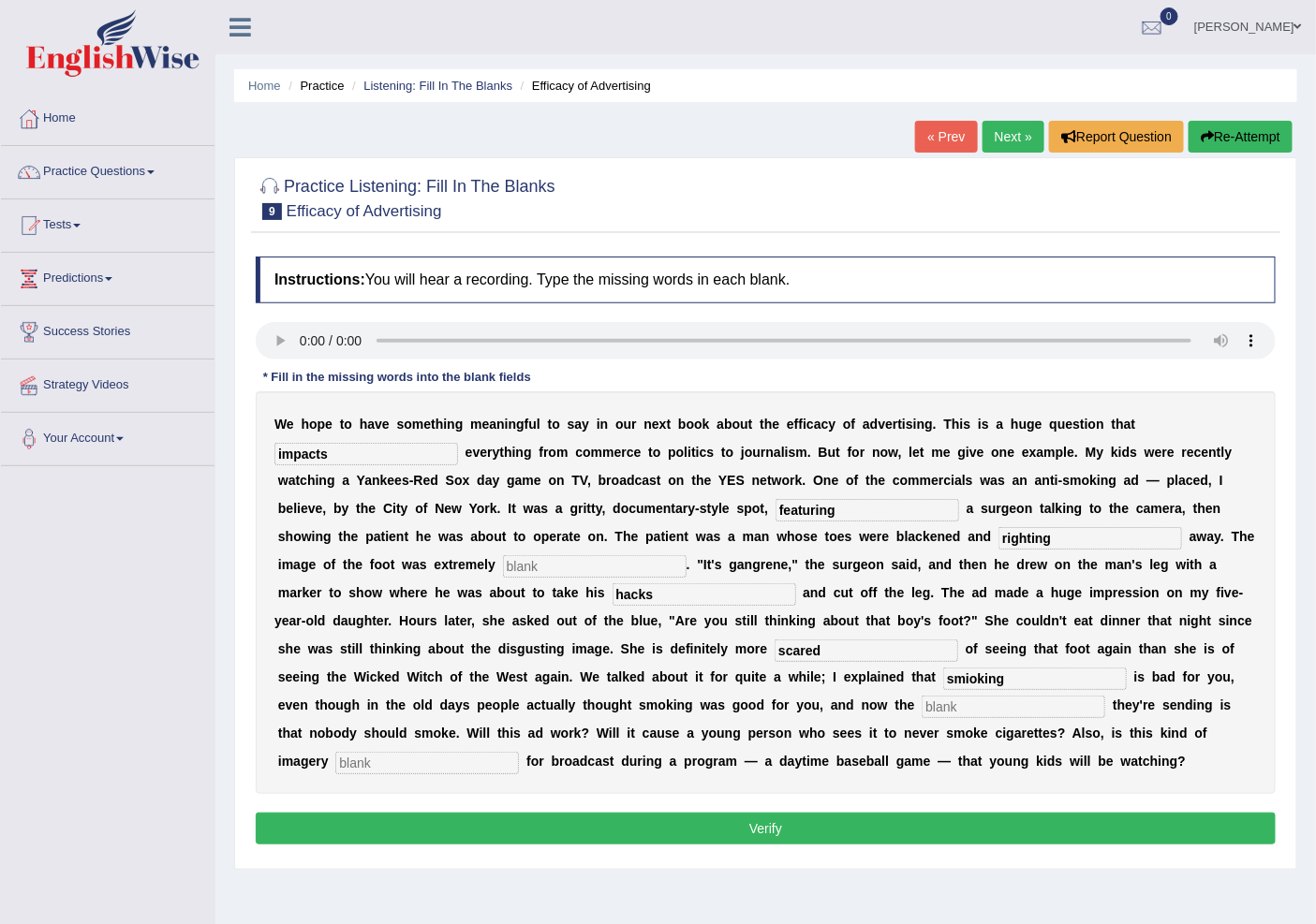
type input "smioking"
click at [992, 699] on input "text" at bounding box center [1012, 707] width 184 height 23
click at [949, 710] on input "text" at bounding box center [1012, 707] width 184 height 23
type input "message"
click at [379, 757] on input "text" at bounding box center [426, 763] width 184 height 23
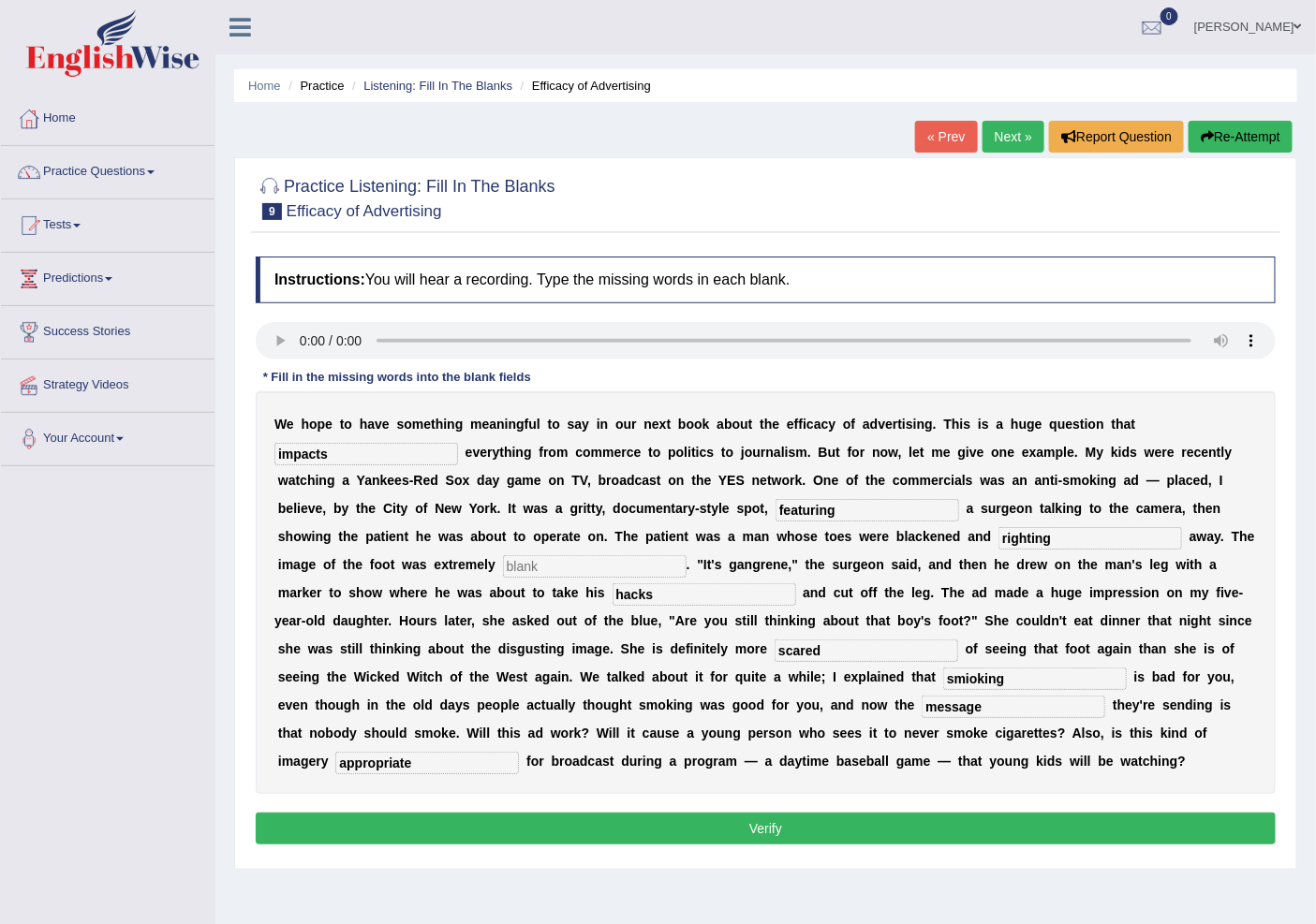
type input "appropriate"
click at [971, 672] on input "smioking" at bounding box center [1034, 679] width 184 height 23
type input "smoking"
click at [772, 821] on button "Verify" at bounding box center [766, 828] width 1020 height 31
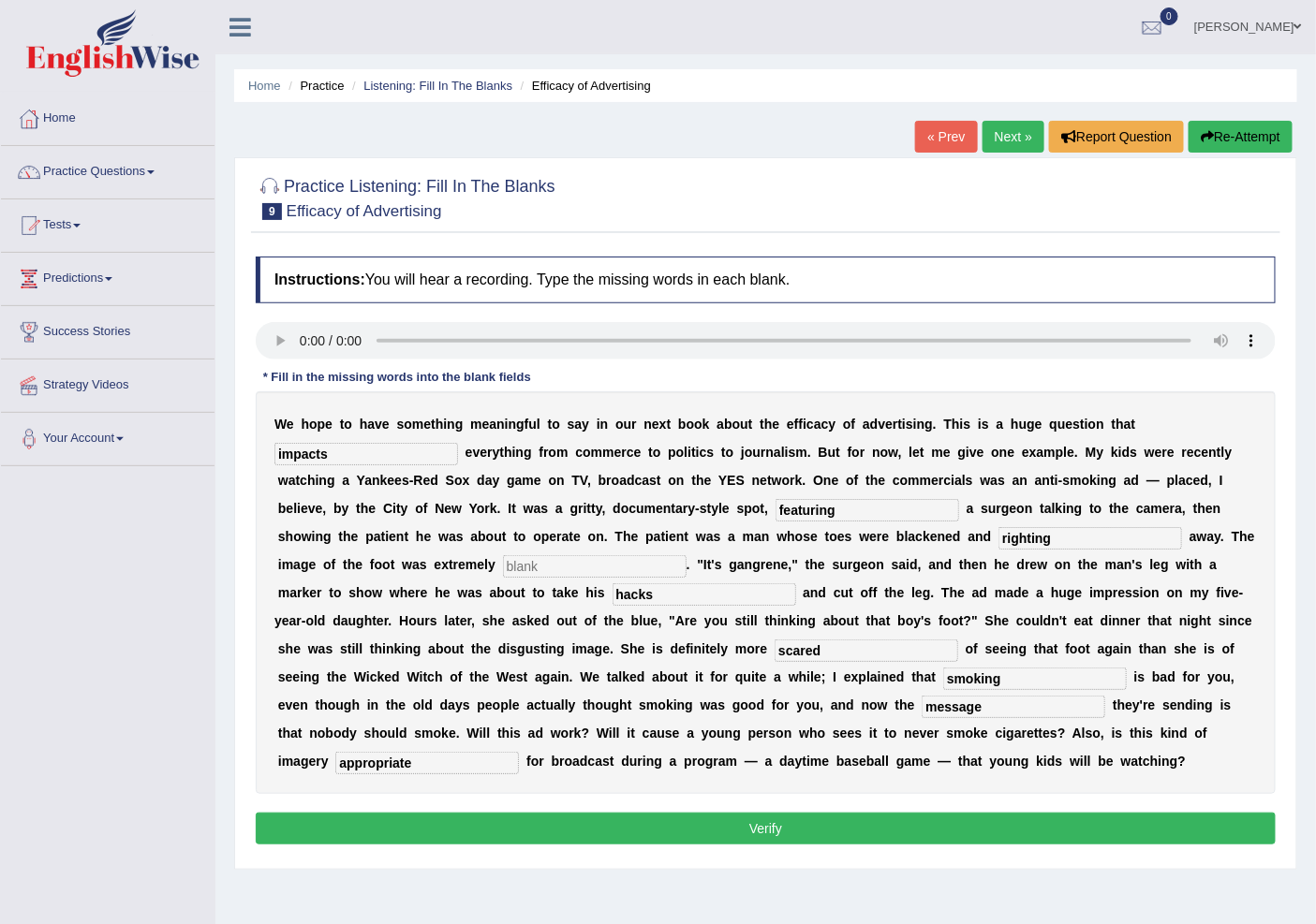
click at [659, 564] on input "text" at bounding box center [595, 567] width 184 height 23
type input "l"
click at [679, 843] on button "Verify" at bounding box center [766, 828] width 1020 height 31
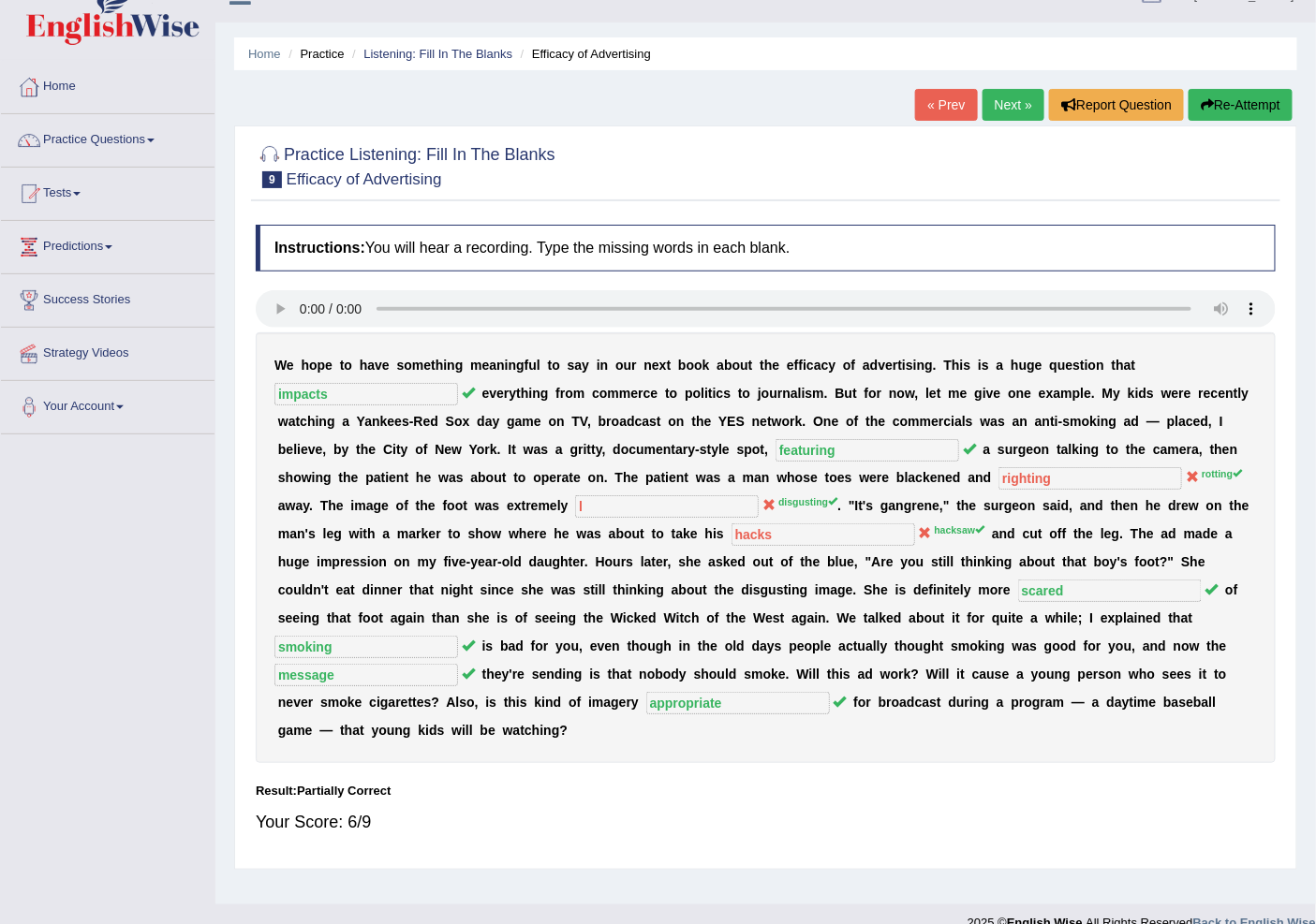
scroll to position [58, 0]
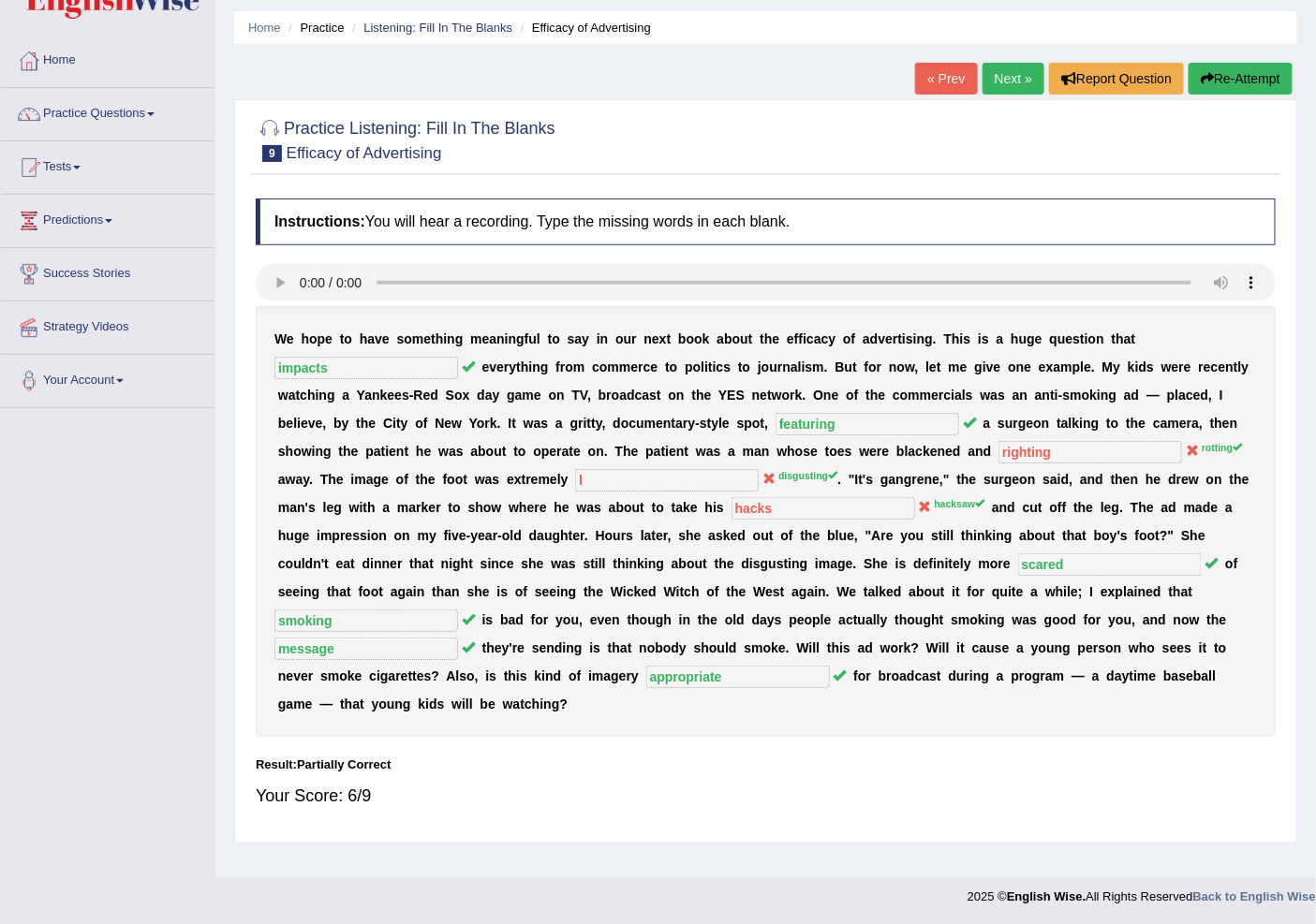
click at [993, 77] on link "Next »" at bounding box center [1012, 78] width 62 height 31
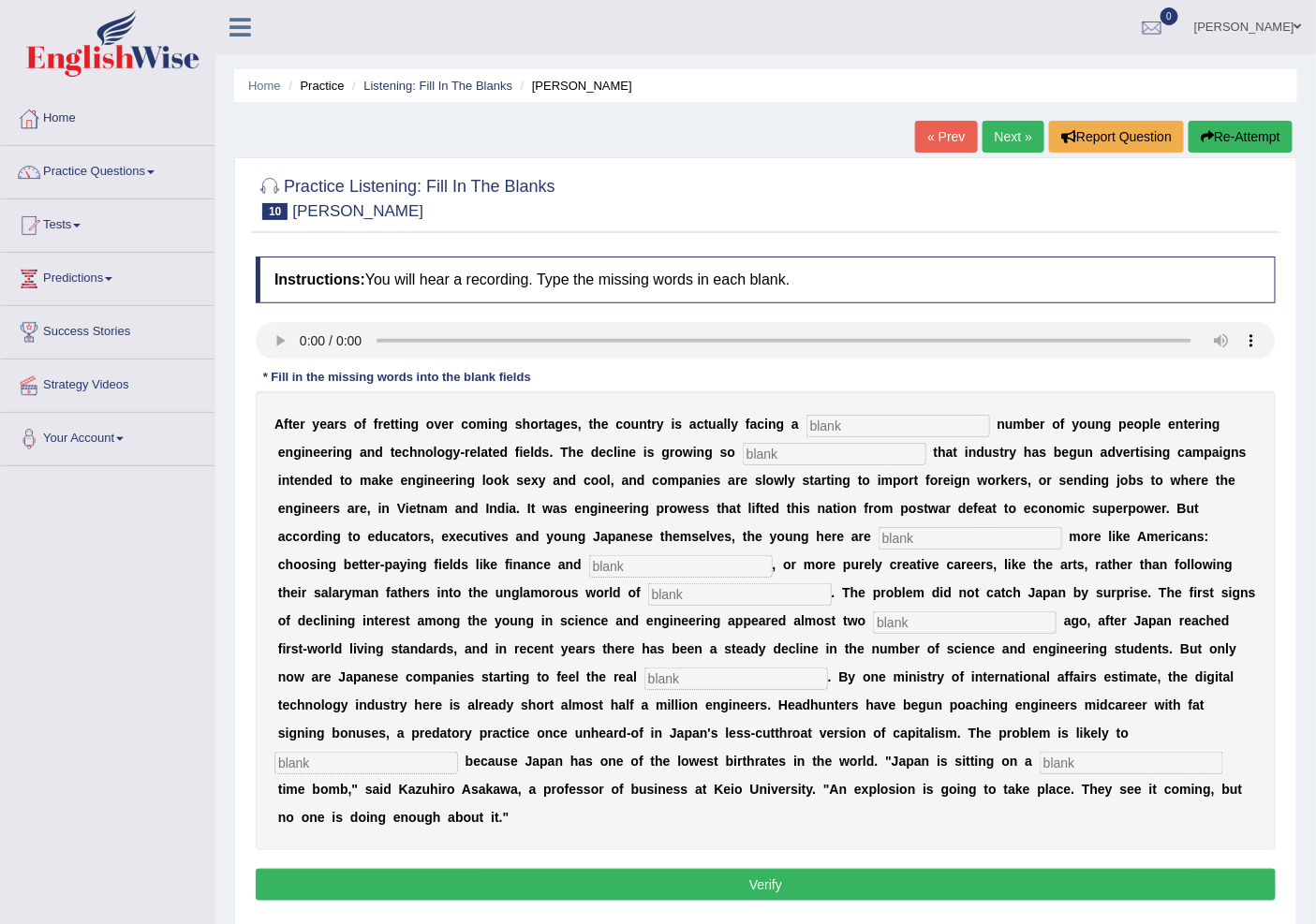
click at [863, 433] on input "text" at bounding box center [897, 426] width 184 height 23
type input "dwindling"
click at [835, 464] on div "A f t e r y e a r s o f f r e t t i n g o v e r c o m i n g s h o r t a g e s ,…" at bounding box center [766, 620] width 1020 height 459
click at [828, 452] on input "text" at bounding box center [834, 455] width 184 height 23
type input "drastic"
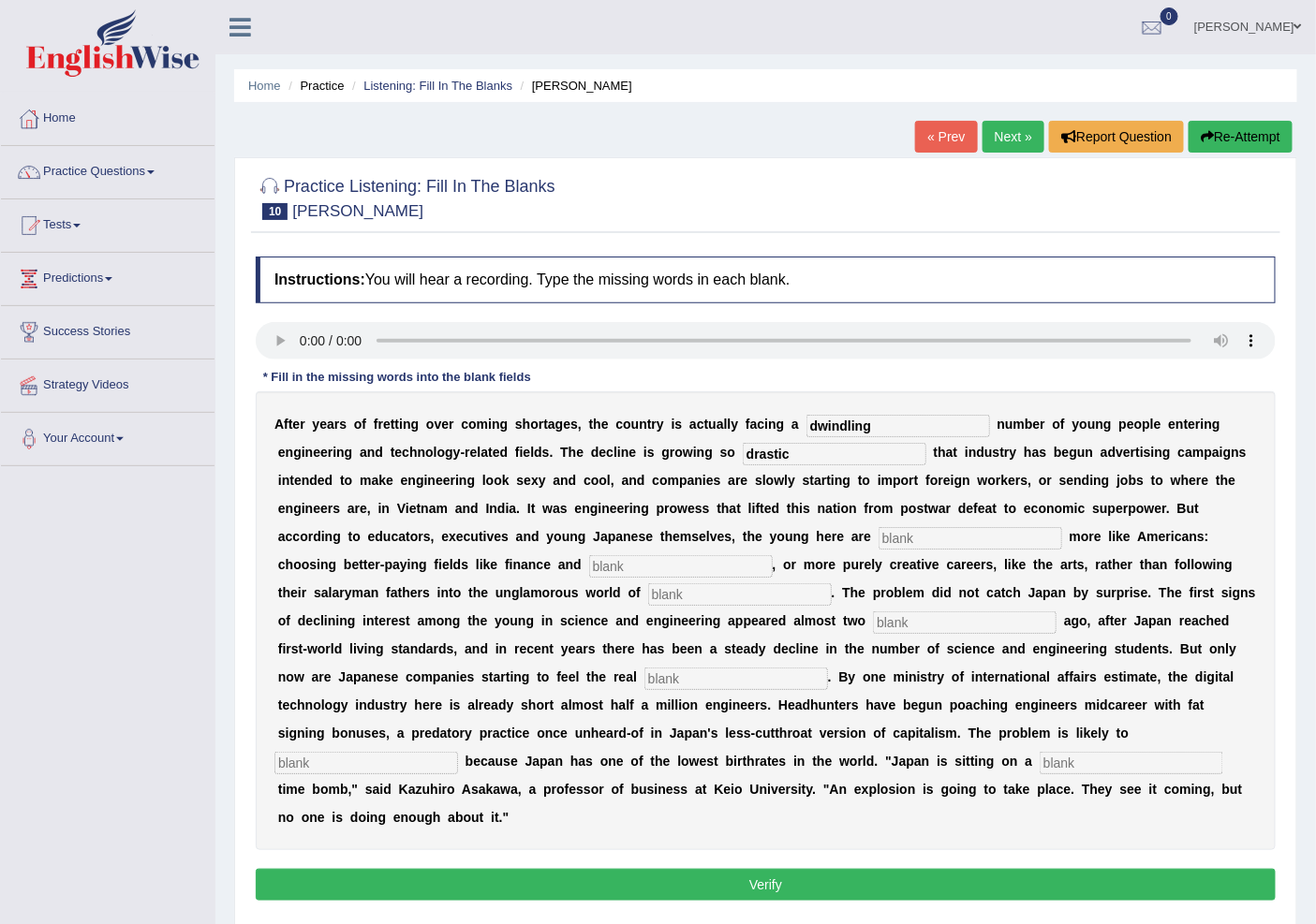
click at [950, 531] on input "text" at bounding box center [970, 539] width 184 height 23
type input "behaving"
click at [624, 577] on div "A f t e r y e a r s o f f r e t t i n g o v e r c o m i n g s h o r t a g e s ,…" at bounding box center [766, 620] width 1020 height 459
click at [604, 563] on input "text" at bounding box center [680, 567] width 184 height 23
type input "medicine"
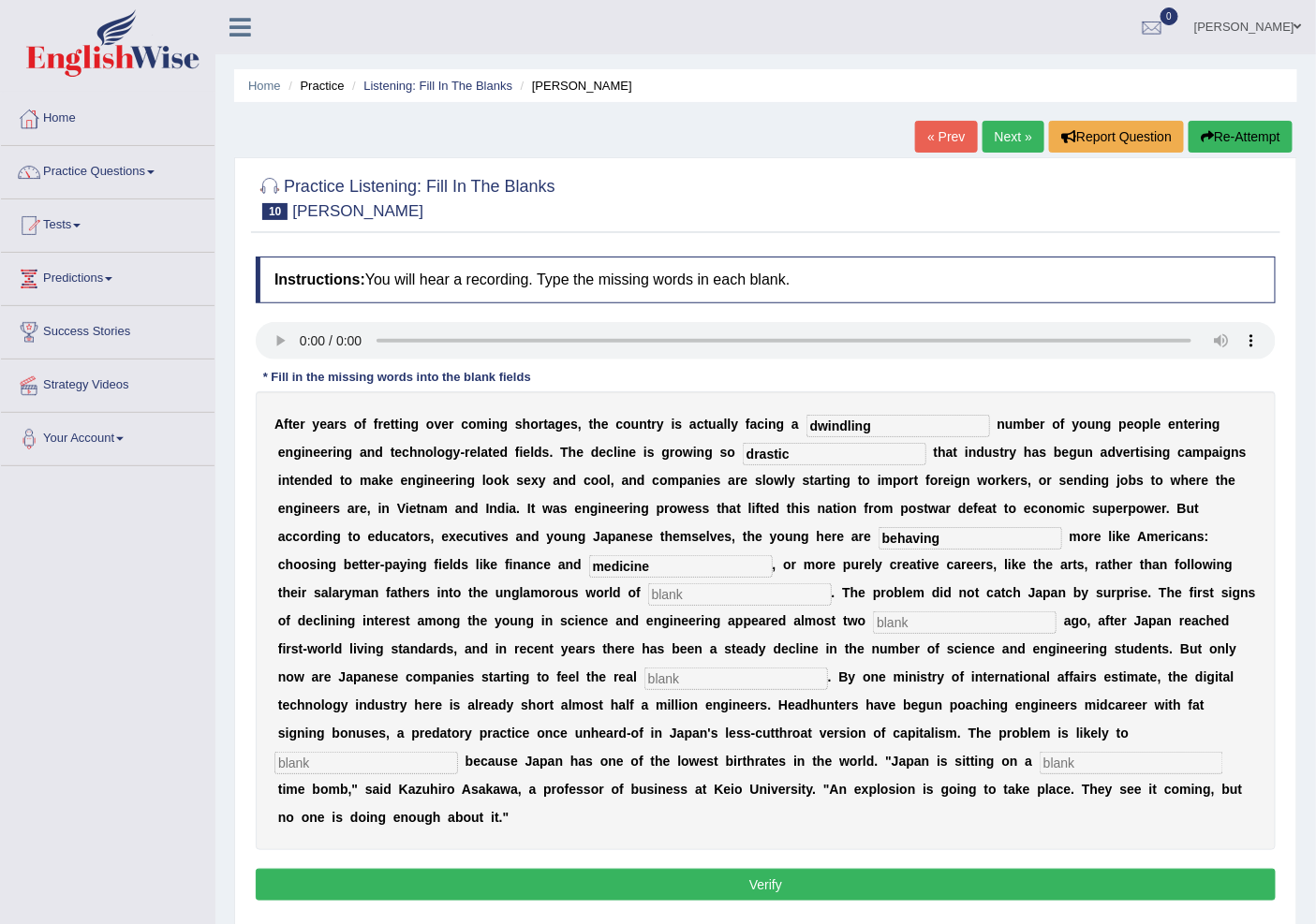
click at [731, 586] on input "text" at bounding box center [739, 595] width 184 height 23
type input "manufacturing"
click at [943, 629] on input "text" at bounding box center [964, 623] width 184 height 23
type input "decades"
click at [756, 675] on input "text" at bounding box center [736, 679] width 184 height 23
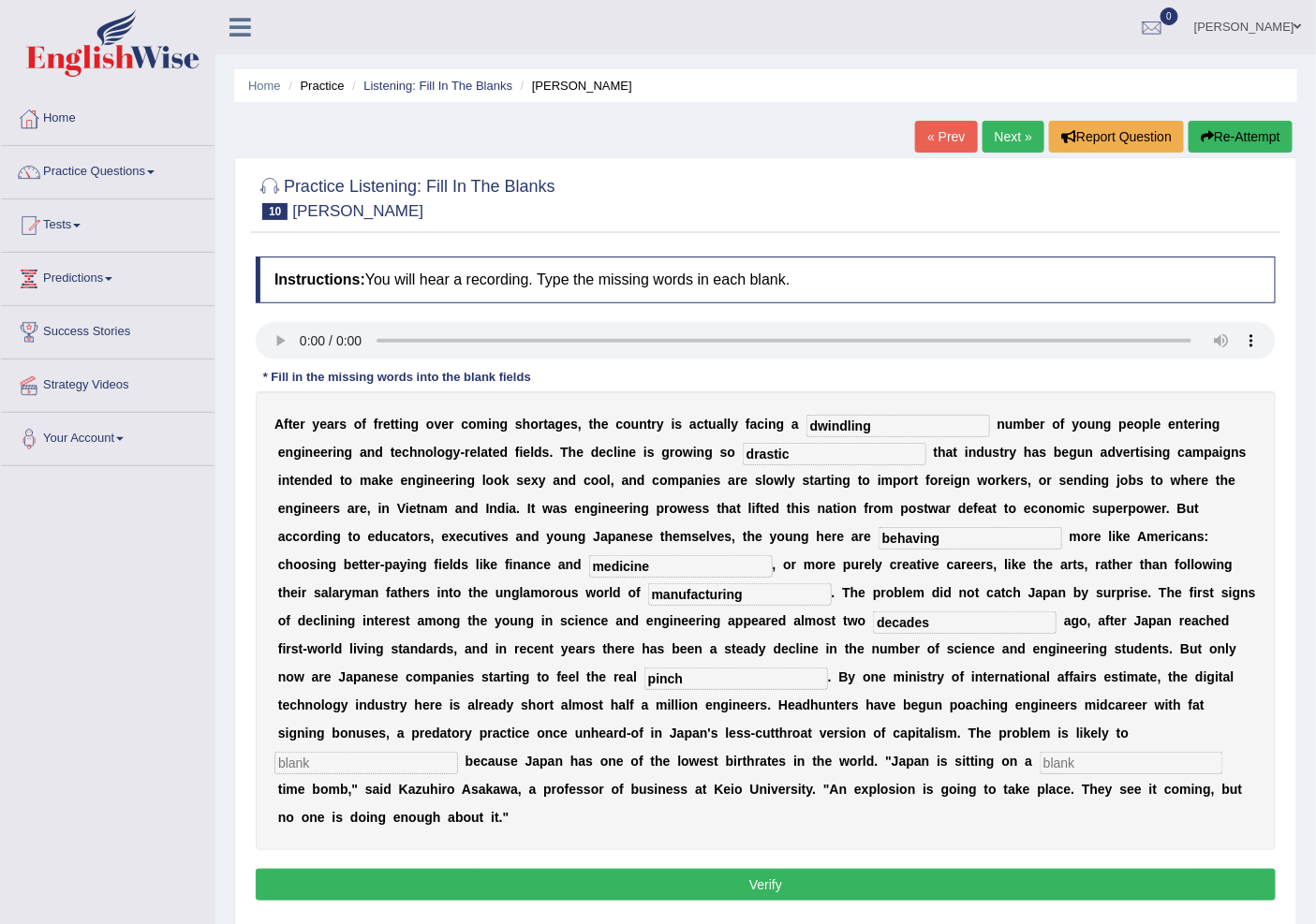
type input "pinch"
click at [1128, 761] on input "text" at bounding box center [1130, 763] width 184 height 23
type input "worsen"
click at [372, 768] on input "text" at bounding box center [365, 763] width 184 height 23
click at [303, 763] on input "denographic" at bounding box center [365, 763] width 184 height 23
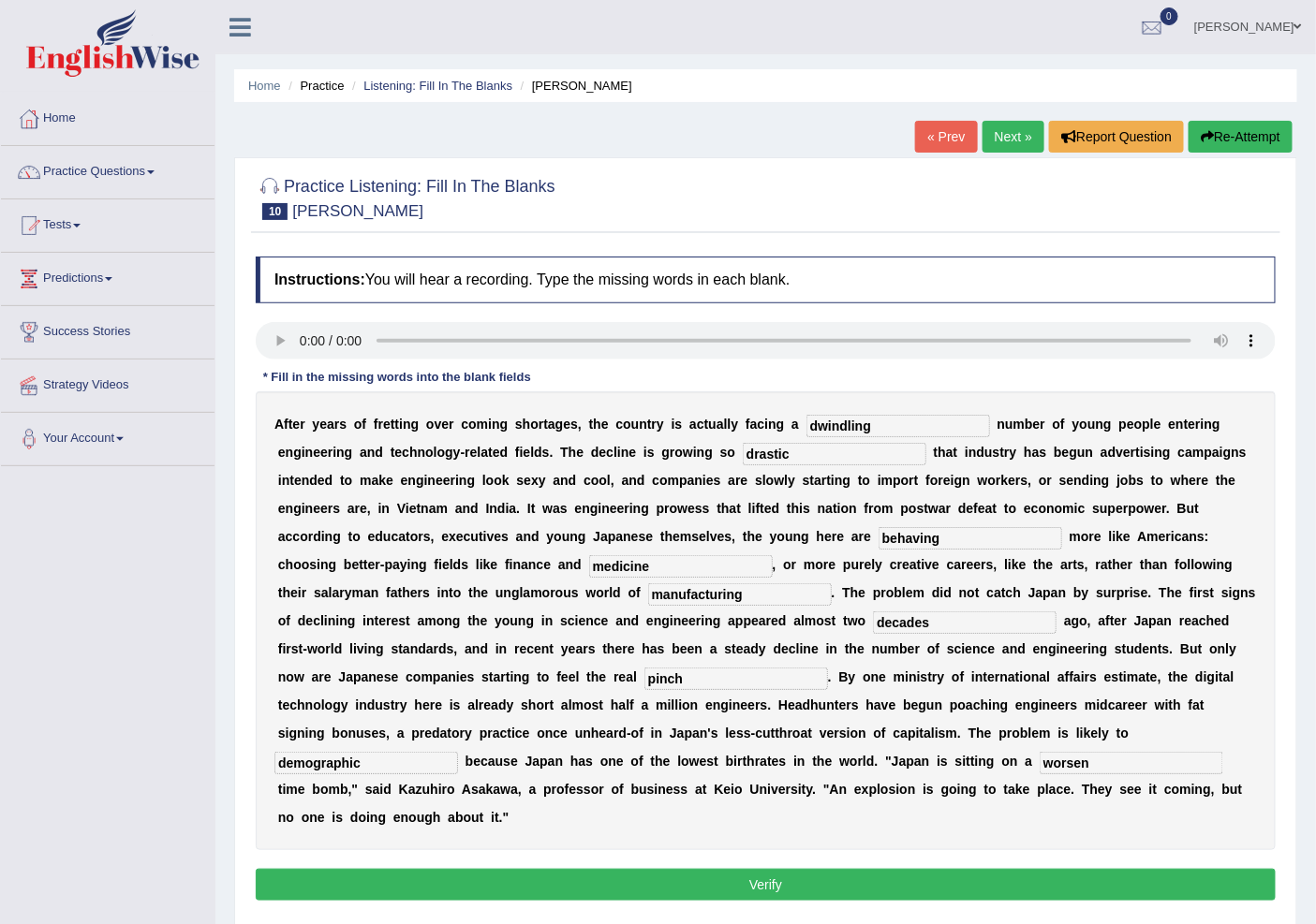
type input "demographic"
click at [377, 884] on button "Verify" at bounding box center [766, 884] width 1020 height 31
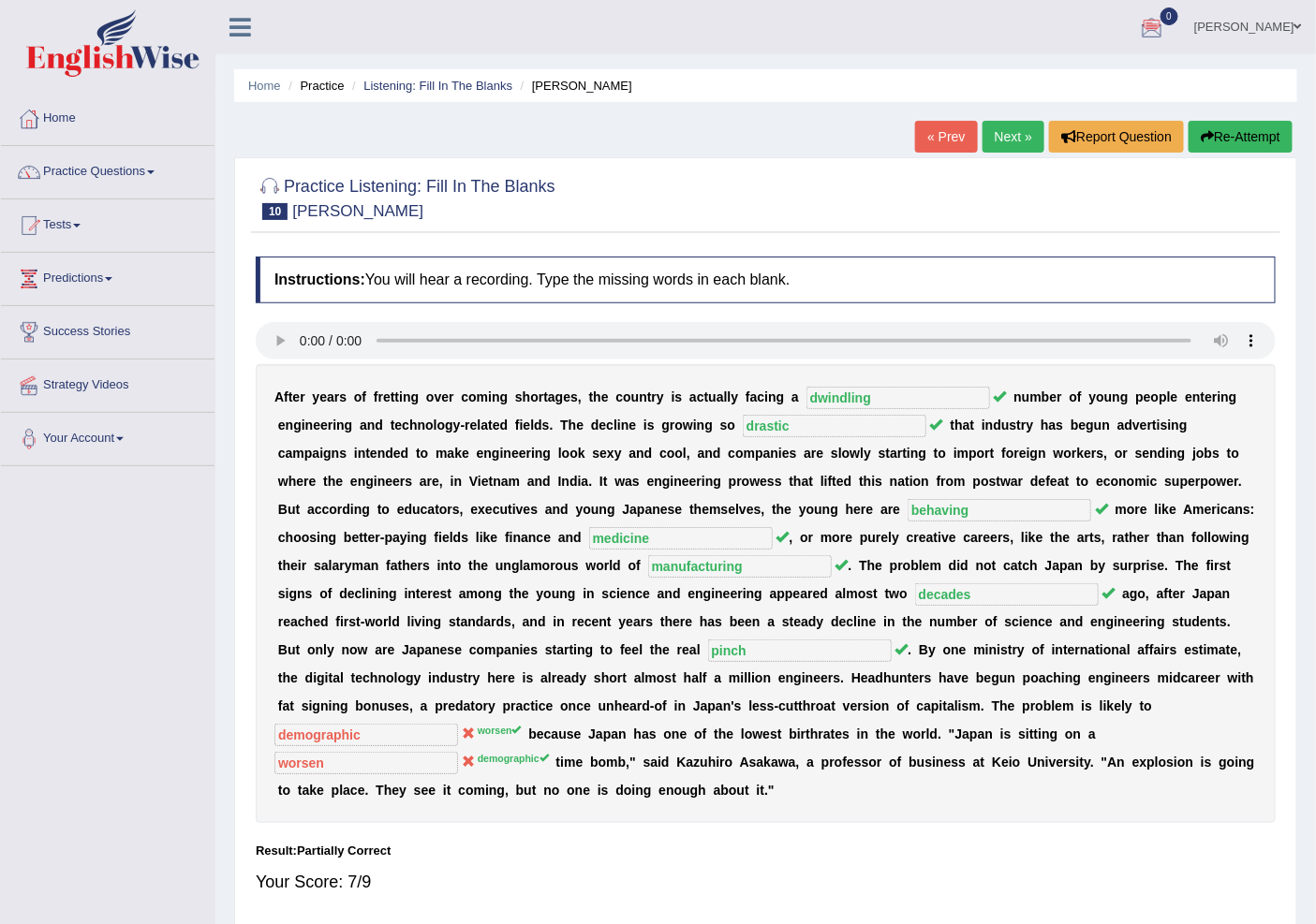
click at [1013, 128] on link "Next »" at bounding box center [1012, 136] width 62 height 31
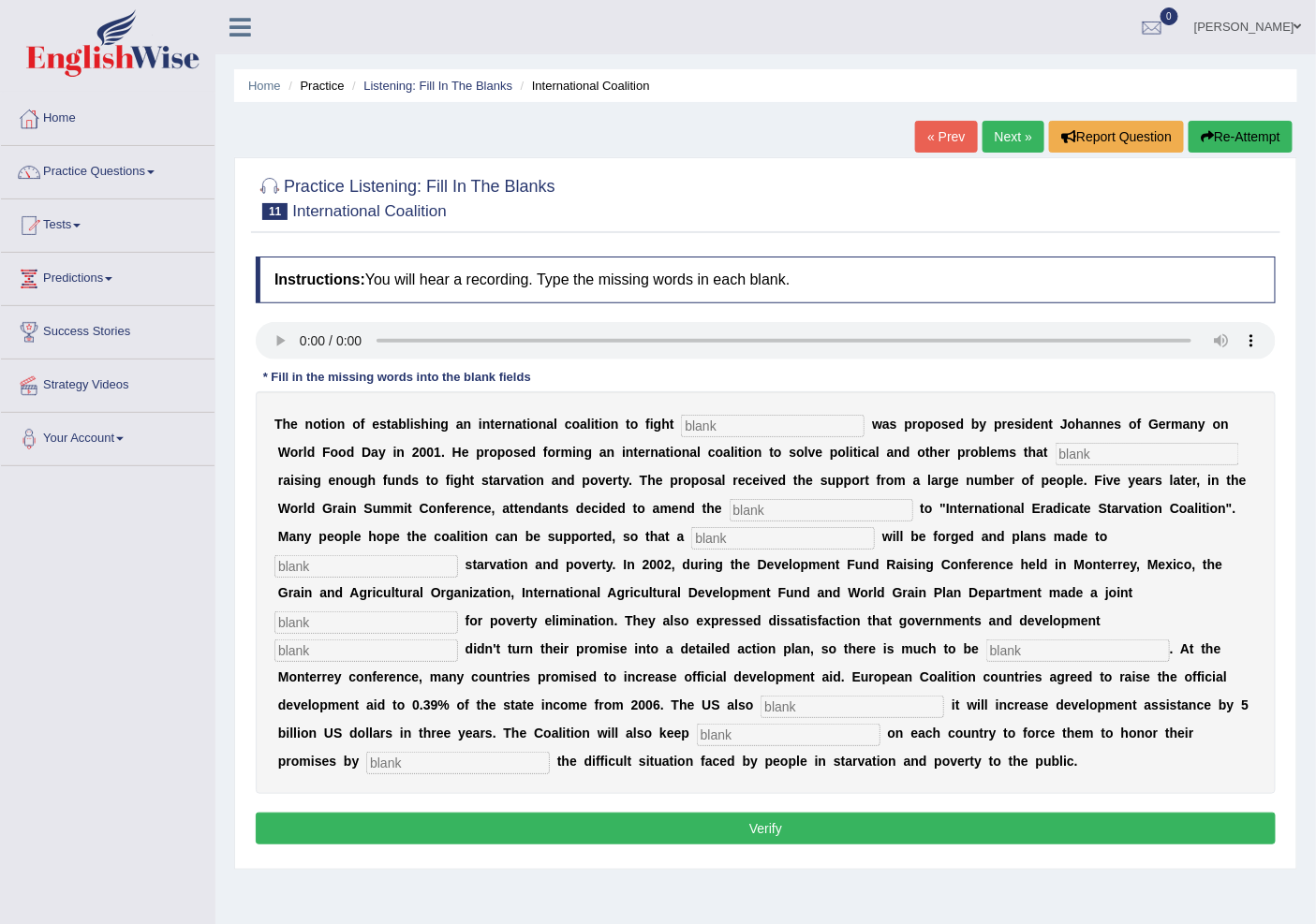
click at [810, 419] on input "text" at bounding box center [773, 426] width 184 height 23
type input "starvation"
click at [1278, 29] on link "Sakshi" at bounding box center [1247, 24] width 136 height 49
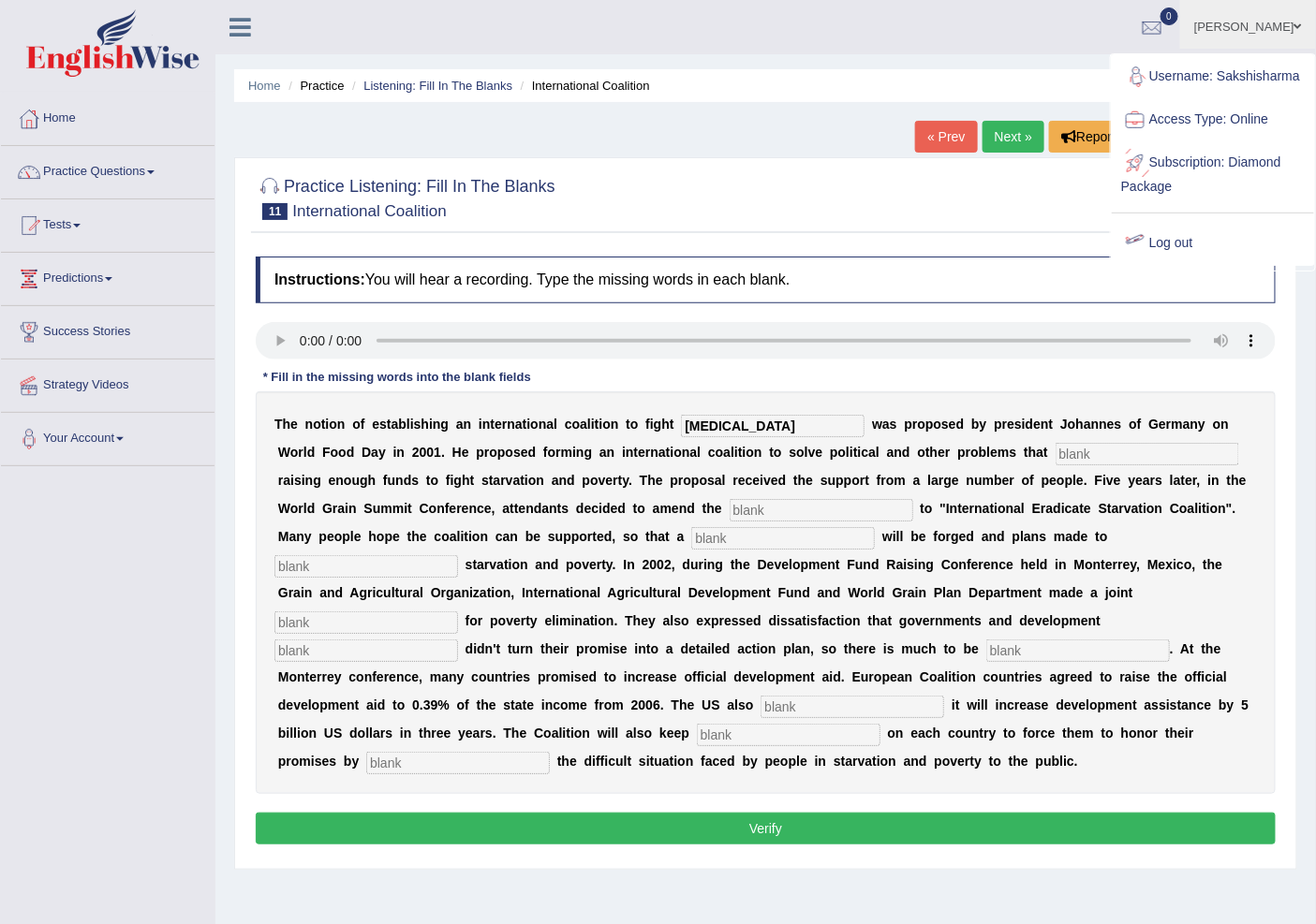
click at [1197, 254] on link "Log out" at bounding box center [1212, 243] width 203 height 43
